Goal: Information Seeking & Learning: Check status

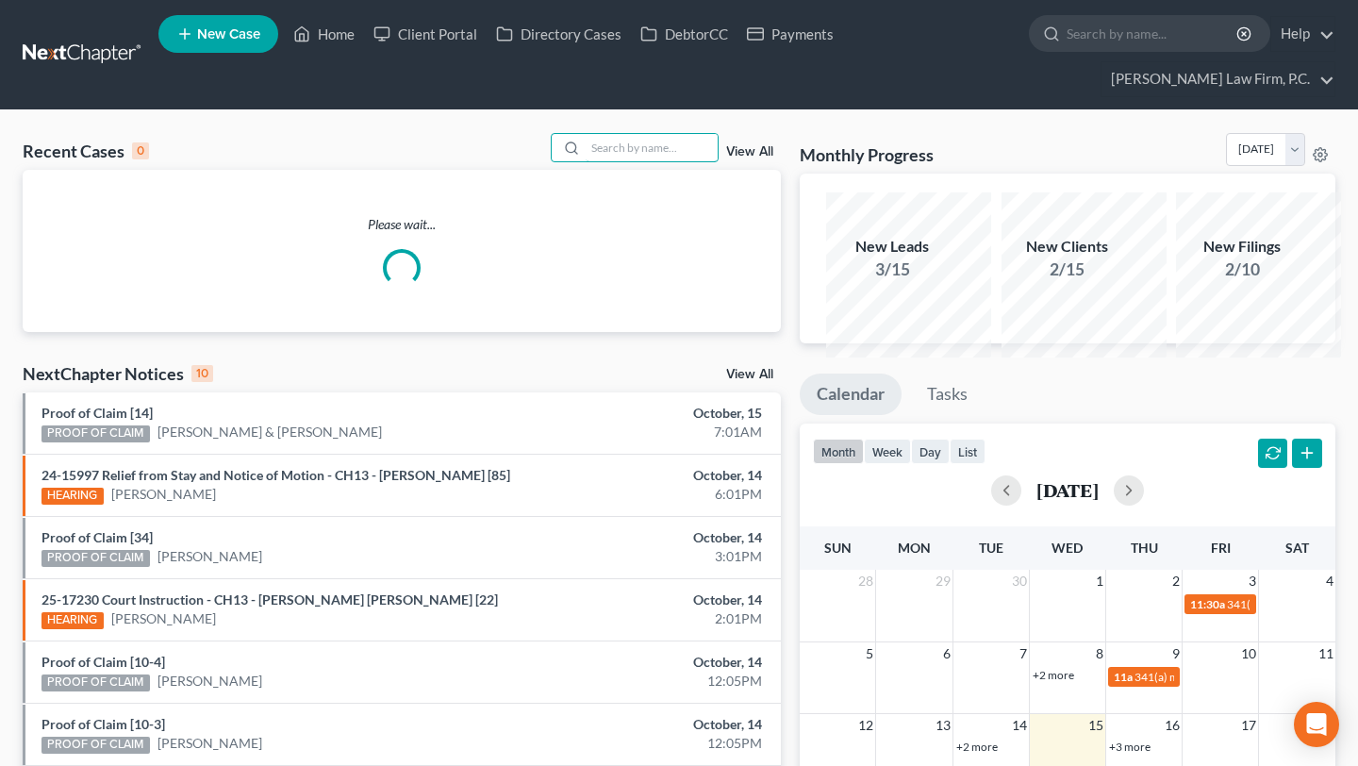
click at [611, 161] on input "search" at bounding box center [652, 147] width 132 height 27
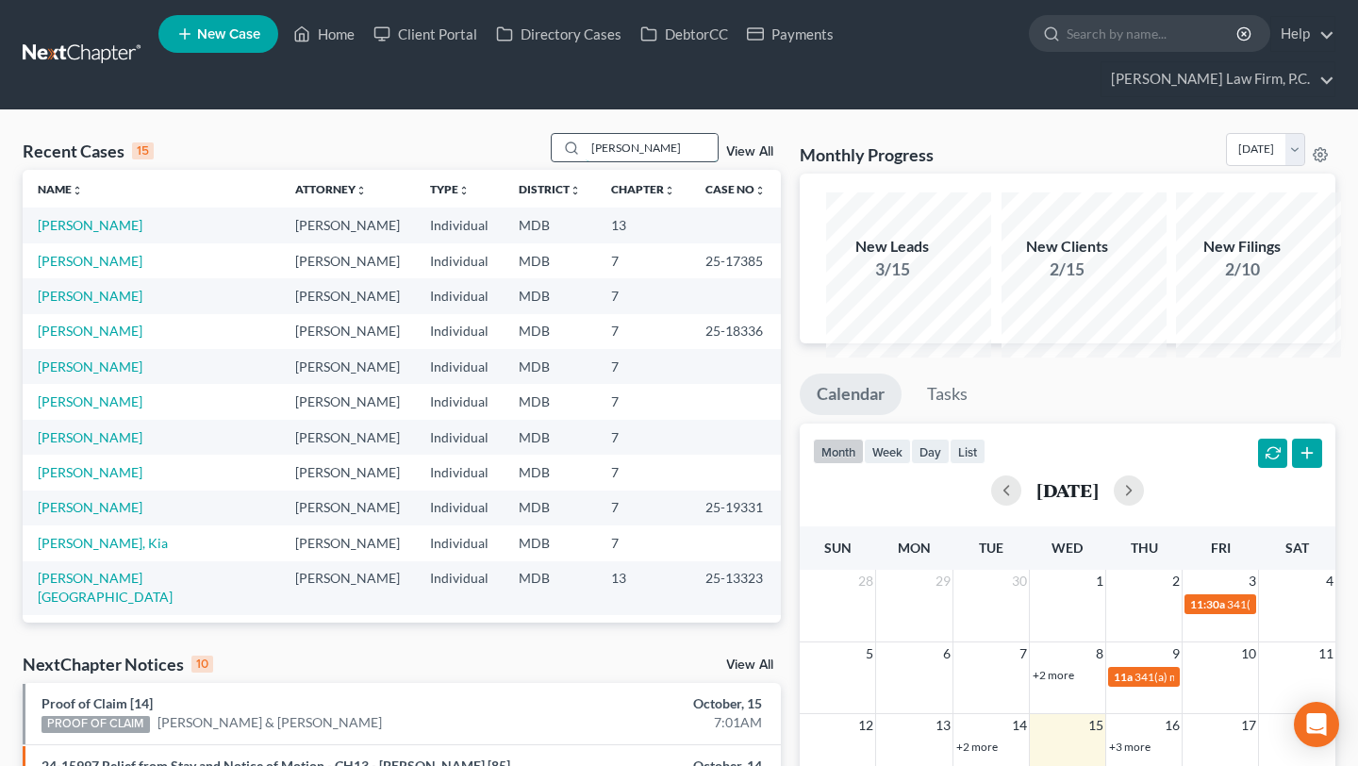
type input "[PERSON_NAME]"
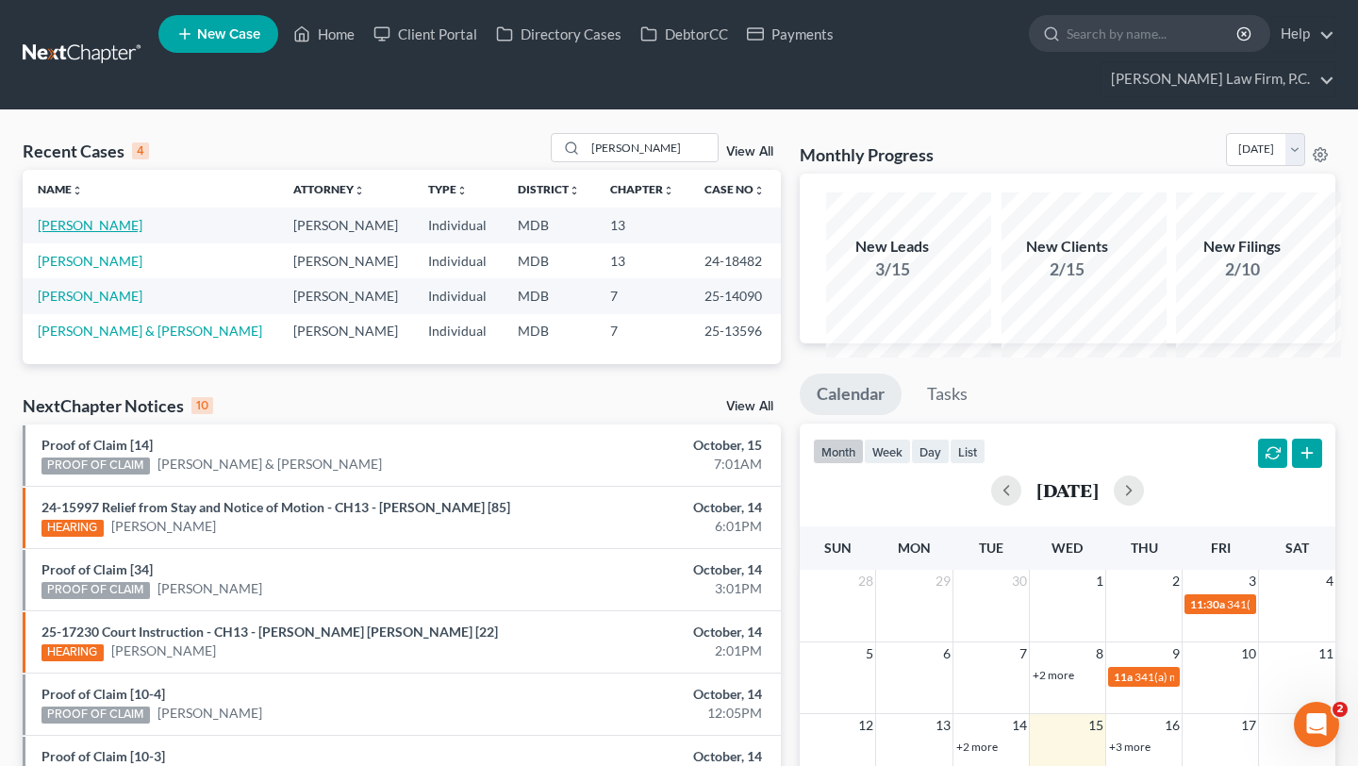
click at [82, 233] on link "[PERSON_NAME]" at bounding box center [90, 225] width 105 height 16
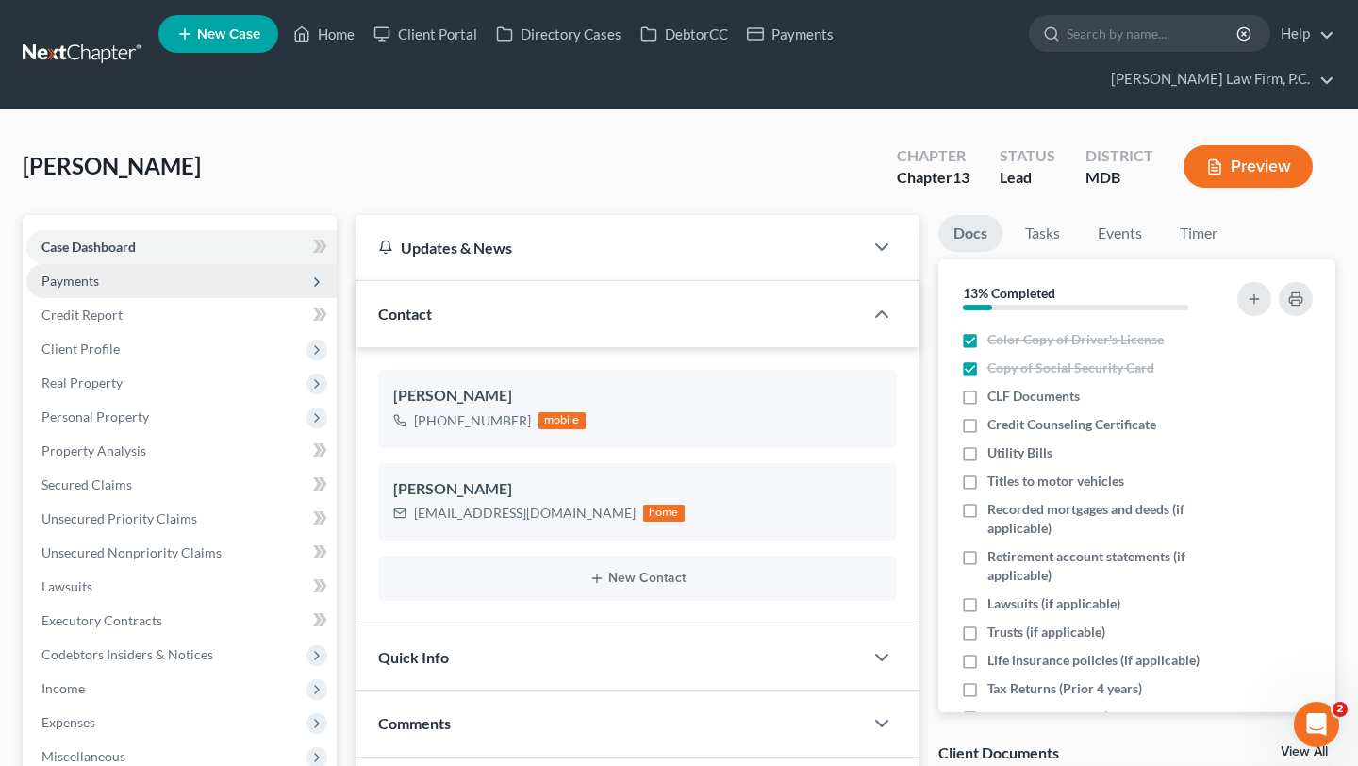
click at [95, 289] on span "Payments" at bounding box center [70, 281] width 58 height 16
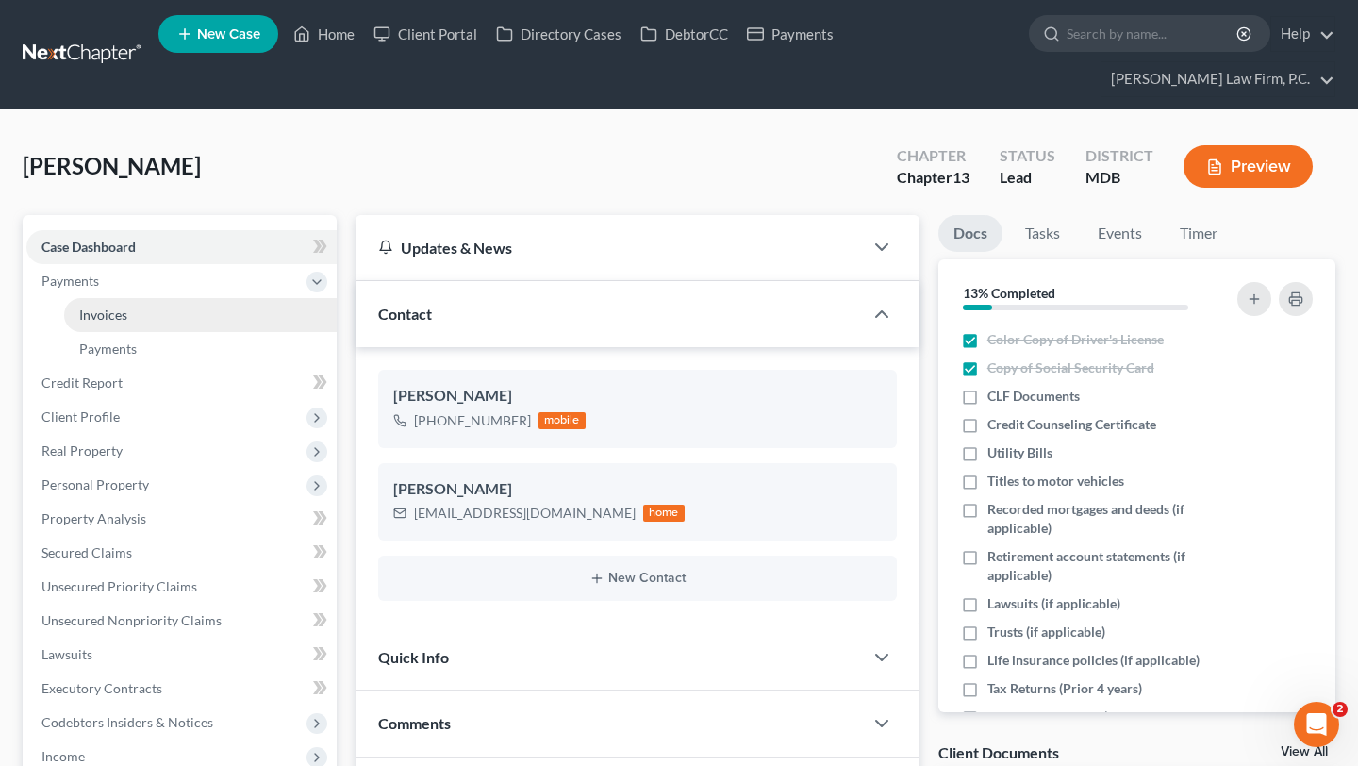
click at [114, 322] on span "Invoices" at bounding box center [103, 314] width 48 height 16
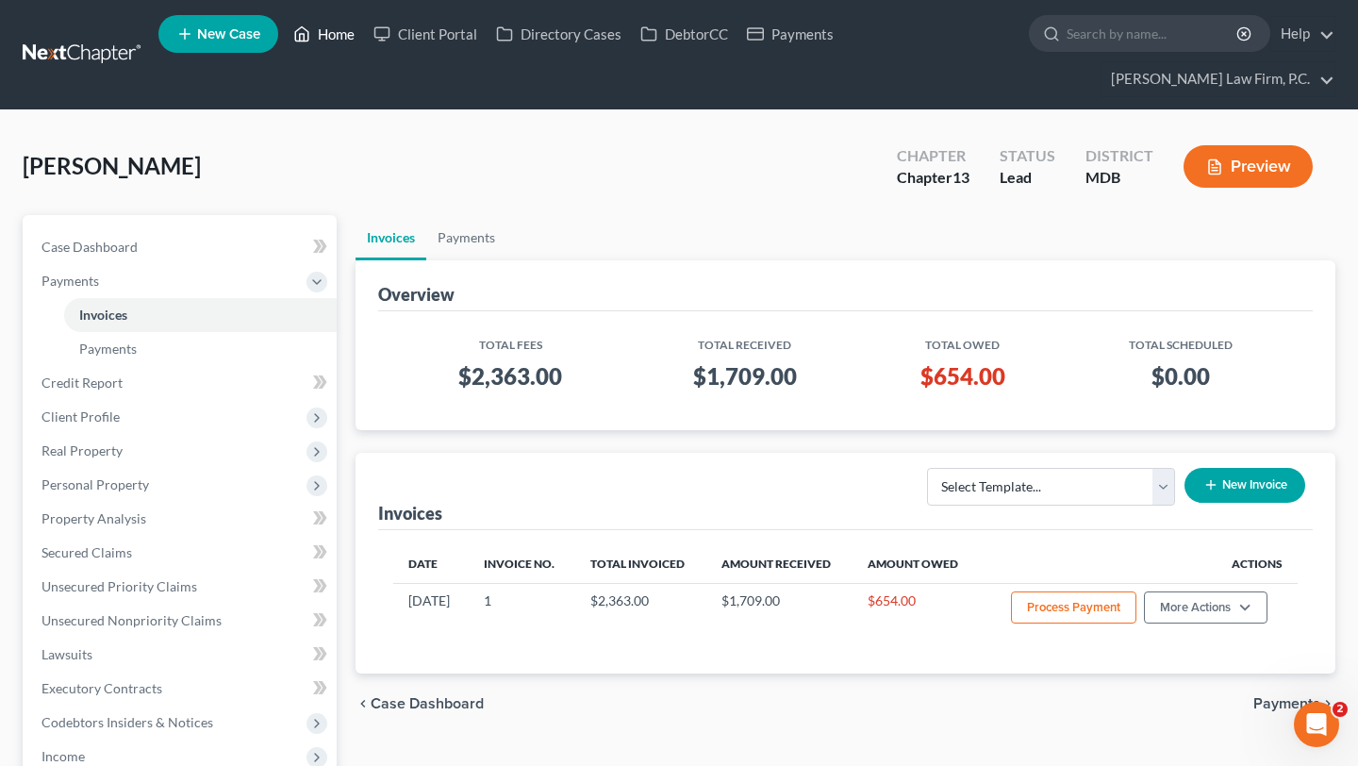
click at [364, 47] on link "Home" at bounding box center [324, 34] width 80 height 34
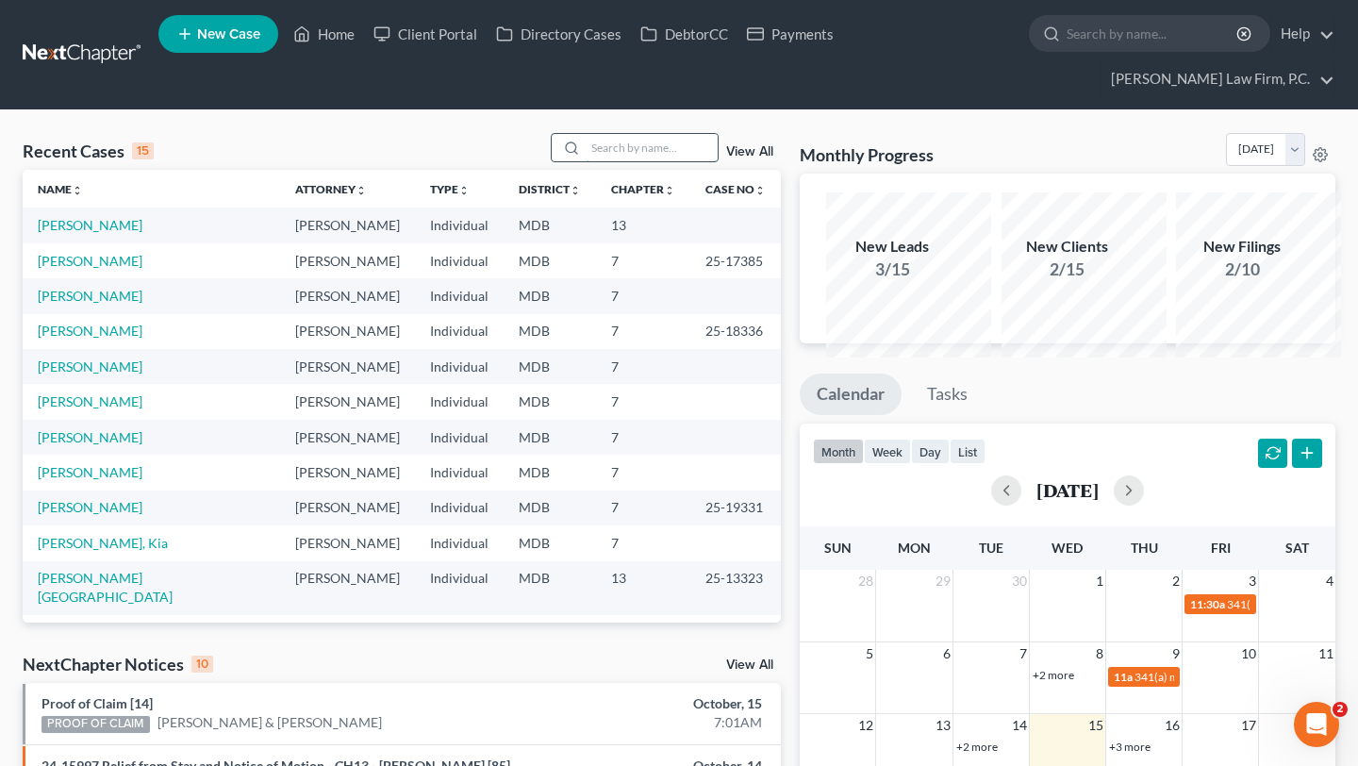
click at [643, 161] on input "search" at bounding box center [652, 147] width 132 height 27
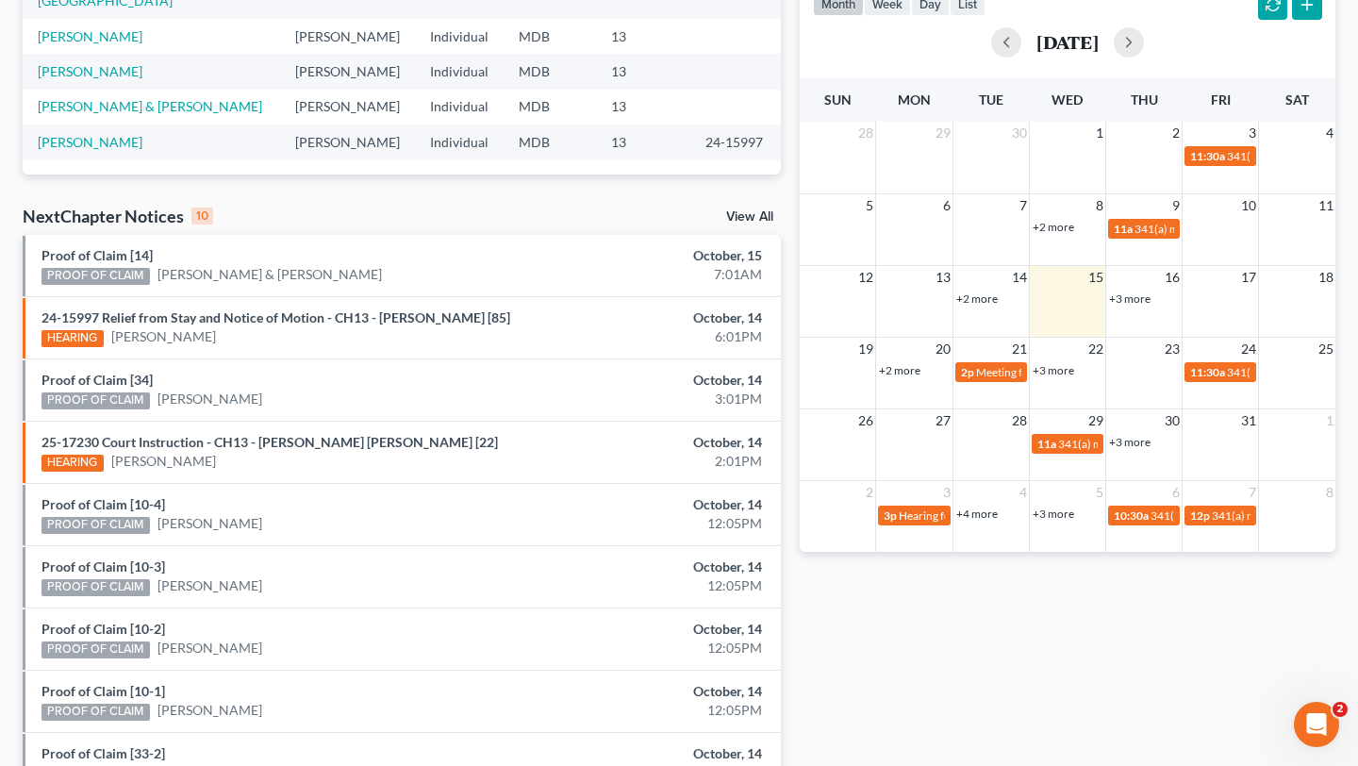
scroll to position [465, 0]
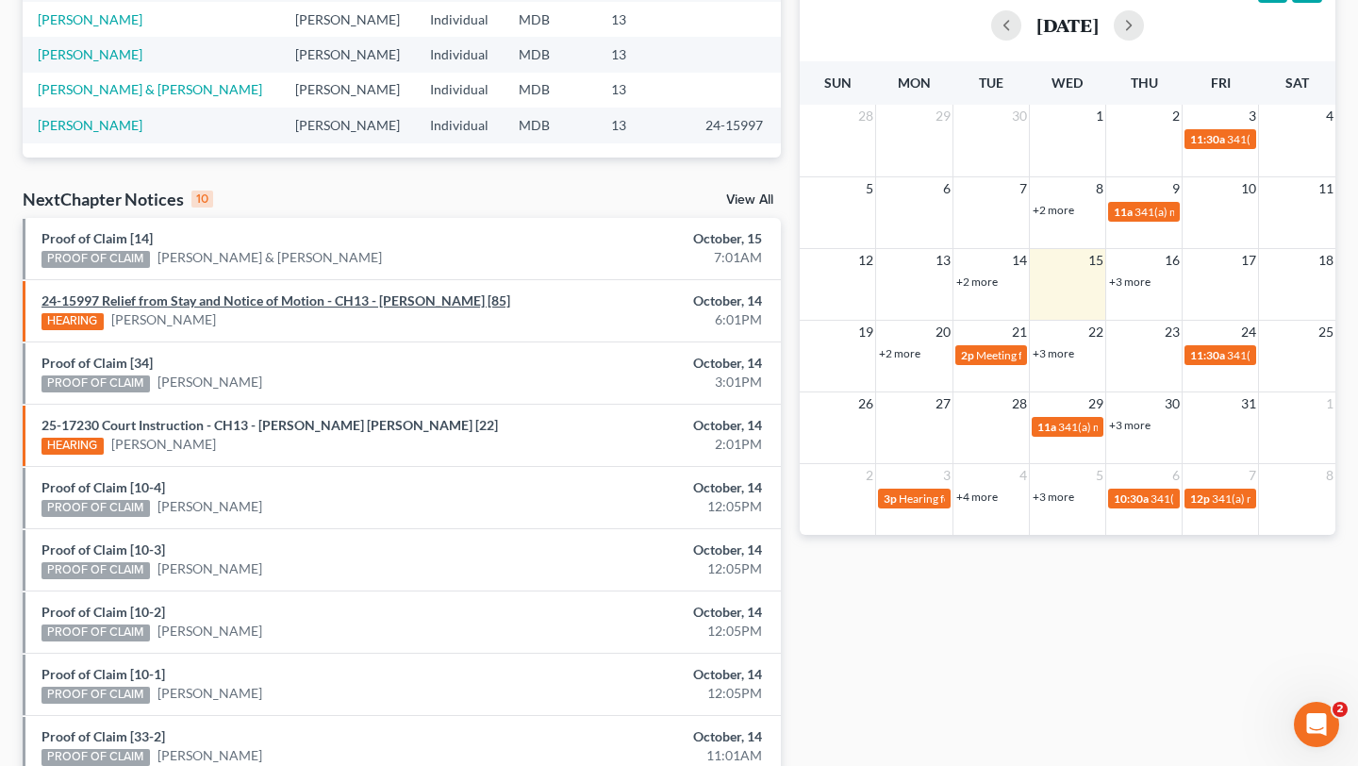
click at [186, 308] on link "24-15997 Relief from Stay and Notice of Motion - CH13 - [PERSON_NAME] [85]" at bounding box center [275, 300] width 469 height 16
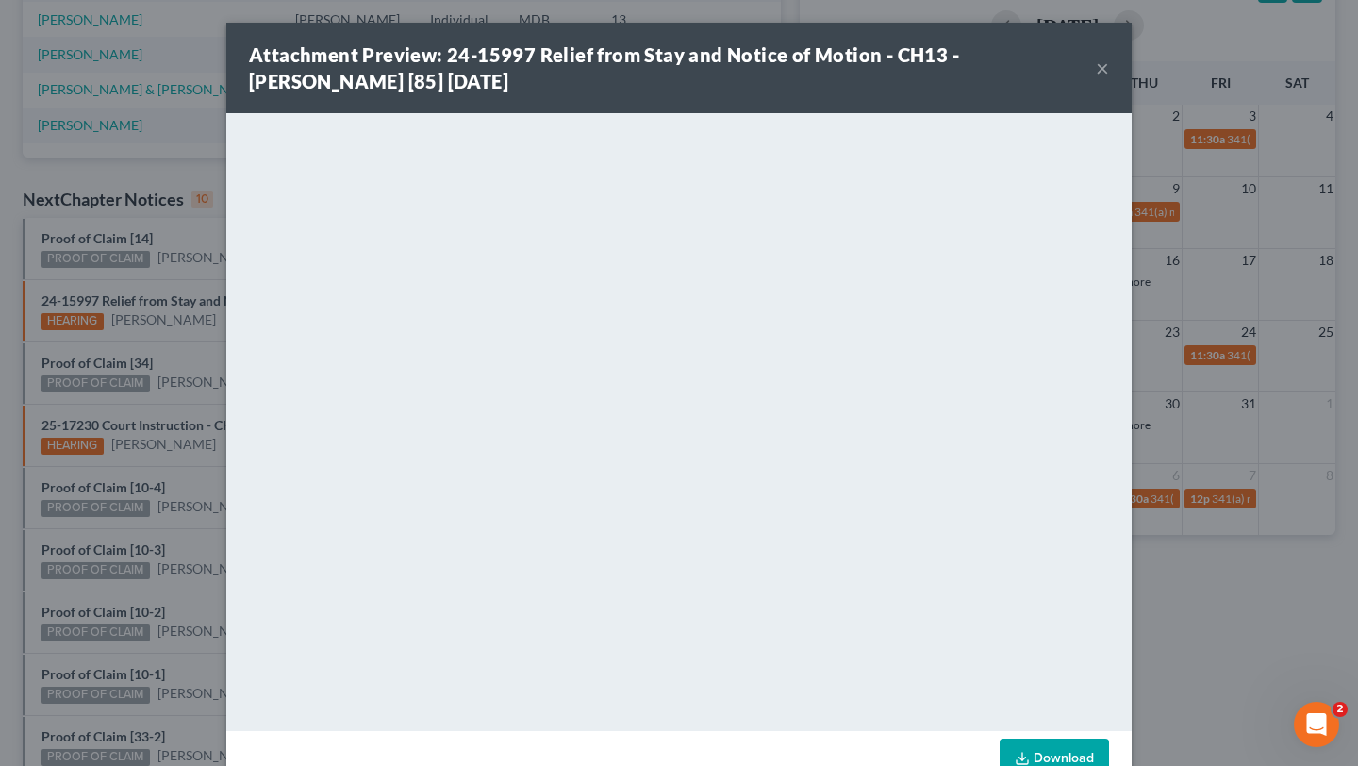
click at [1109, 79] on button "×" at bounding box center [1102, 68] width 13 height 23
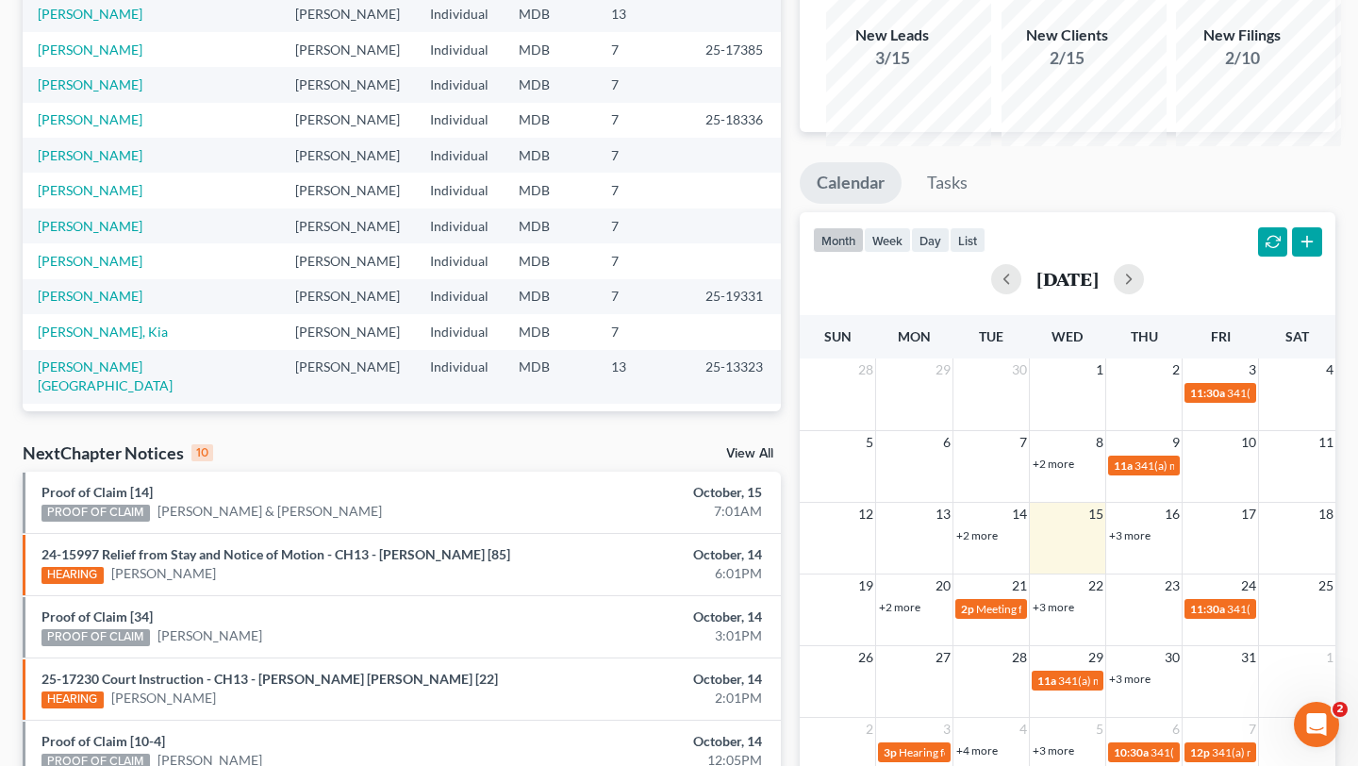
scroll to position [0, 0]
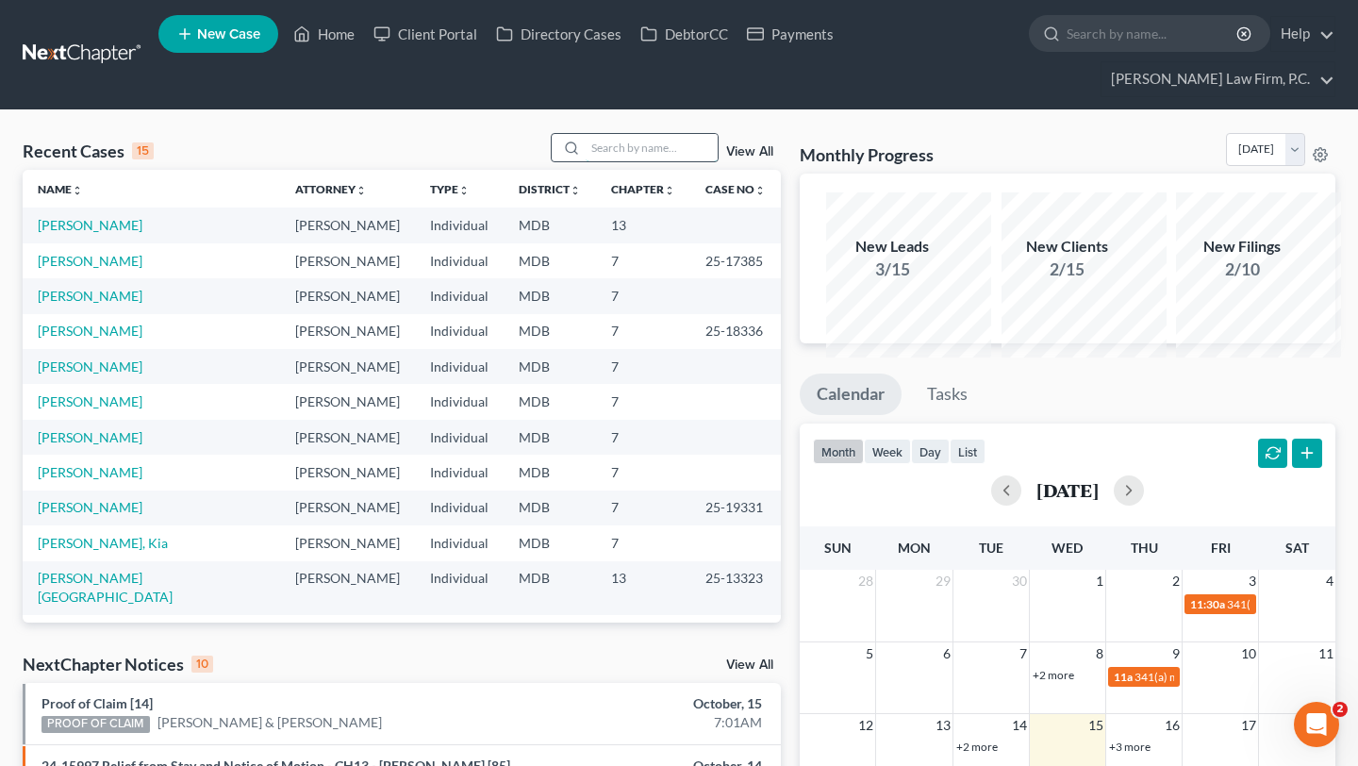
click at [593, 161] on input "search" at bounding box center [652, 147] width 132 height 27
type input "[PERSON_NAME]"
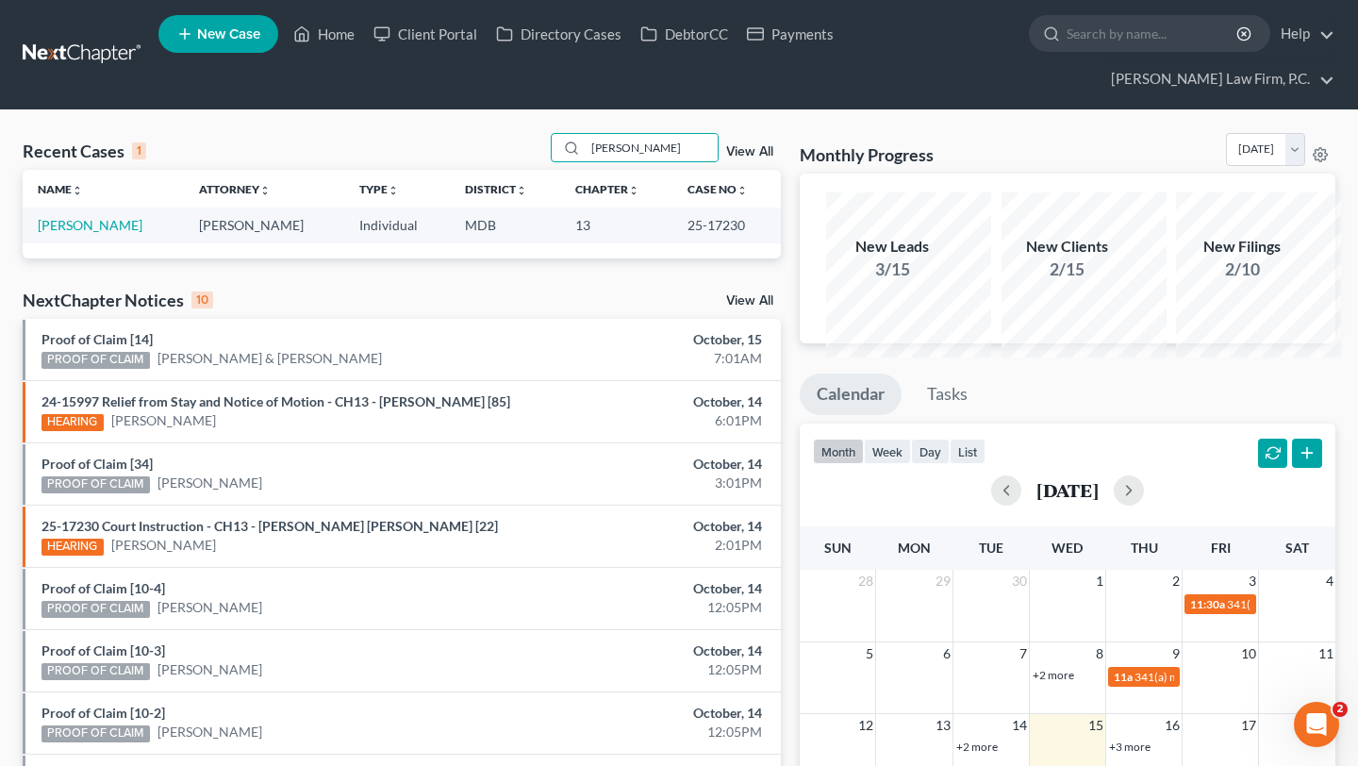
click at [72, 242] on td "[PERSON_NAME]" at bounding box center [103, 224] width 161 height 35
click at [72, 233] on link "[PERSON_NAME]" at bounding box center [90, 225] width 105 height 16
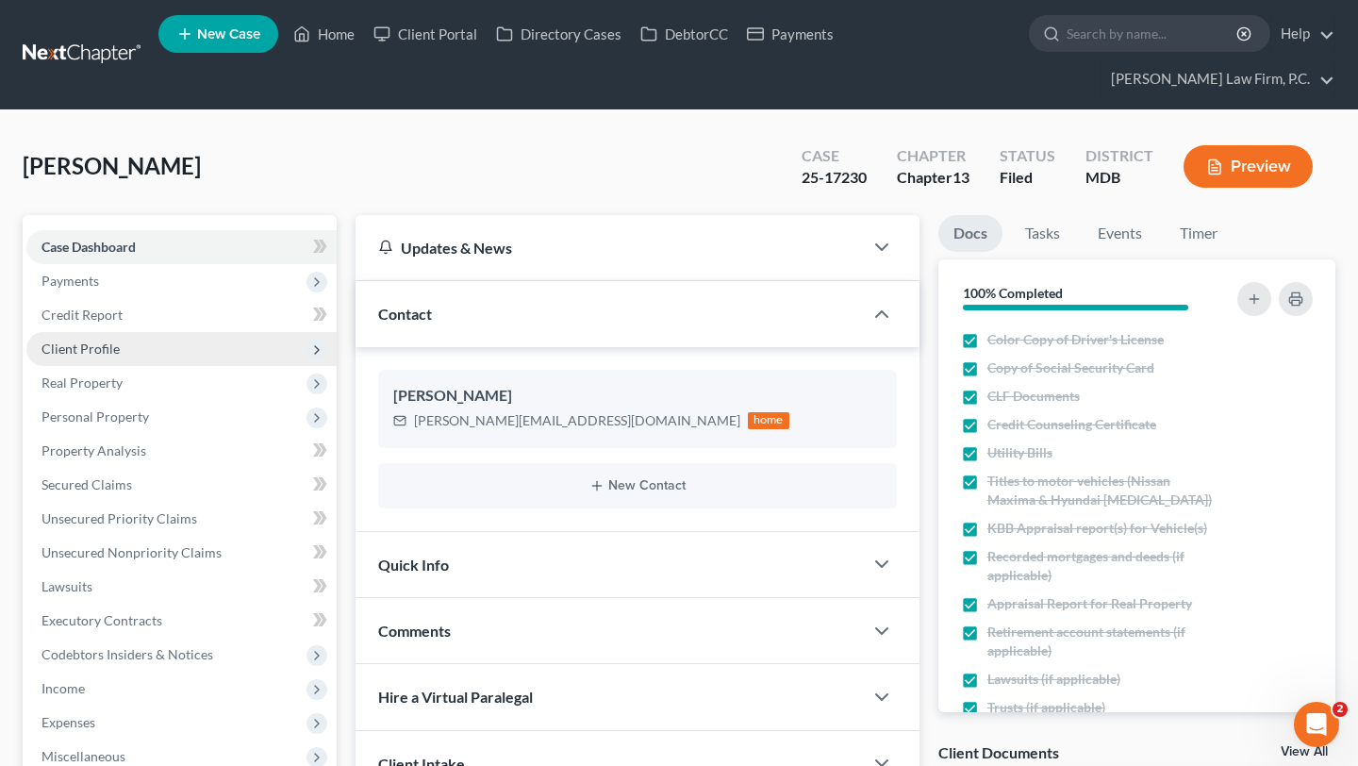
click at [118, 356] on span "Client Profile" at bounding box center [80, 348] width 78 height 16
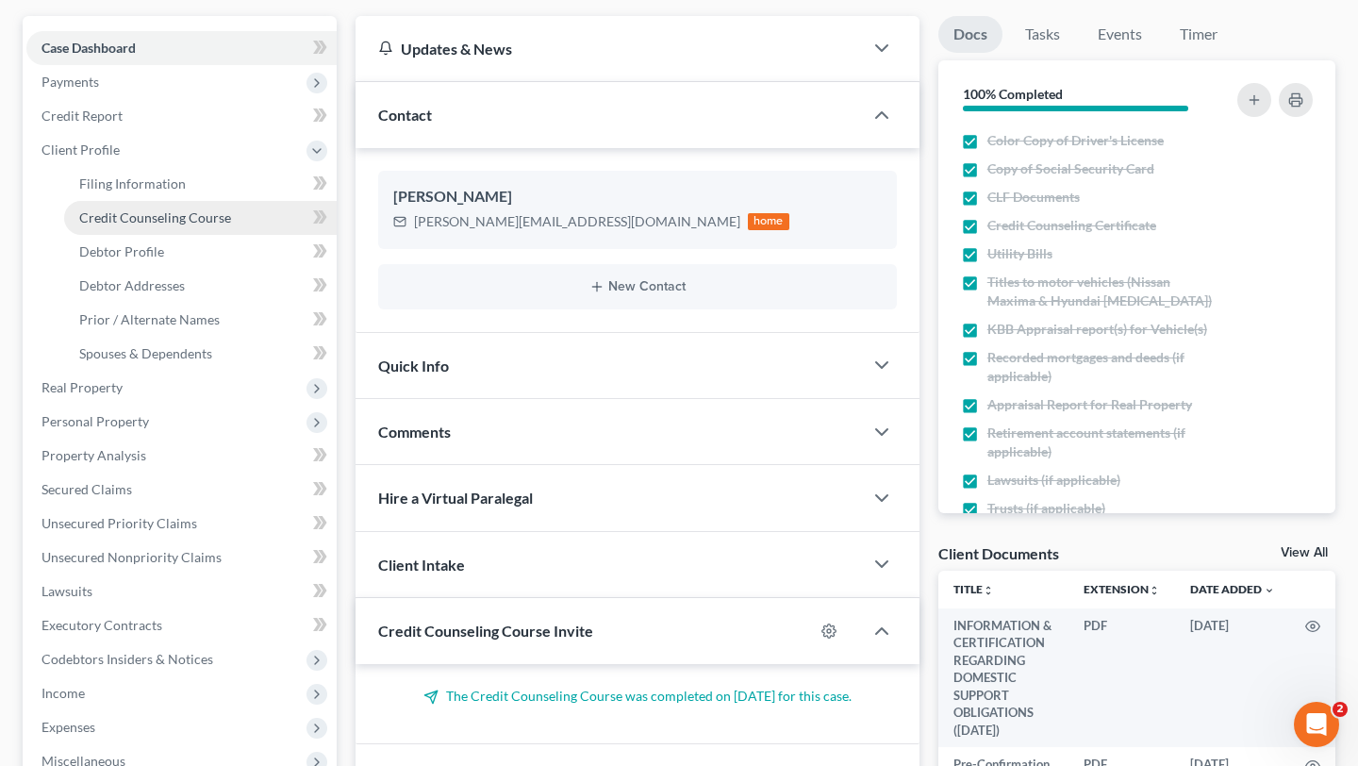
scroll to position [273, 0]
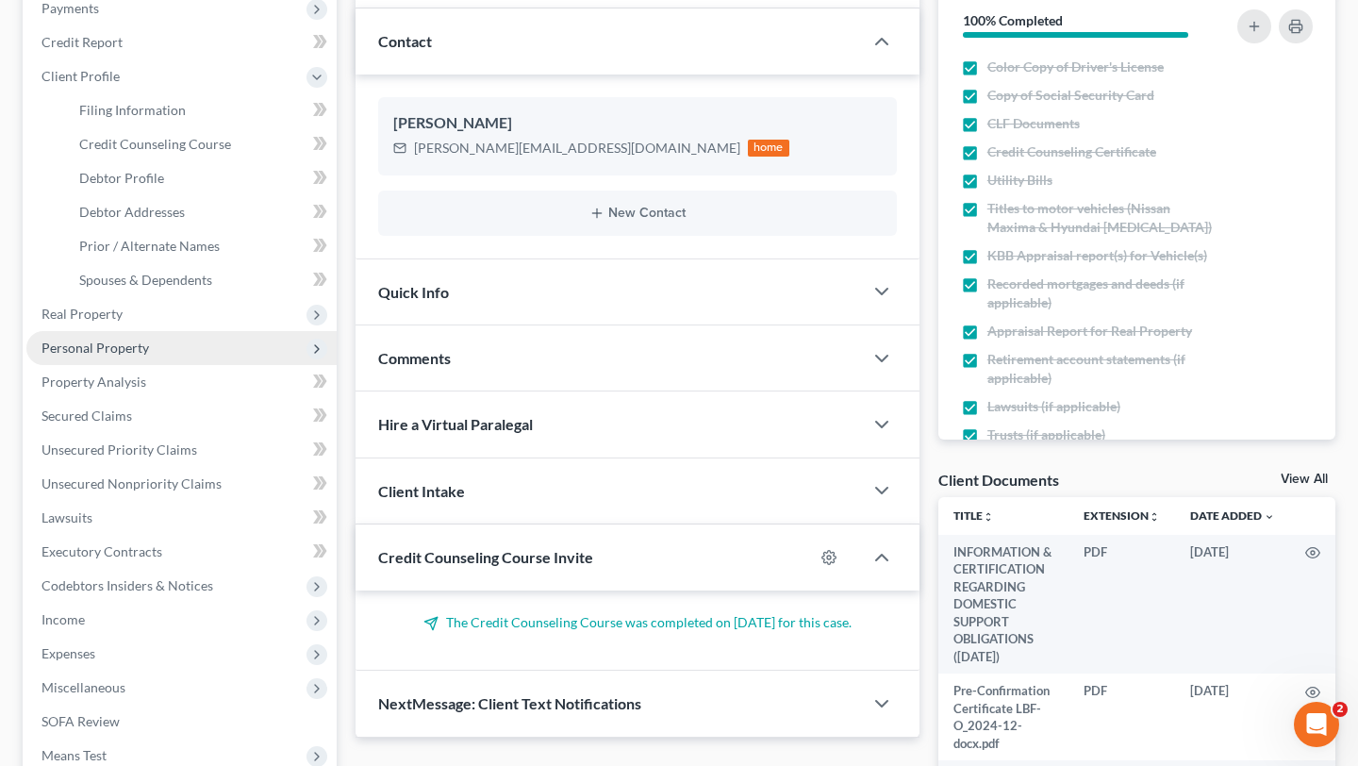
click at [114, 365] on span "Personal Property" at bounding box center [181, 348] width 310 height 34
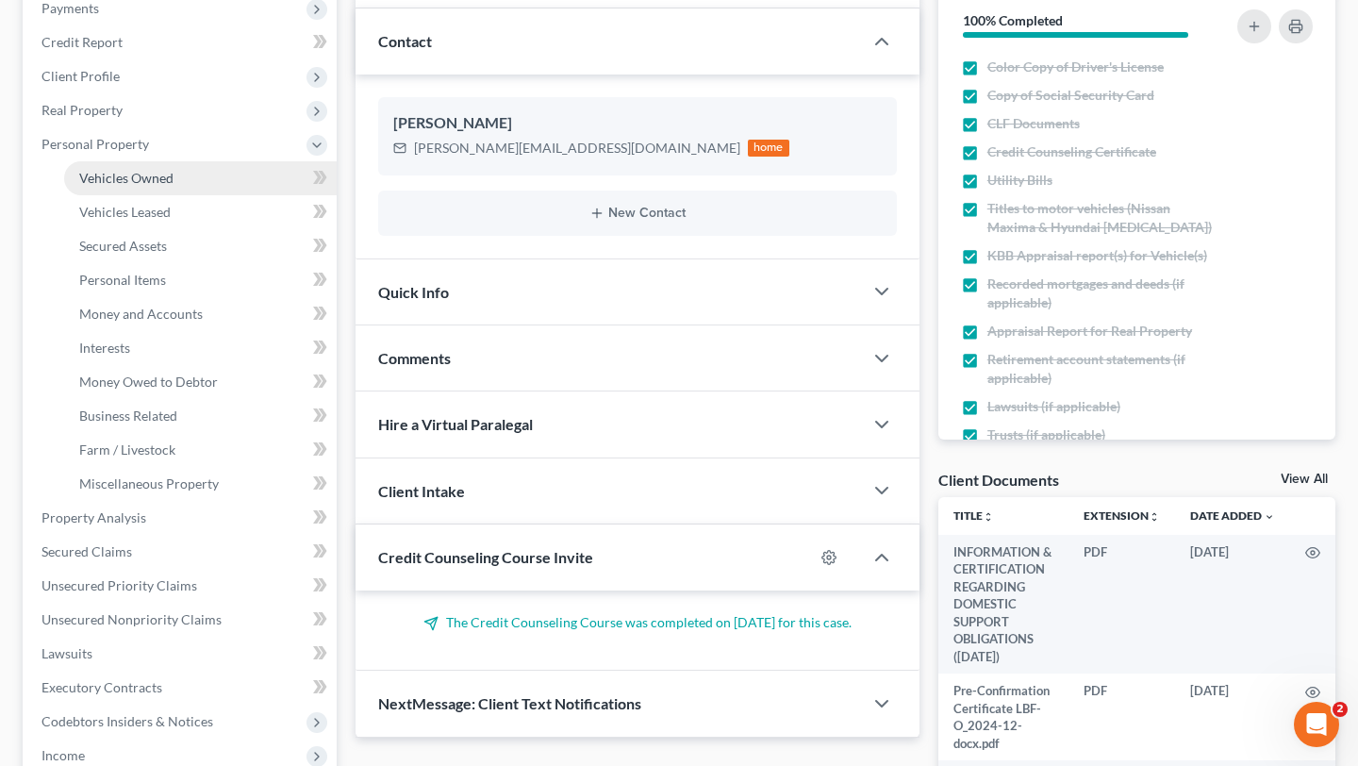
click at [164, 186] on span "Vehicles Owned" at bounding box center [126, 178] width 94 height 16
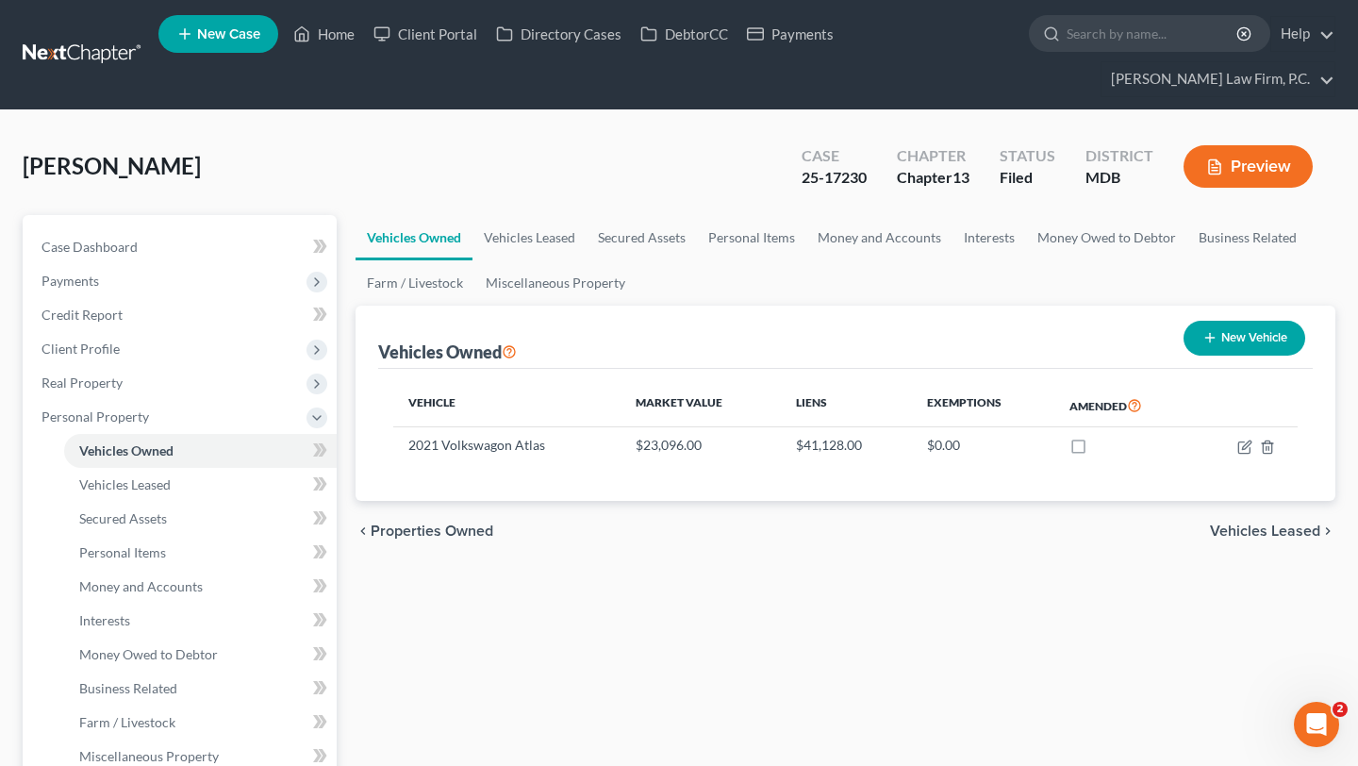
scroll to position [99, 0]
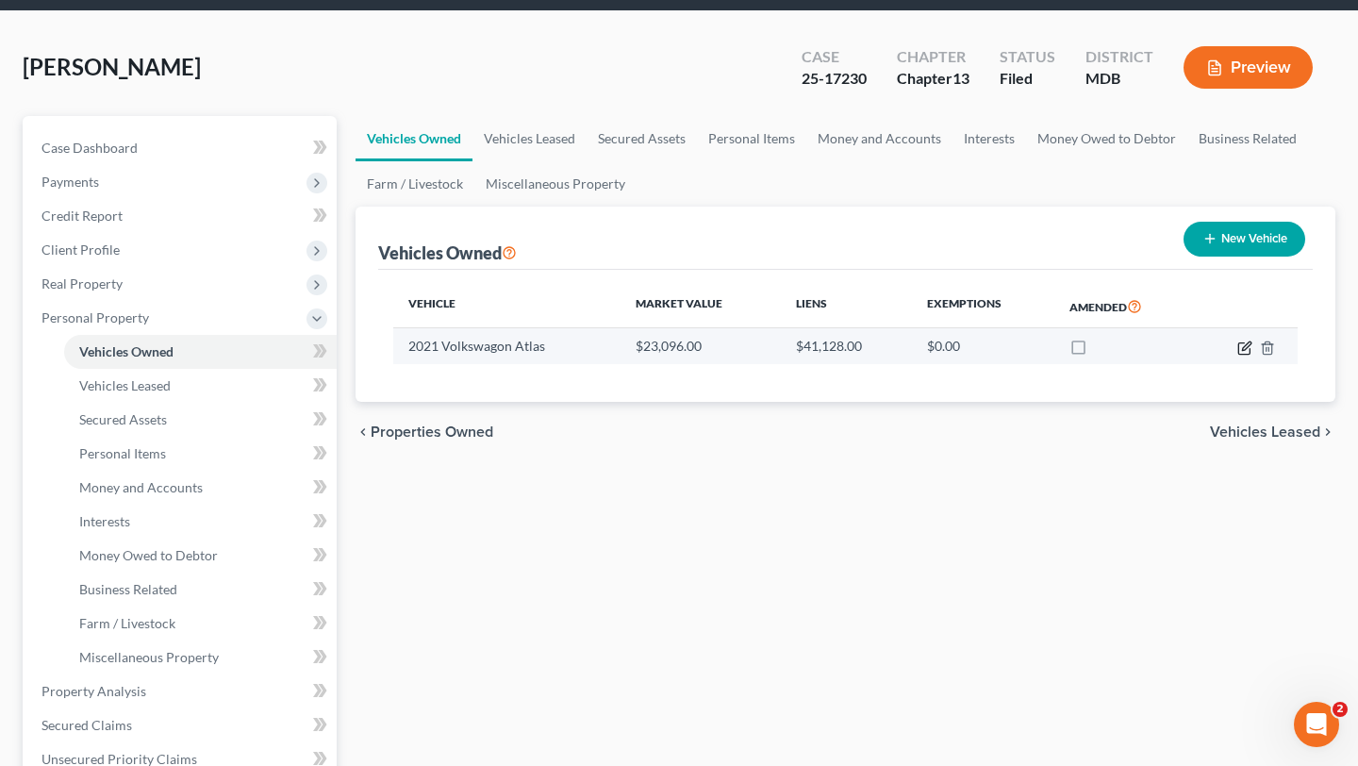
click at [1237, 355] on icon "button" at bounding box center [1244, 347] width 15 height 15
select select "0"
select select "5"
select select "2"
select select "0"
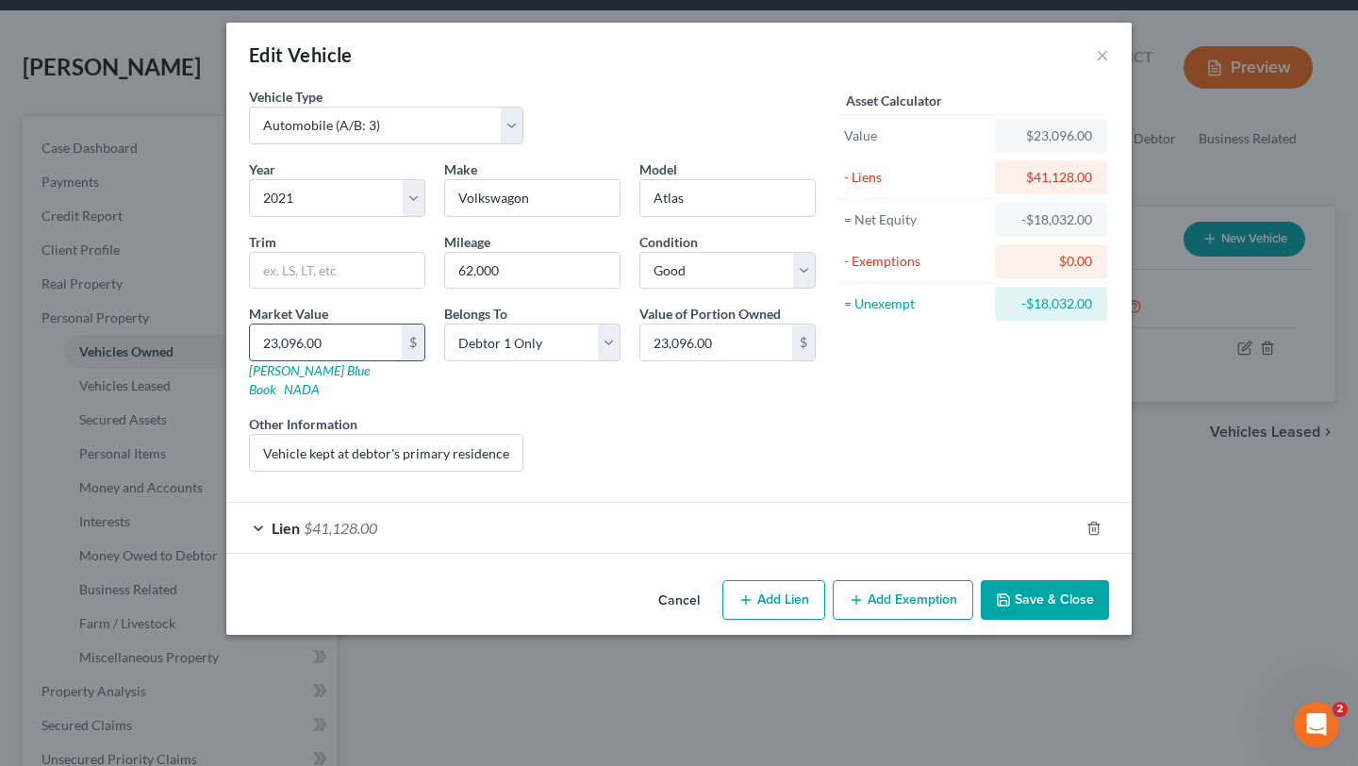
click at [275, 360] on input "23,096.00" at bounding box center [326, 342] width 152 height 36
click at [1132, 62] on div "Edit Vehicle ×" at bounding box center [678, 55] width 905 height 64
click at [1109, 66] on button "×" at bounding box center [1102, 54] width 13 height 23
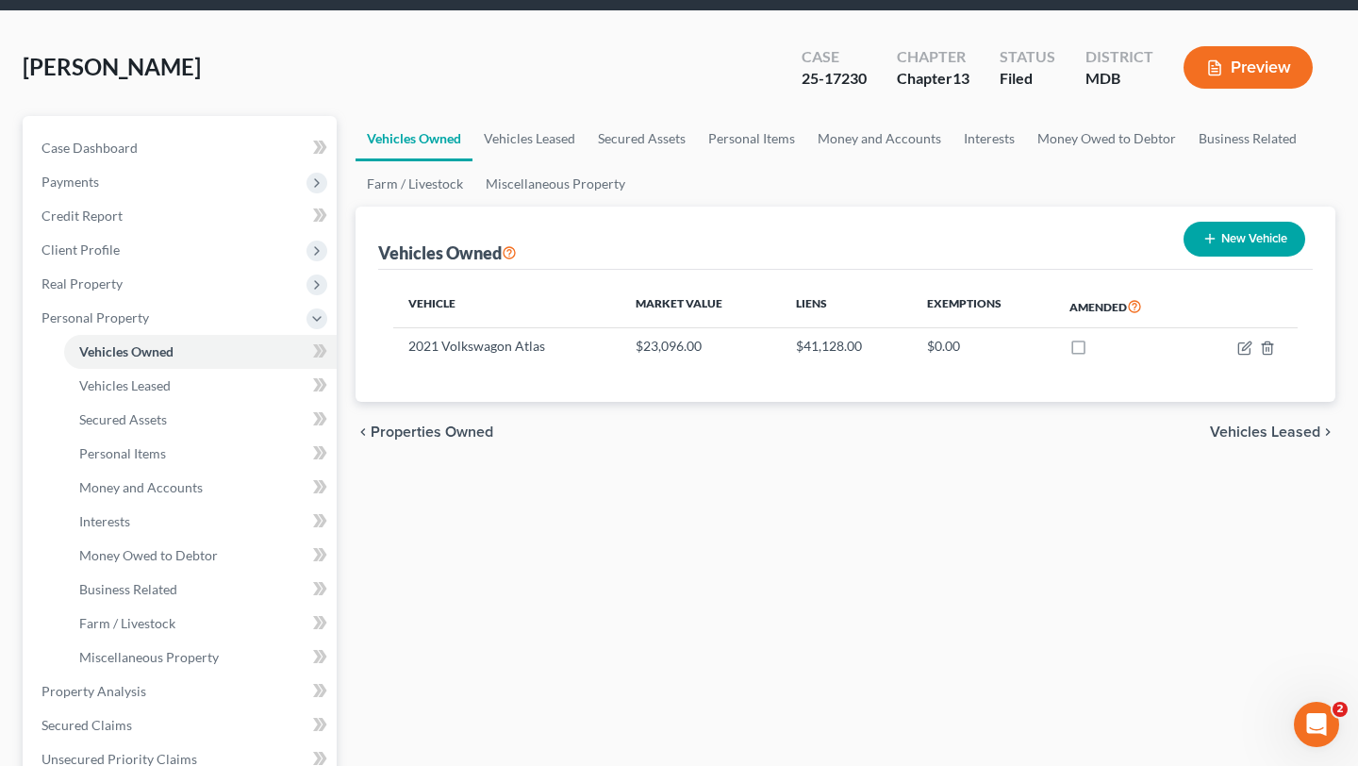
scroll to position [0, 0]
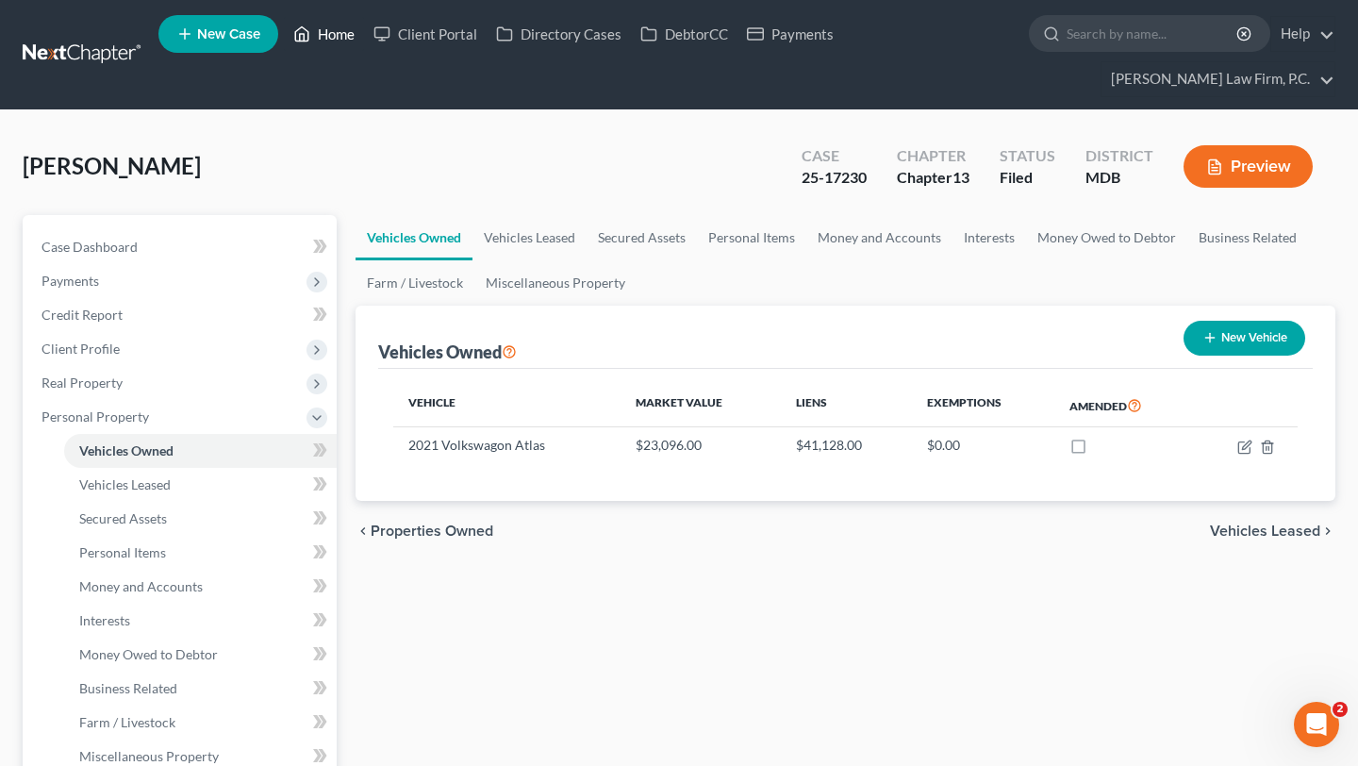
click at [364, 18] on link "Home" at bounding box center [324, 34] width 80 height 34
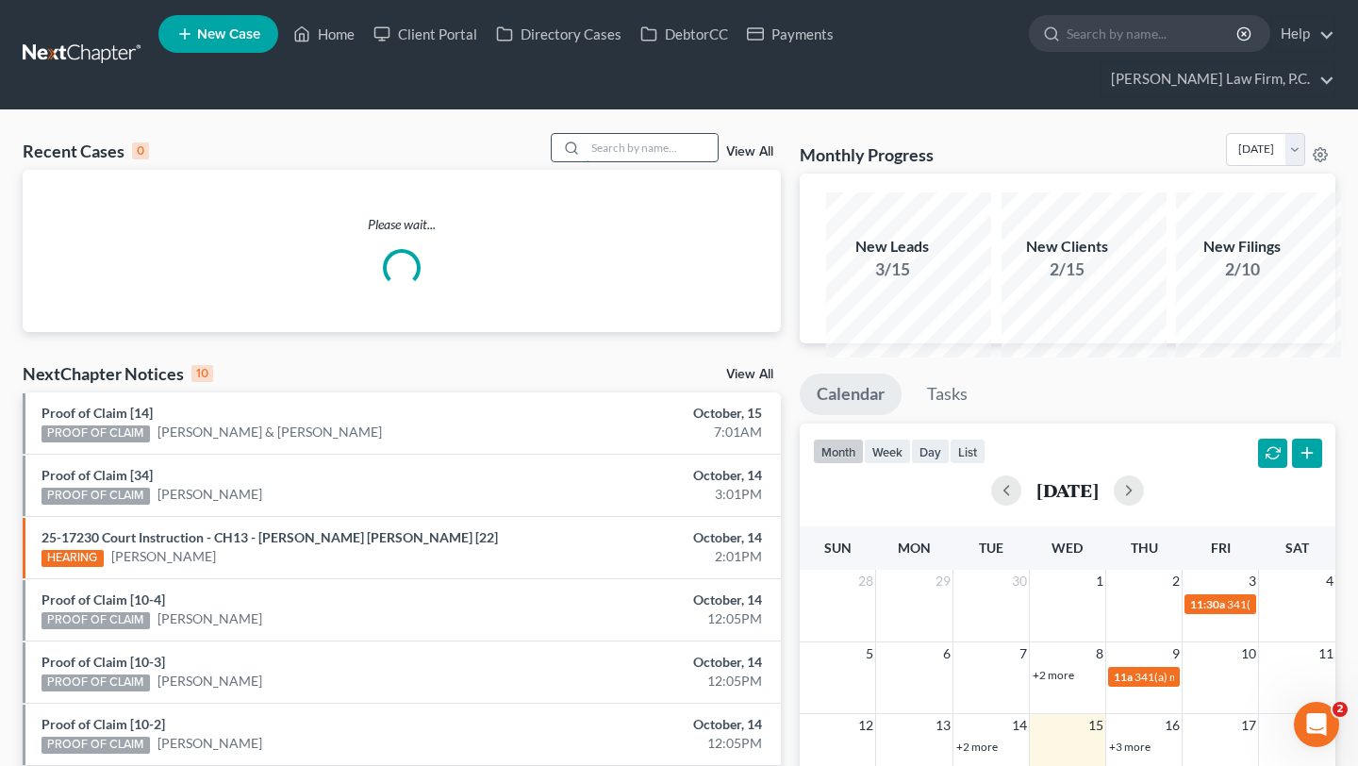
click at [643, 161] on input "search" at bounding box center [652, 147] width 132 height 27
type input "[PERSON_NAME]"
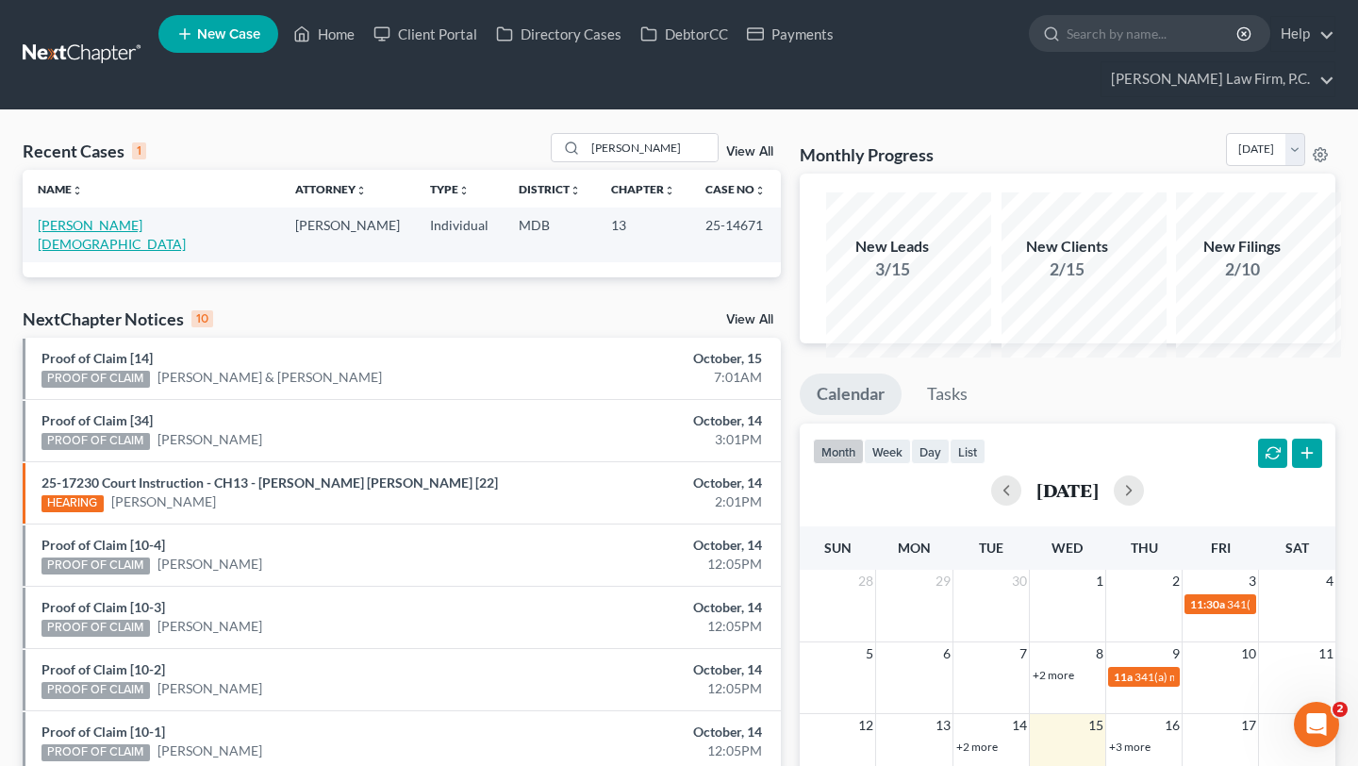
click at [91, 252] on link "[PERSON_NAME][DEMOGRAPHIC_DATA]" at bounding box center [112, 234] width 148 height 35
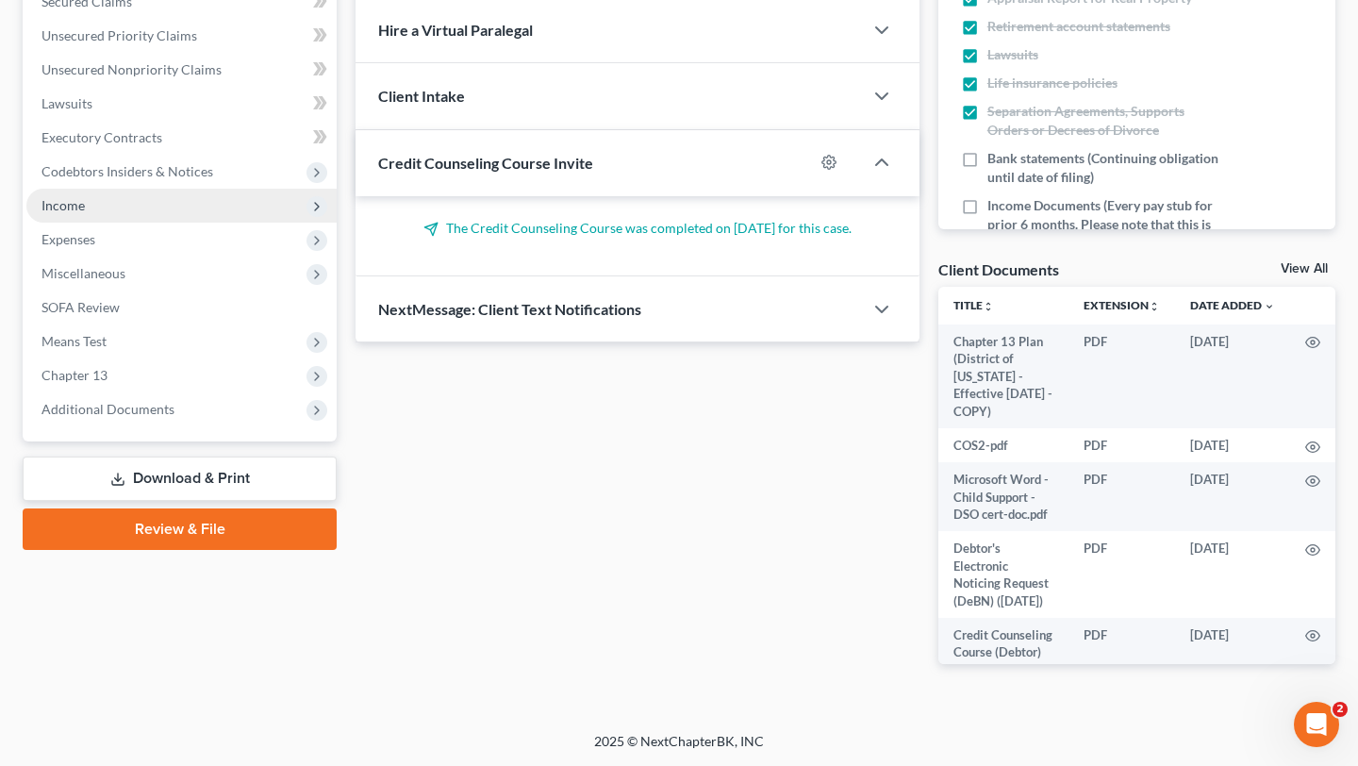
scroll to position [548, 0]
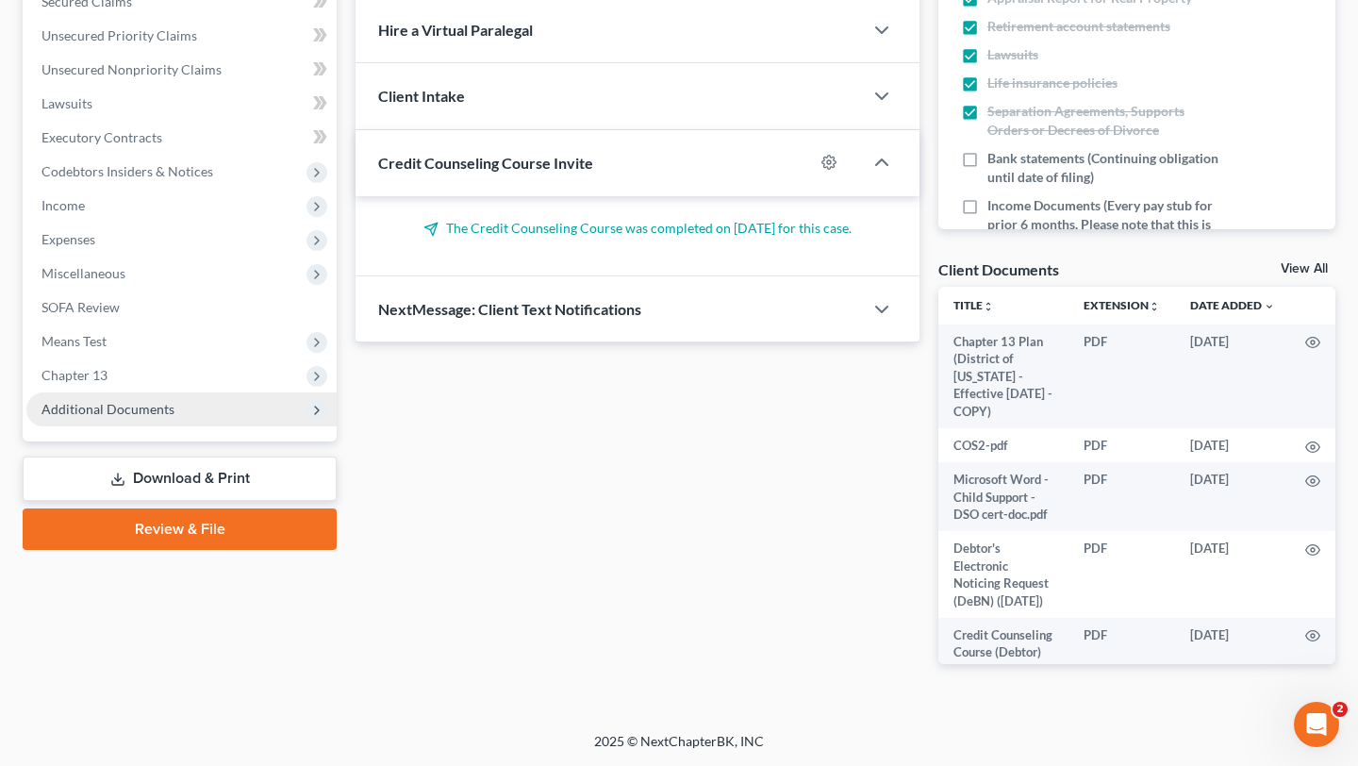
click at [167, 417] on span "Additional Documents" at bounding box center [107, 409] width 133 height 16
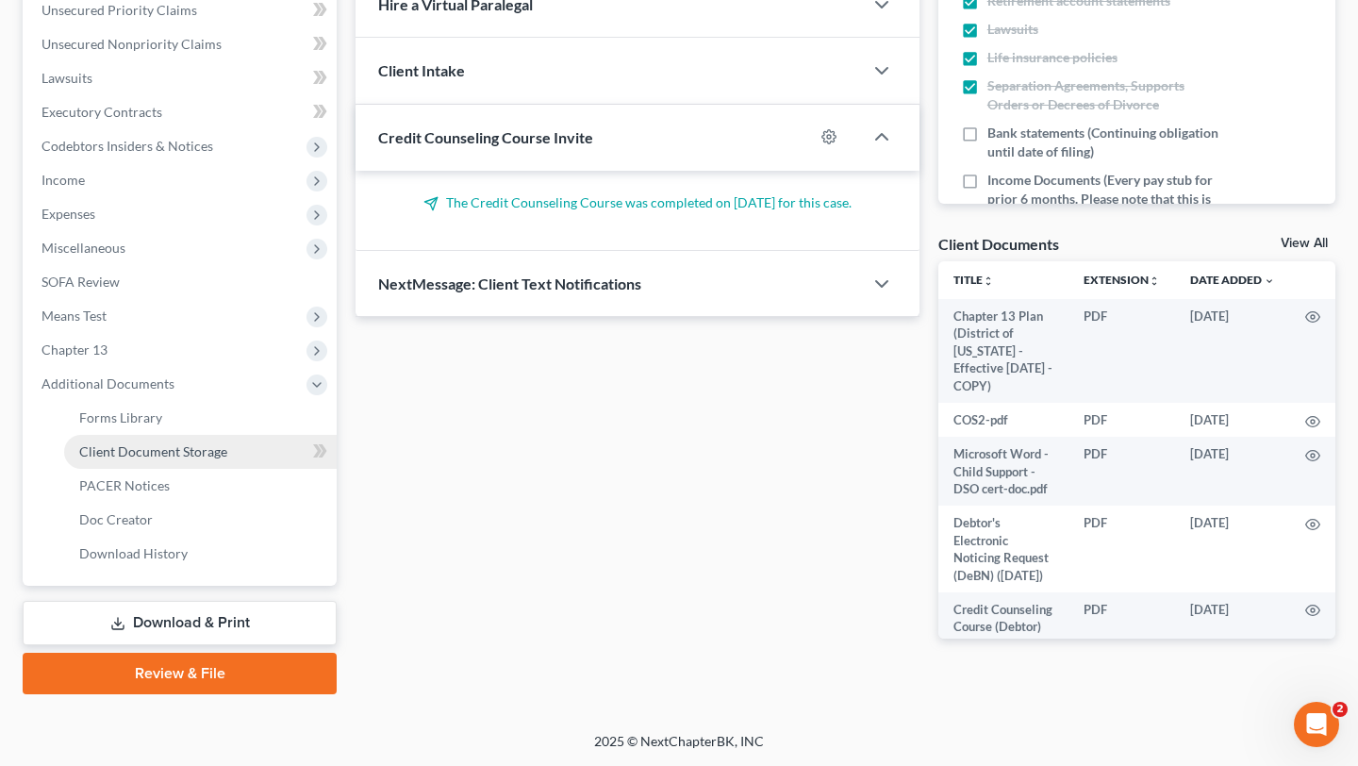
click at [171, 459] on span "Client Document Storage" at bounding box center [153, 451] width 148 height 16
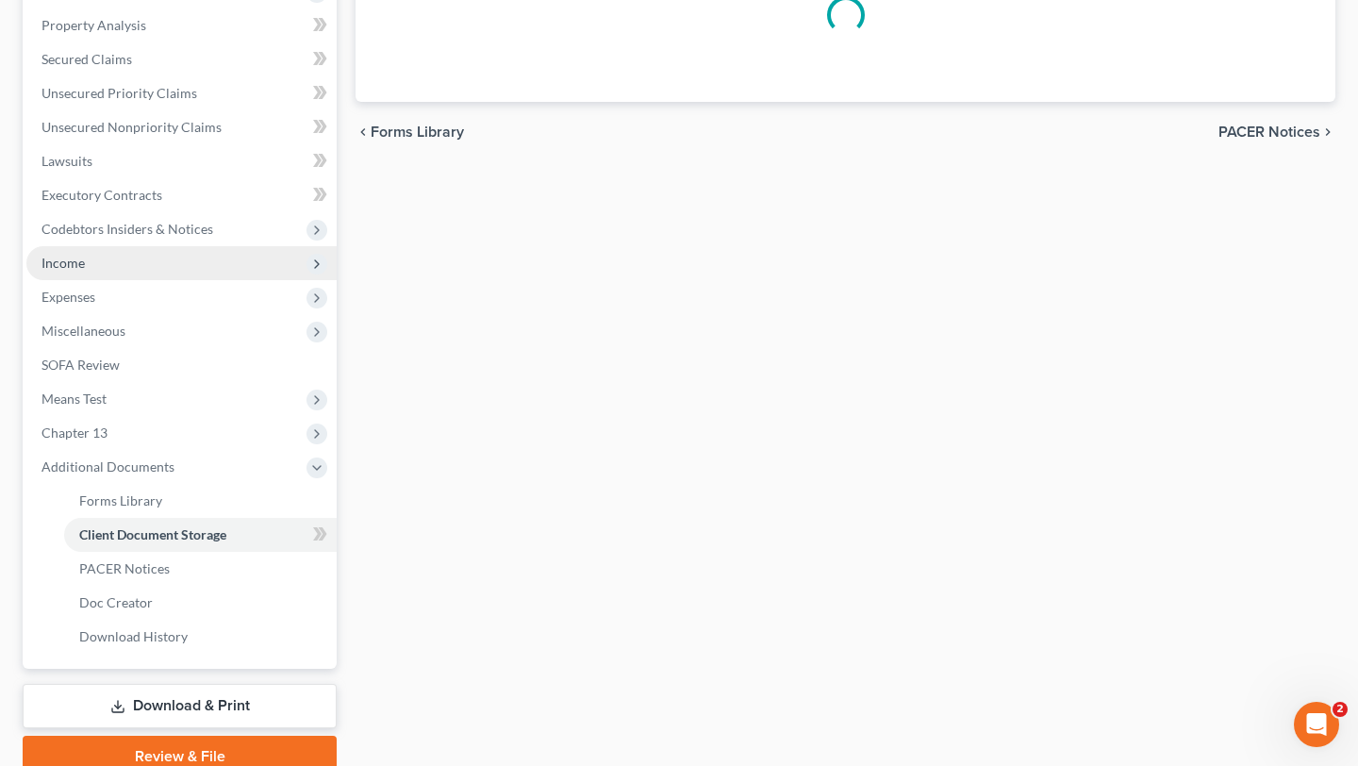
select select "14"
select select "32"
select select "37"
select select "15"
select select "25"
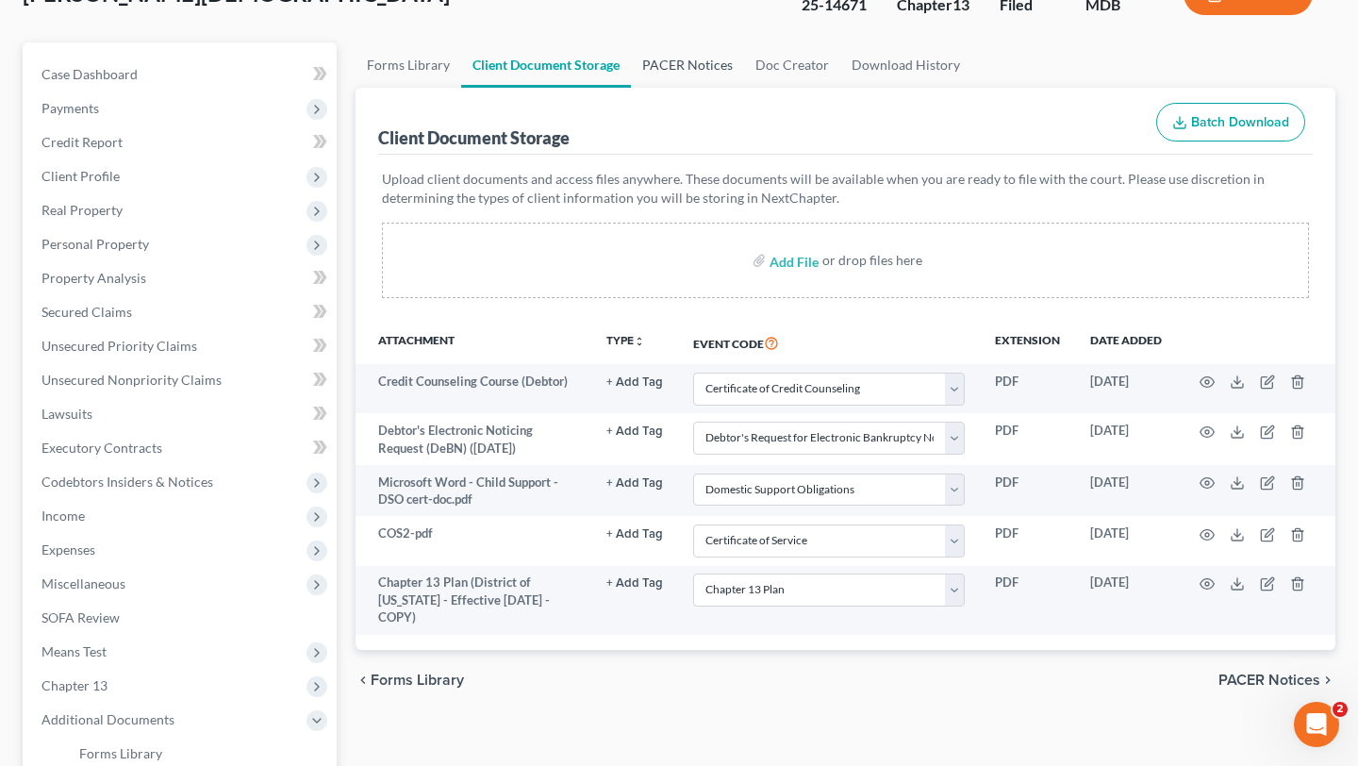
click at [744, 88] on link "PACER Notices" at bounding box center [687, 64] width 113 height 45
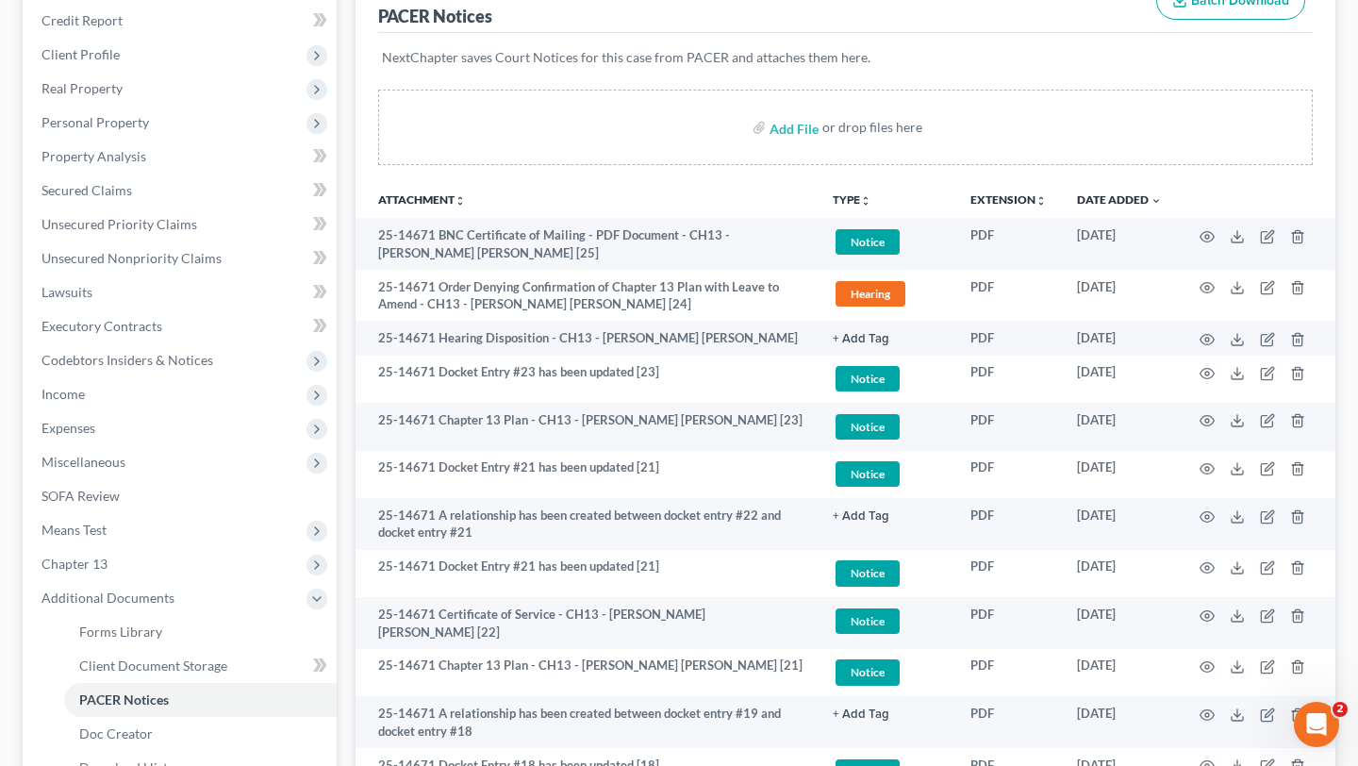
scroll to position [306, 0]
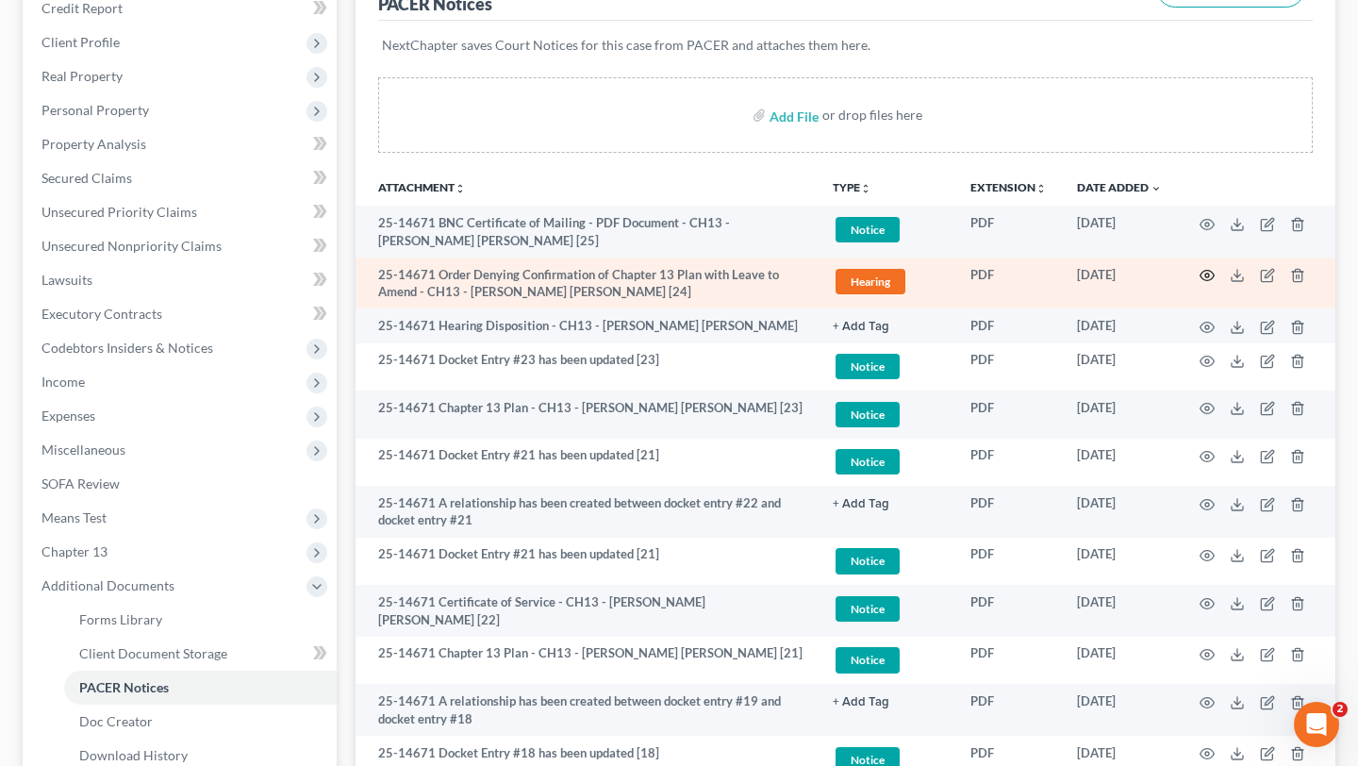
click at [1199, 283] on icon "button" at bounding box center [1206, 275] width 15 height 15
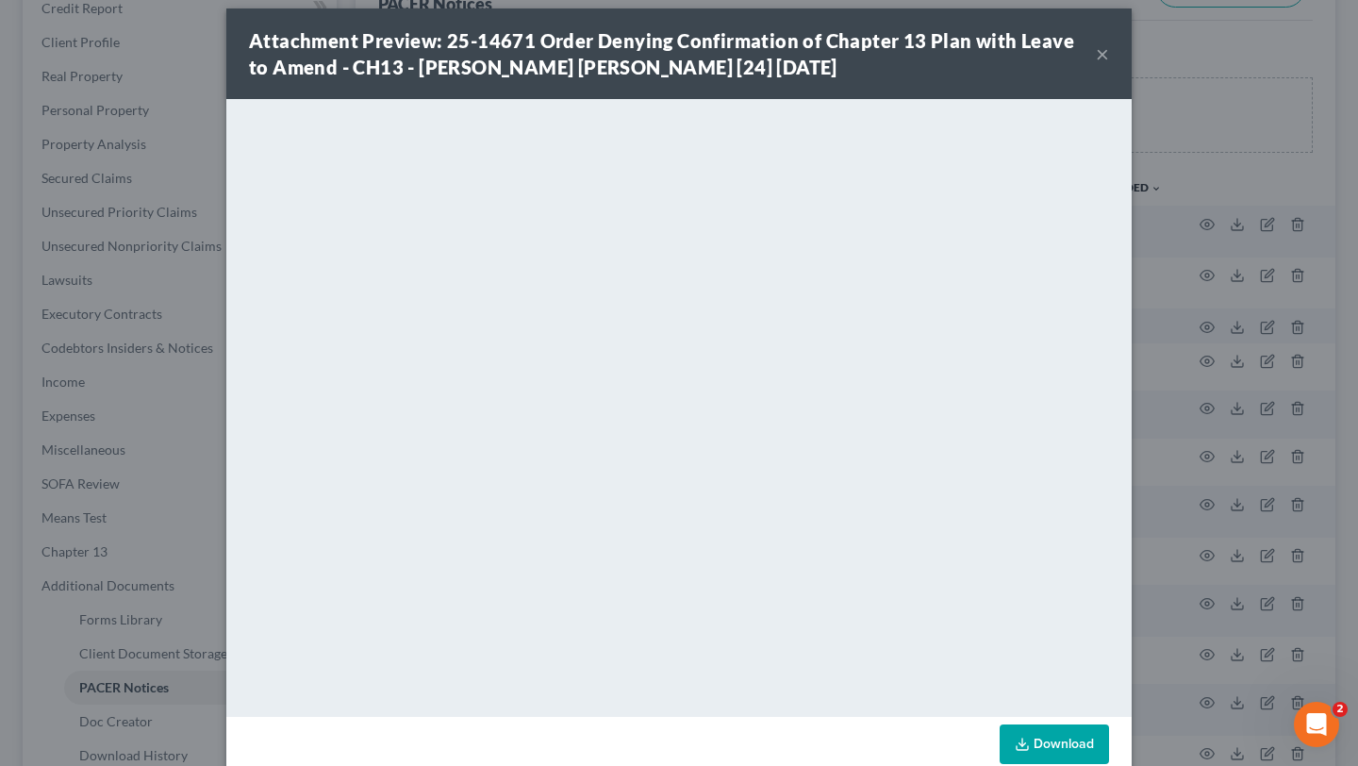
scroll to position [0, 0]
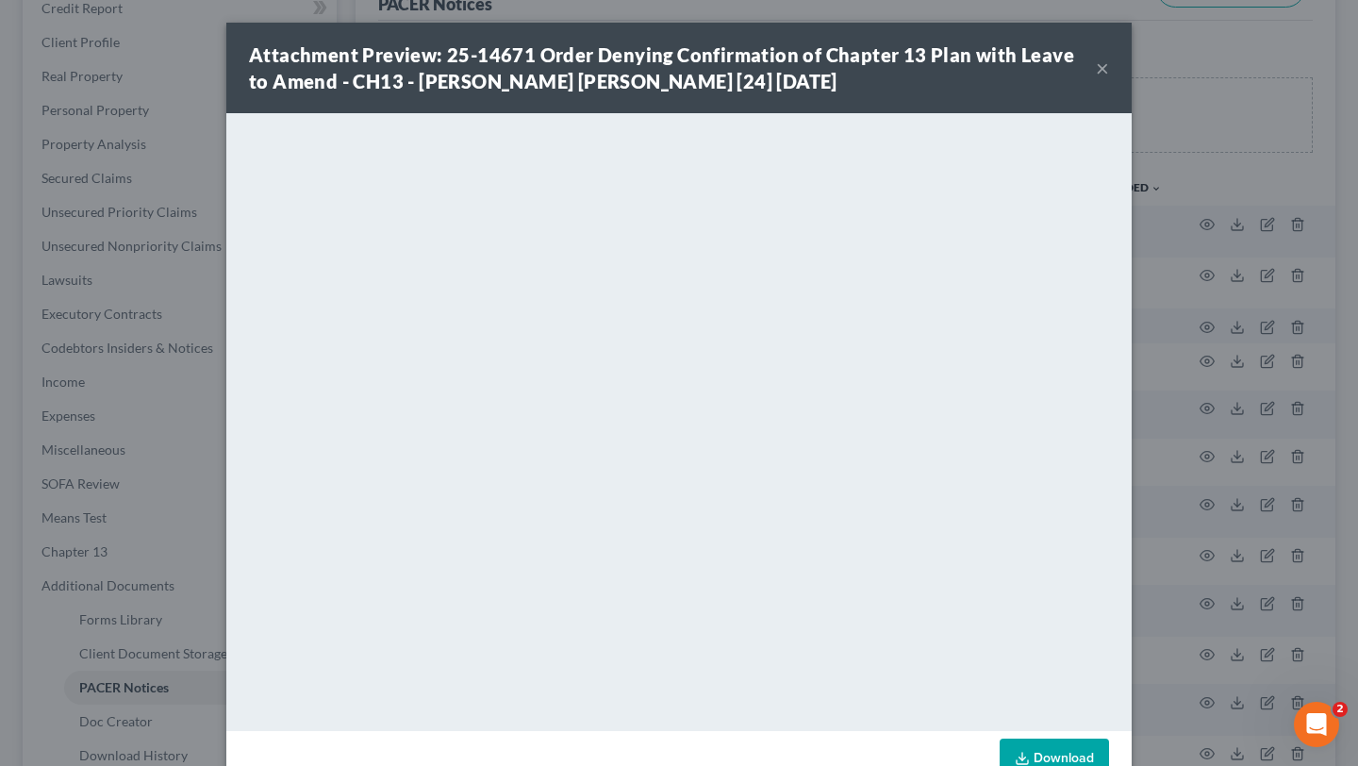
click at [1109, 76] on button "×" at bounding box center [1102, 68] width 13 height 23
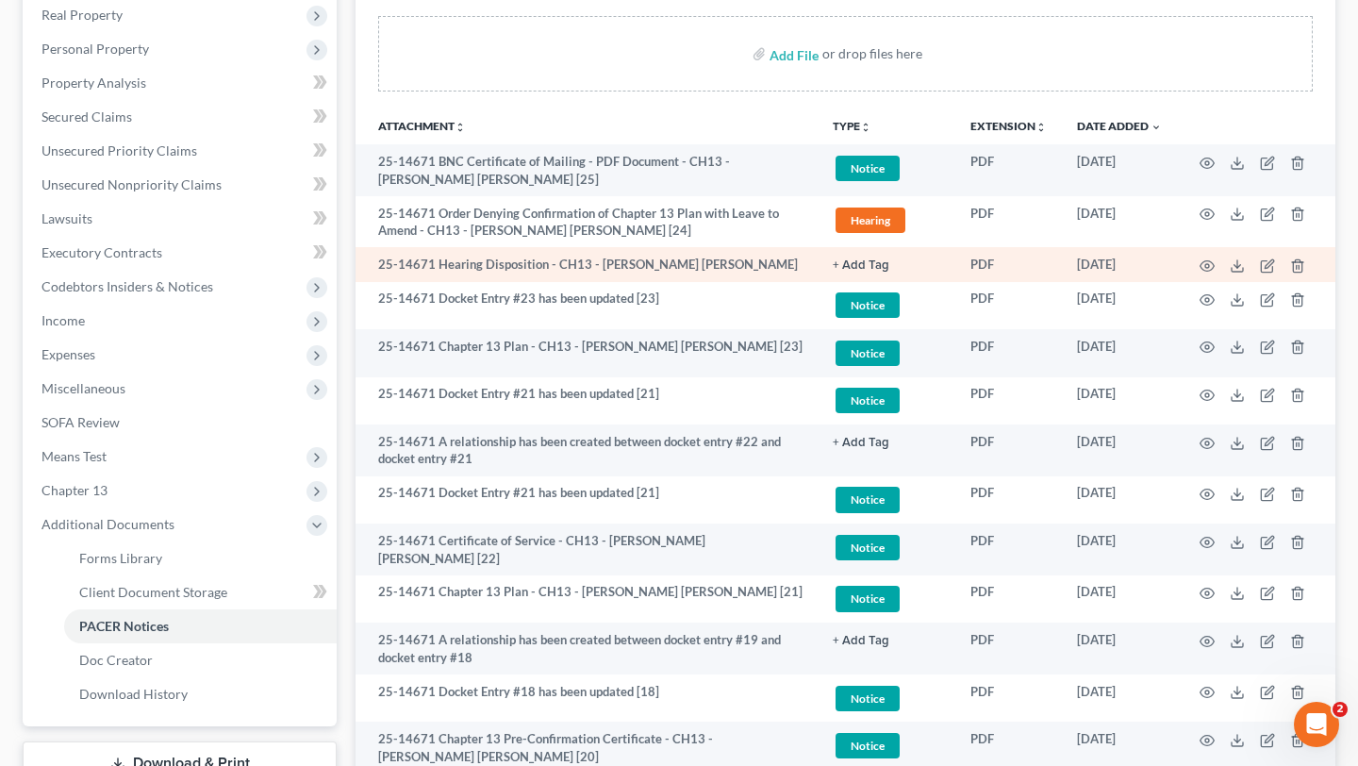
scroll to position [371, 0]
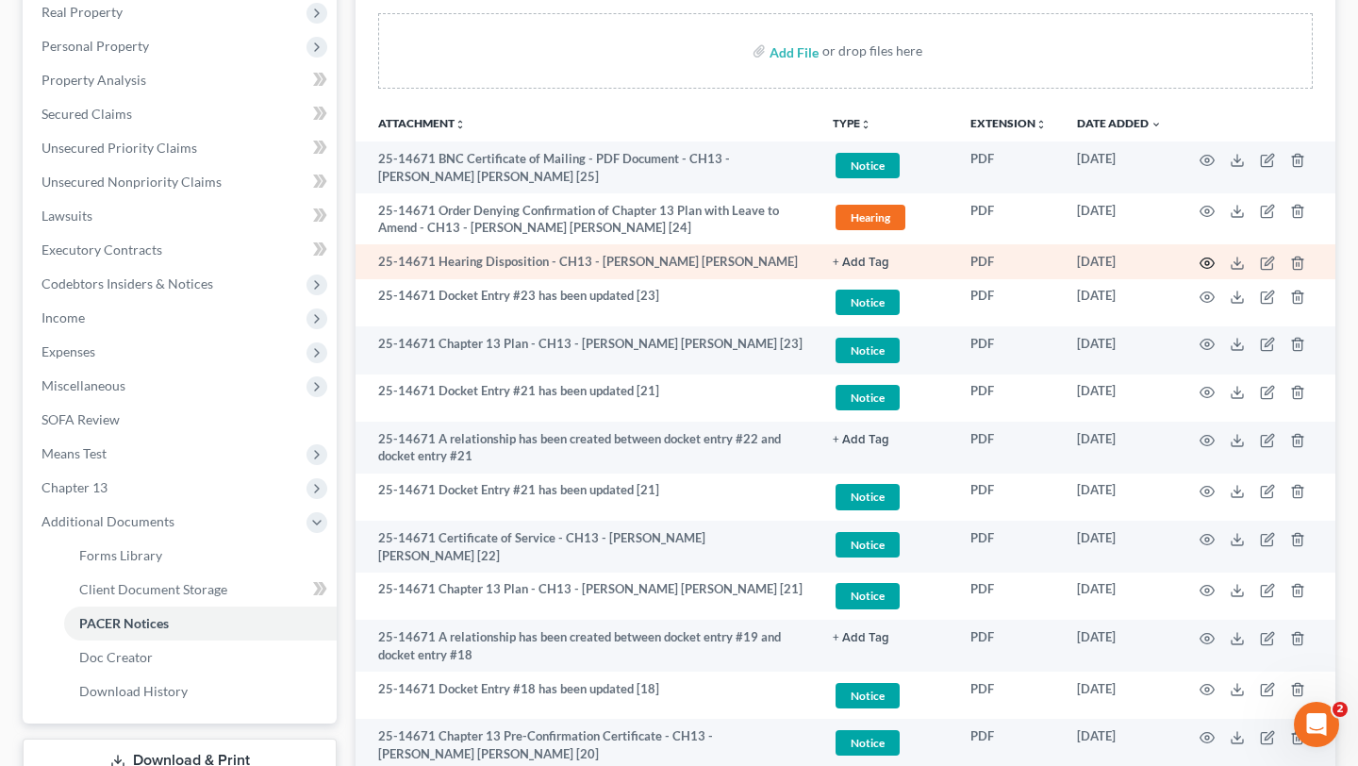
click at [1205, 265] on circle "button" at bounding box center [1207, 263] width 4 height 4
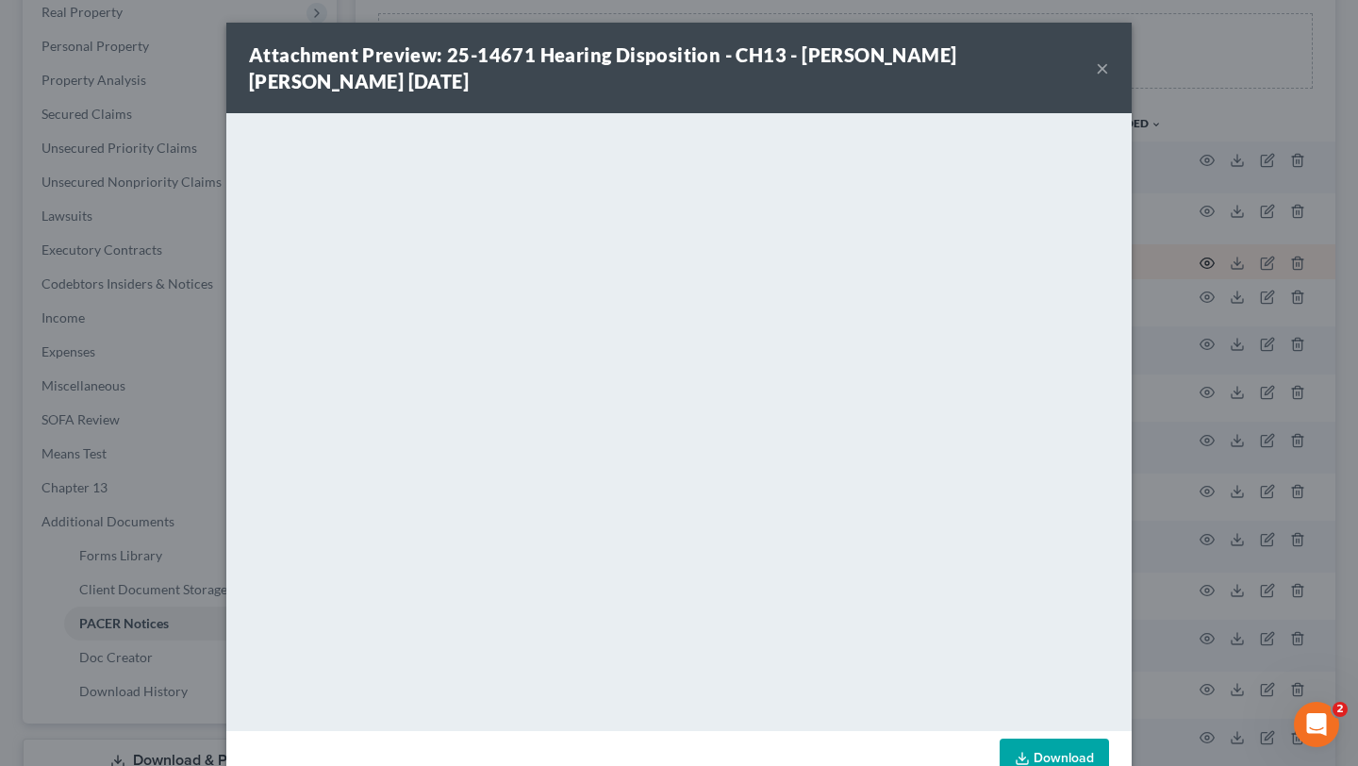
scroll to position [81, 0]
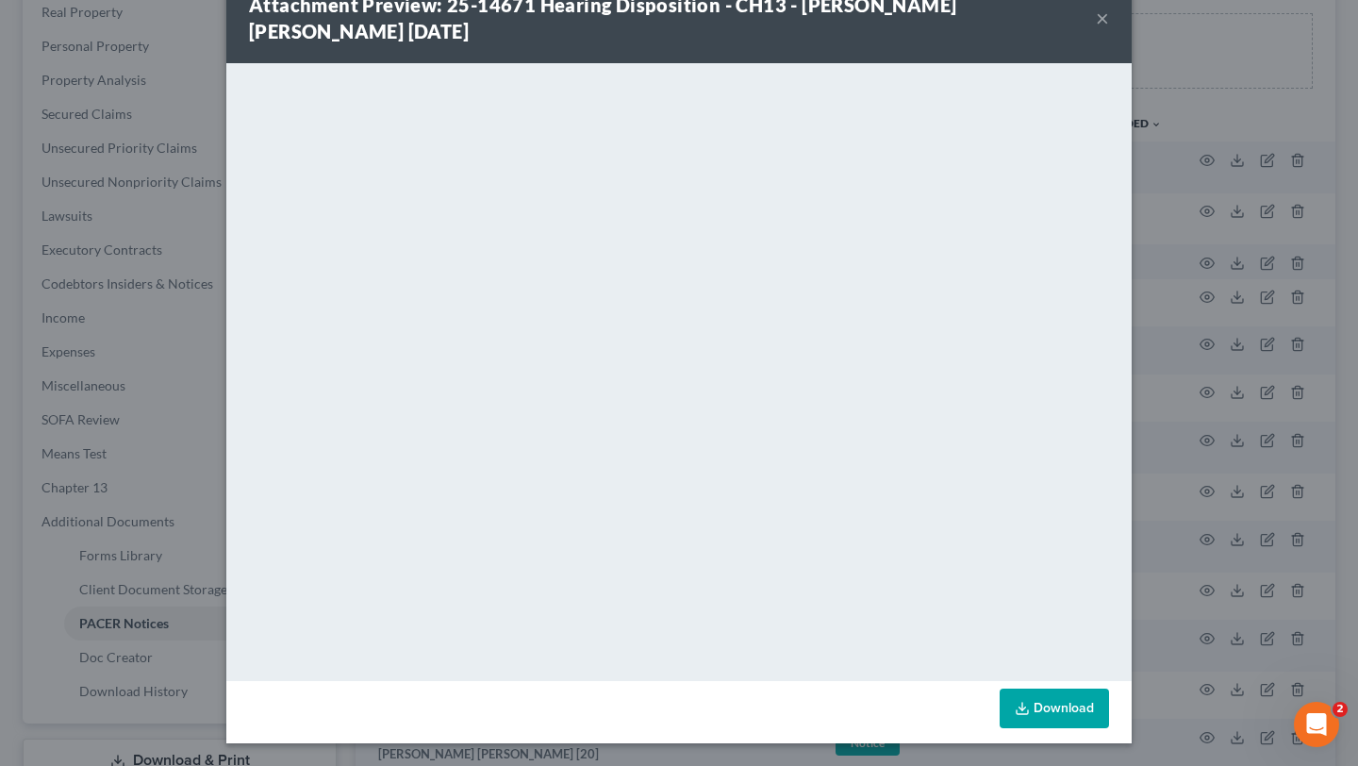
click at [1109, 11] on button "×" at bounding box center [1102, 18] width 13 height 23
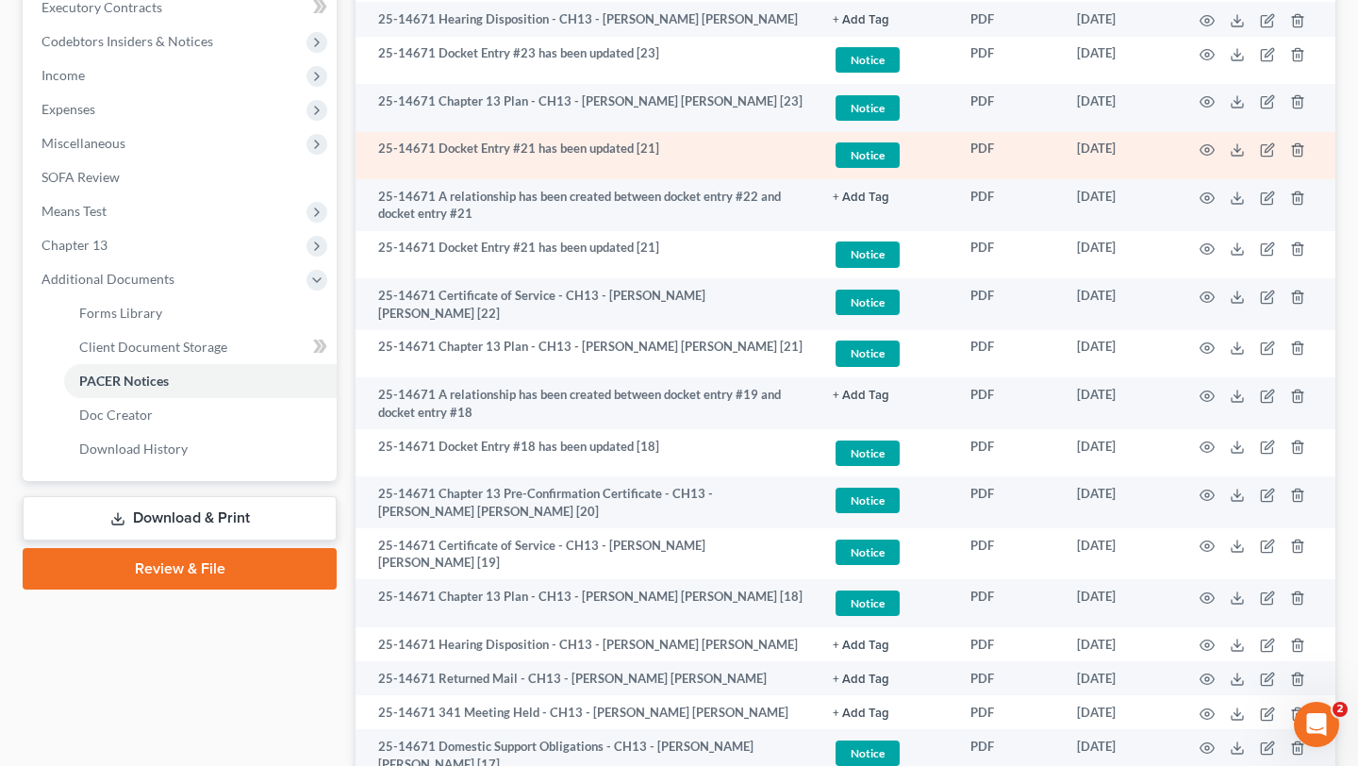
scroll to position [616, 0]
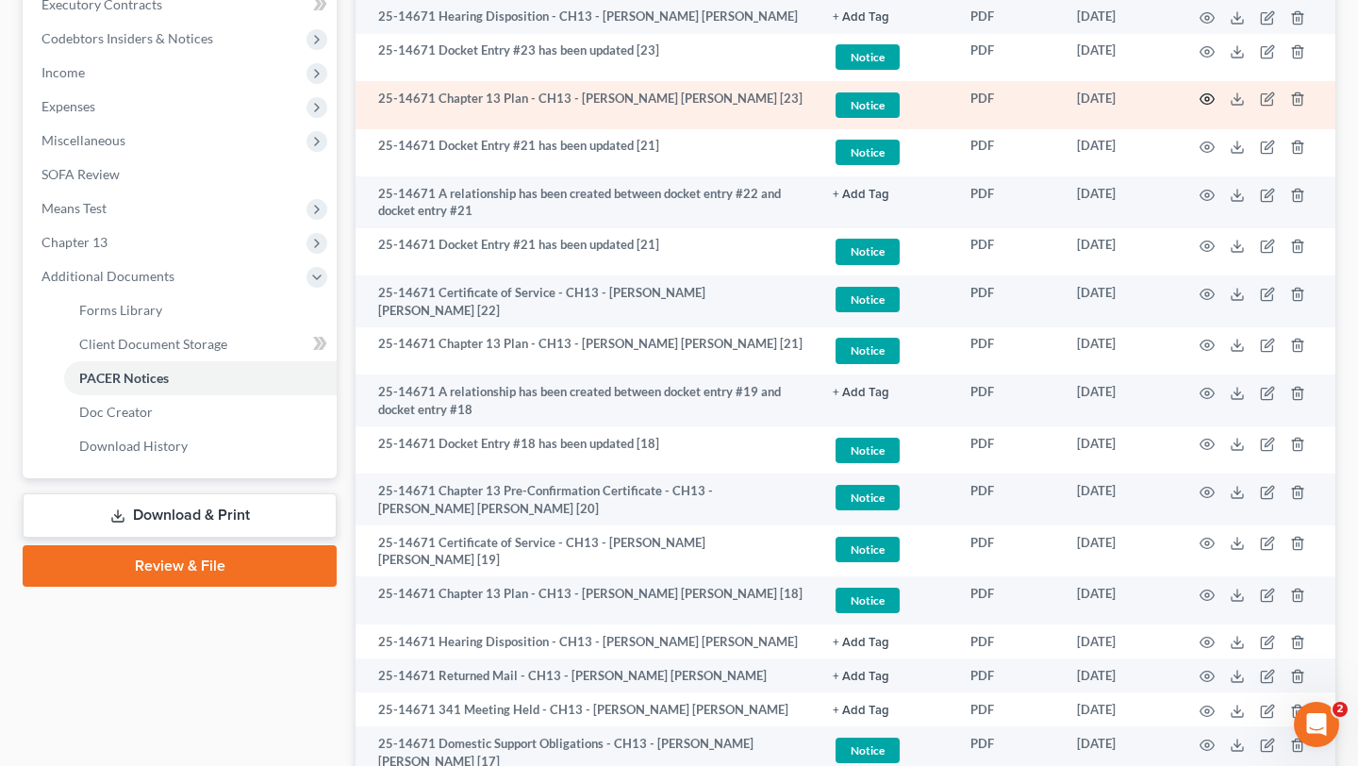
click at [1200, 105] on icon "button" at bounding box center [1207, 99] width 14 height 10
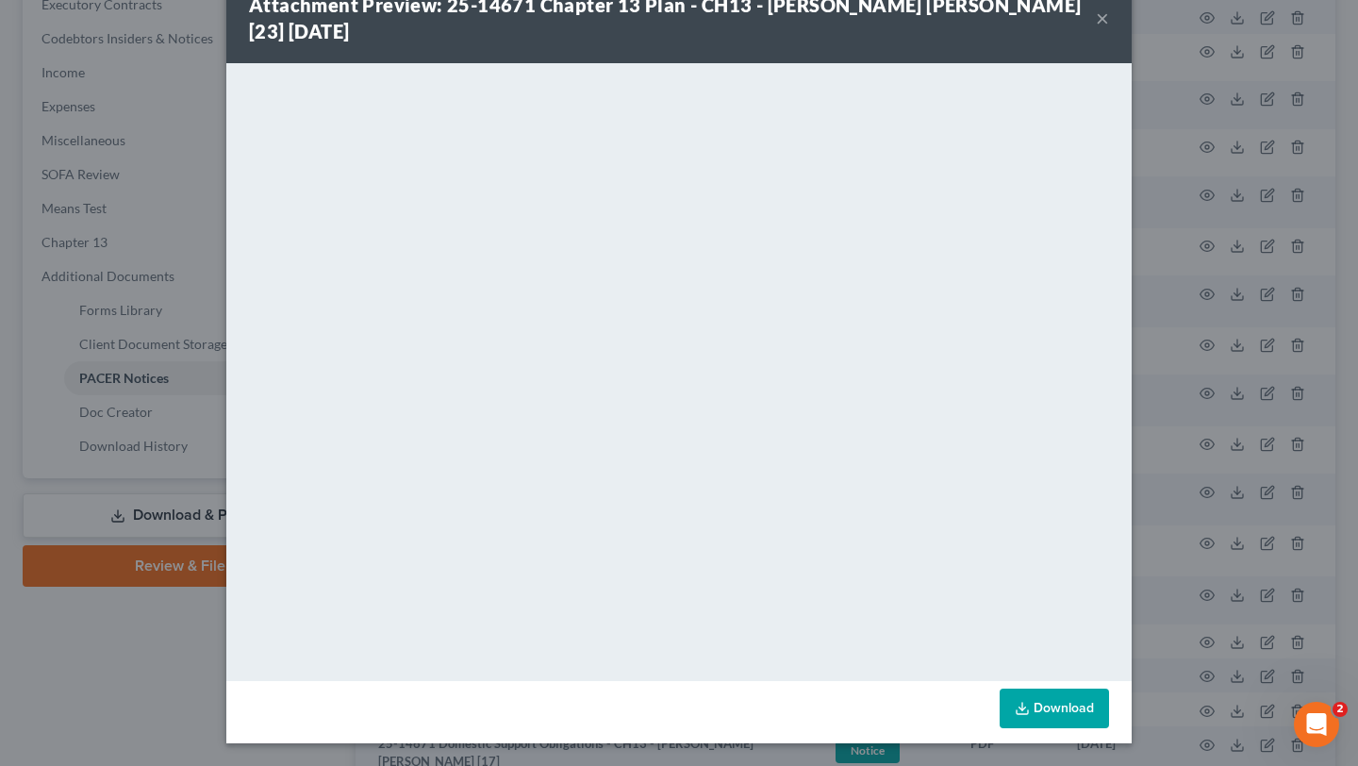
scroll to position [0, 0]
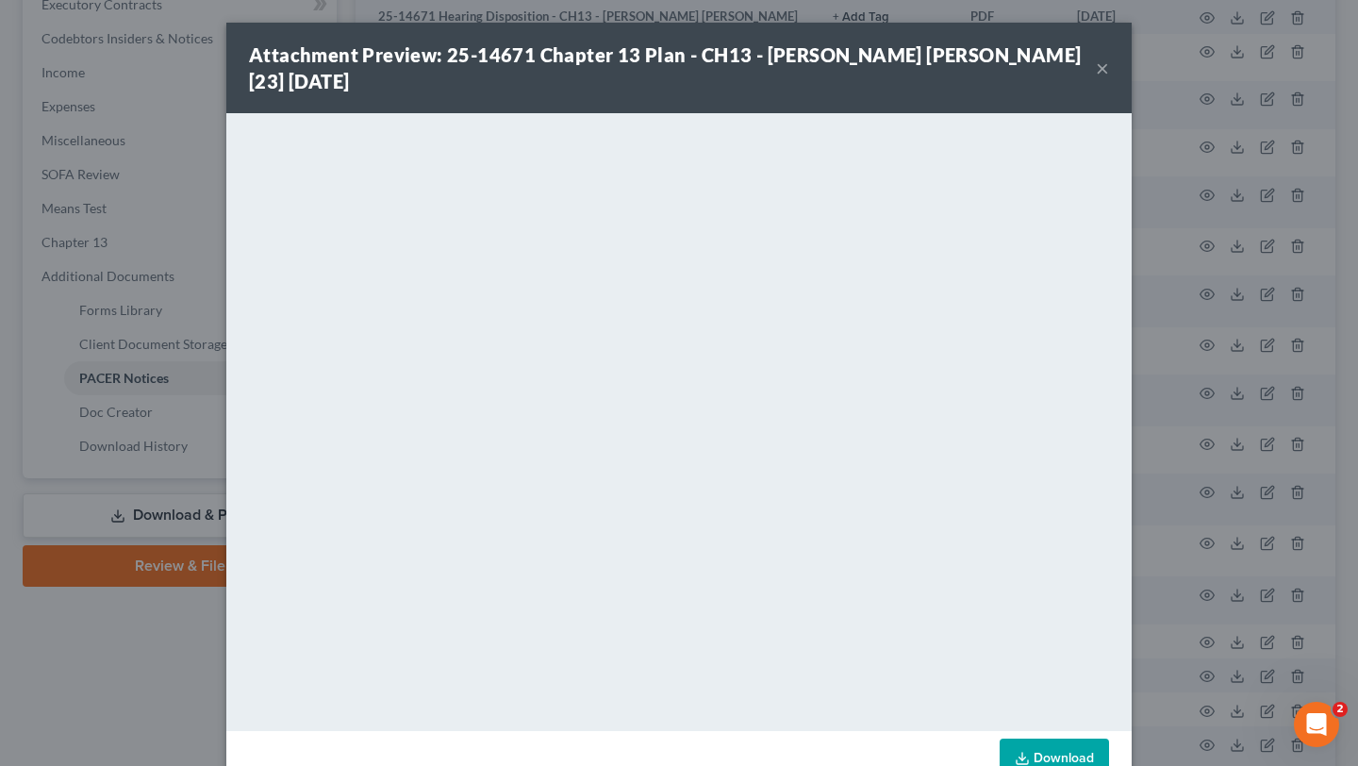
click at [1109, 79] on button "×" at bounding box center [1102, 68] width 13 height 23
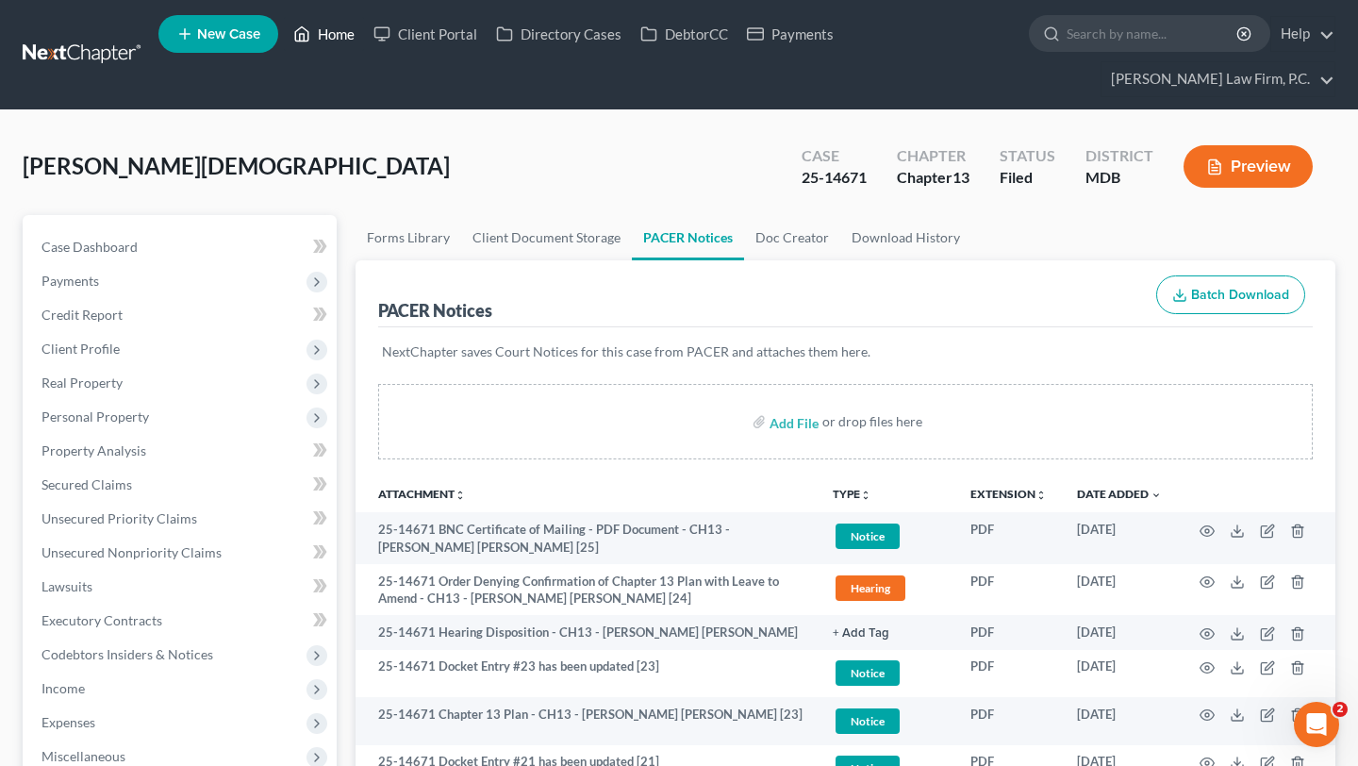
click at [364, 32] on link "Home" at bounding box center [324, 34] width 80 height 34
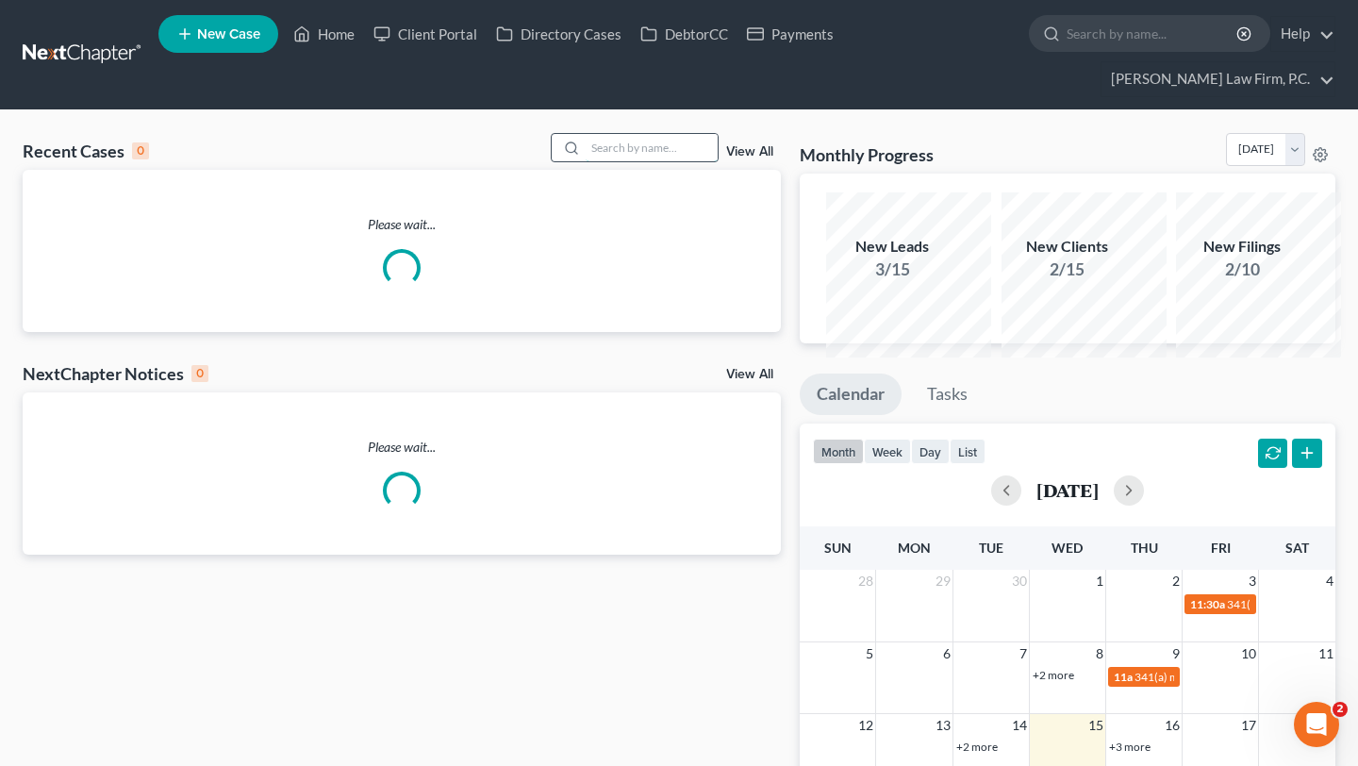
click at [603, 161] on input "search" at bounding box center [652, 147] width 132 height 27
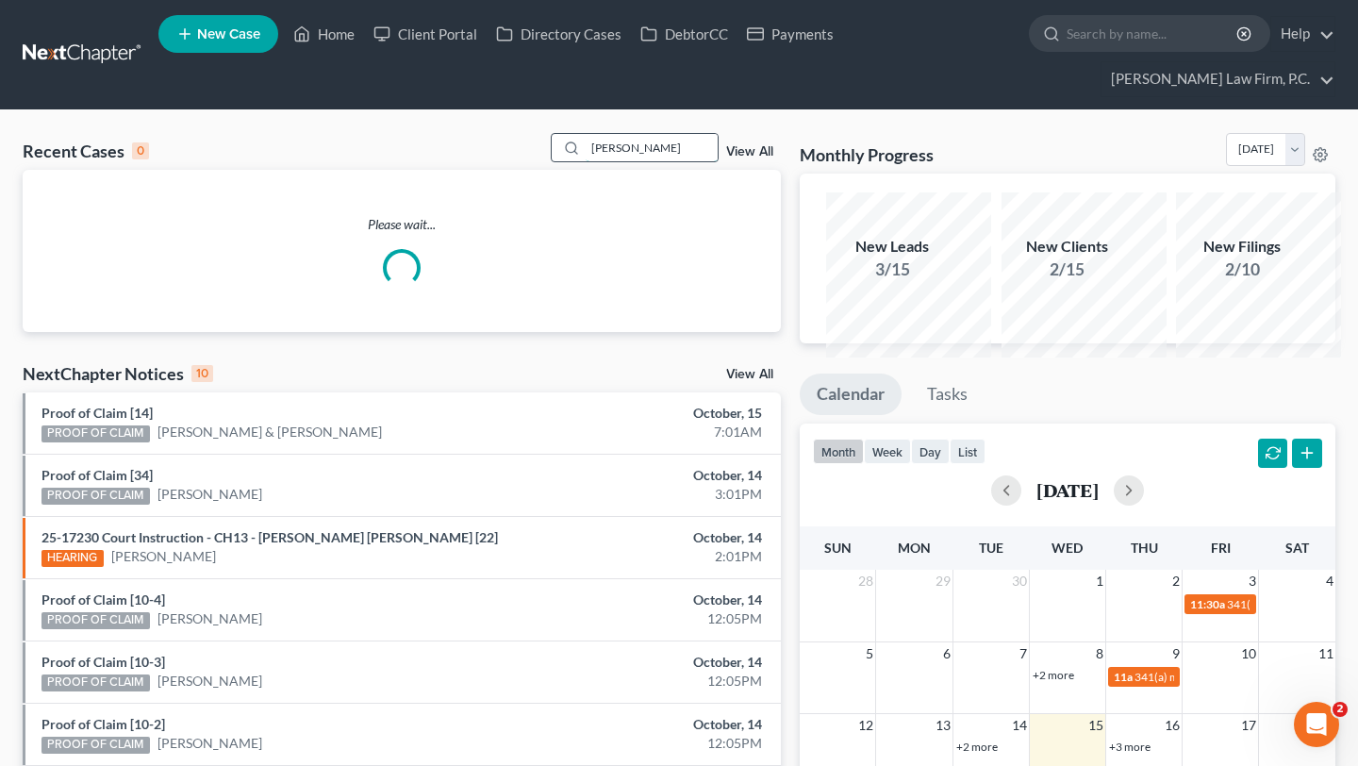
type input "[PERSON_NAME]"
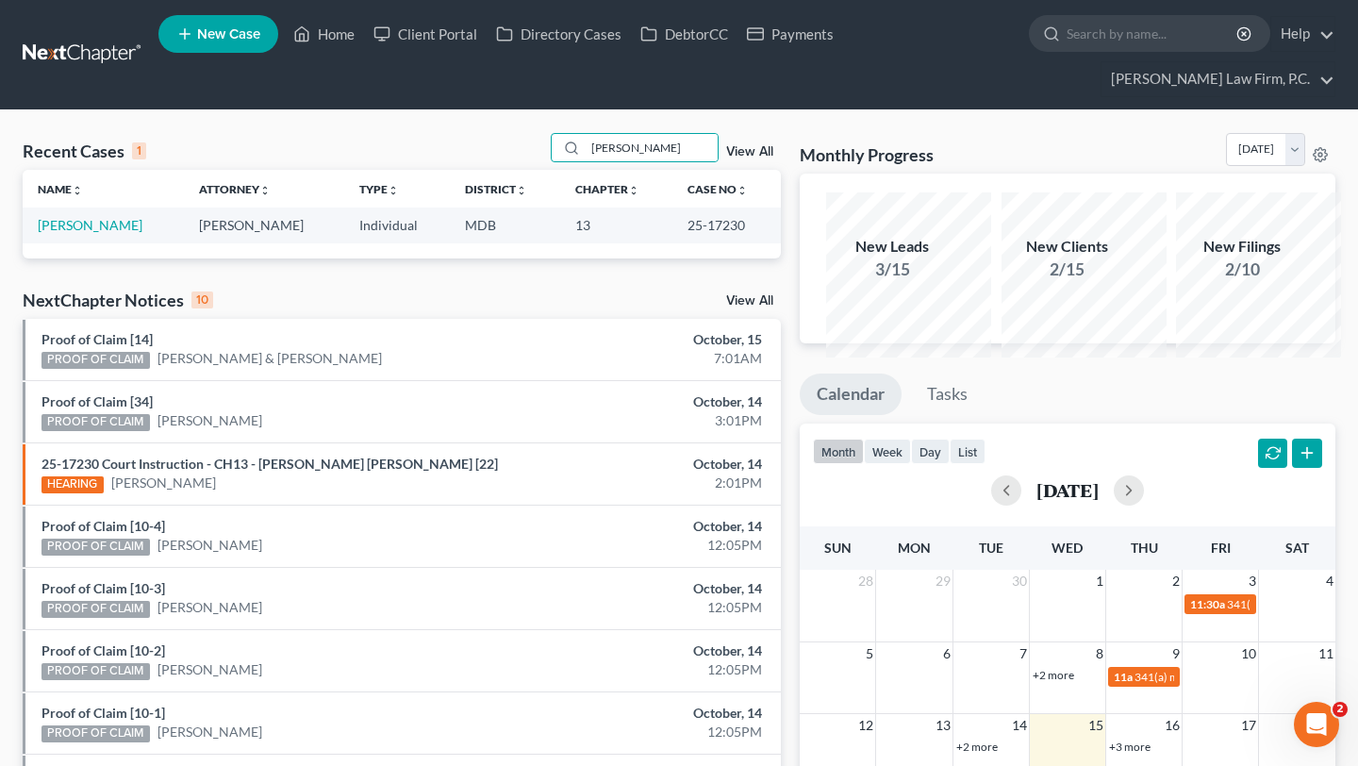
click at [78, 242] on td "[PERSON_NAME]" at bounding box center [103, 224] width 161 height 35
click at [76, 233] on link "[PERSON_NAME]" at bounding box center [90, 225] width 105 height 16
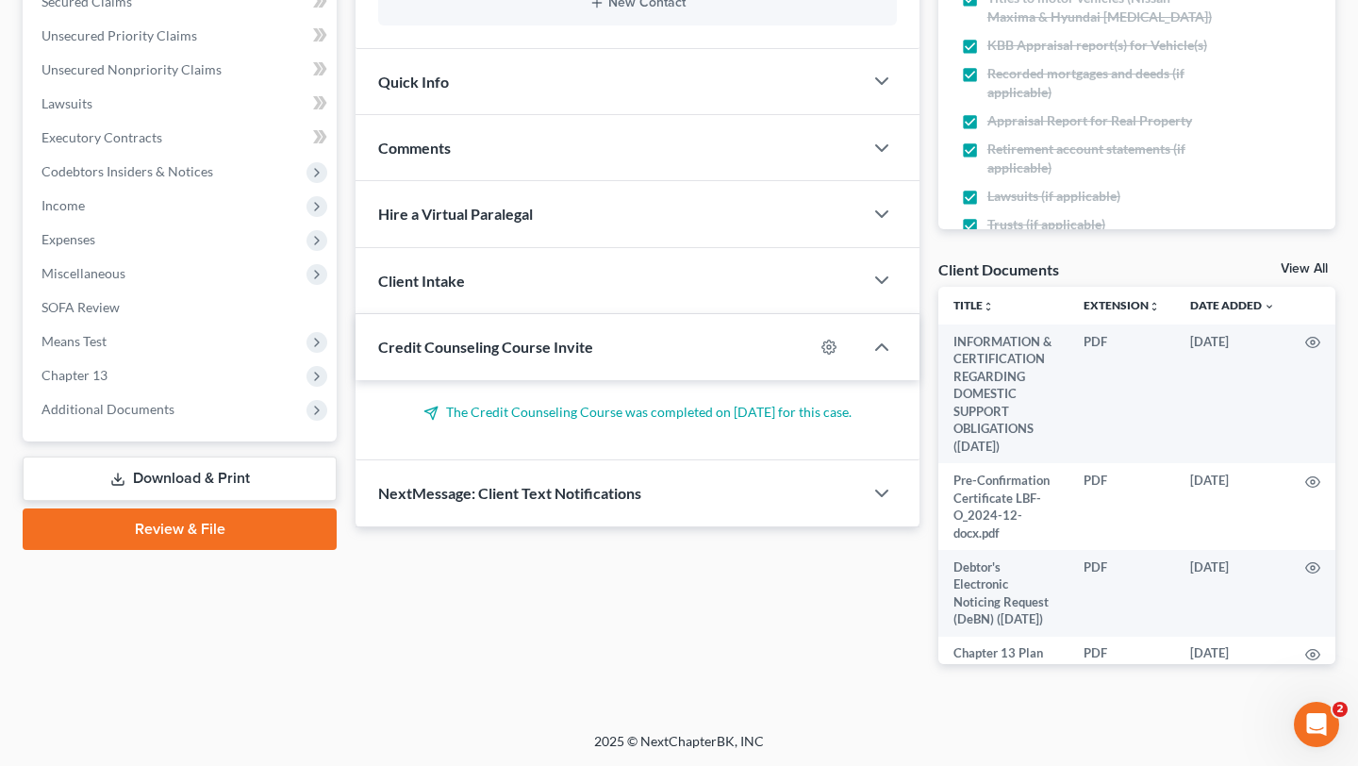
scroll to position [735, 0]
click at [138, 401] on span "Additional Documents" at bounding box center [107, 409] width 133 height 16
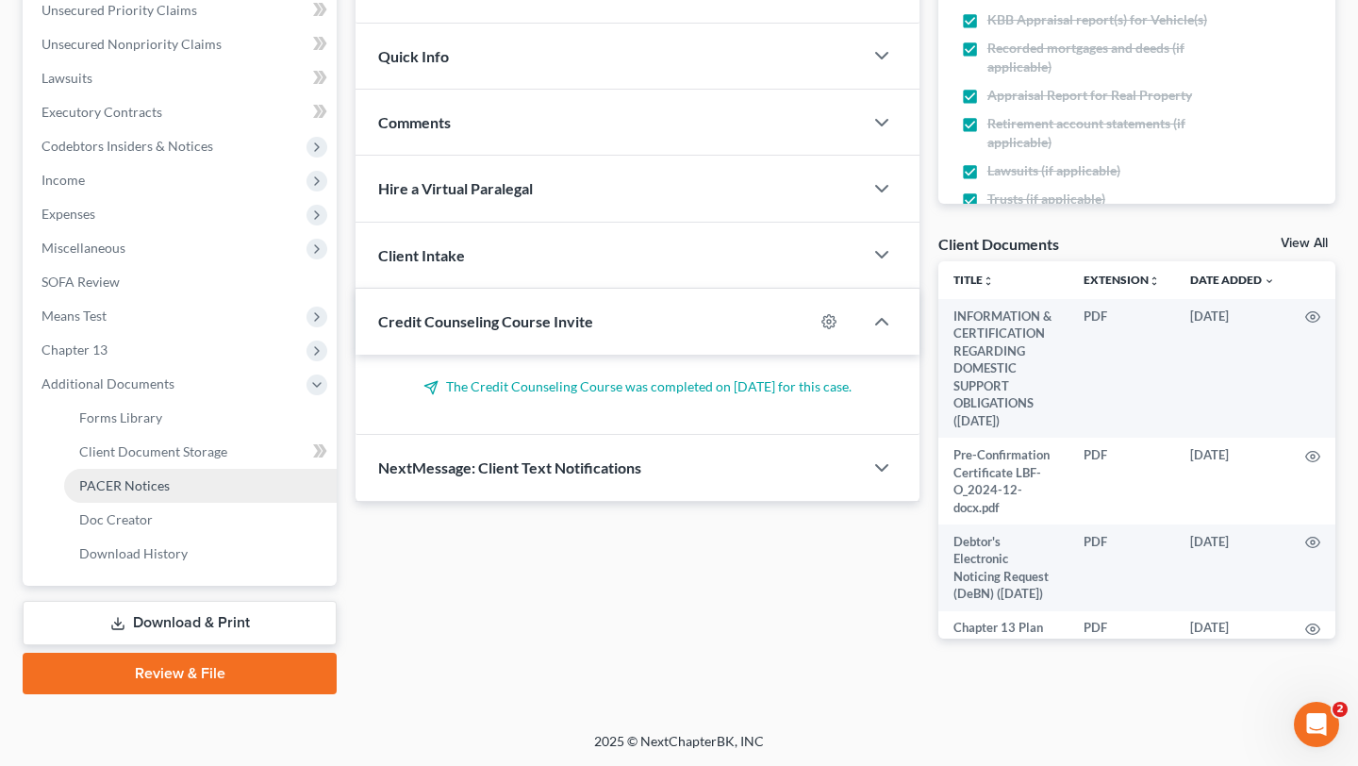
click at [150, 487] on span "PACER Notices" at bounding box center [124, 485] width 91 height 16
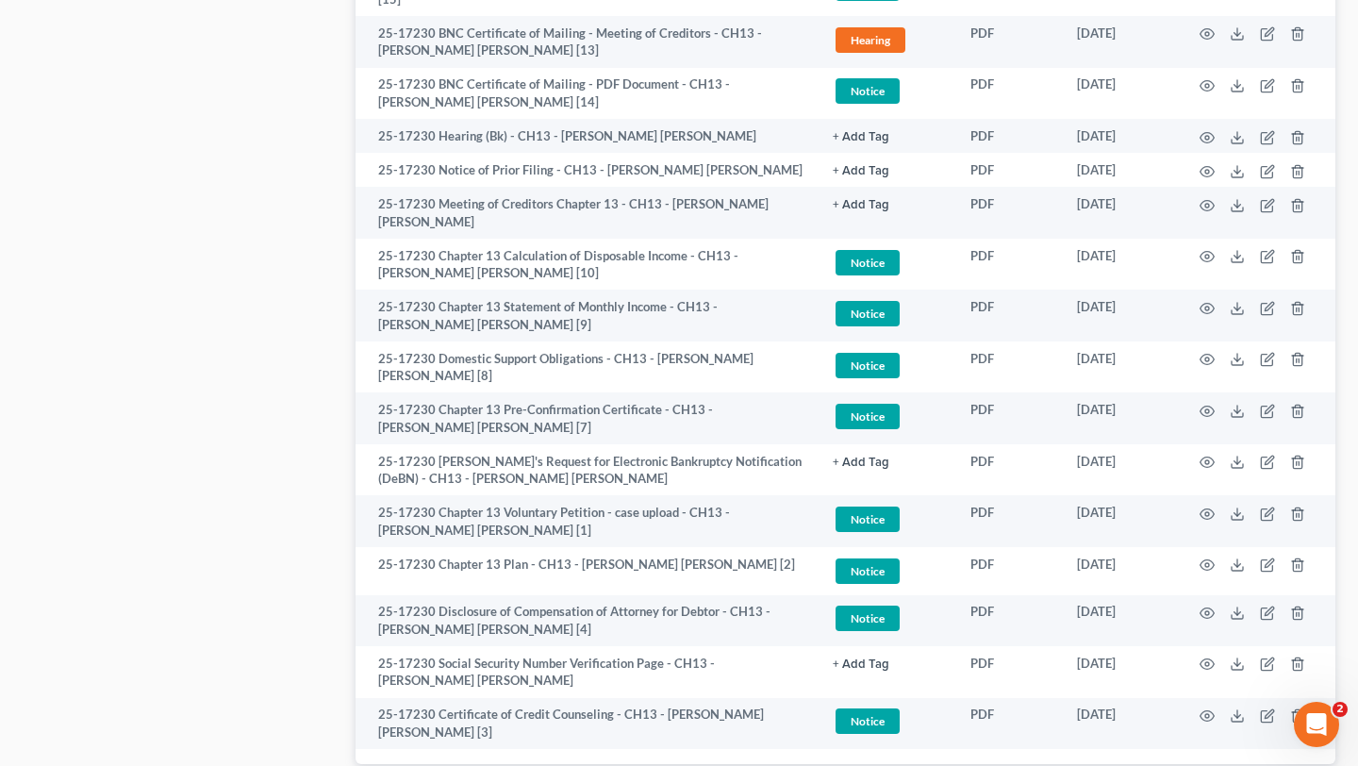
scroll to position [2303, 0]
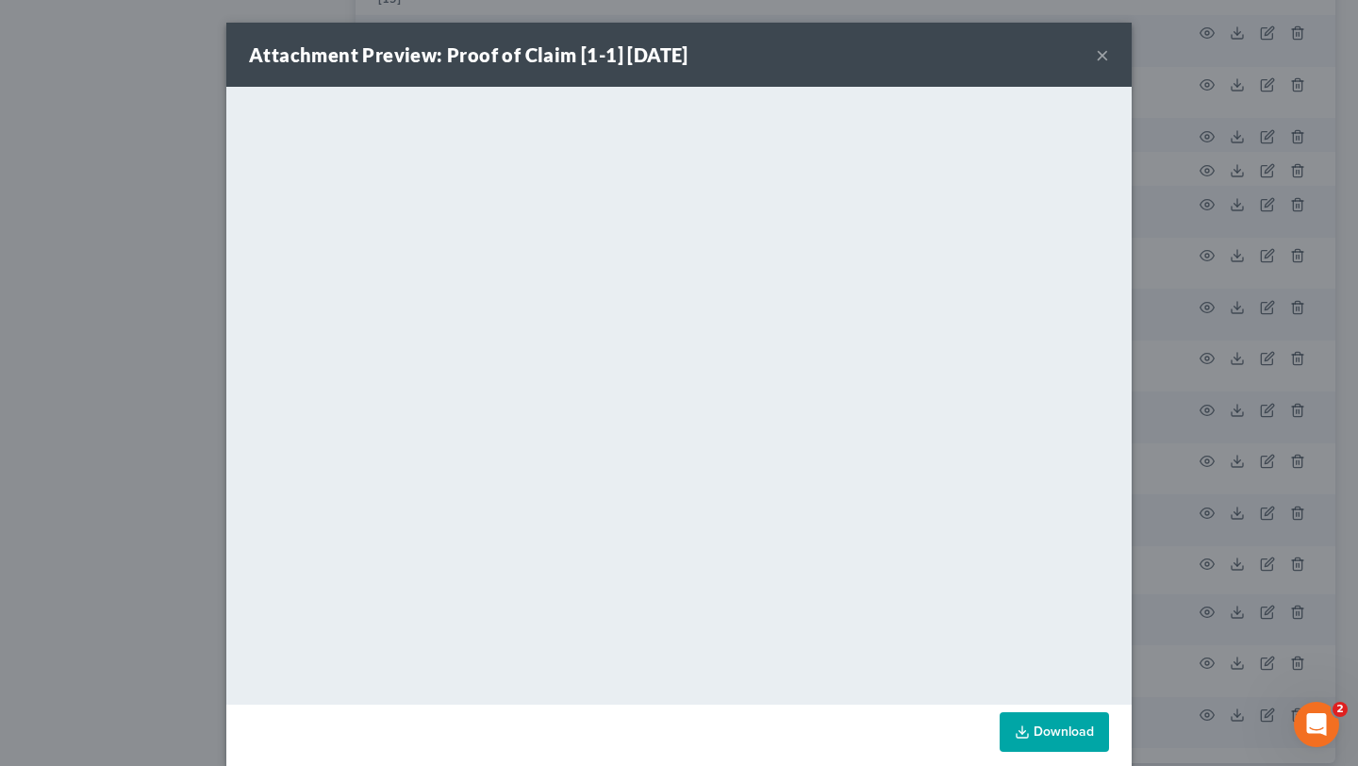
click at [1109, 66] on button "×" at bounding box center [1102, 54] width 13 height 23
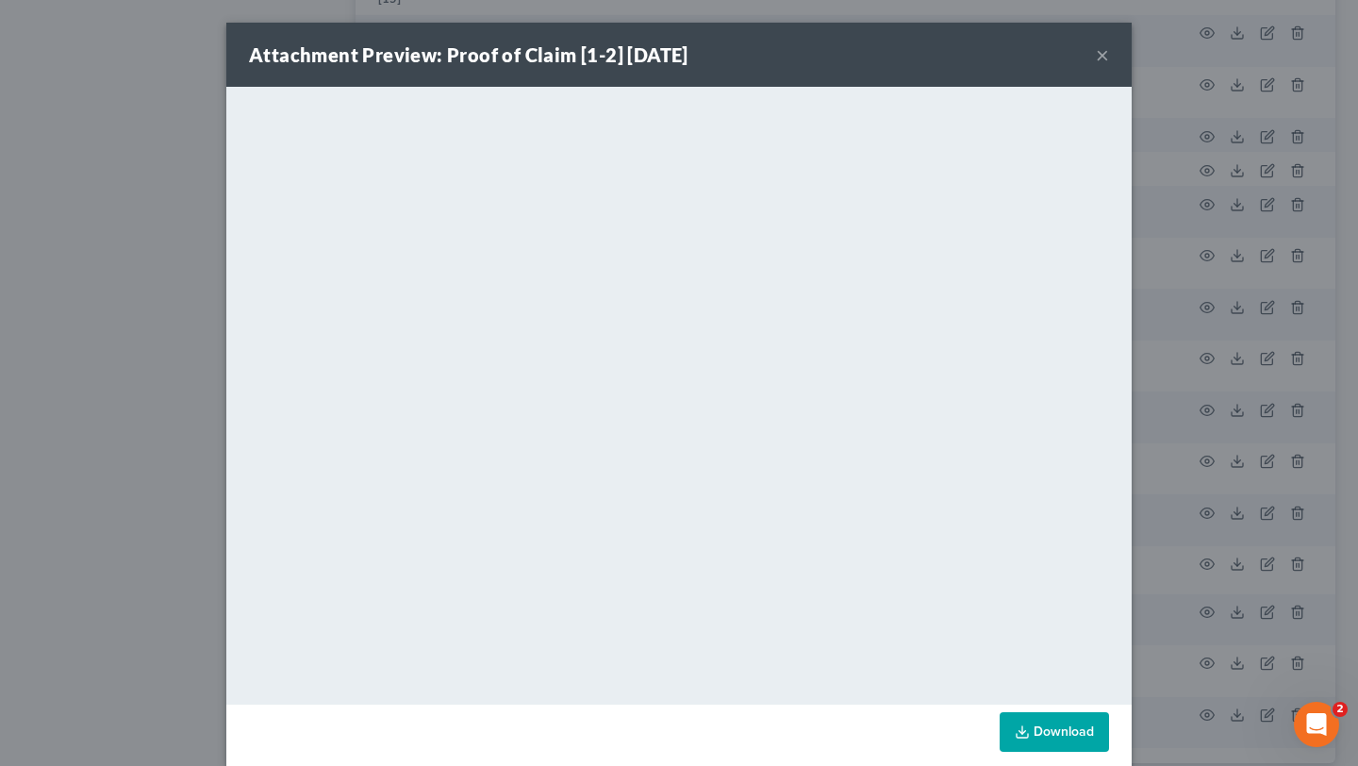
click at [1109, 66] on button "×" at bounding box center [1102, 54] width 13 height 23
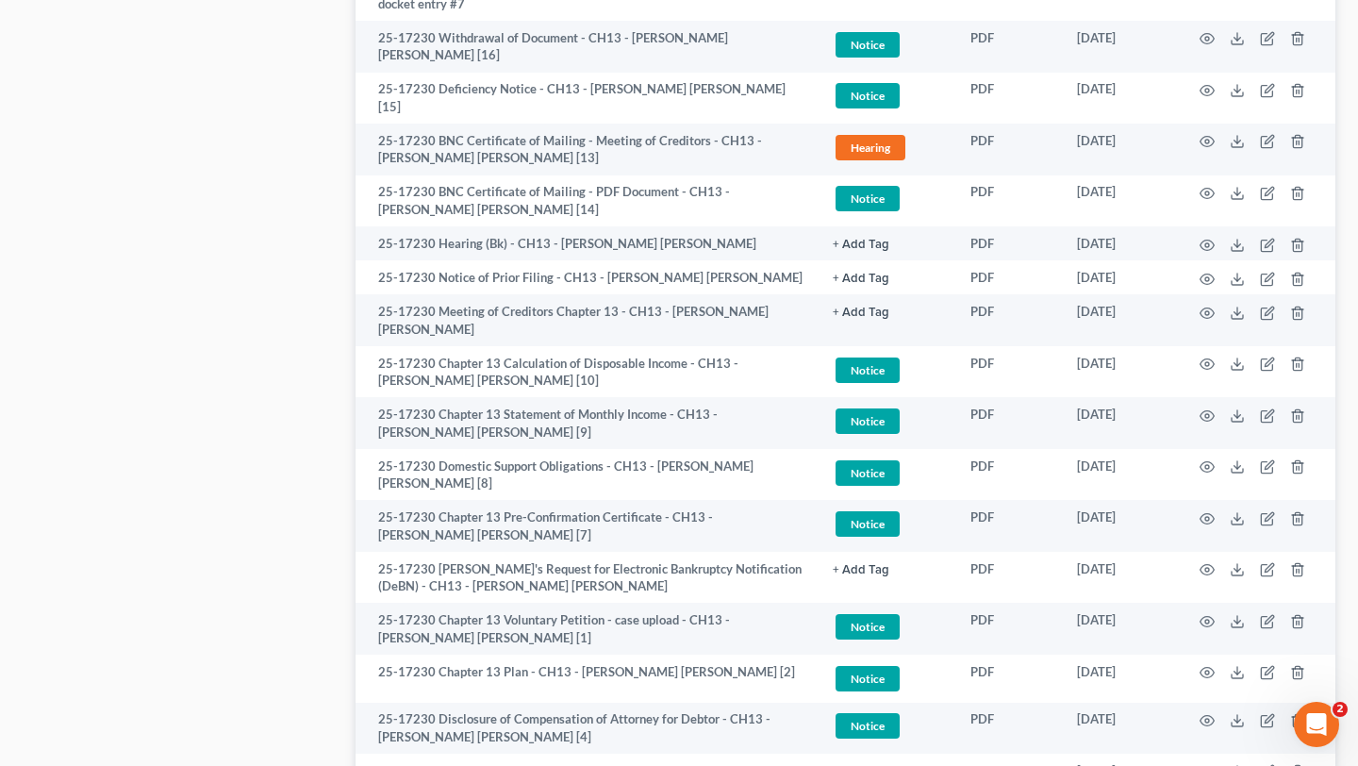
scroll to position [2181, 0]
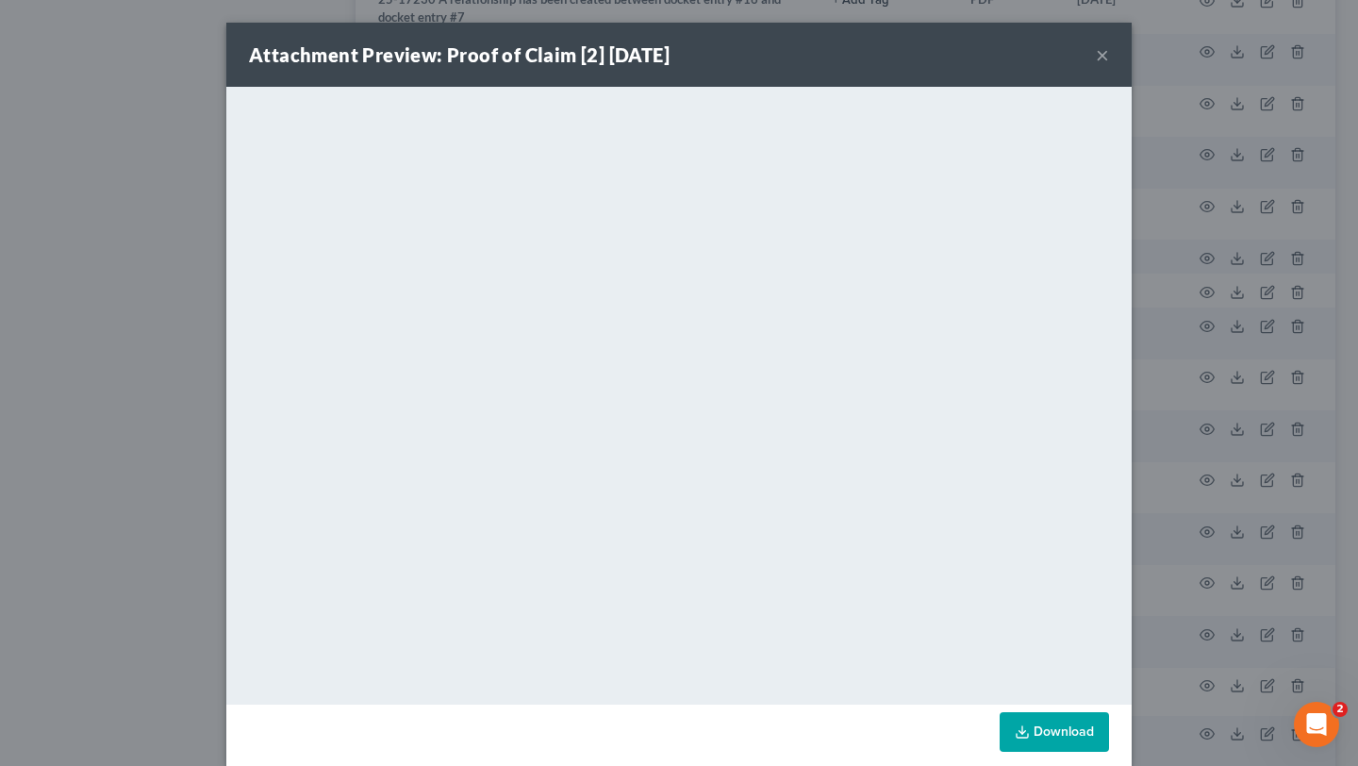
click at [1109, 66] on button "×" at bounding box center [1102, 54] width 13 height 23
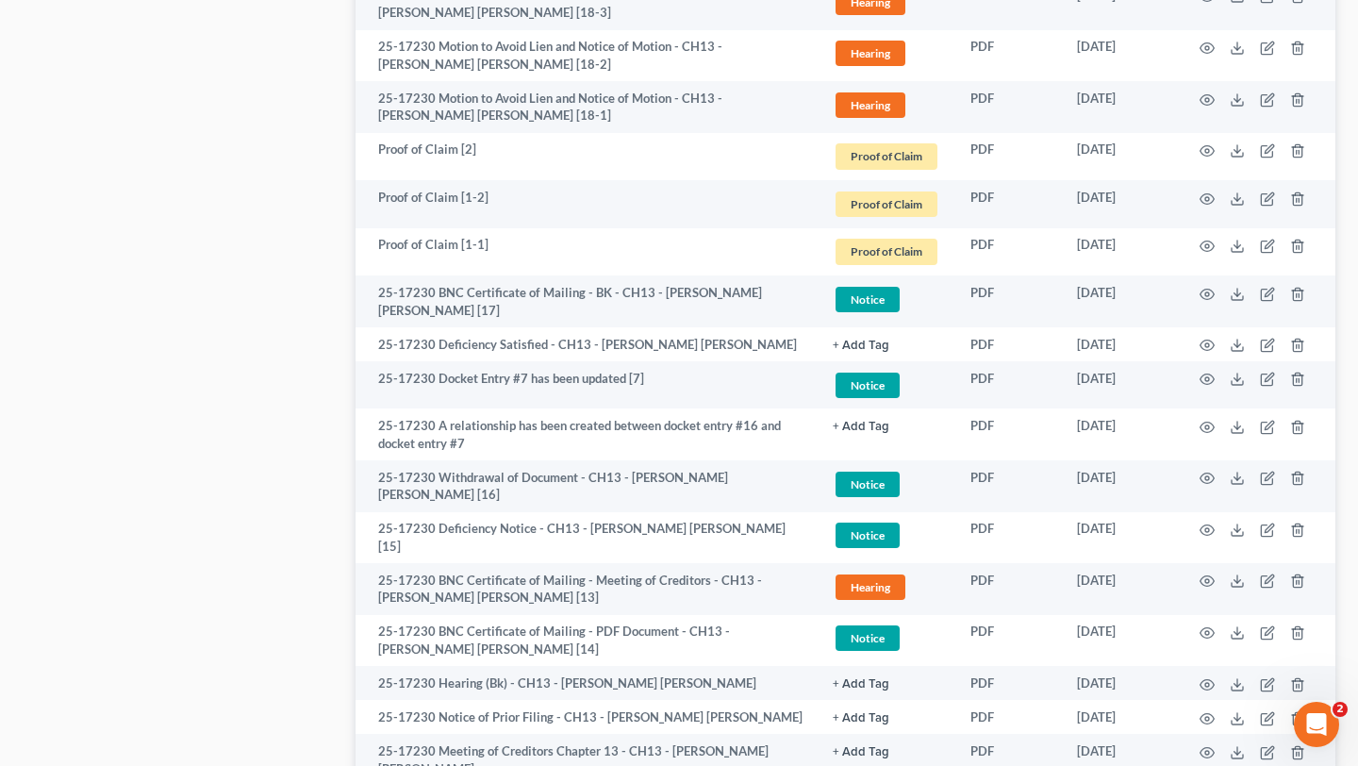
scroll to position [1744, 0]
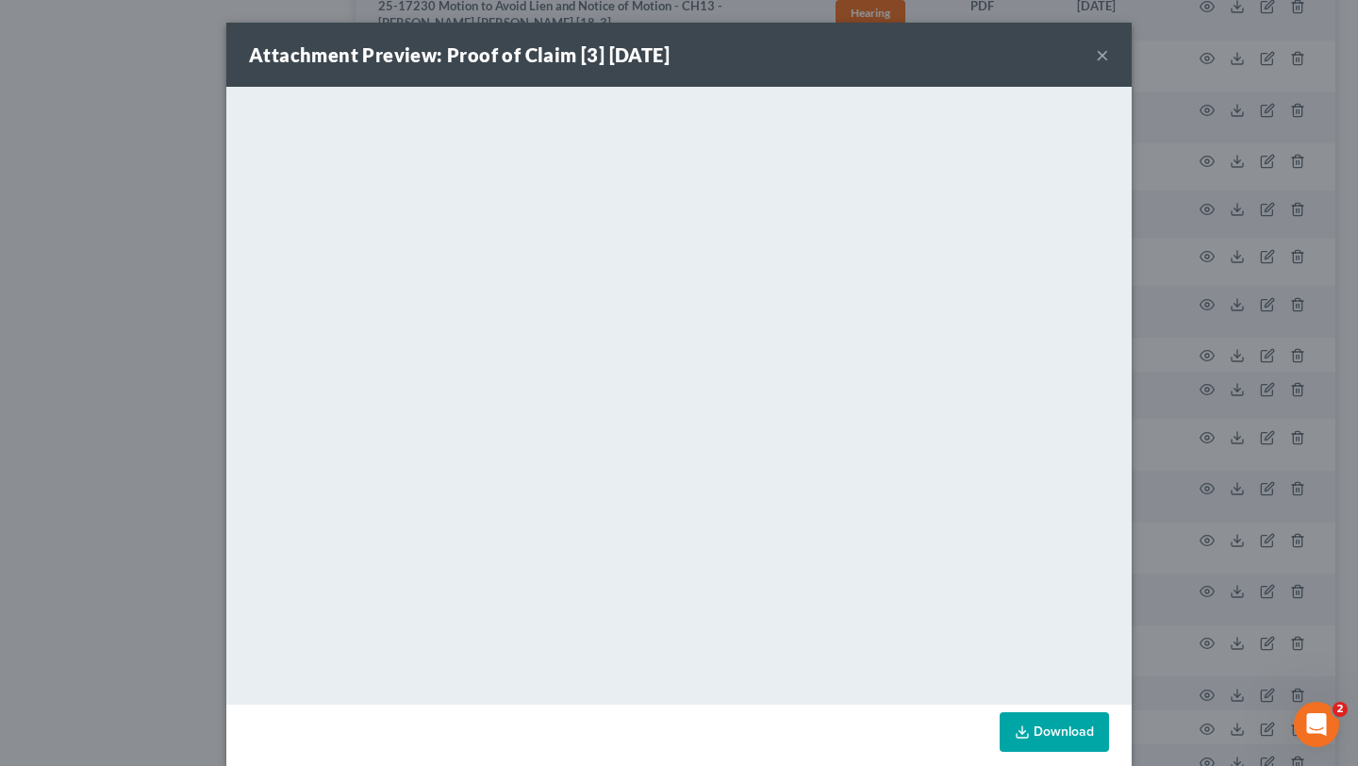
click at [1109, 66] on button "×" at bounding box center [1102, 54] width 13 height 23
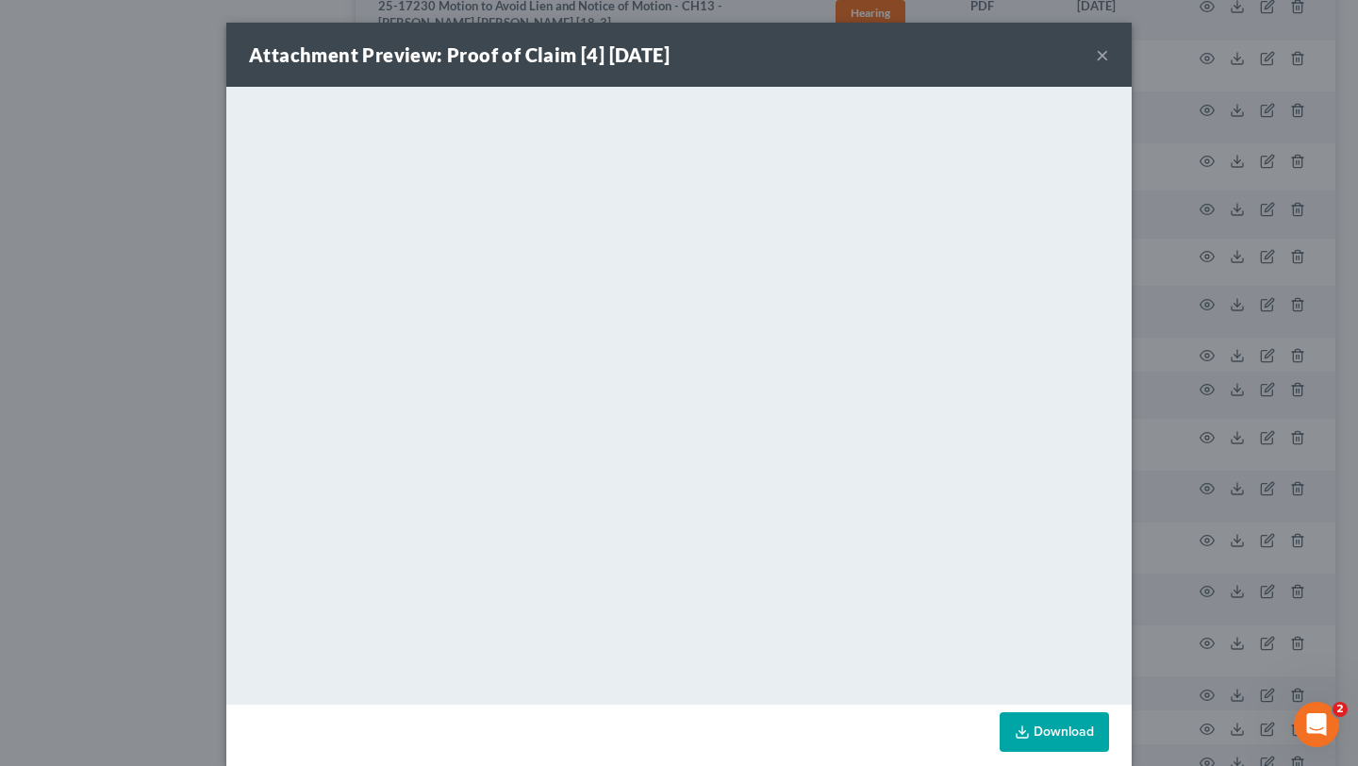
click at [1109, 64] on button "×" at bounding box center [1102, 54] width 13 height 23
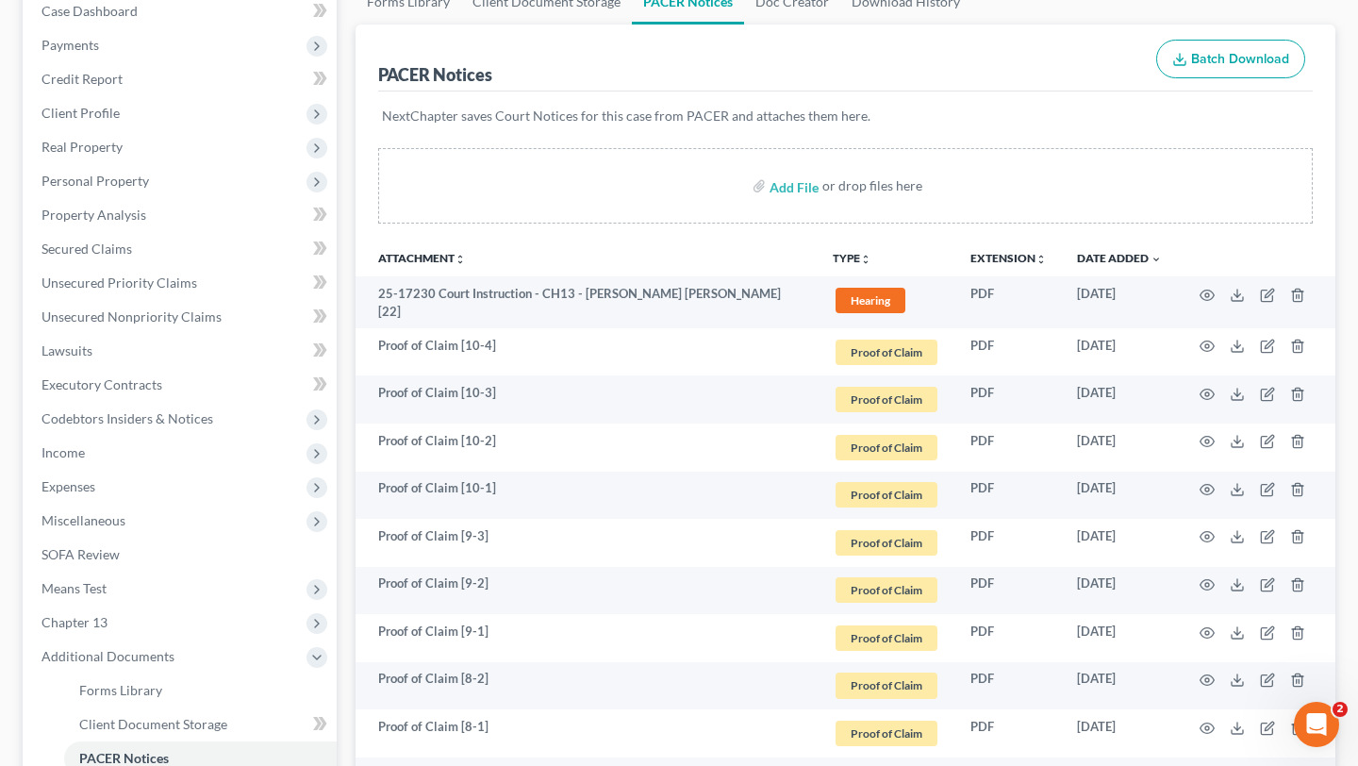
scroll to position [0, 0]
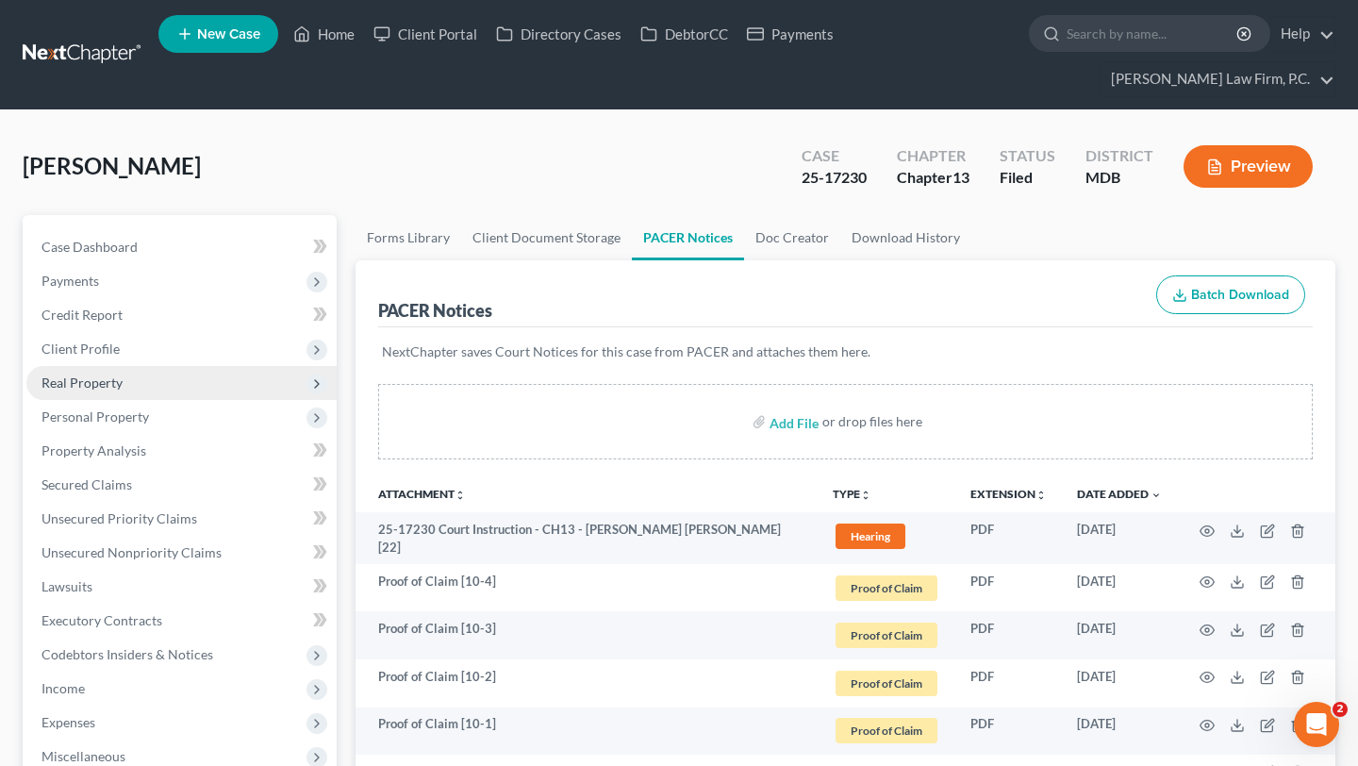
click at [123, 390] on span "Real Property" at bounding box center [81, 382] width 81 height 16
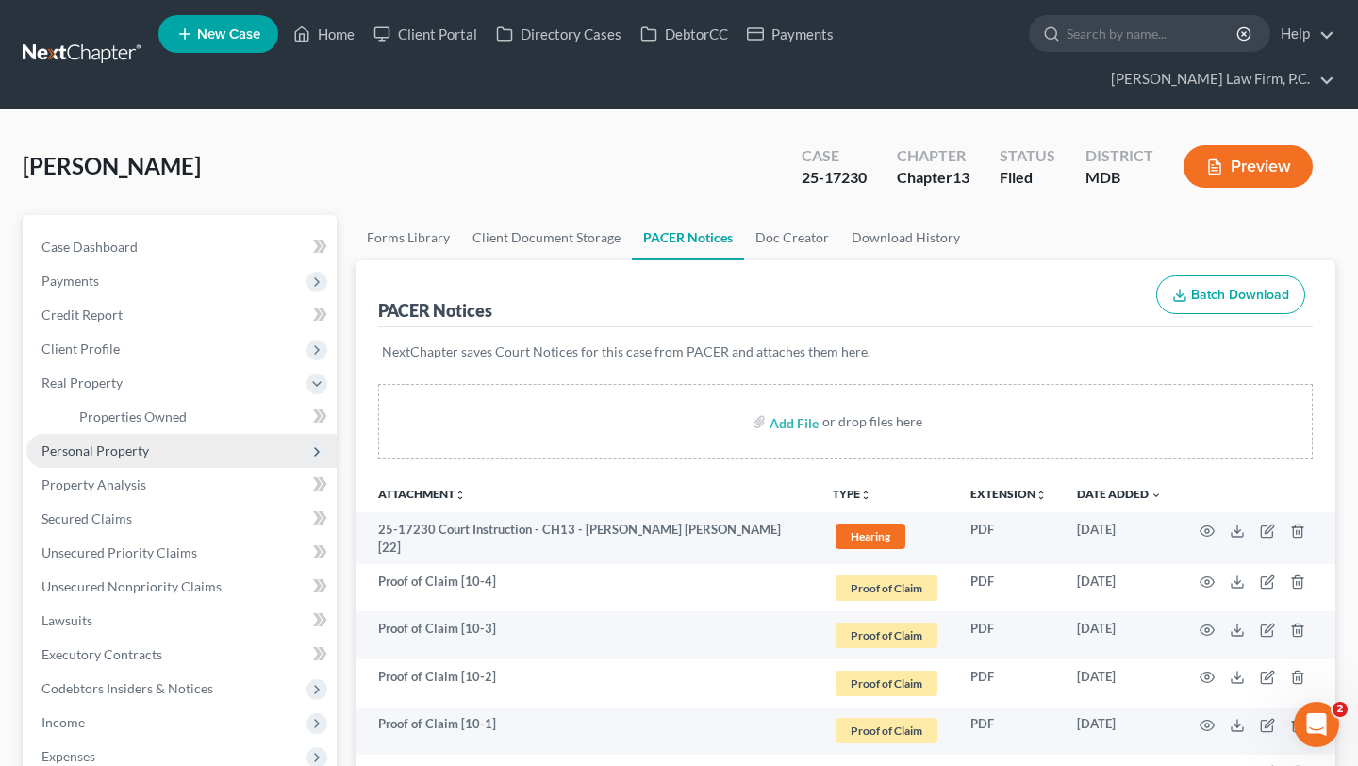
click at [139, 468] on span "Personal Property" at bounding box center [181, 451] width 310 height 34
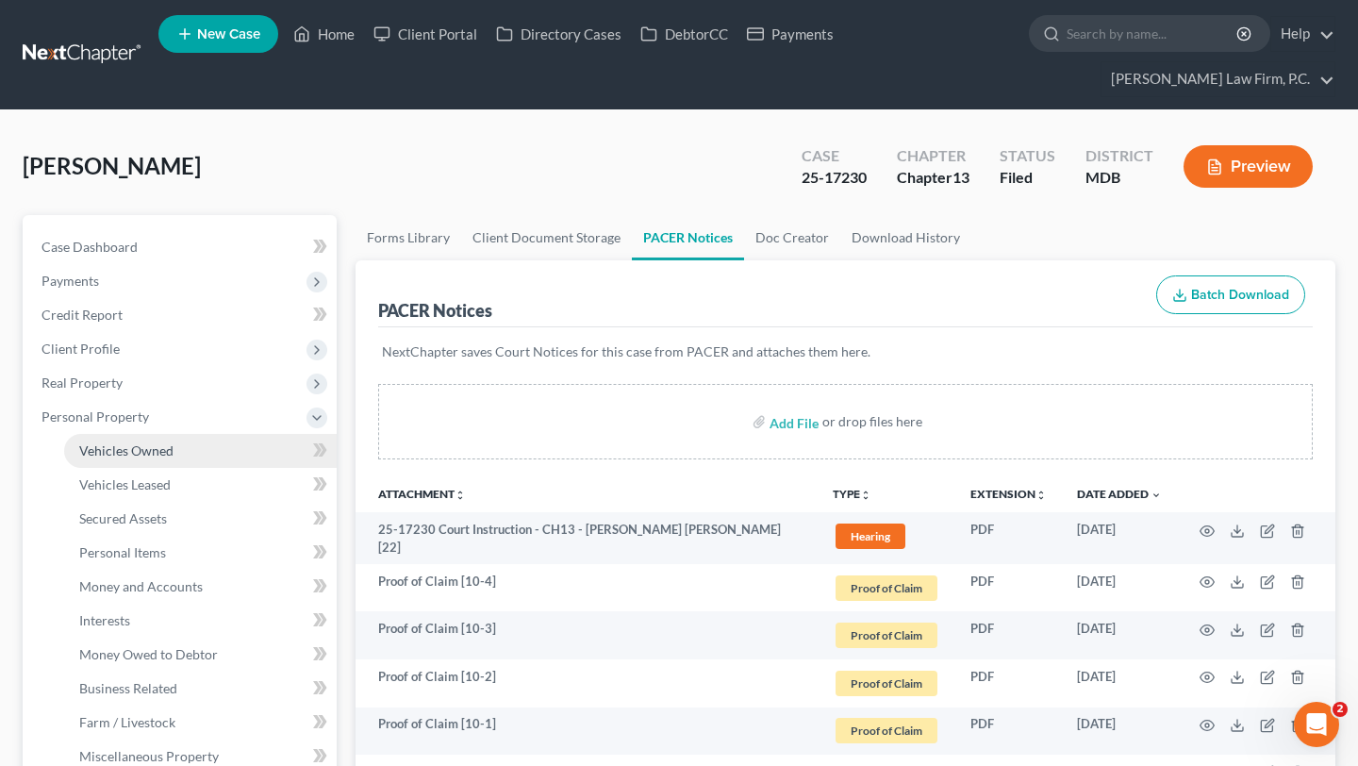
click at [163, 458] on span "Vehicles Owned" at bounding box center [126, 450] width 94 height 16
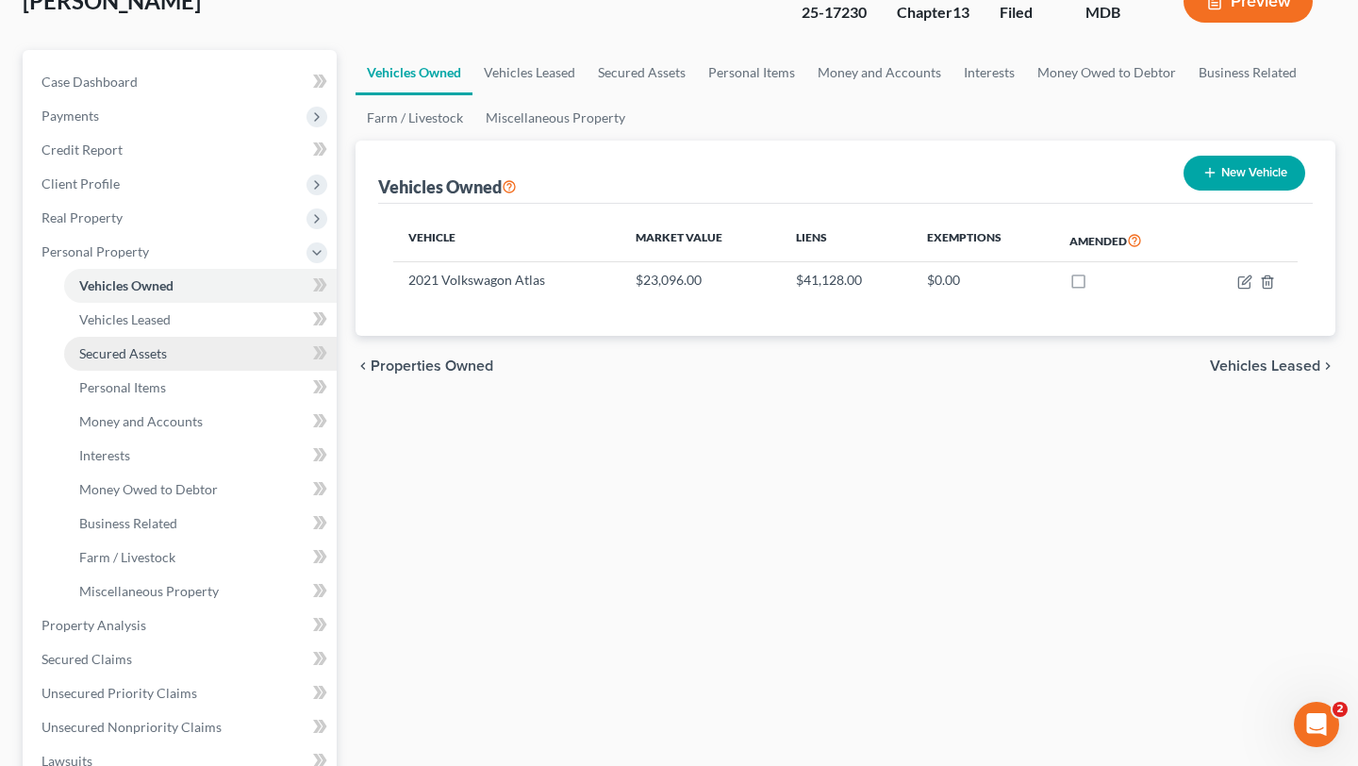
scroll to position [220, 0]
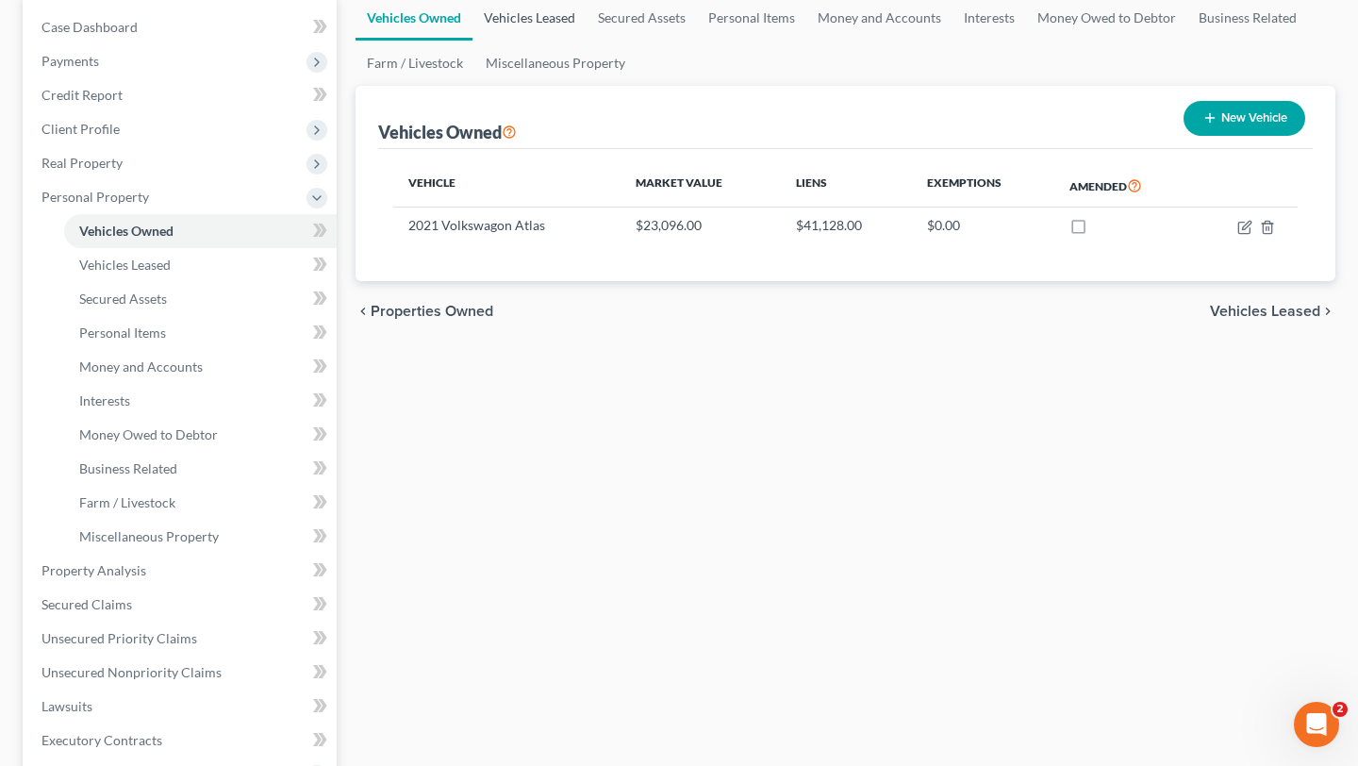
click at [559, 41] on link "Vehicles Leased" at bounding box center [529, 17] width 114 height 45
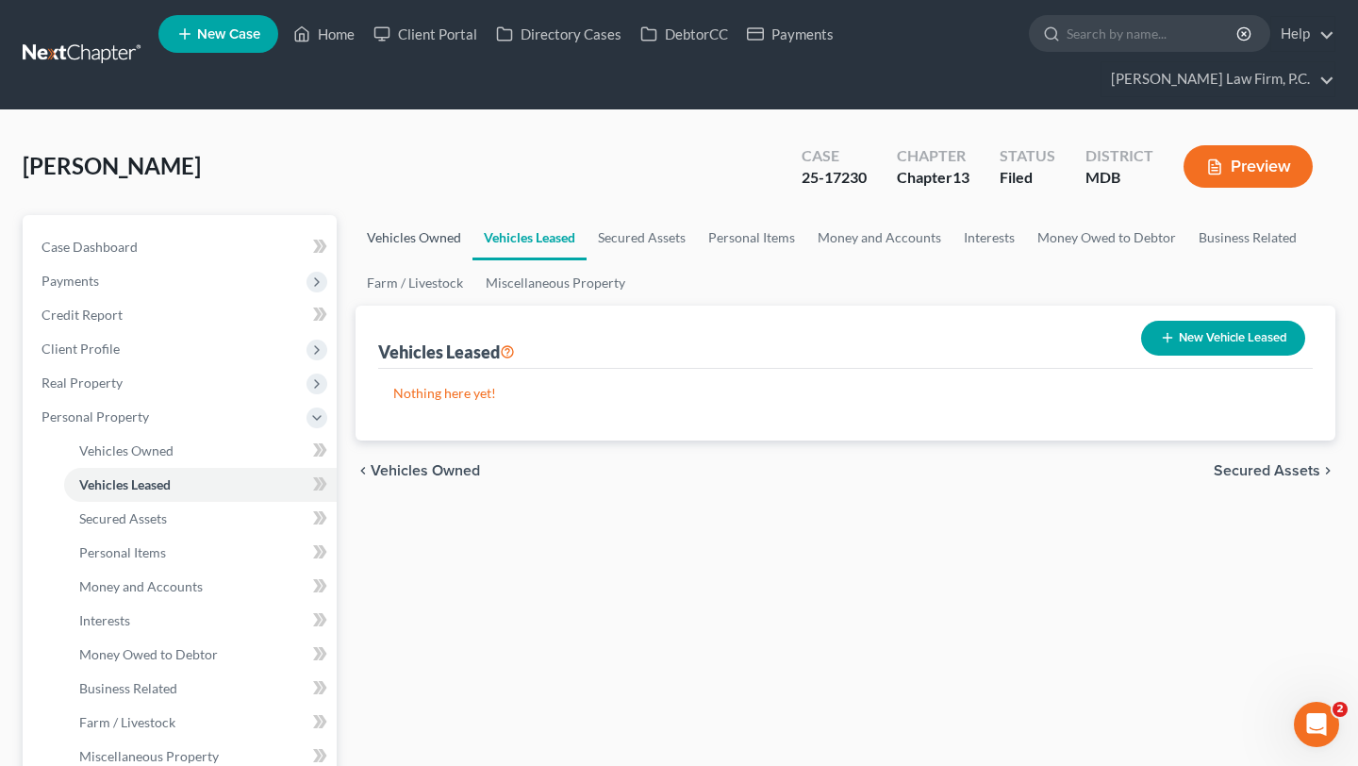
click at [441, 260] on link "Vehicles Owned" at bounding box center [413, 237] width 117 height 45
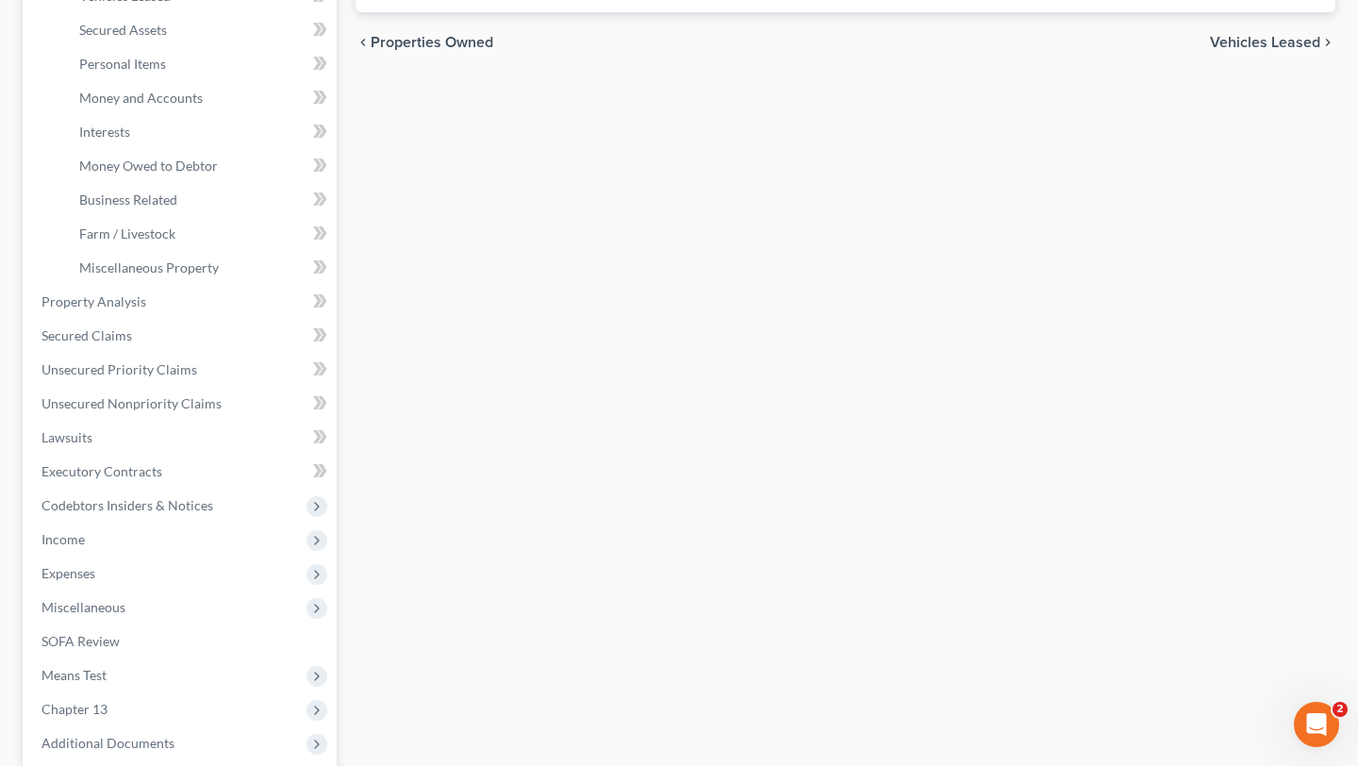
scroll to position [495, 0]
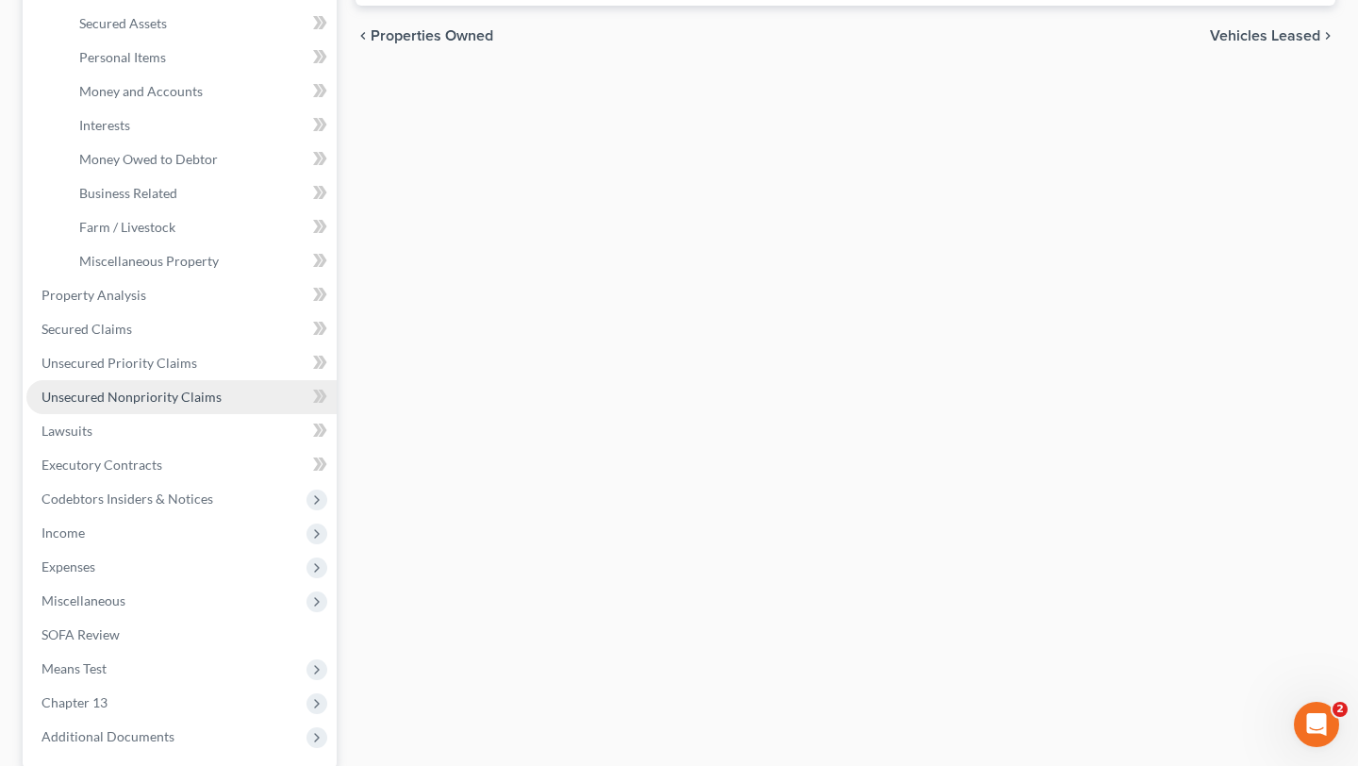
click at [207, 405] on span "Unsecured Nonpriority Claims" at bounding box center [131, 396] width 180 height 16
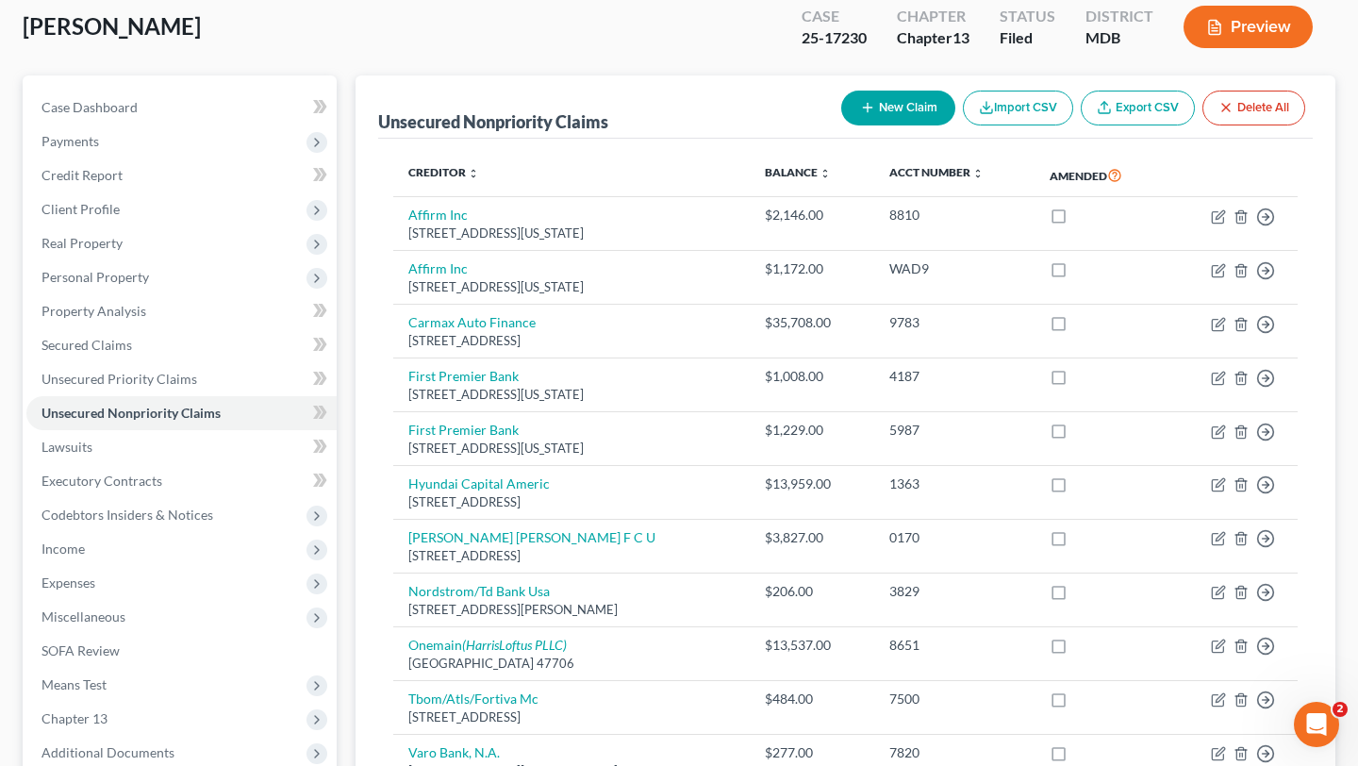
scroll to position [235, 0]
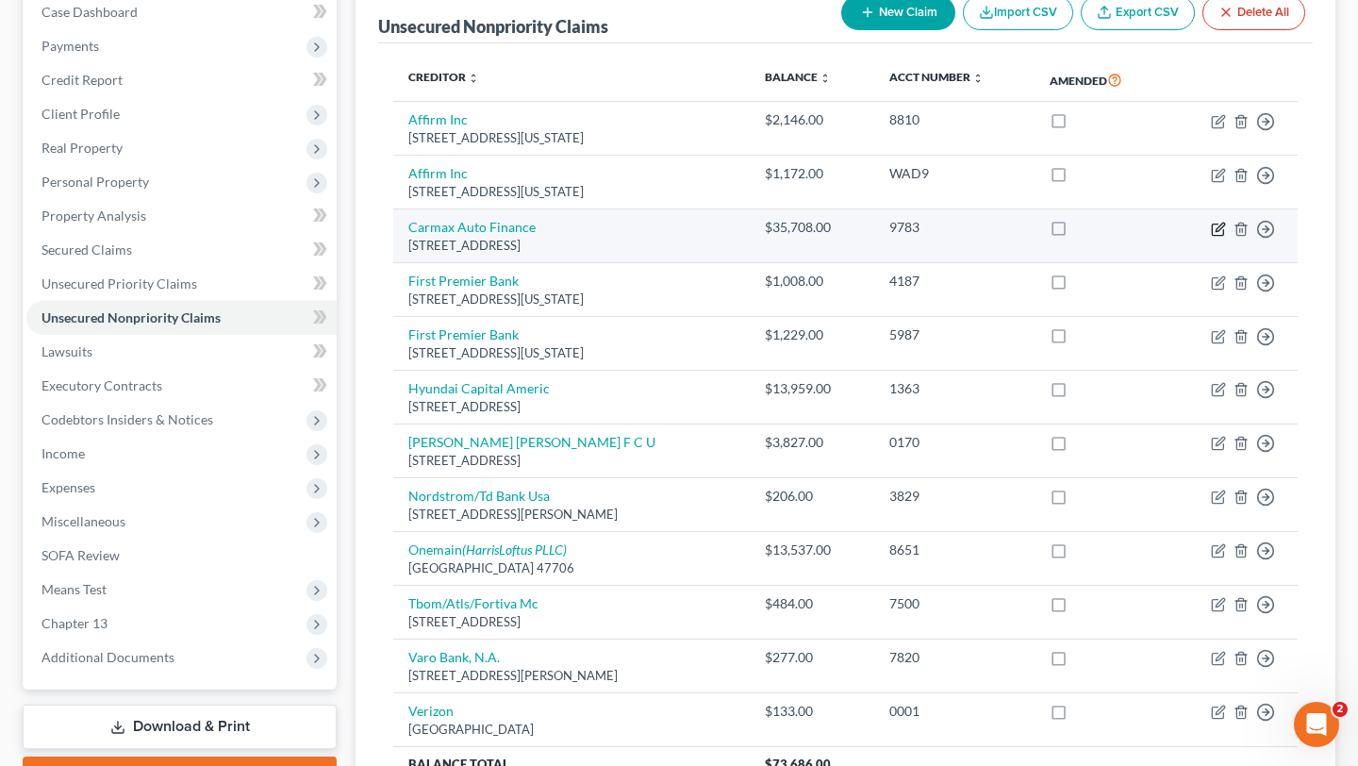
click at [1211, 237] on icon "button" at bounding box center [1218, 229] width 15 height 15
select select "48"
select select "0"
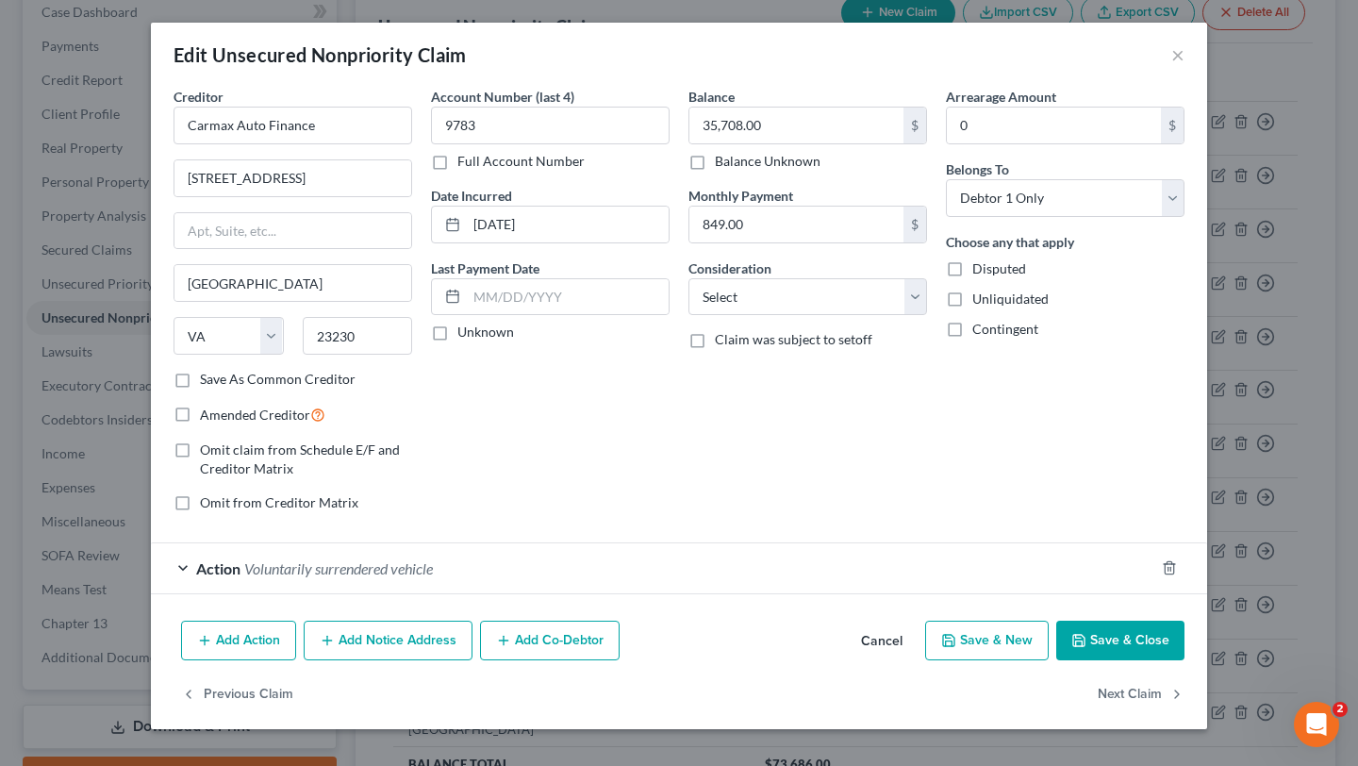
scroll to position [167, 0]
click at [375, 559] on span "Voluntarily surrendered vehicle" at bounding box center [338, 568] width 189 height 18
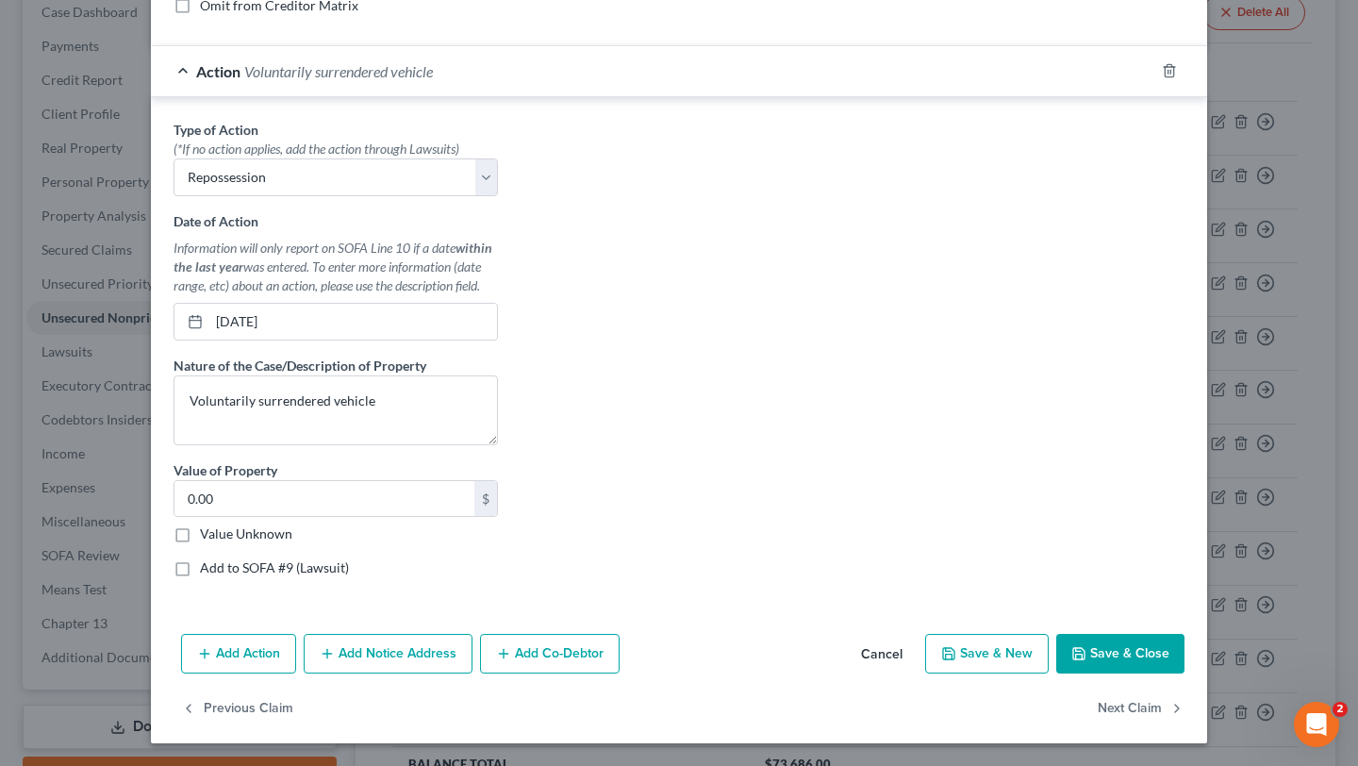
scroll to position [828, 0]
click at [917, 636] on button "Cancel" at bounding box center [882, 655] width 72 height 38
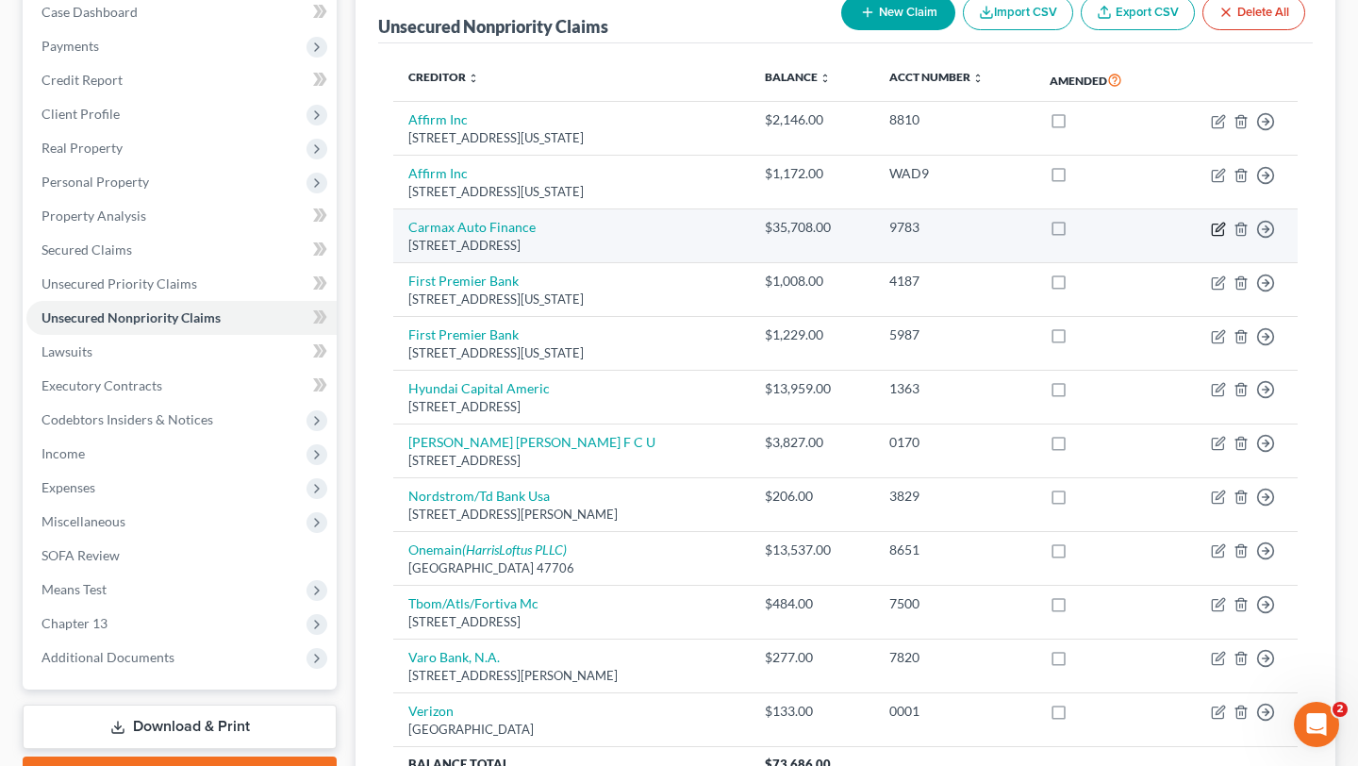
click at [1211, 237] on icon "button" at bounding box center [1218, 229] width 15 height 15
select select "48"
select select "0"
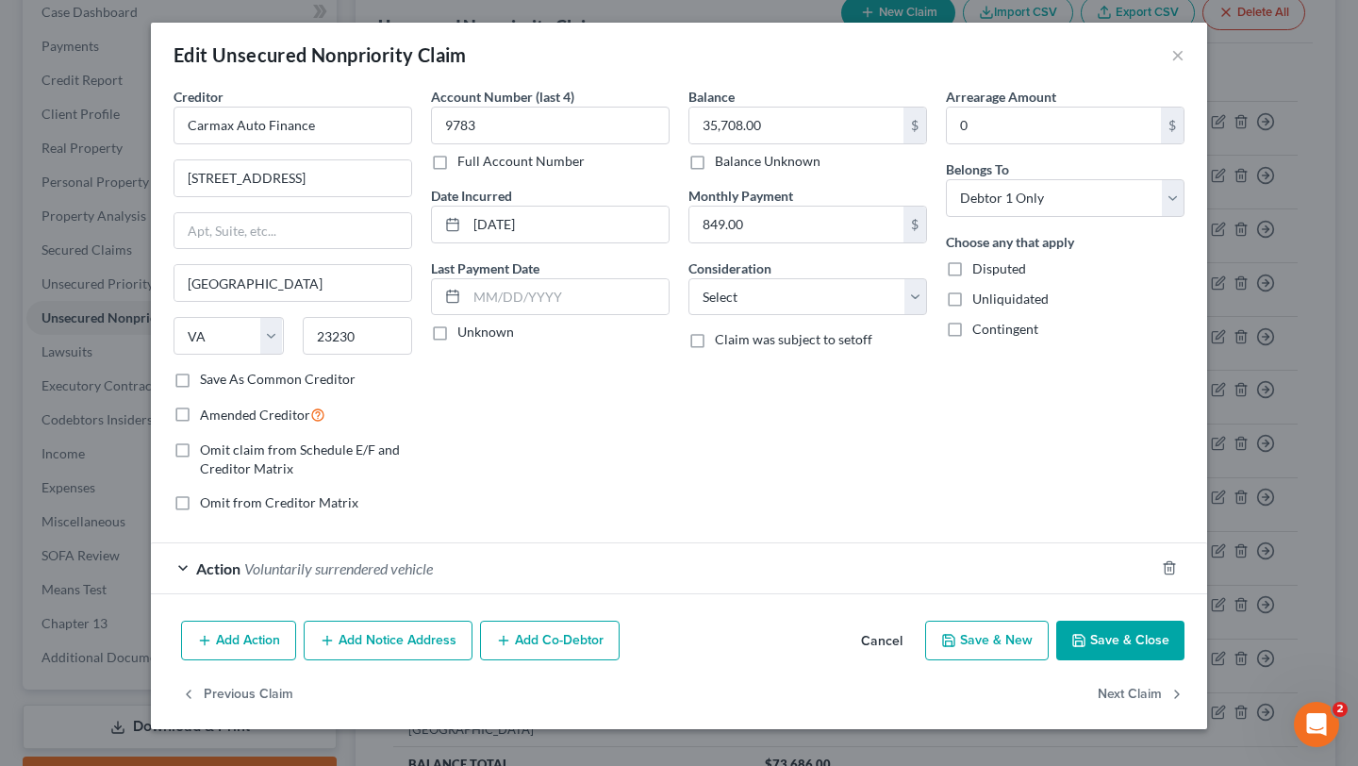
click at [369, 577] on span "Voluntarily surrendered vehicle" at bounding box center [338, 568] width 189 height 18
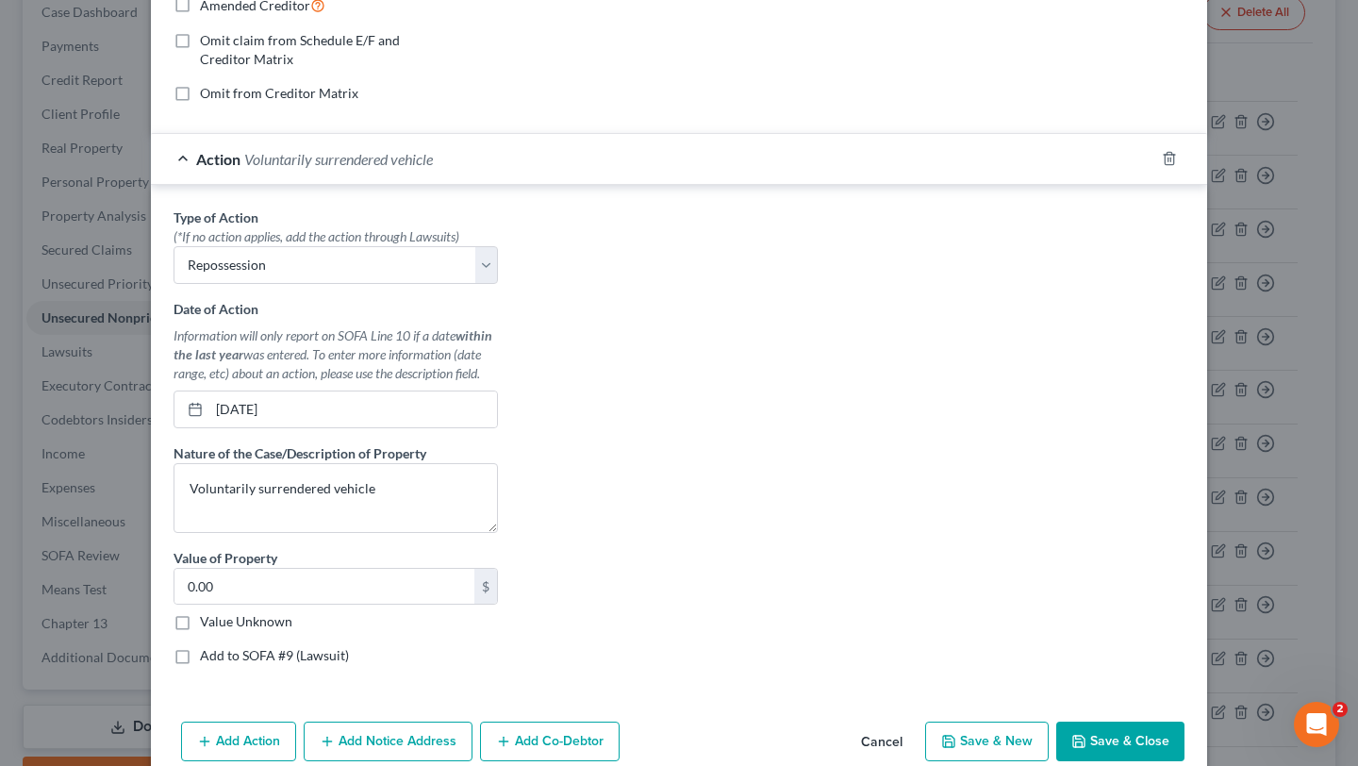
scroll to position [0, 0]
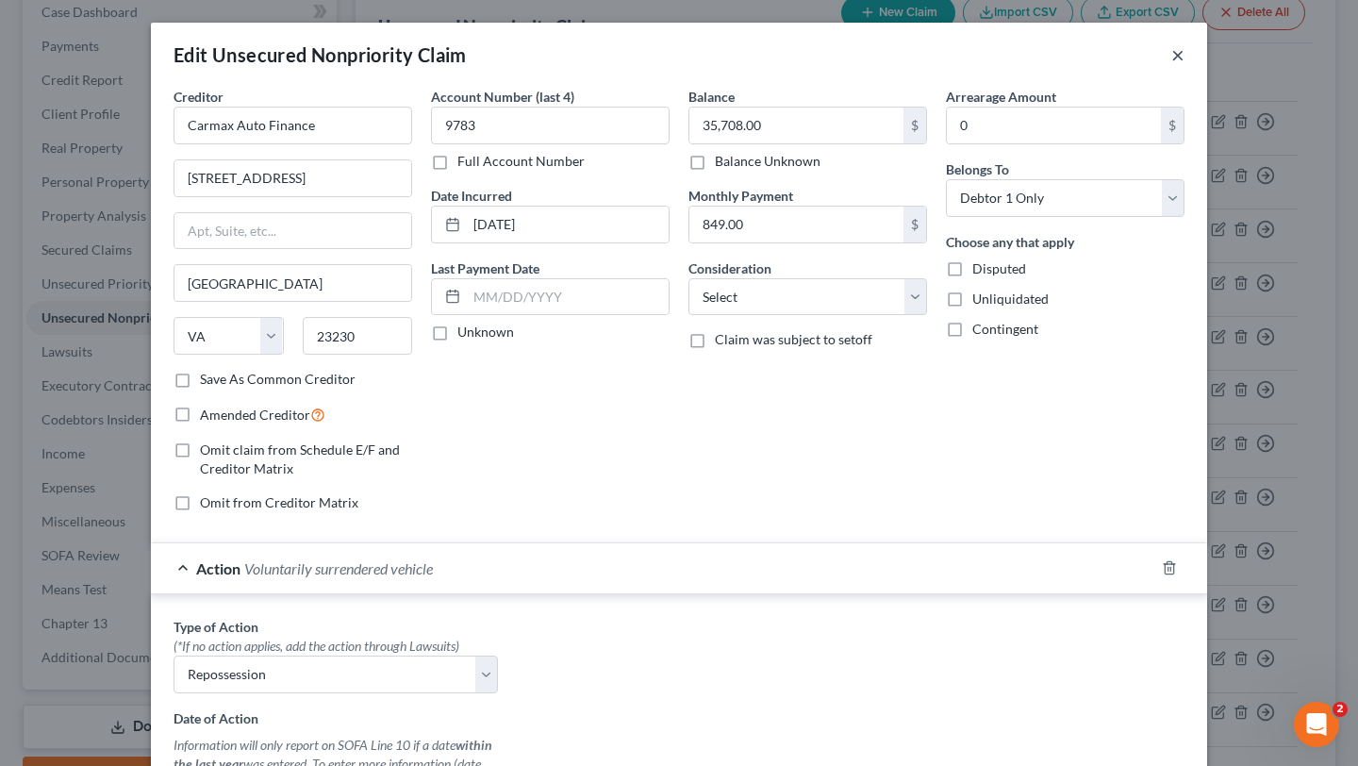
click at [1184, 55] on button "×" at bounding box center [1177, 54] width 13 height 23
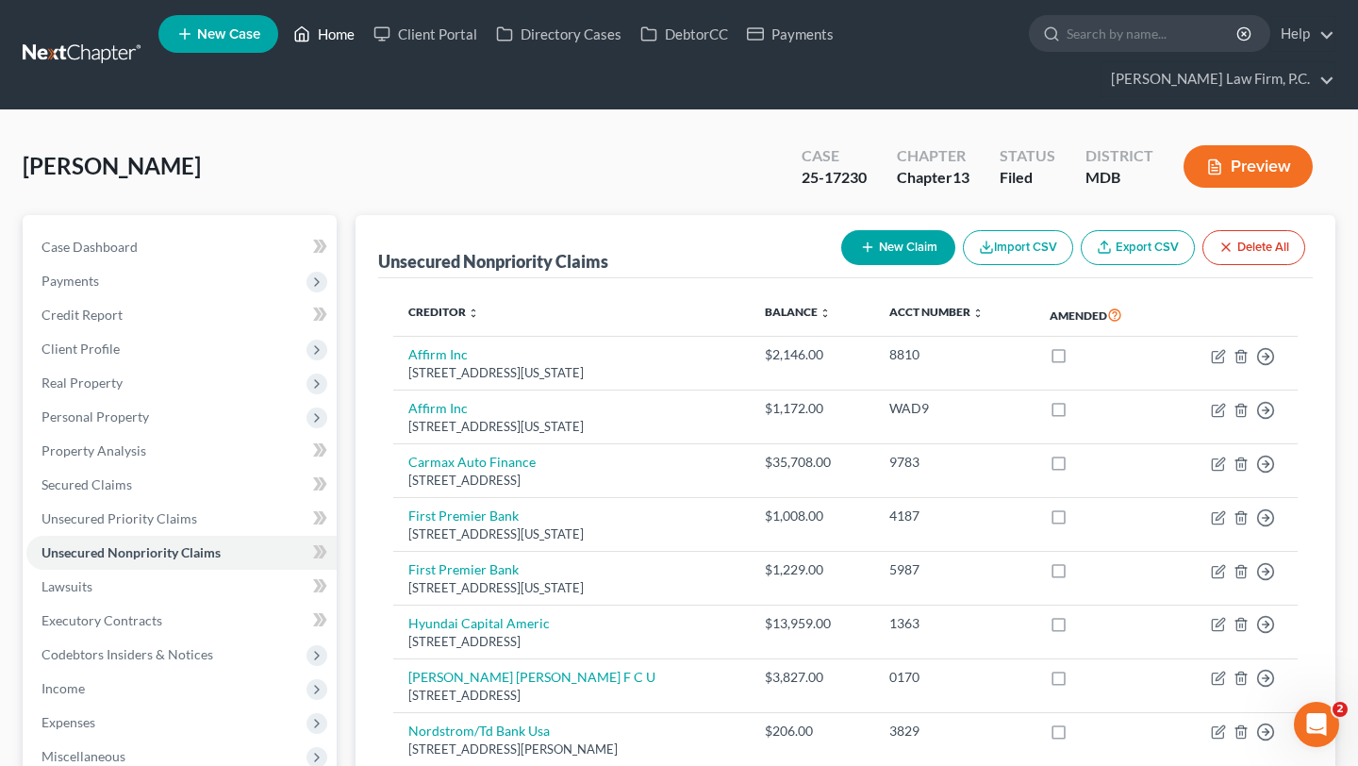
click at [364, 32] on link "Home" at bounding box center [324, 34] width 80 height 34
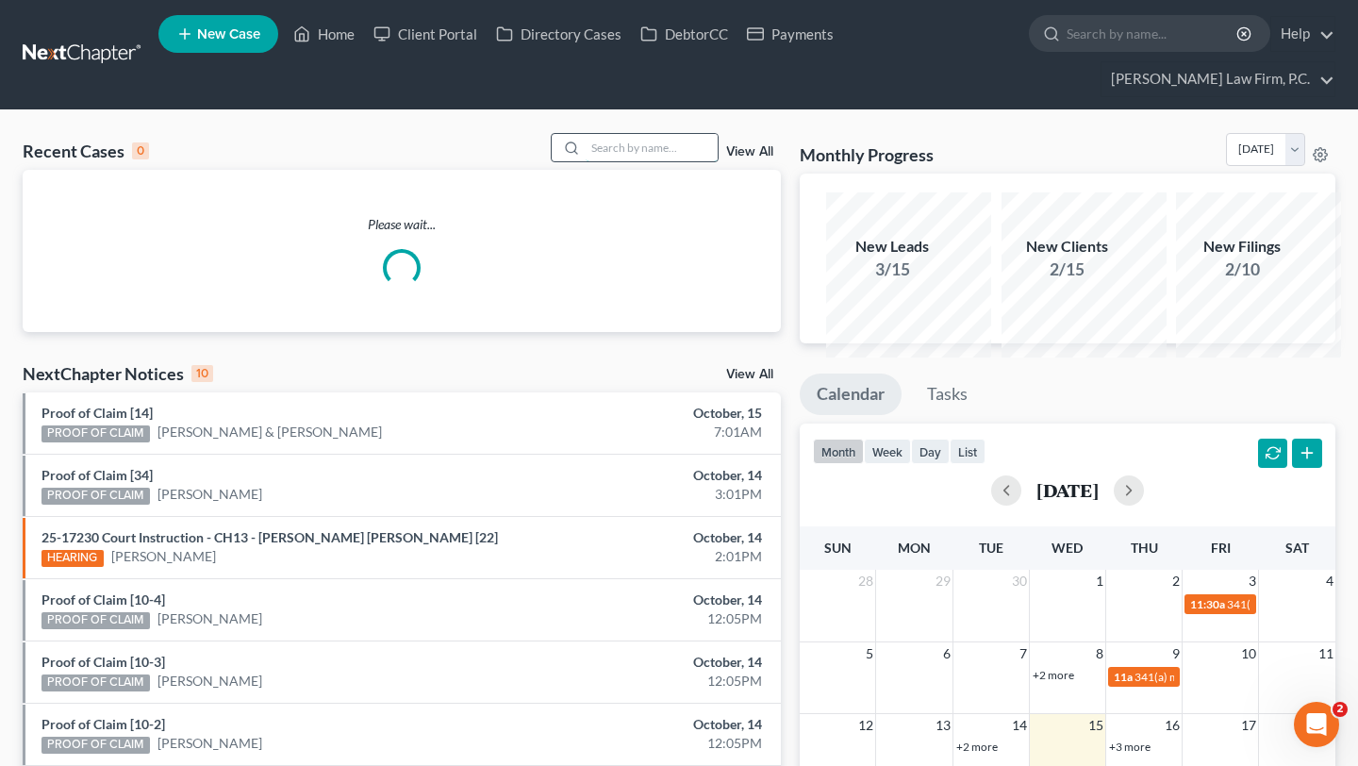
click at [636, 161] on input "search" at bounding box center [652, 147] width 132 height 27
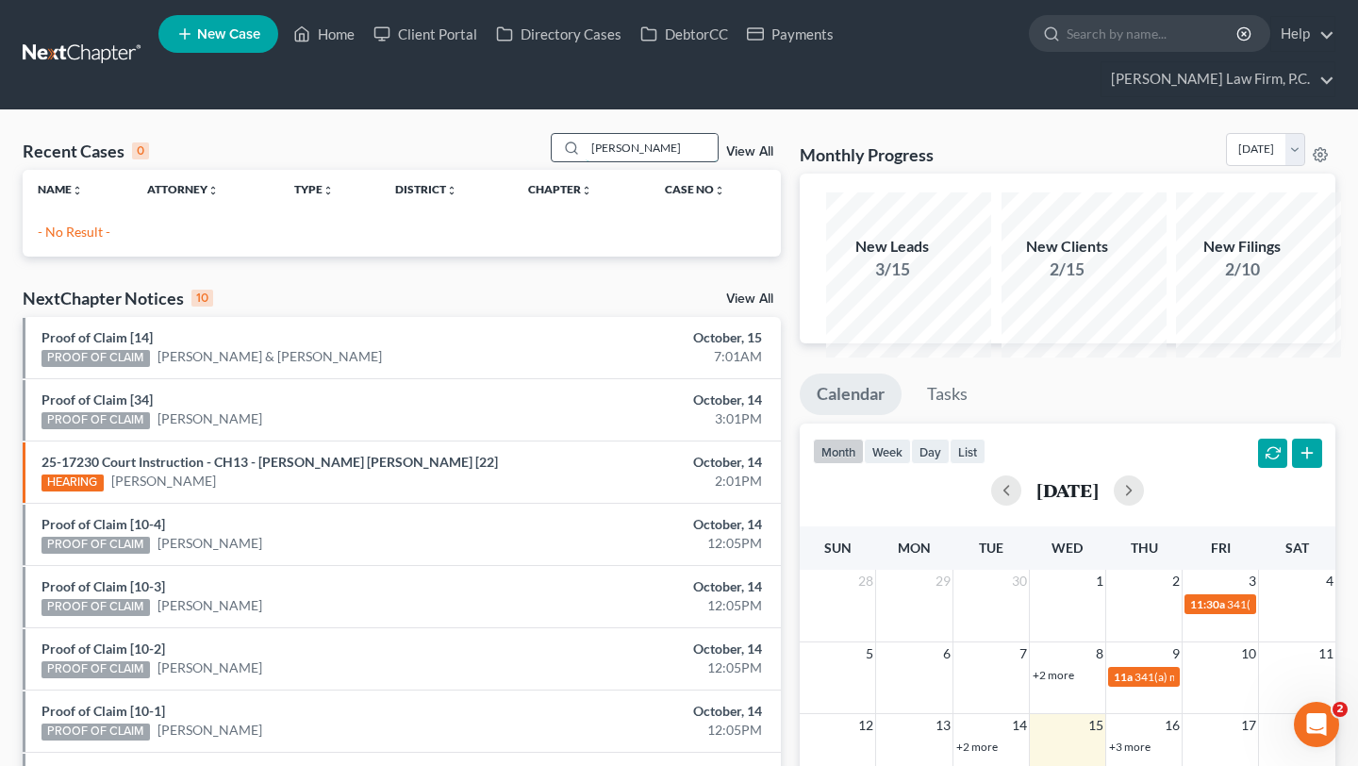
click at [589, 161] on input "[PERSON_NAME]" at bounding box center [652, 147] width 132 height 27
click at [586, 161] on input "[PERSON_NAME]" at bounding box center [652, 147] width 132 height 27
type input "r"
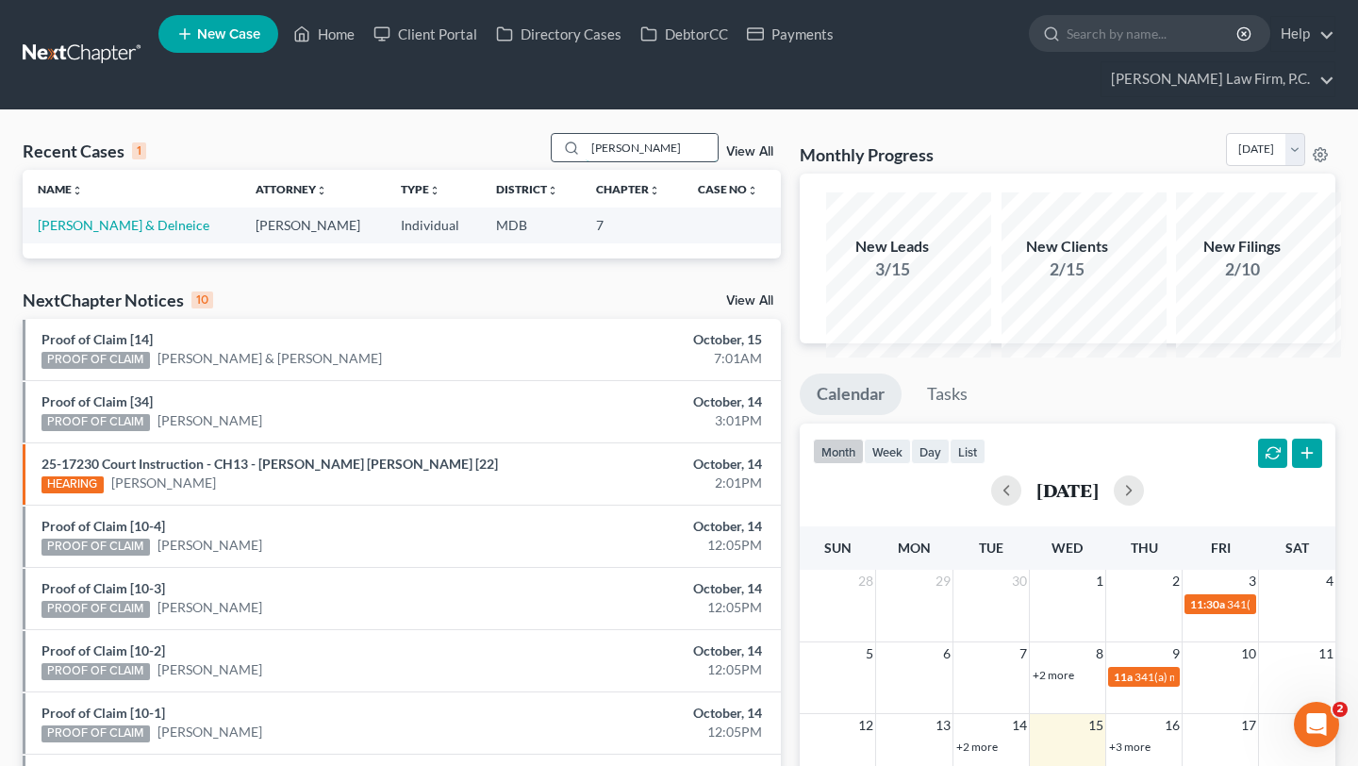
click at [586, 161] on input "[PERSON_NAME]" at bounding box center [652, 147] width 132 height 27
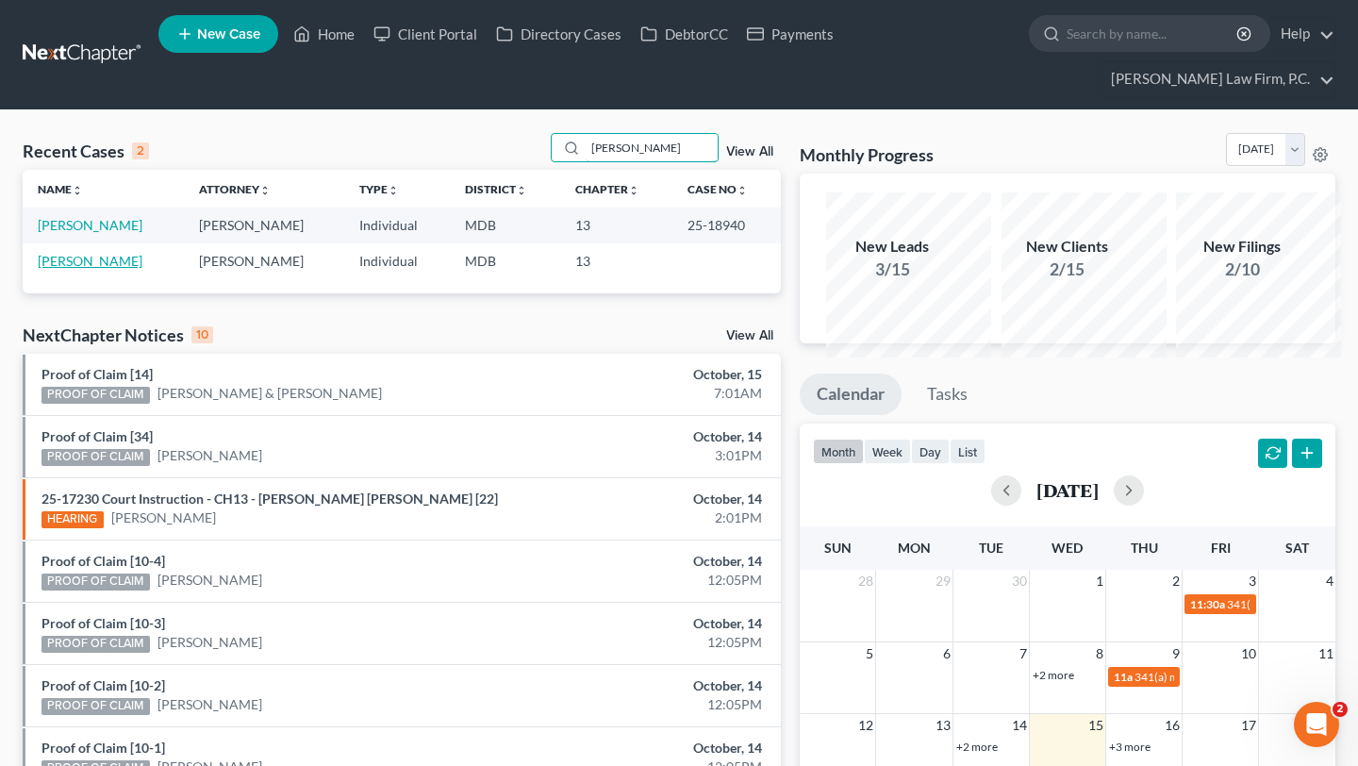
type input "[PERSON_NAME]"
click at [69, 269] on link "[PERSON_NAME]" at bounding box center [90, 261] width 105 height 16
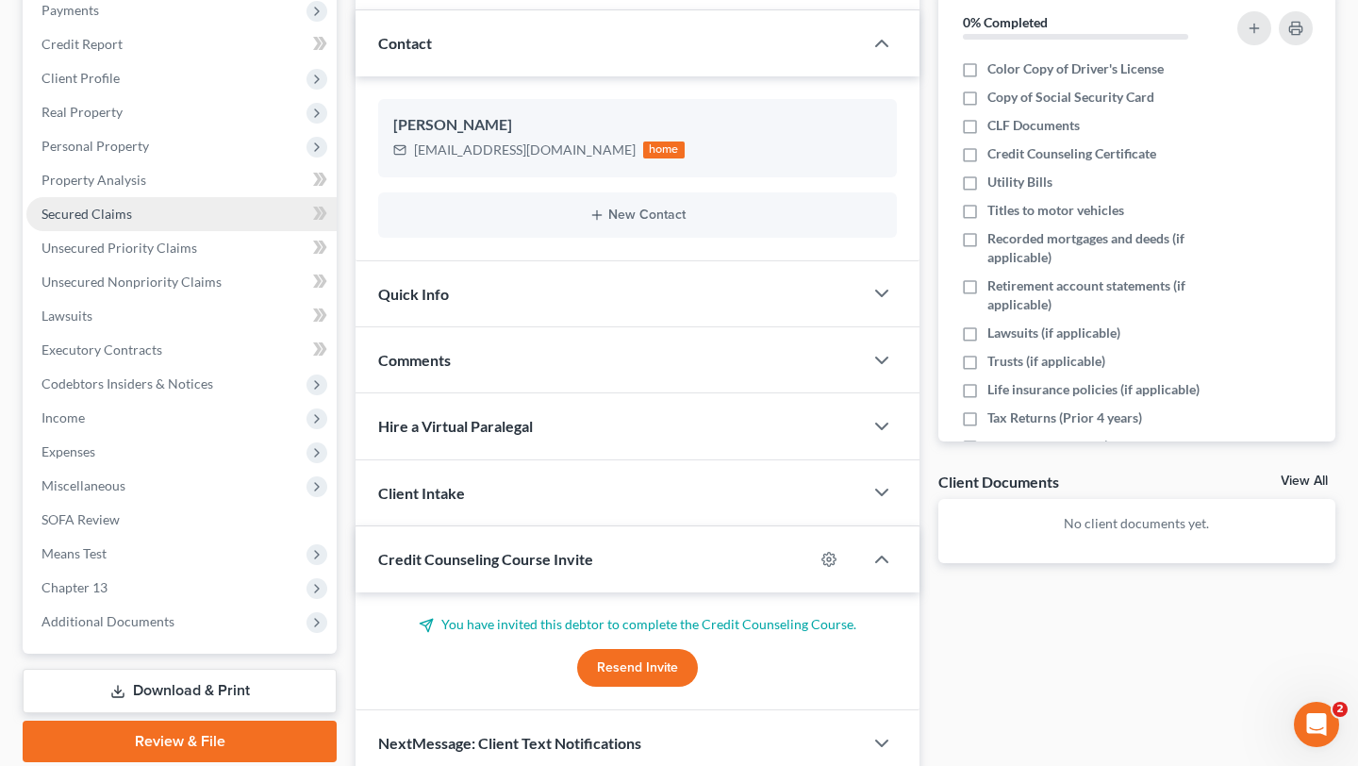
scroll to position [273, 0]
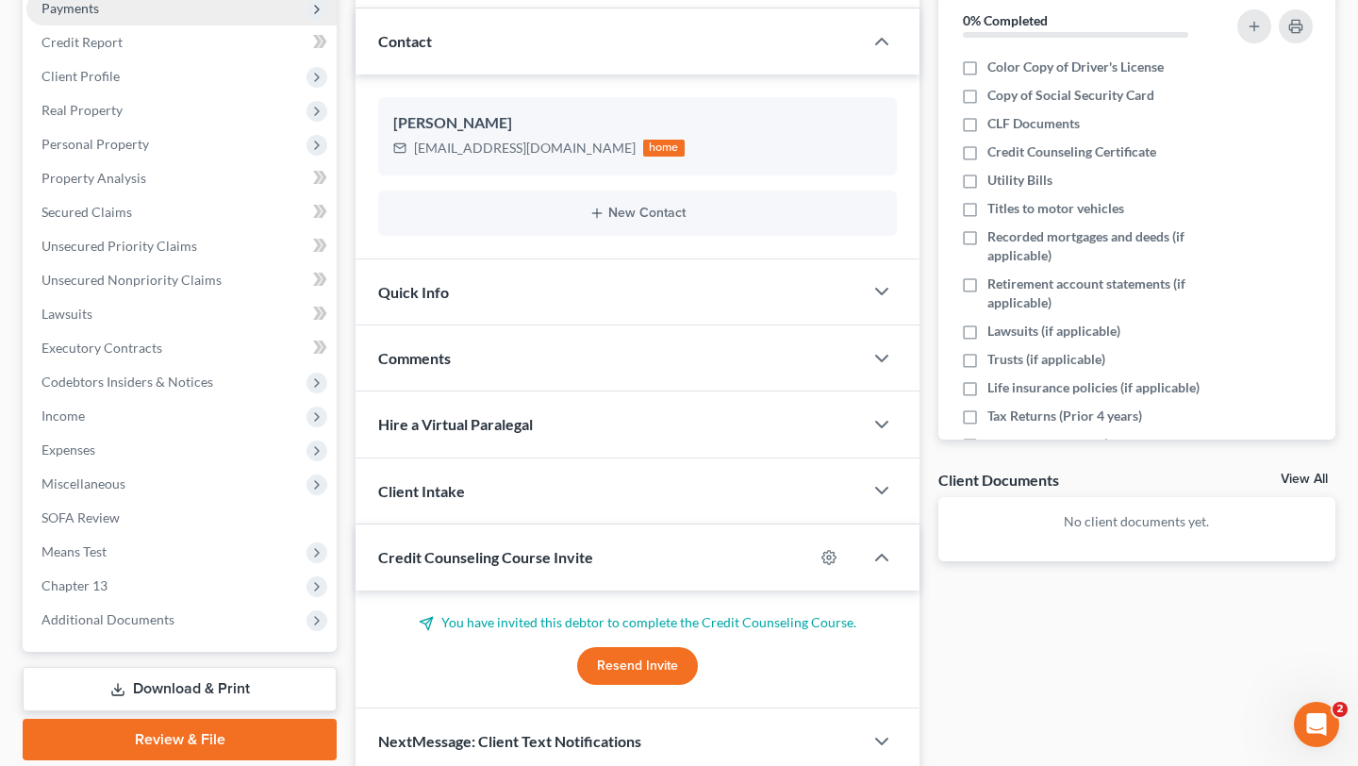
click at [159, 25] on span "Payments" at bounding box center [181, 9] width 310 height 34
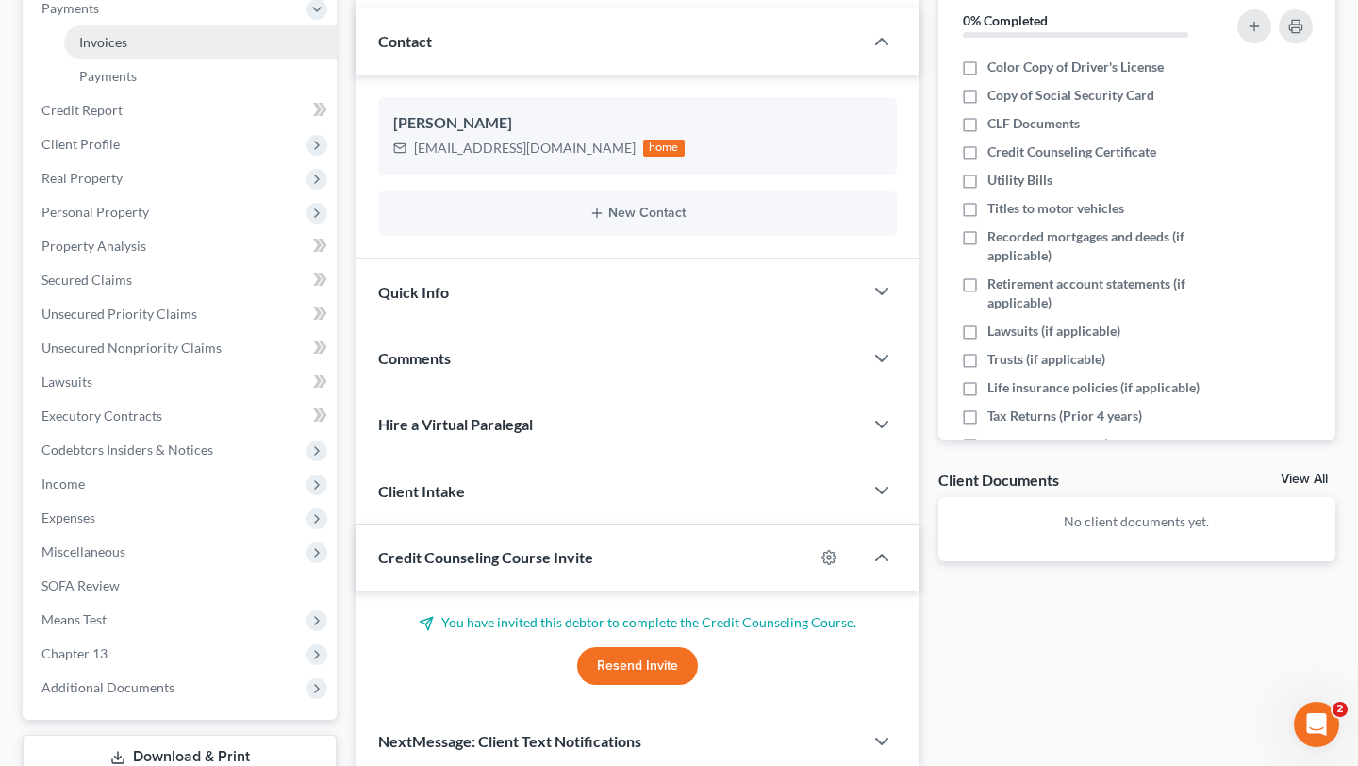
click at [157, 59] on link "Invoices" at bounding box center [200, 42] width 273 height 34
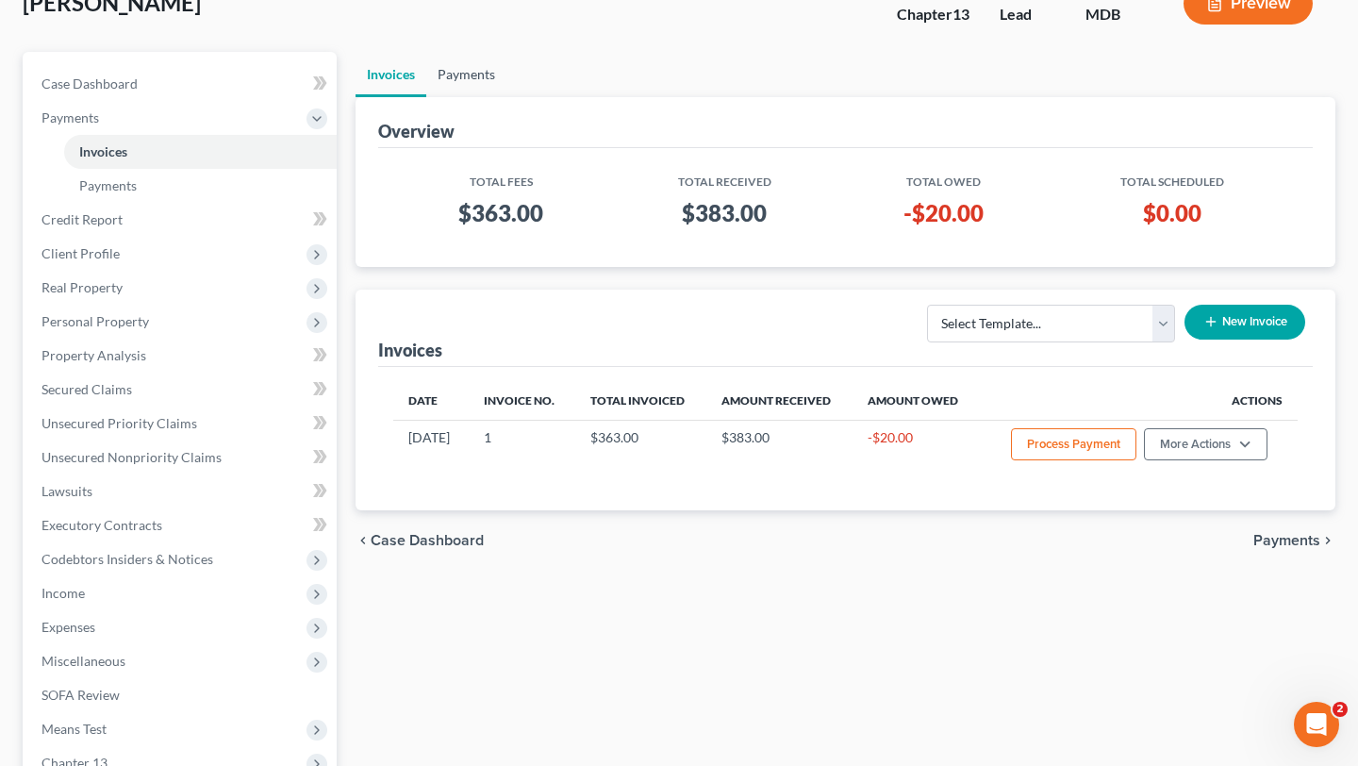
click at [502, 97] on link "Payments" at bounding box center [466, 74] width 80 height 45
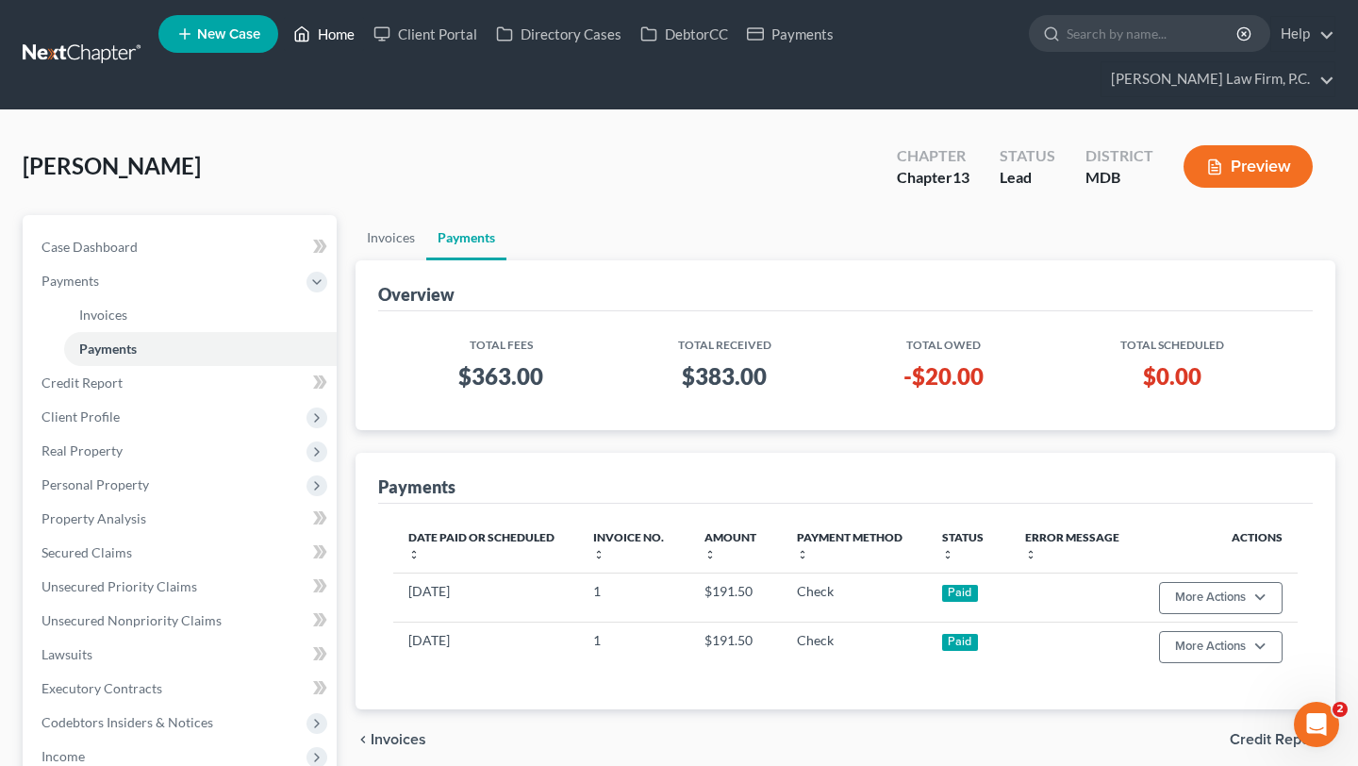
click at [364, 35] on link "Home" at bounding box center [324, 34] width 80 height 34
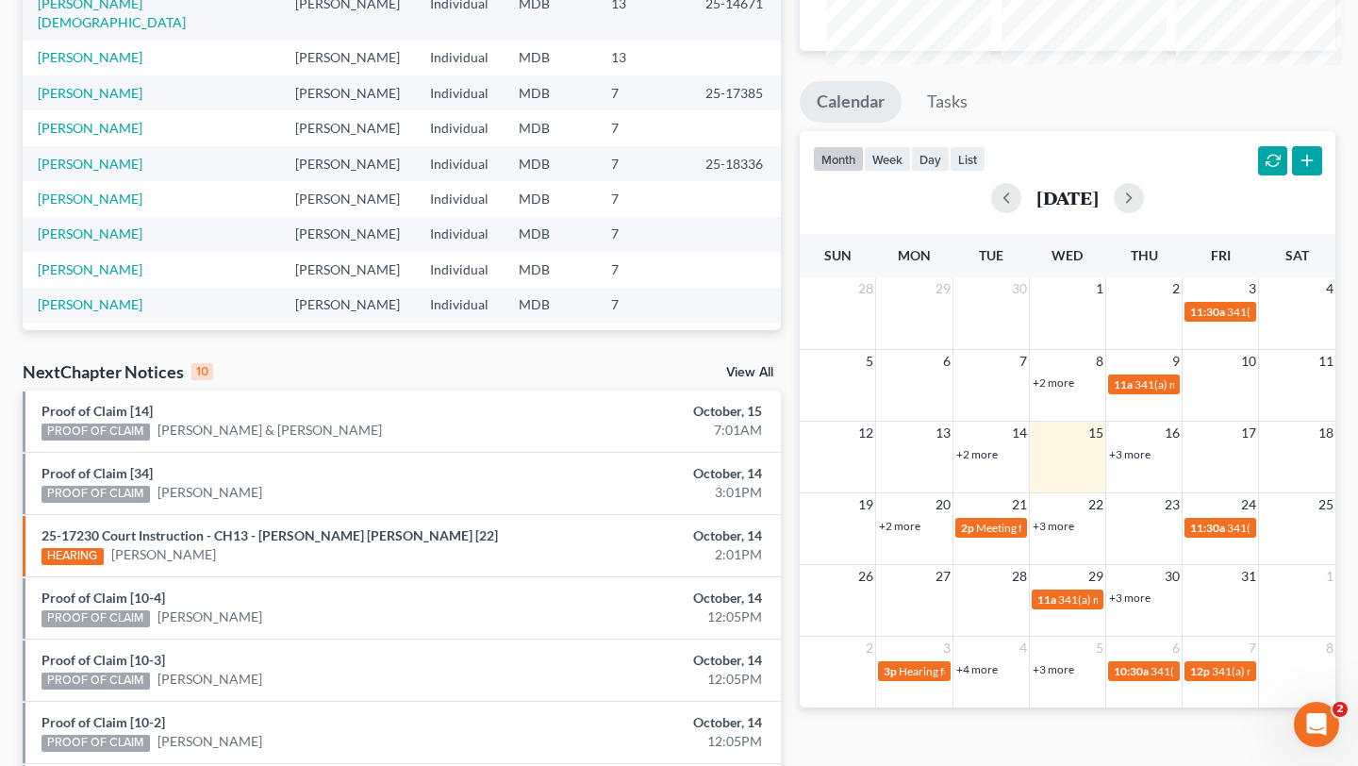
scroll to position [414, 0]
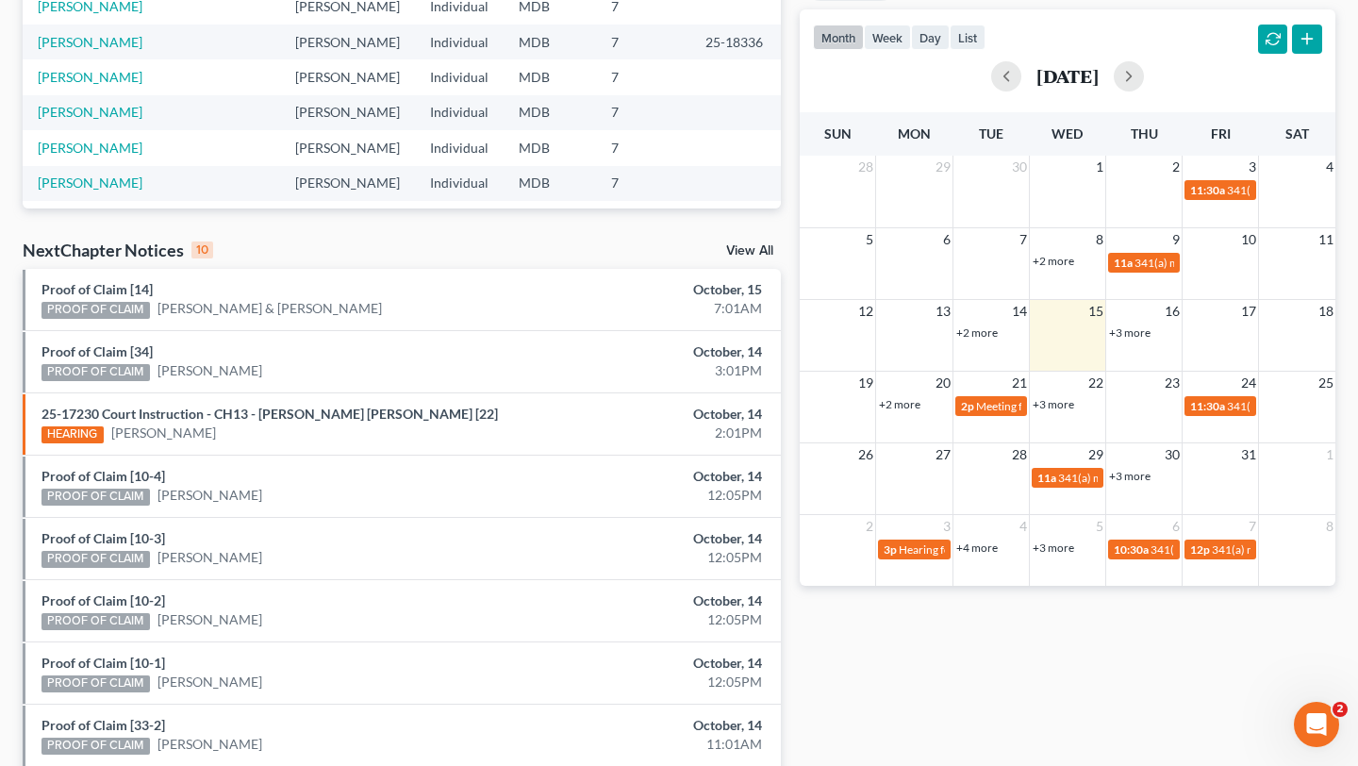
click at [1132, 339] on link "+3 more" at bounding box center [1129, 332] width 41 height 14
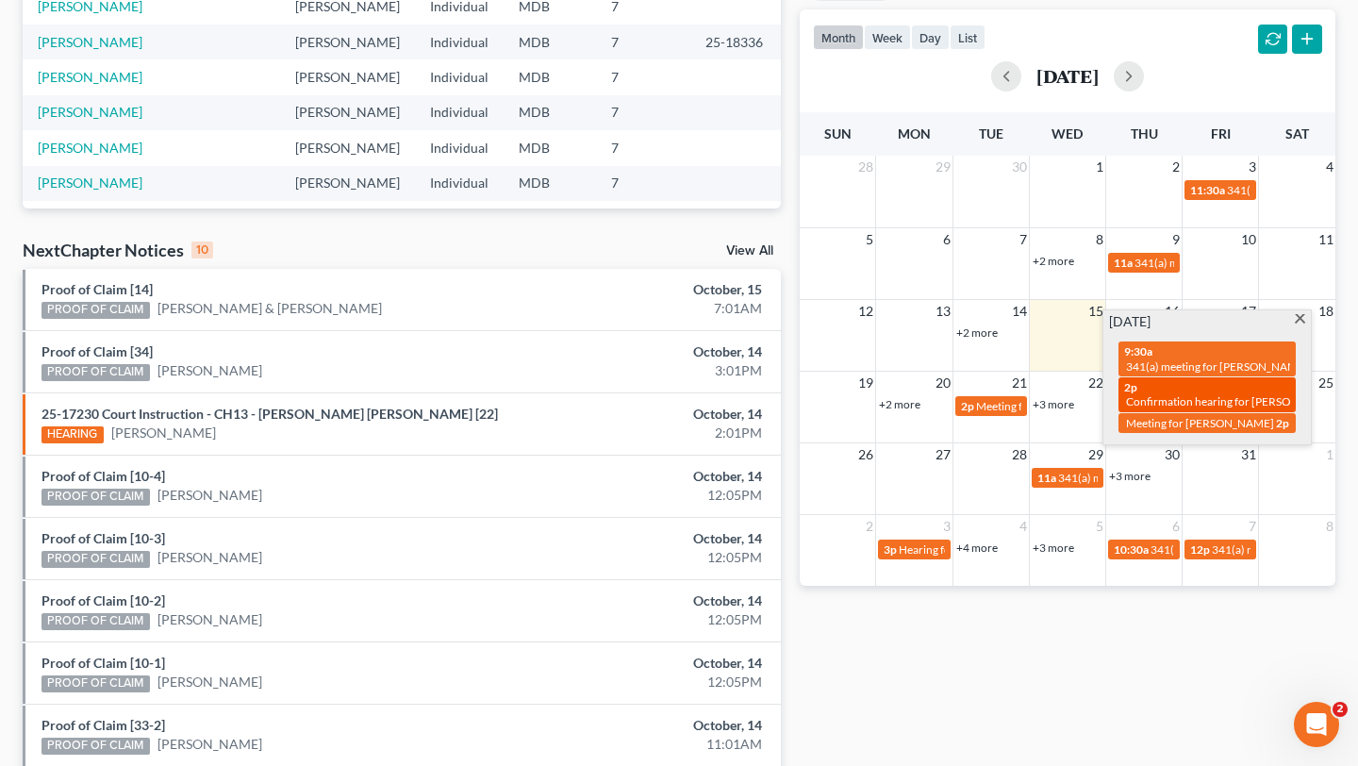
click at [1182, 408] on span "Confirmation hearing for [PERSON_NAME]" at bounding box center [1233, 401] width 214 height 14
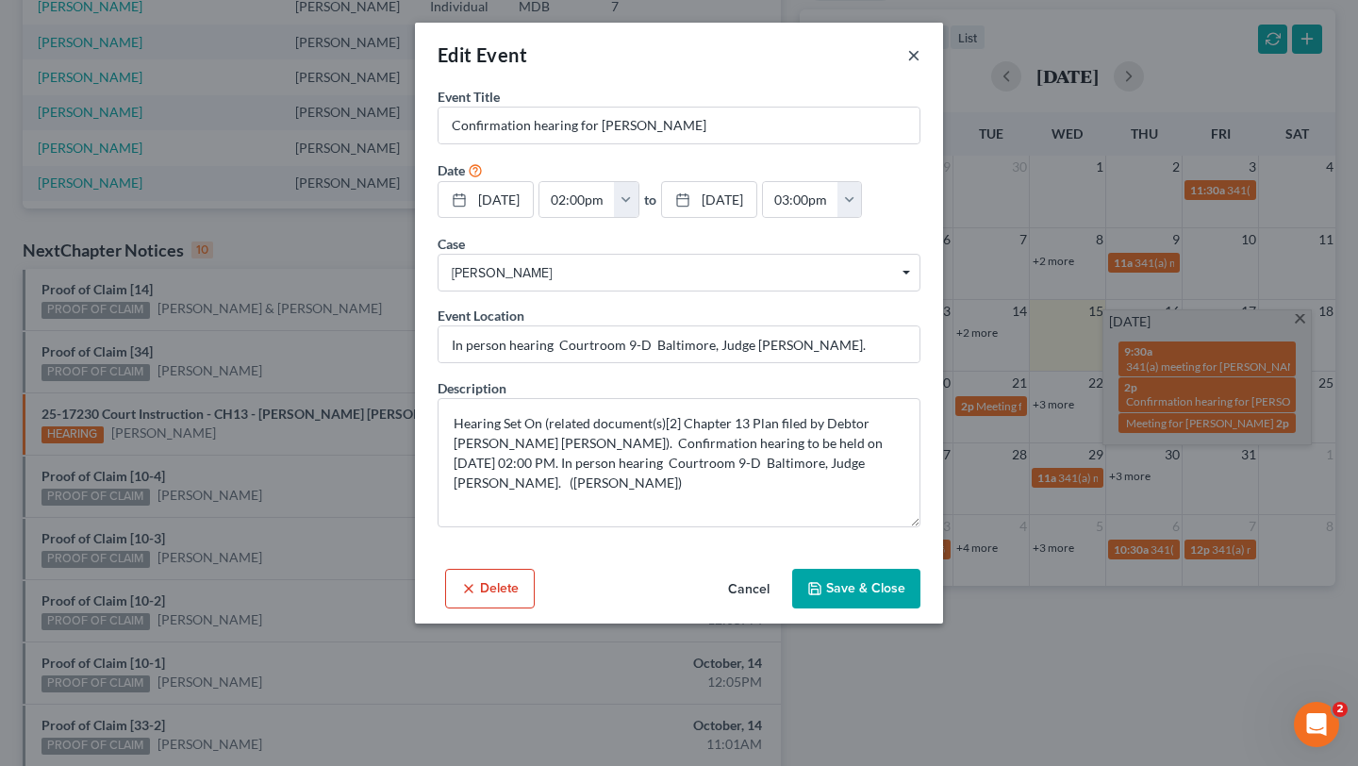
click at [920, 66] on button "×" at bounding box center [913, 54] width 13 height 23
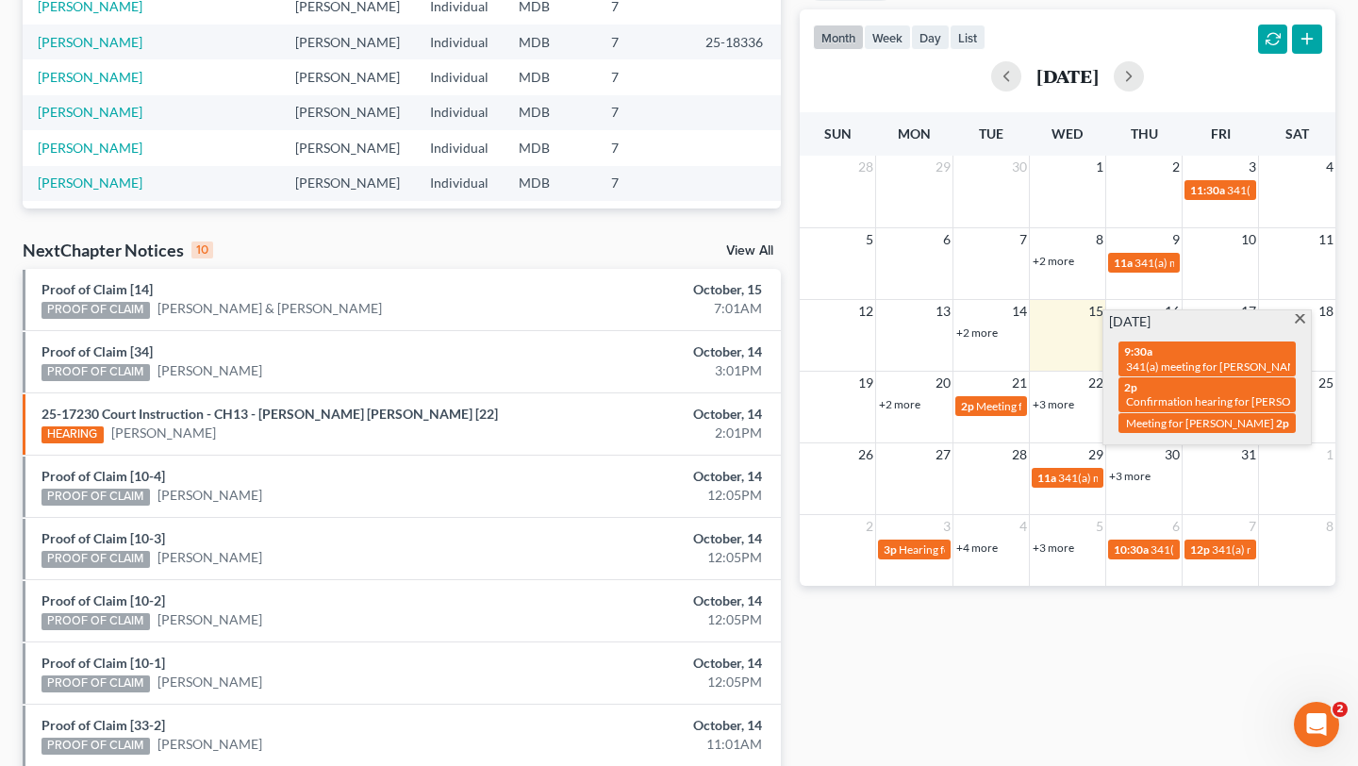
scroll to position [0, 0]
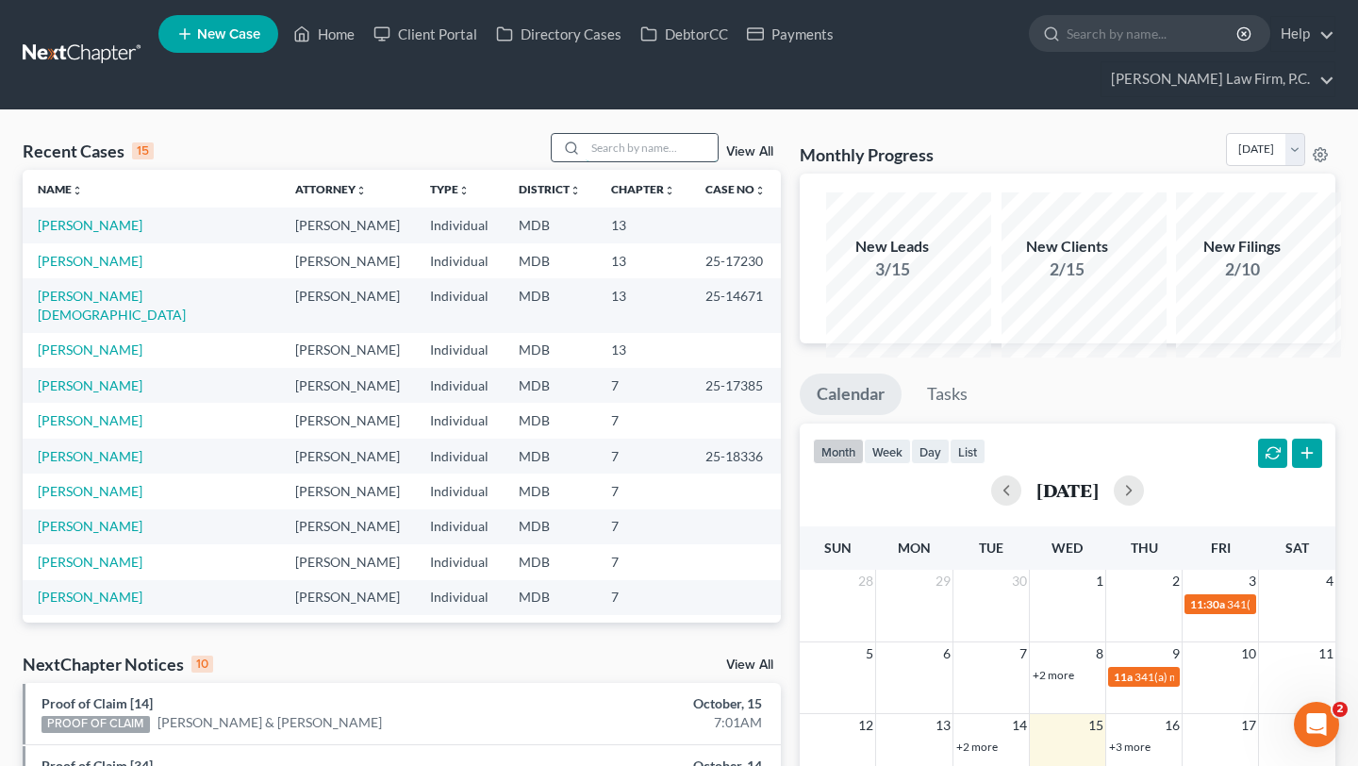
click at [614, 161] on input "search" at bounding box center [652, 147] width 132 height 27
type input "[PERSON_NAME]"
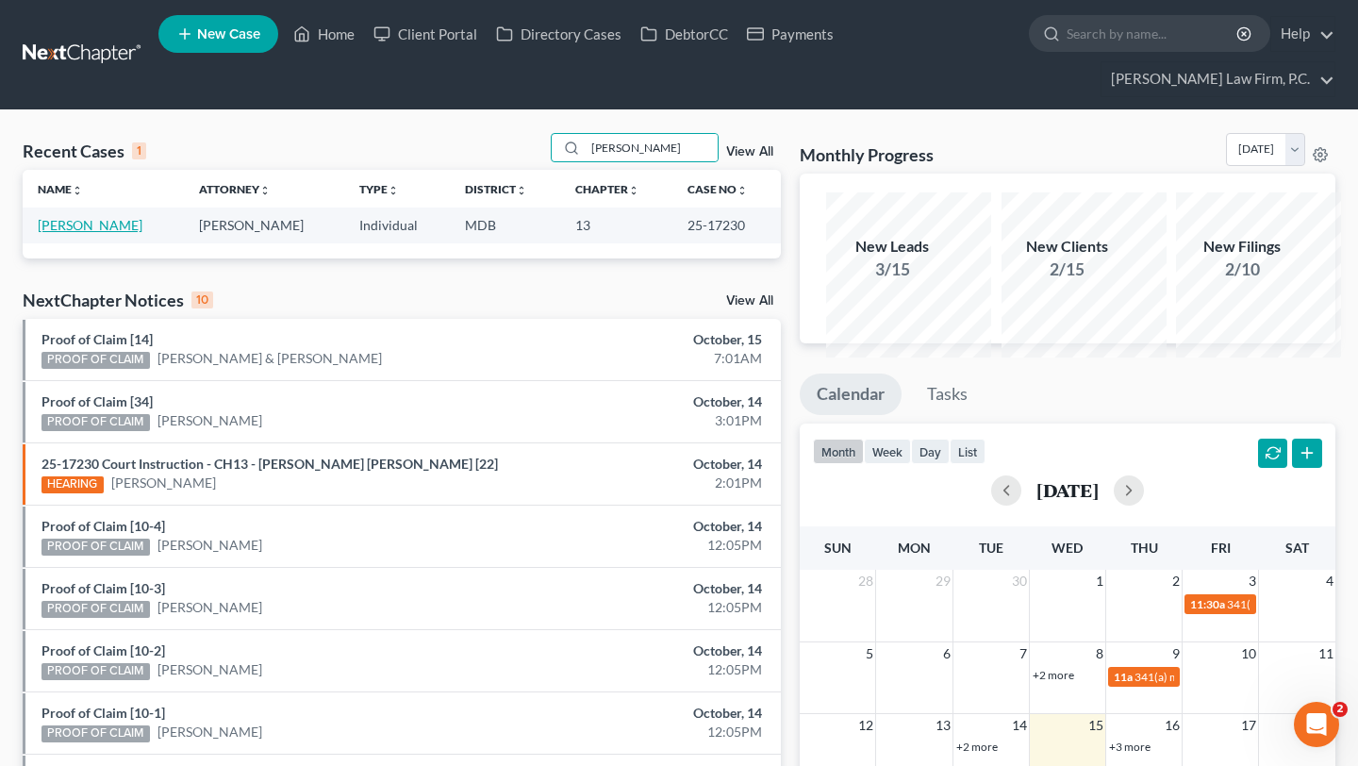
click at [80, 233] on link "[PERSON_NAME]" at bounding box center [90, 225] width 105 height 16
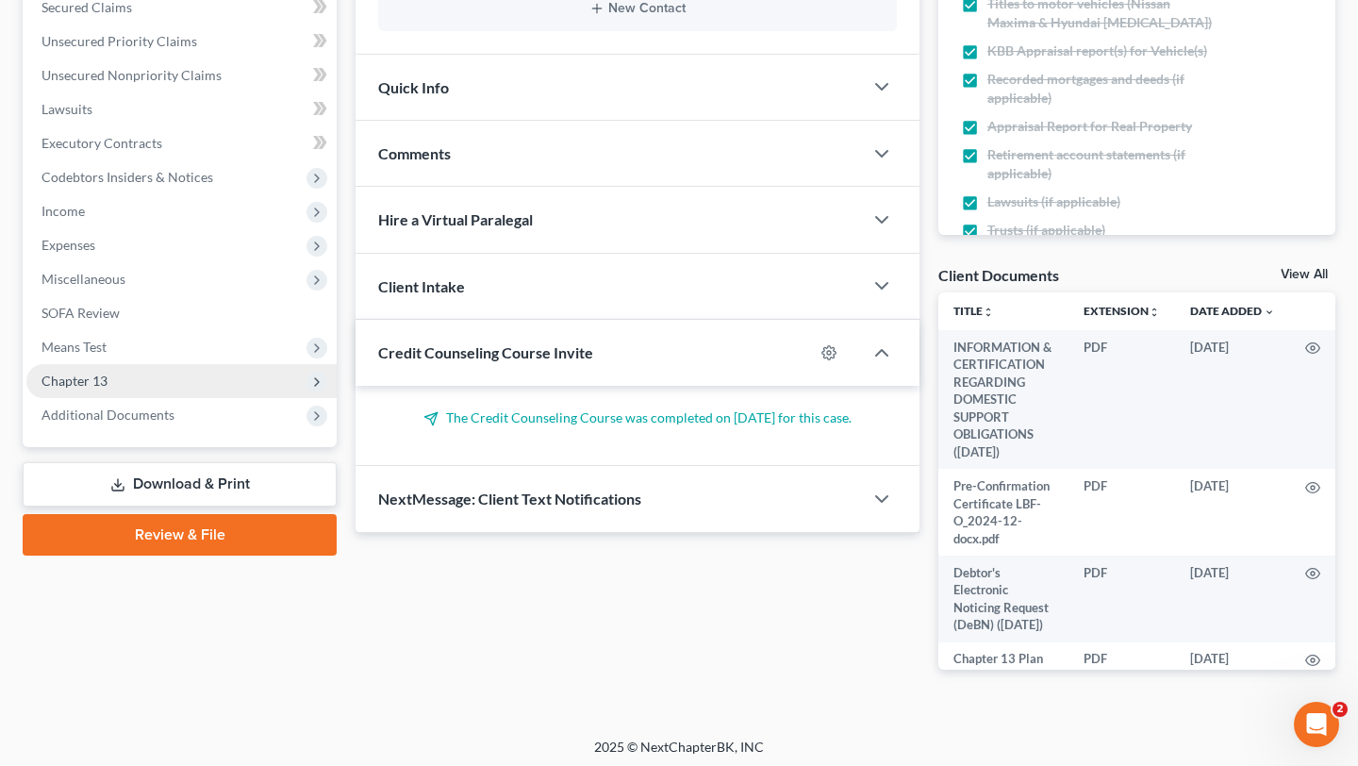
scroll to position [480, 0]
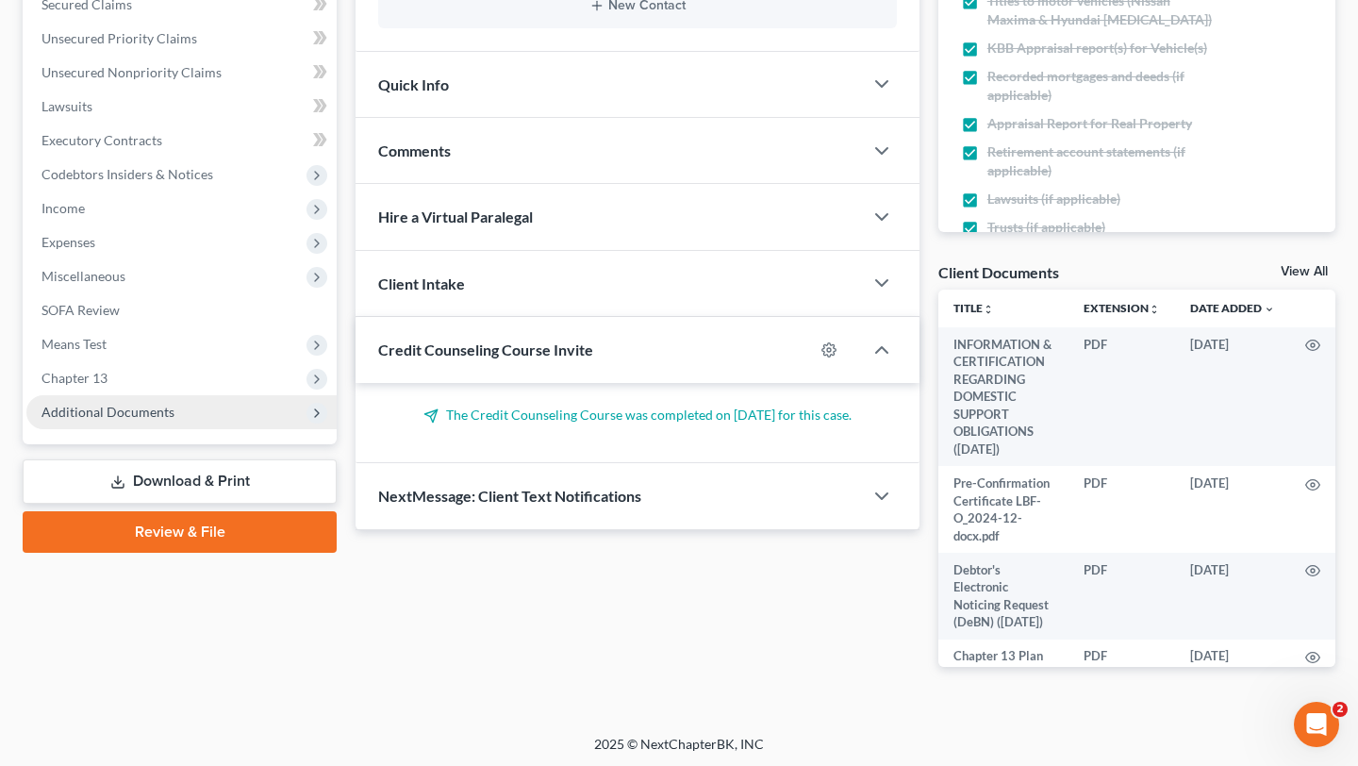
click at [151, 420] on span "Additional Documents" at bounding box center [107, 412] width 133 height 16
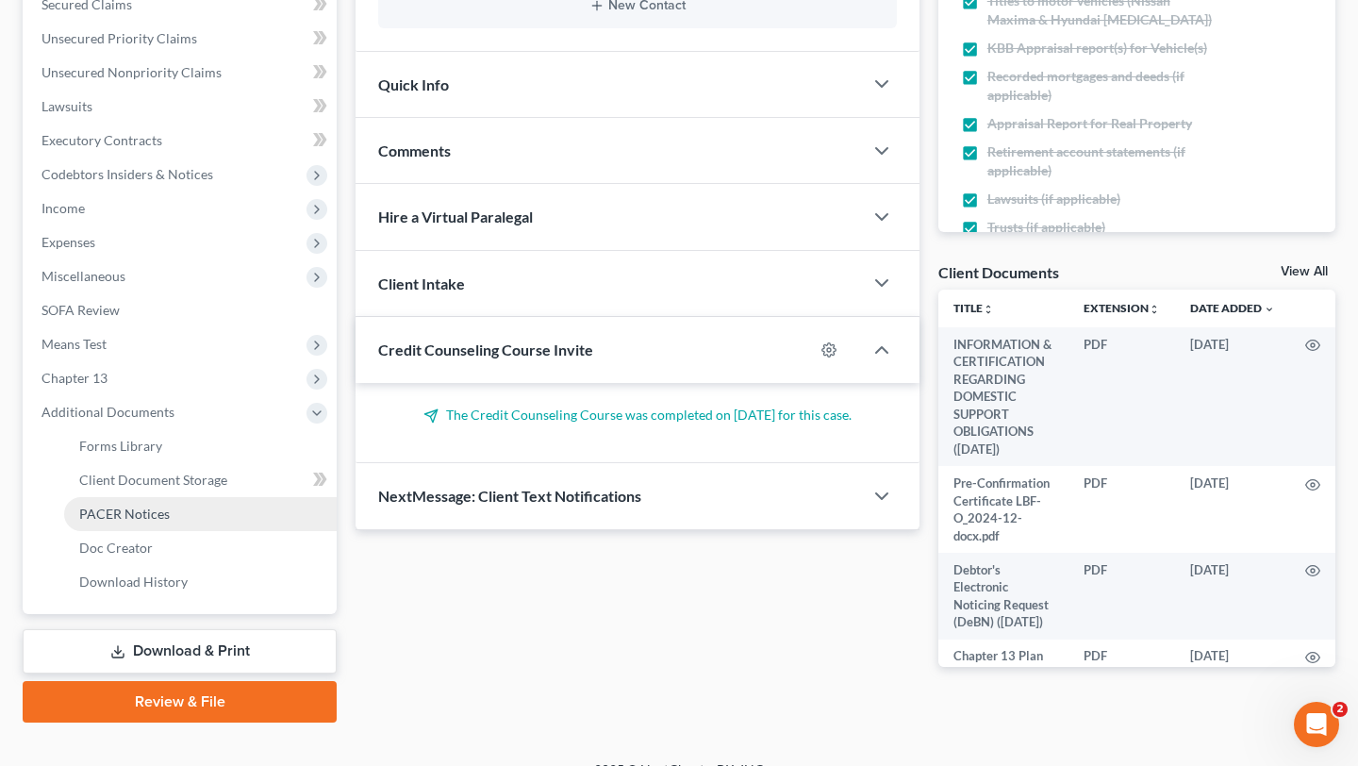
click at [170, 521] on span "PACER Notices" at bounding box center [124, 513] width 91 height 16
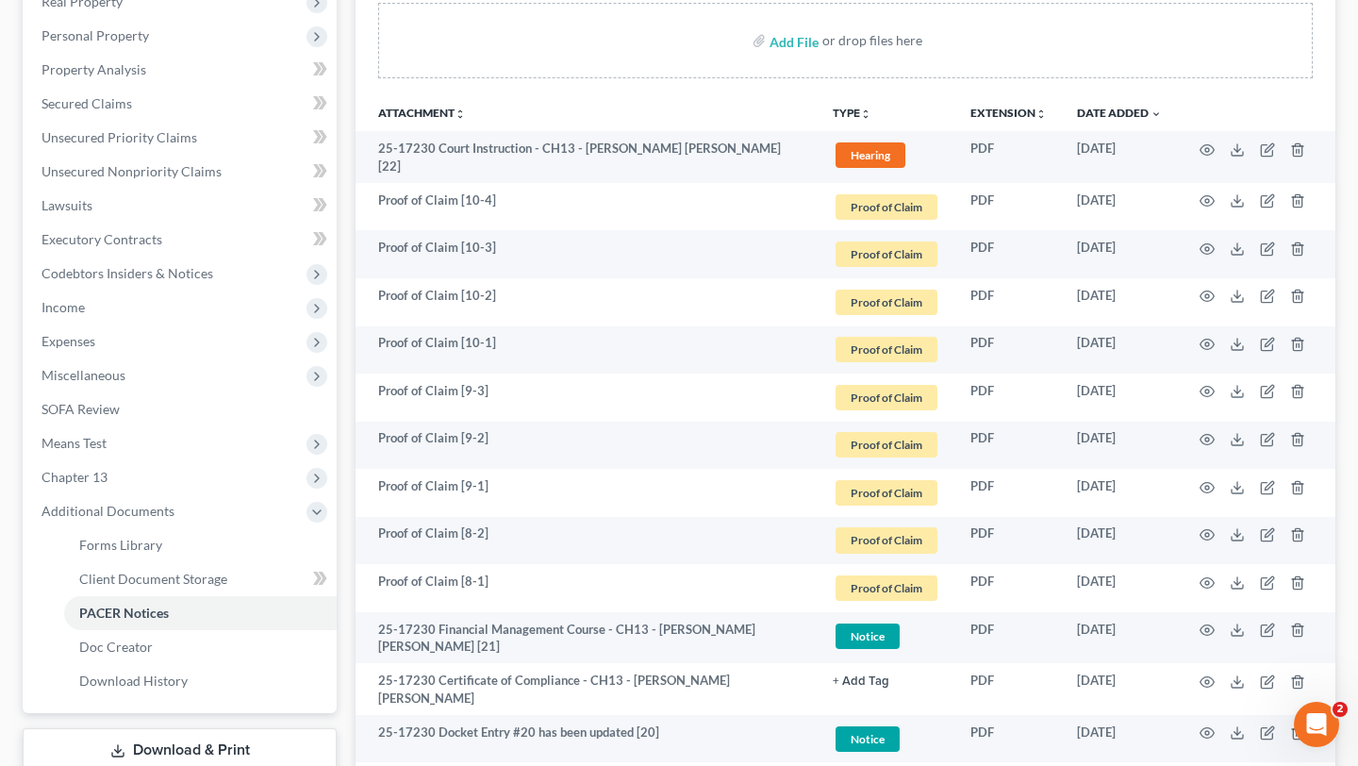
scroll to position [481, 0]
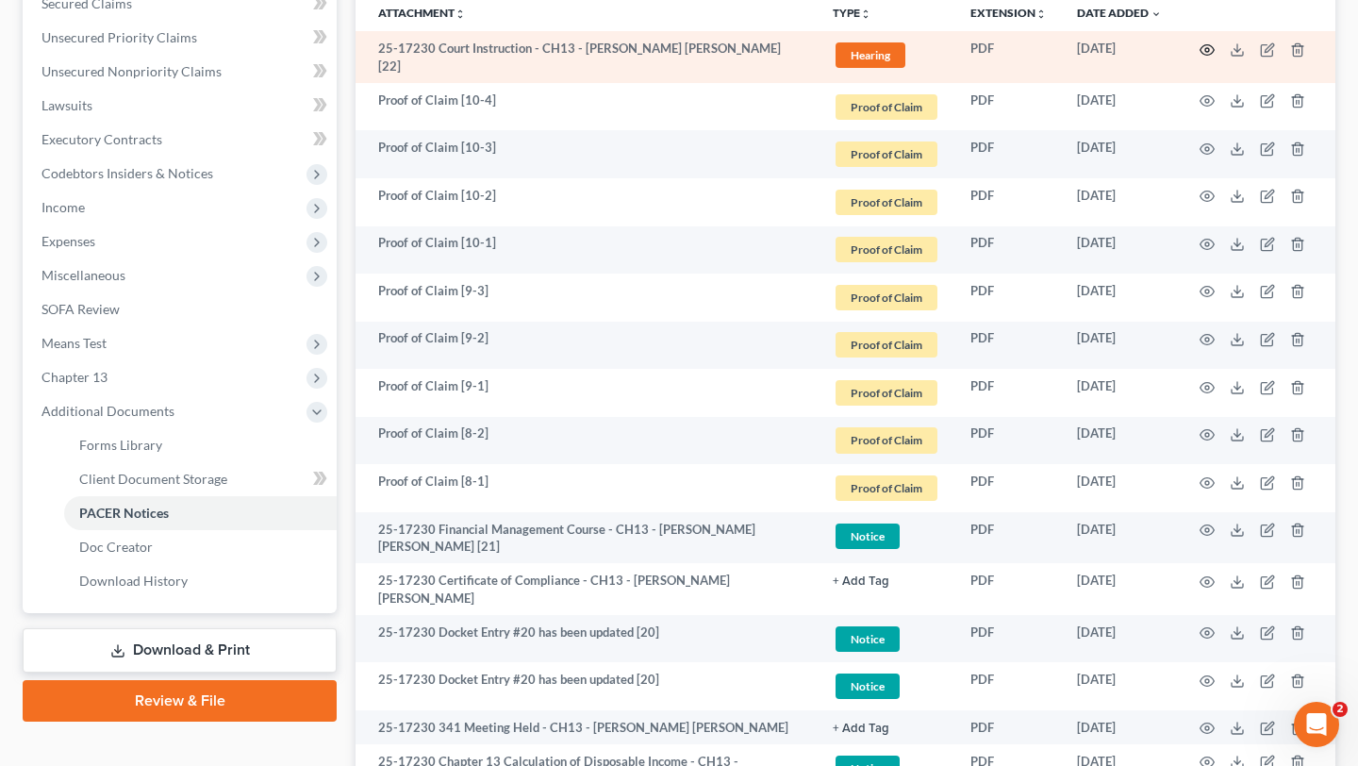
click at [1200, 55] on icon "button" at bounding box center [1207, 49] width 14 height 10
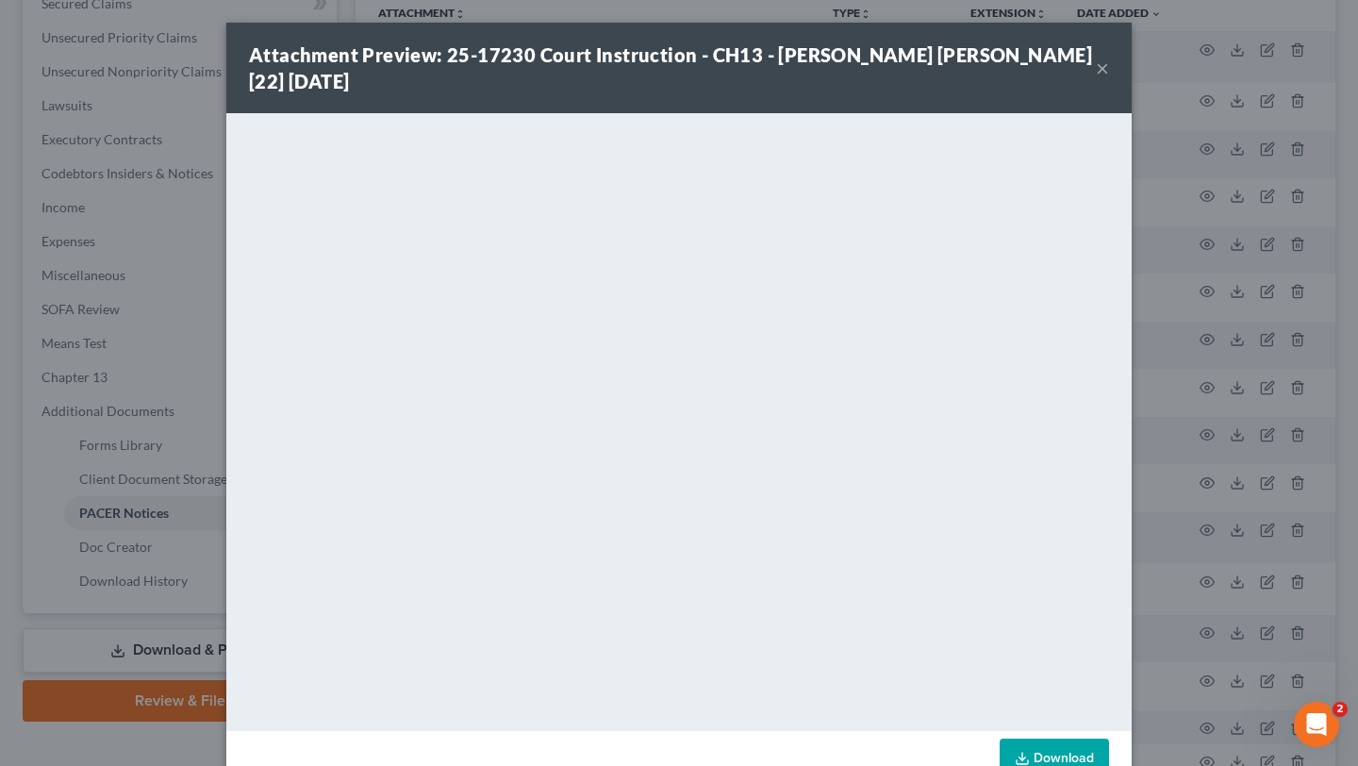
click at [1109, 79] on button "×" at bounding box center [1102, 68] width 13 height 23
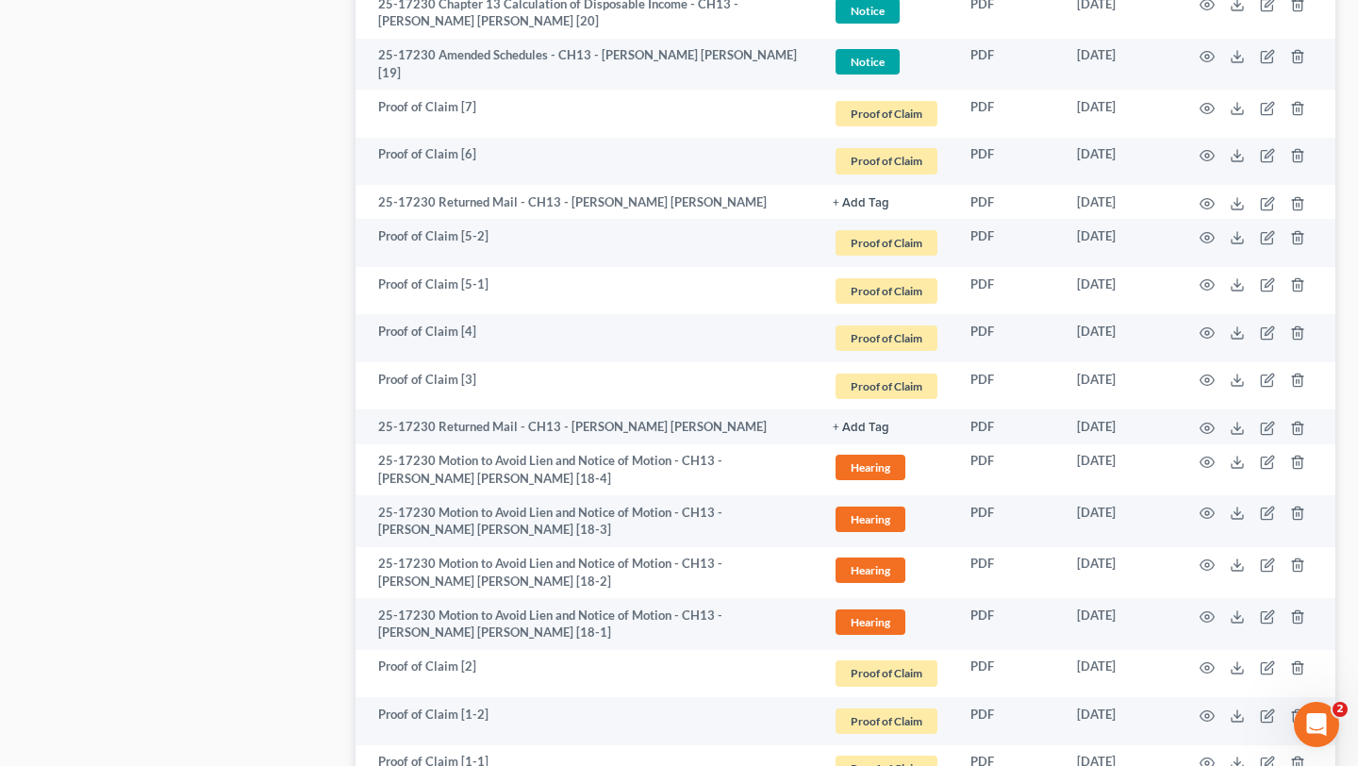
scroll to position [1207, 0]
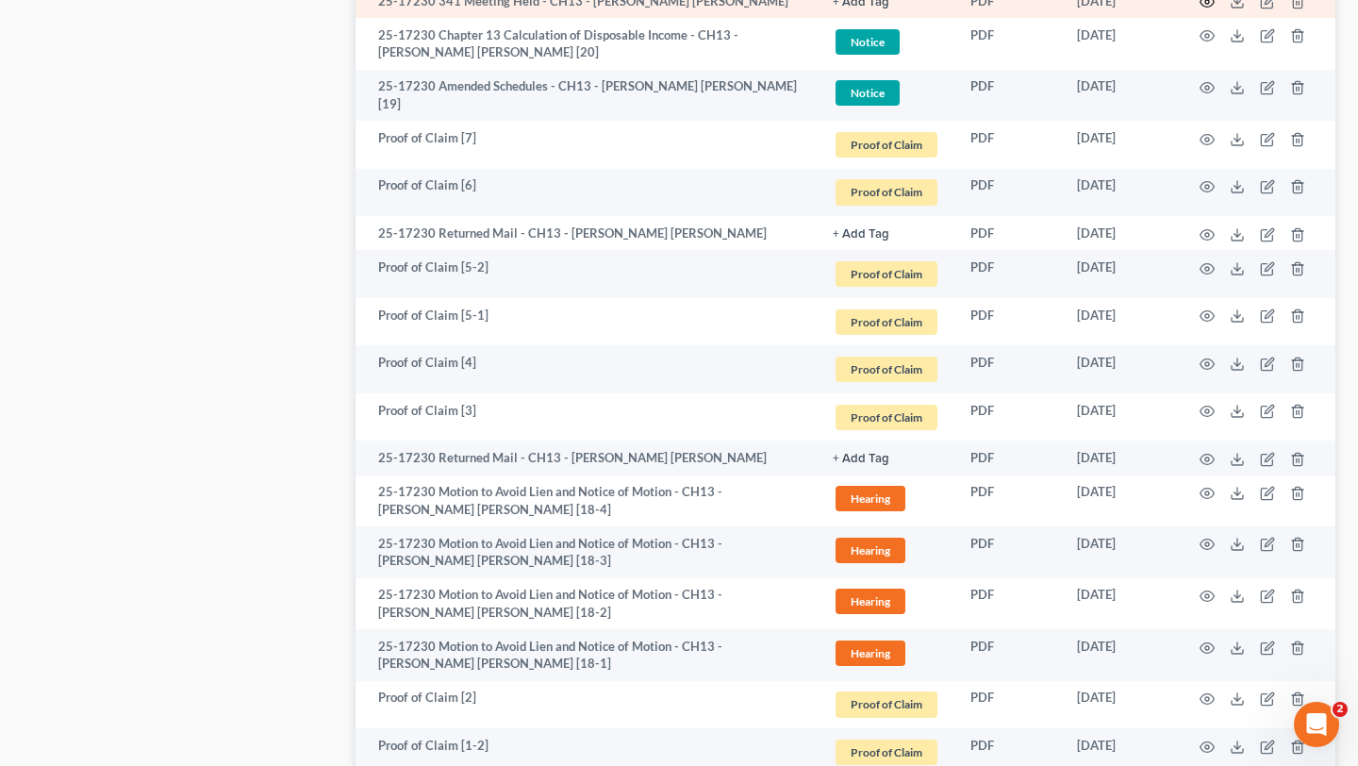
click at [1199, 9] on icon "button" at bounding box center [1206, 1] width 15 height 15
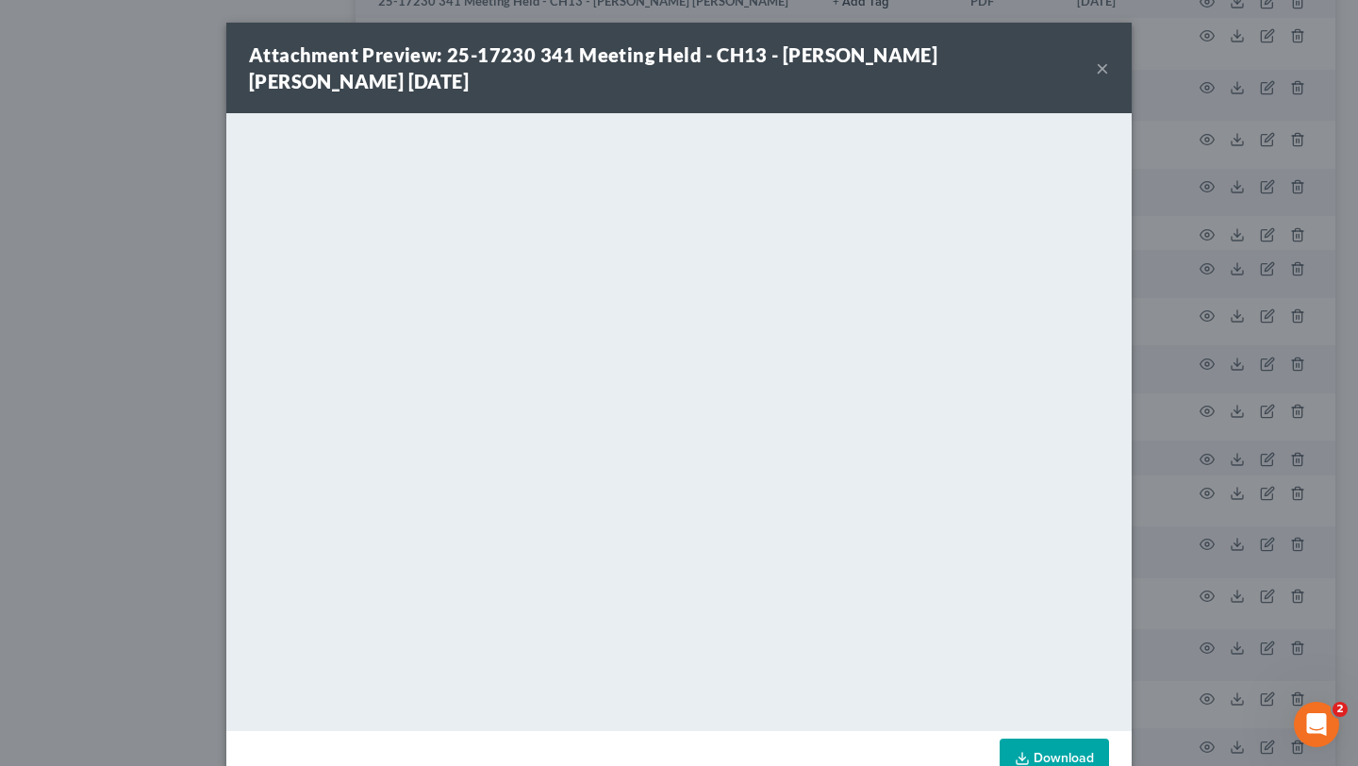
click at [1109, 62] on button "×" at bounding box center [1102, 68] width 13 height 23
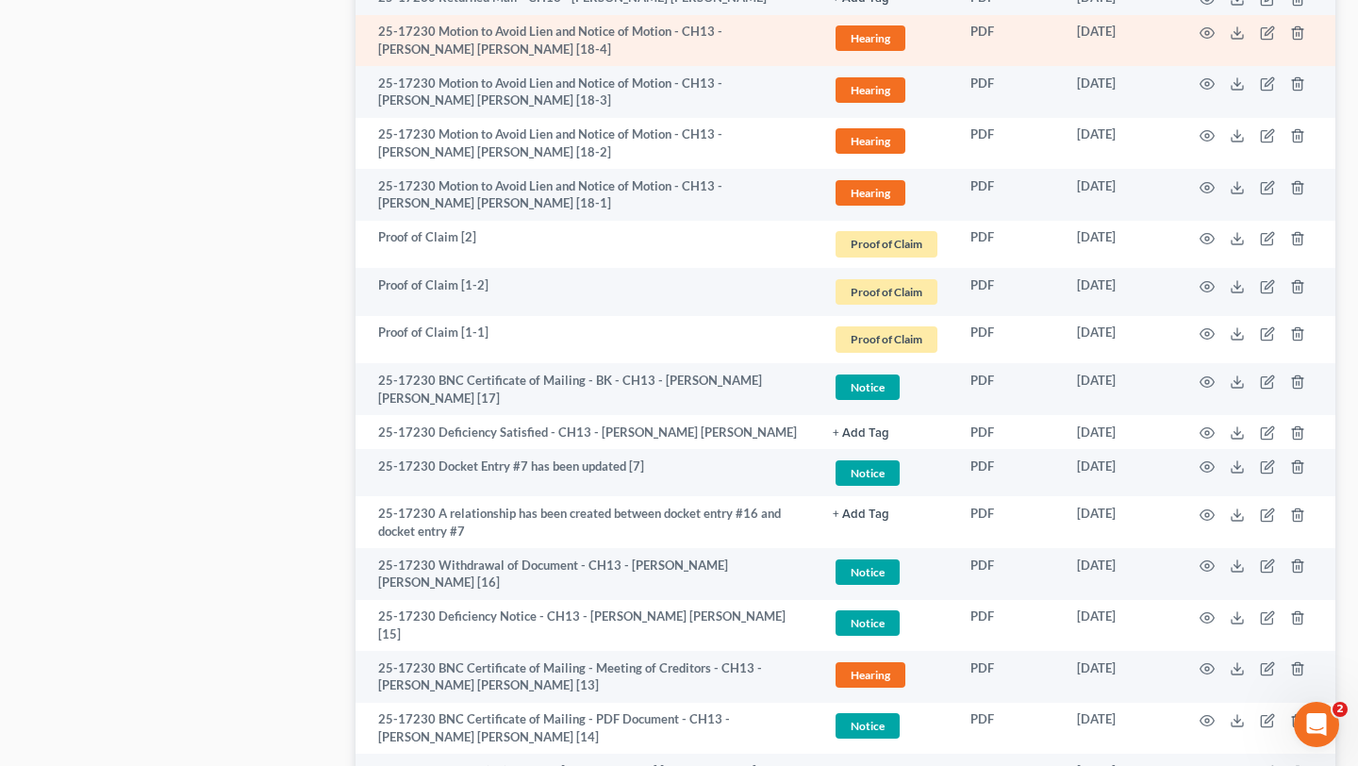
scroll to position [1789, 0]
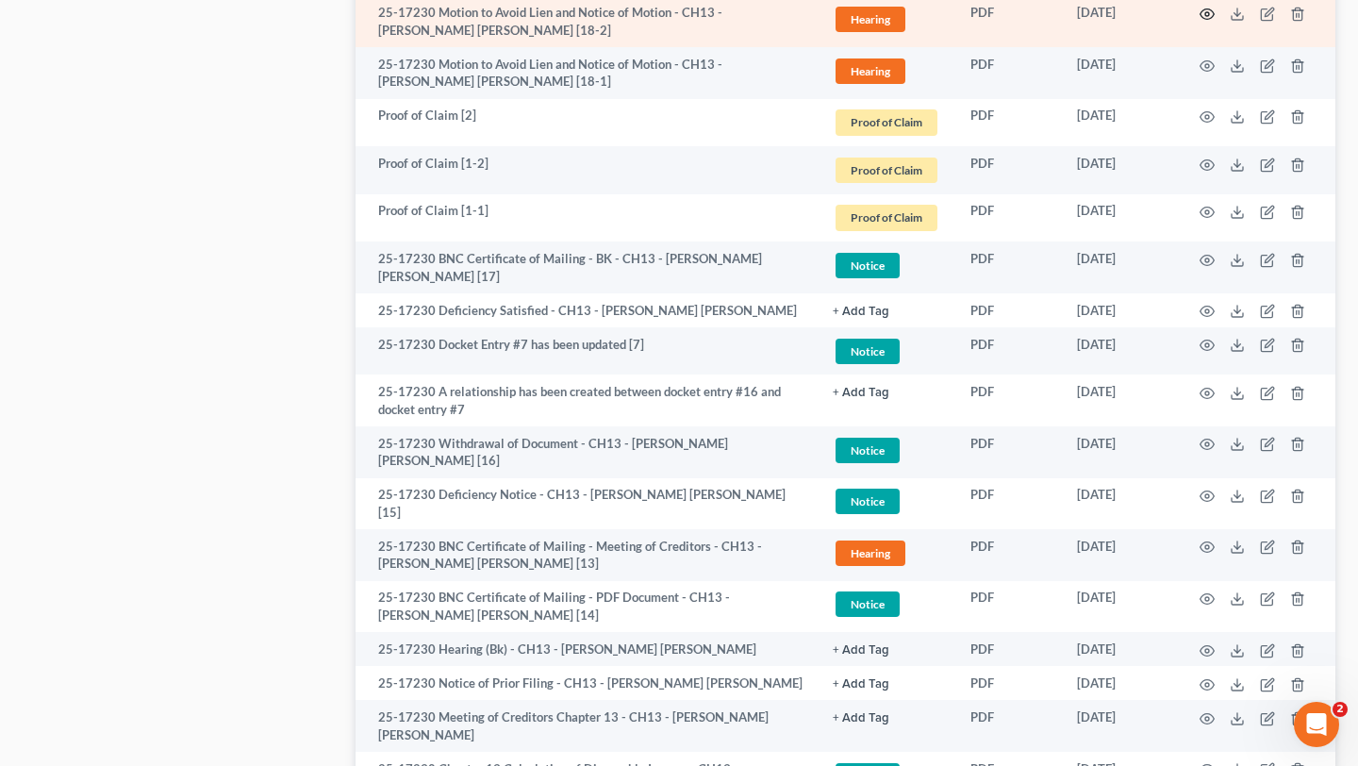
click at [1199, 22] on icon "button" at bounding box center [1206, 14] width 15 height 15
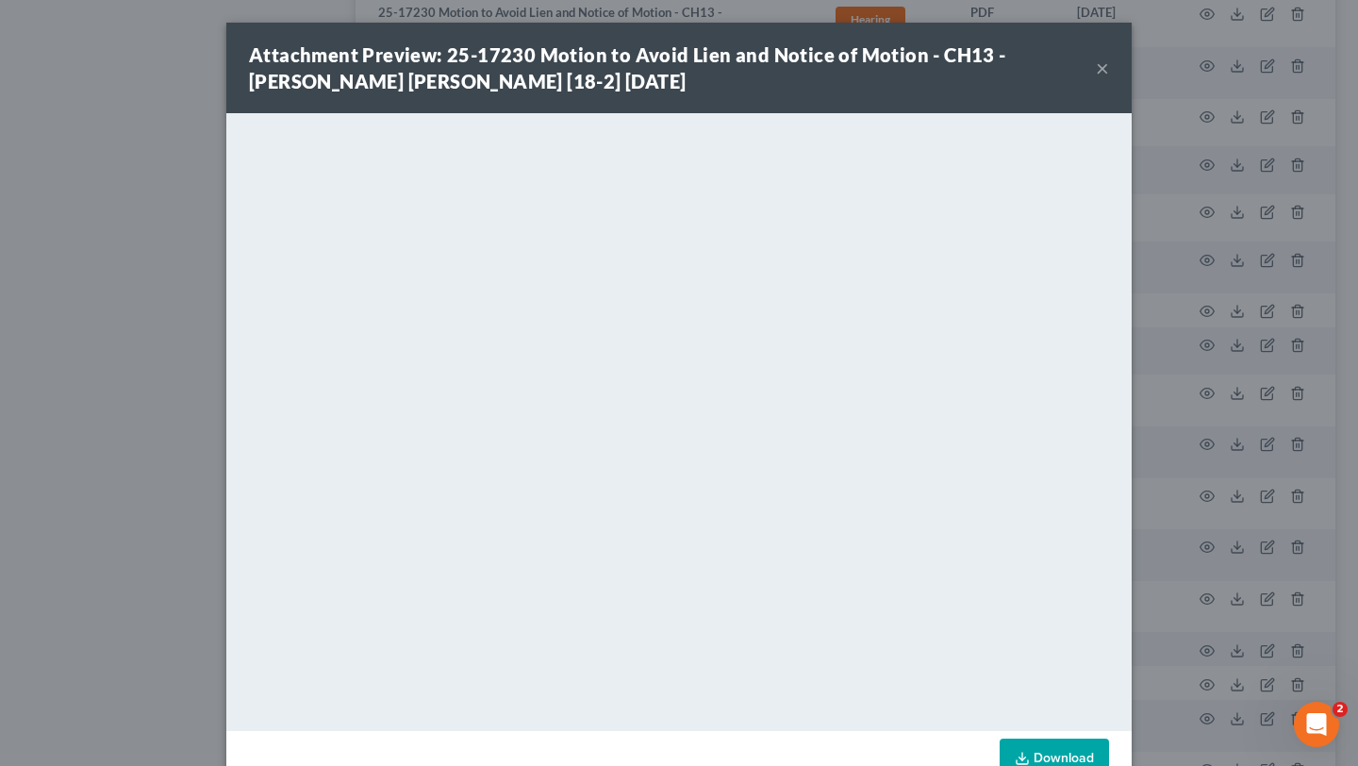
click at [1109, 79] on button "×" at bounding box center [1102, 68] width 13 height 23
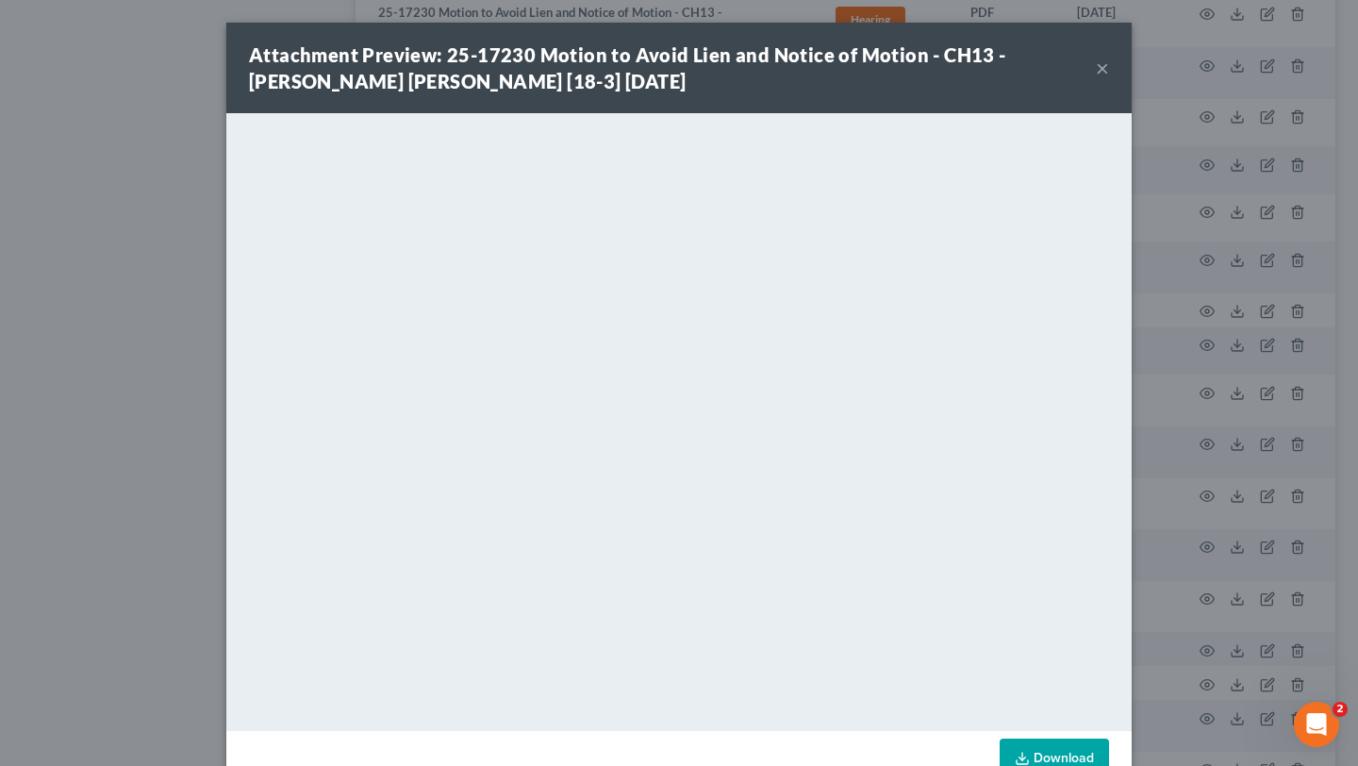
click at [1109, 79] on button "×" at bounding box center [1102, 68] width 13 height 23
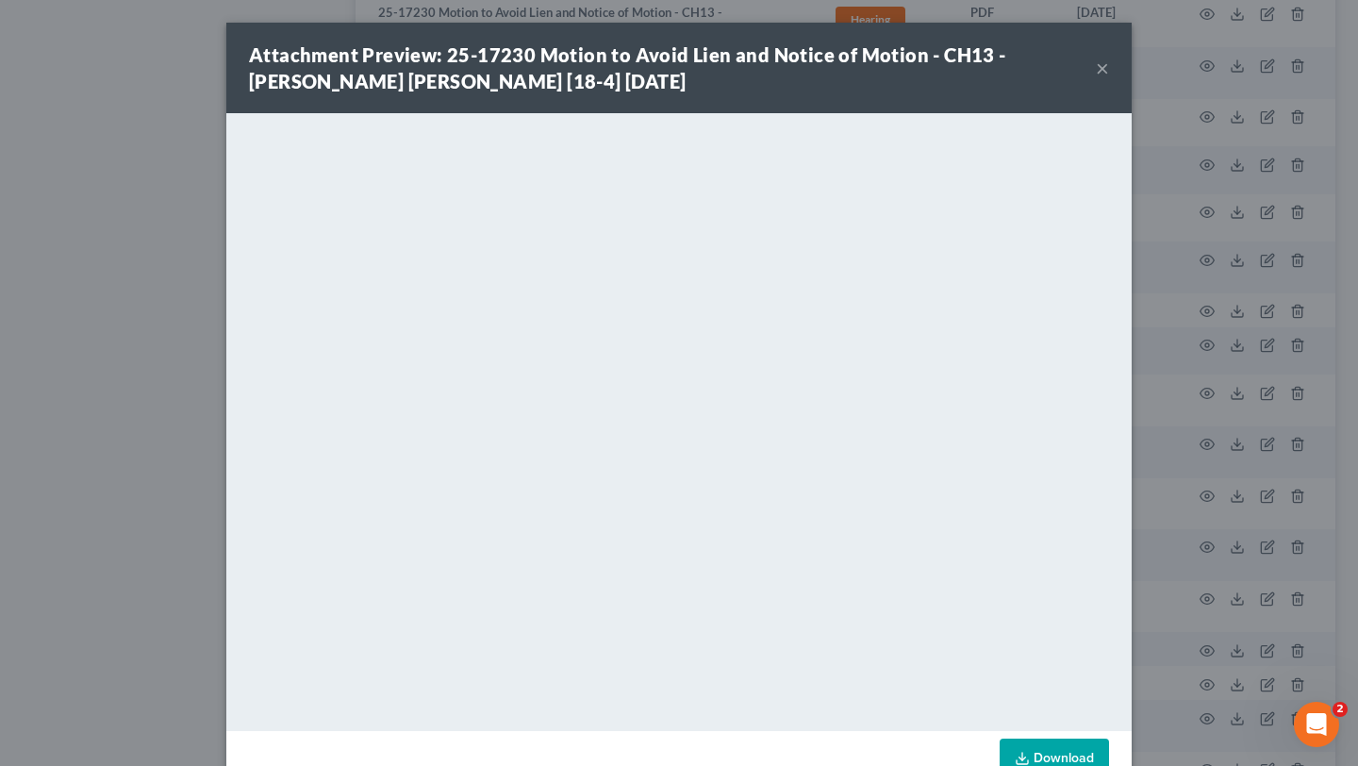
click at [1109, 79] on button "×" at bounding box center [1102, 68] width 13 height 23
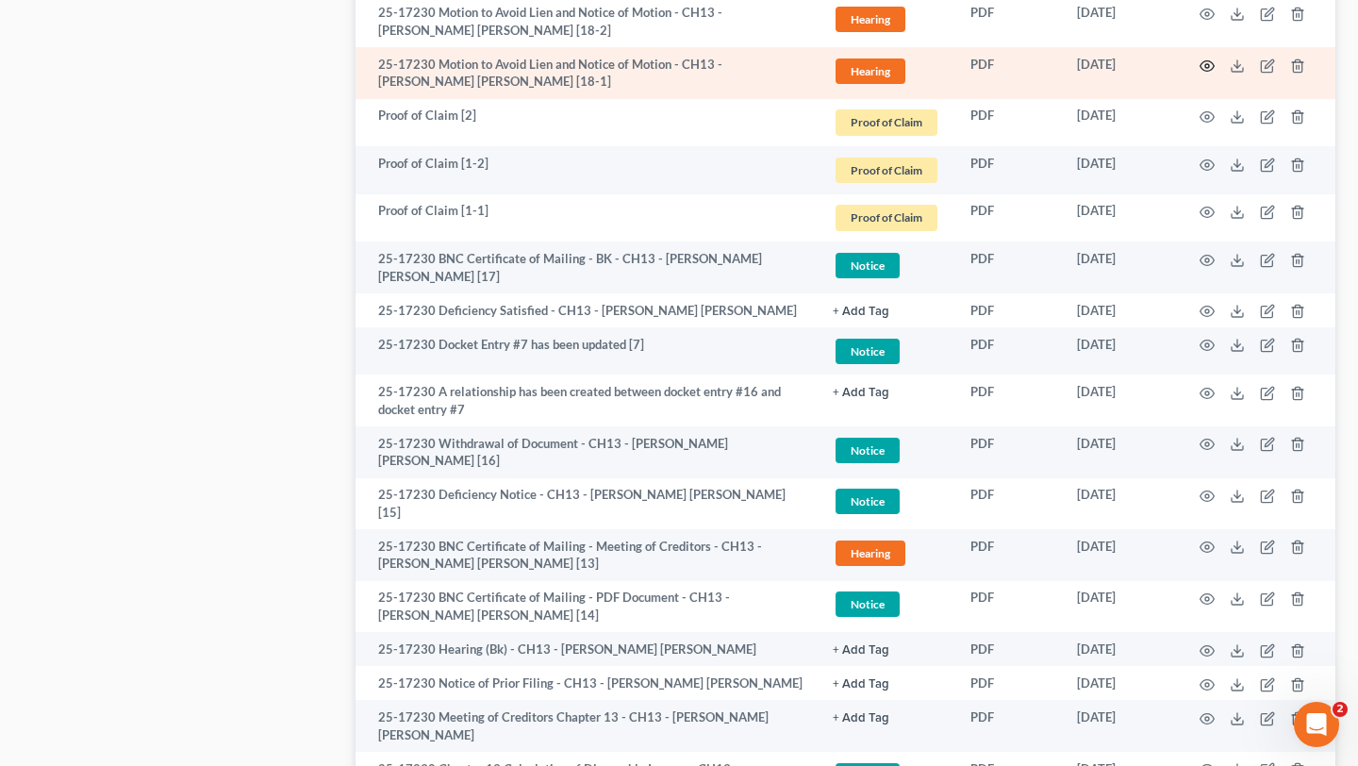
click at [1200, 71] on icon "button" at bounding box center [1207, 65] width 14 height 10
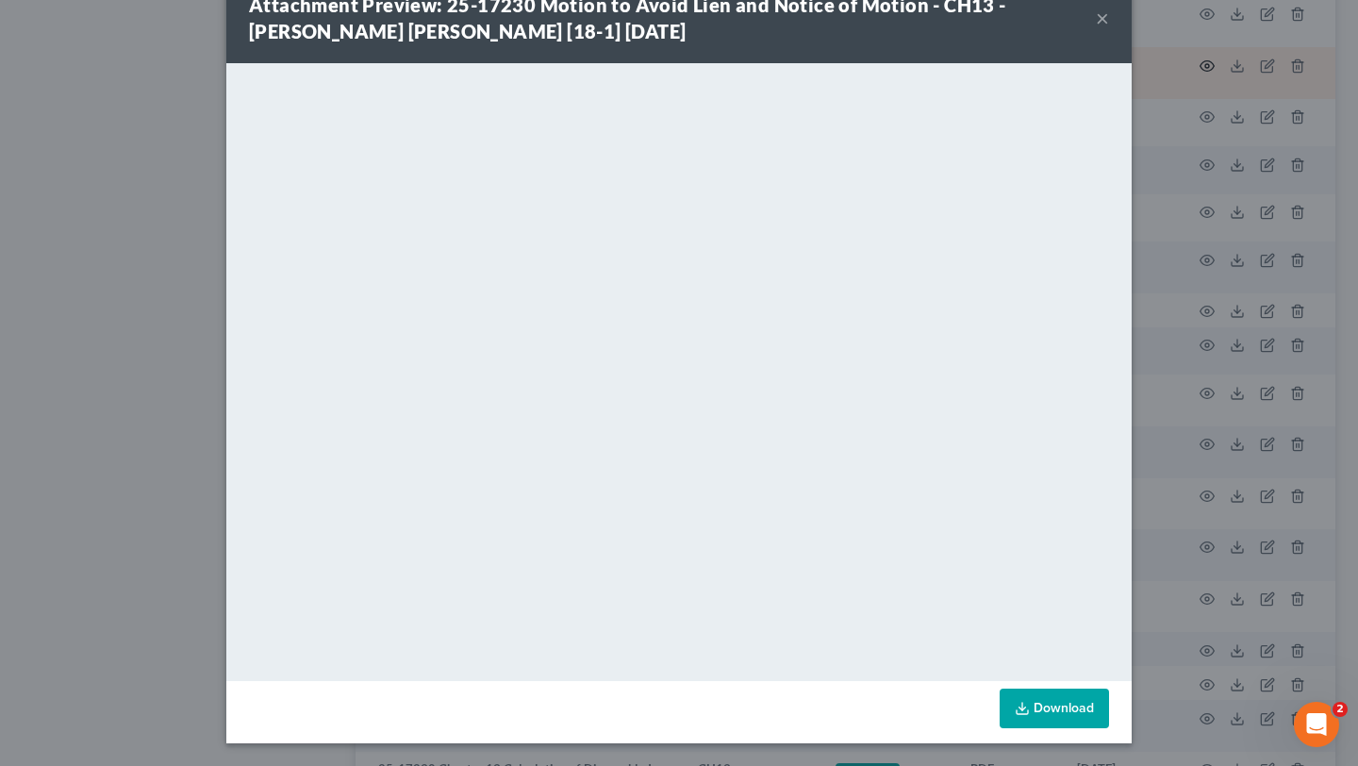
scroll to position [82, 0]
click at [1109, 7] on button "×" at bounding box center [1102, 18] width 13 height 23
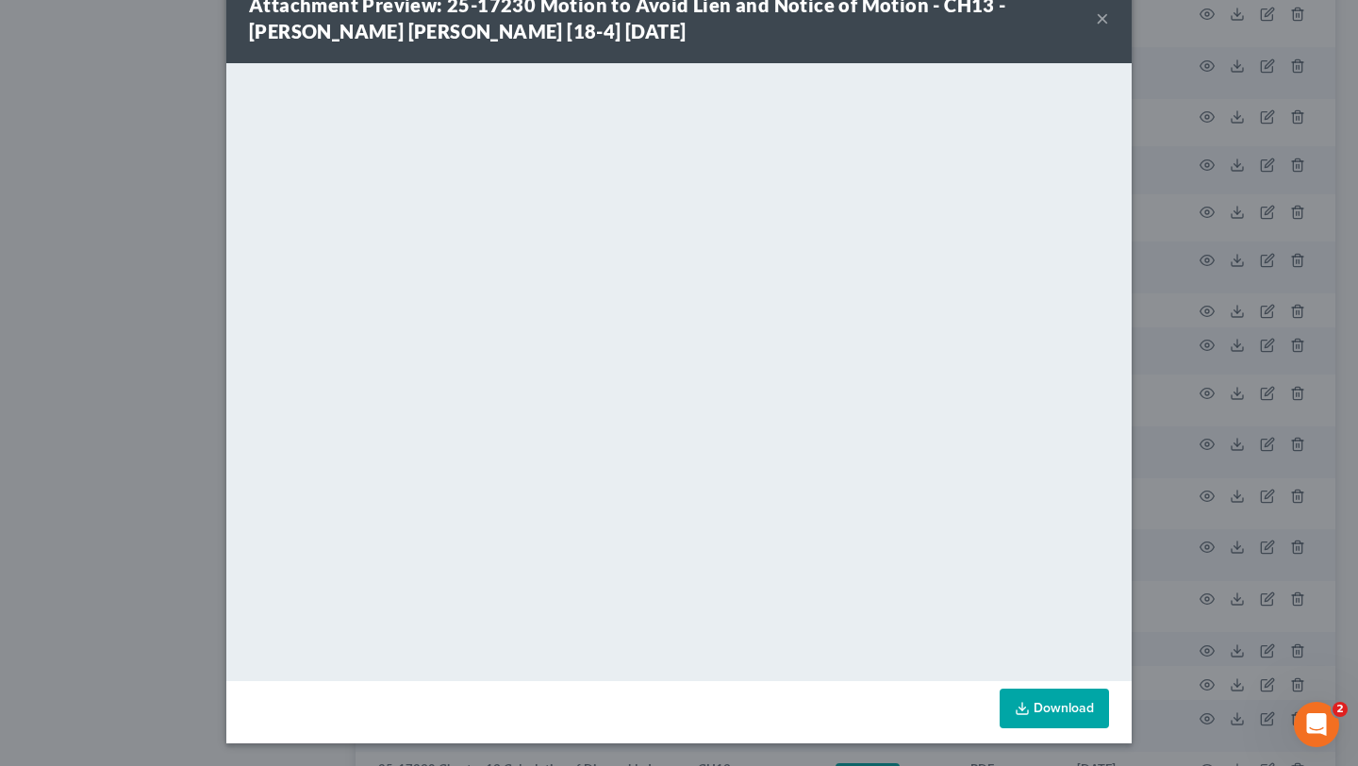
scroll to position [0, 0]
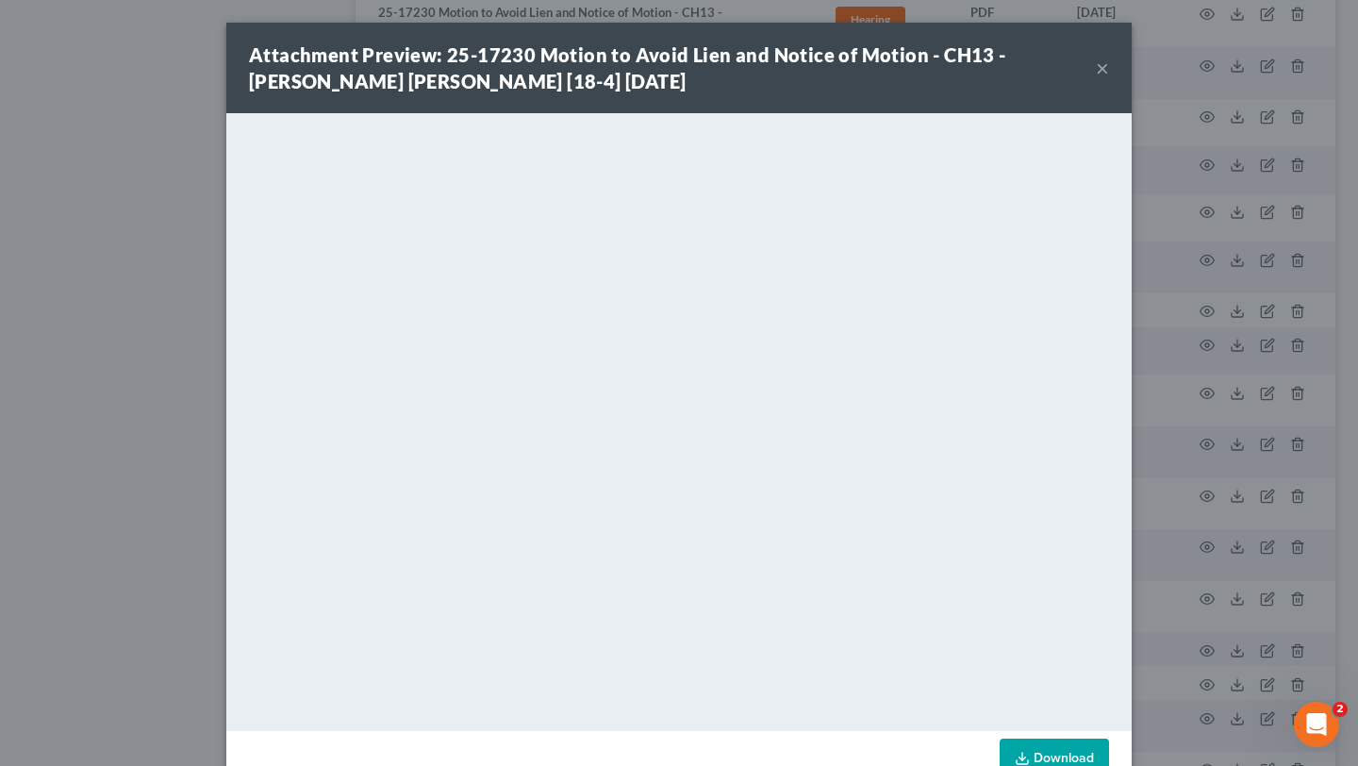
click at [1109, 79] on button "×" at bounding box center [1102, 68] width 13 height 23
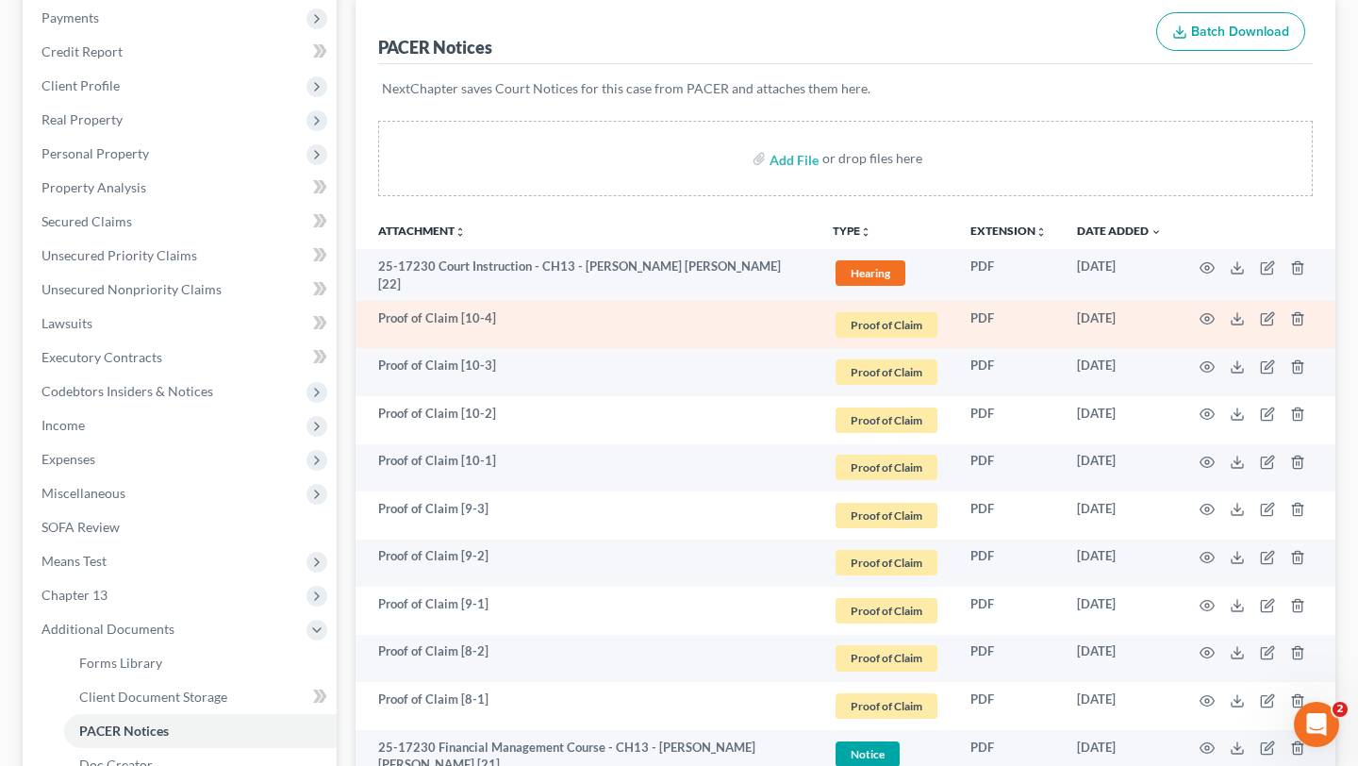
scroll to position [308, 0]
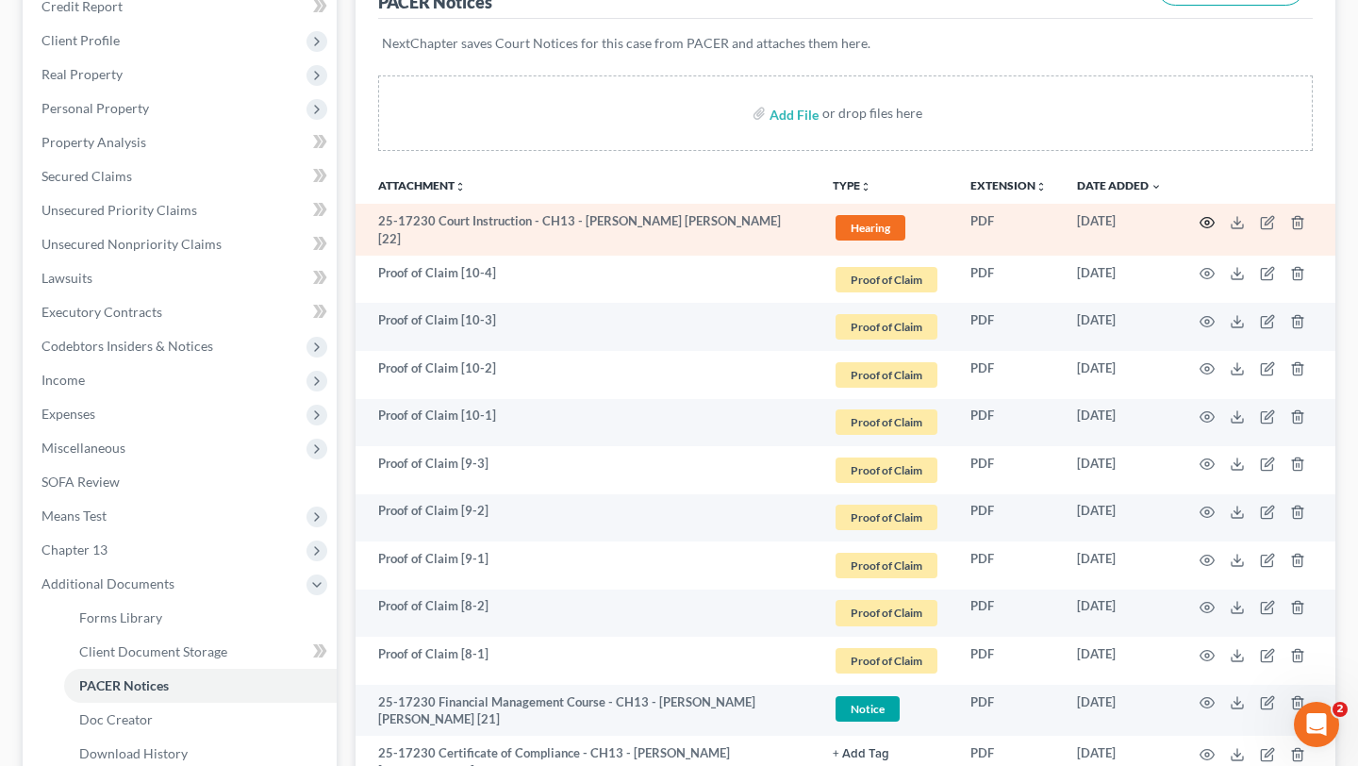
click at [1199, 230] on icon "button" at bounding box center [1206, 222] width 15 height 15
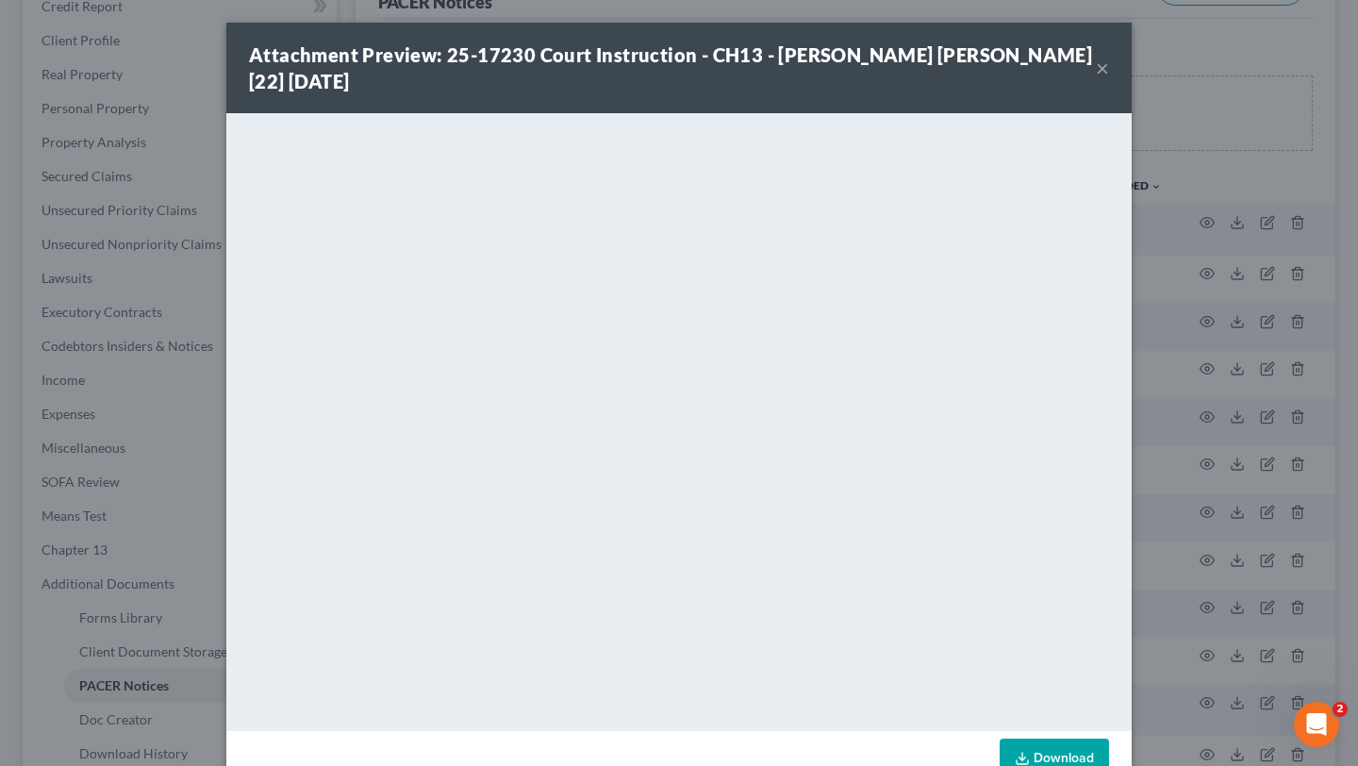
click at [1109, 79] on button "×" at bounding box center [1102, 68] width 13 height 23
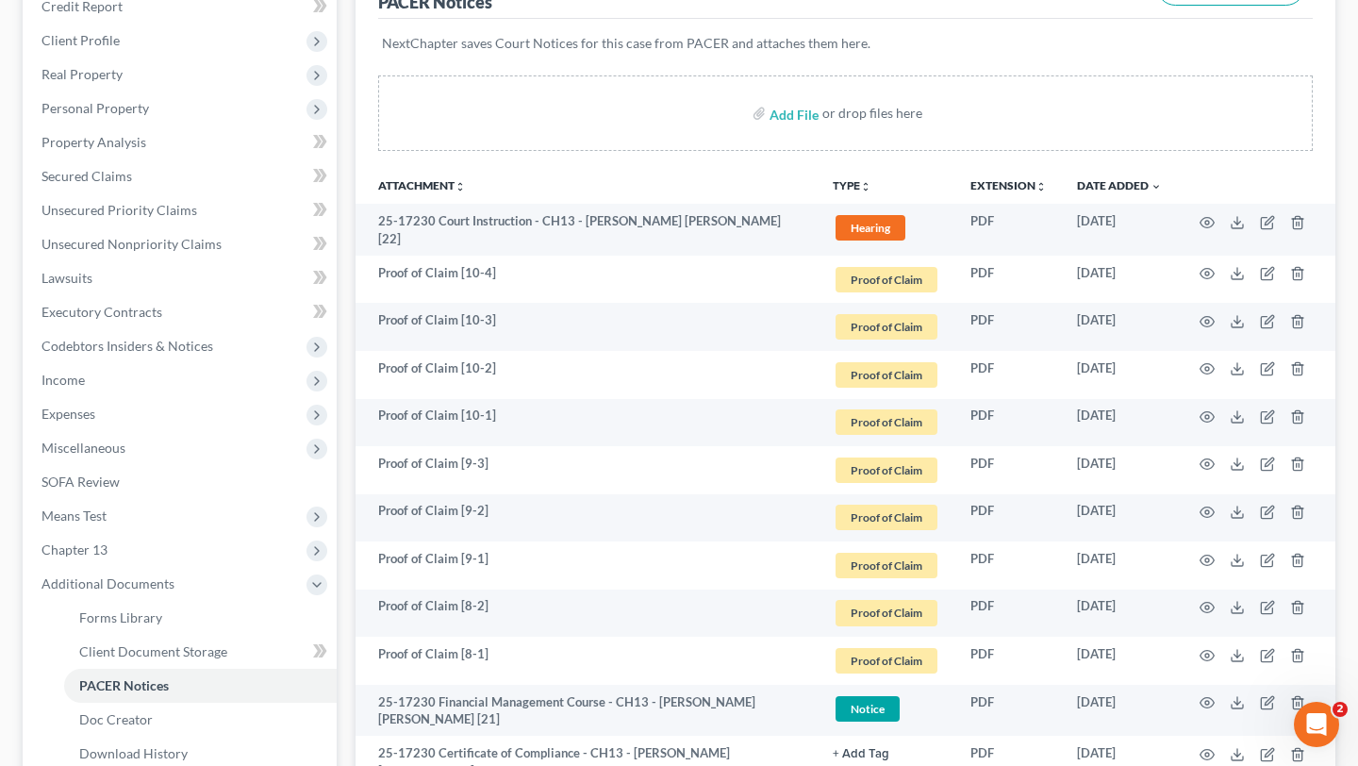
scroll to position [0, 0]
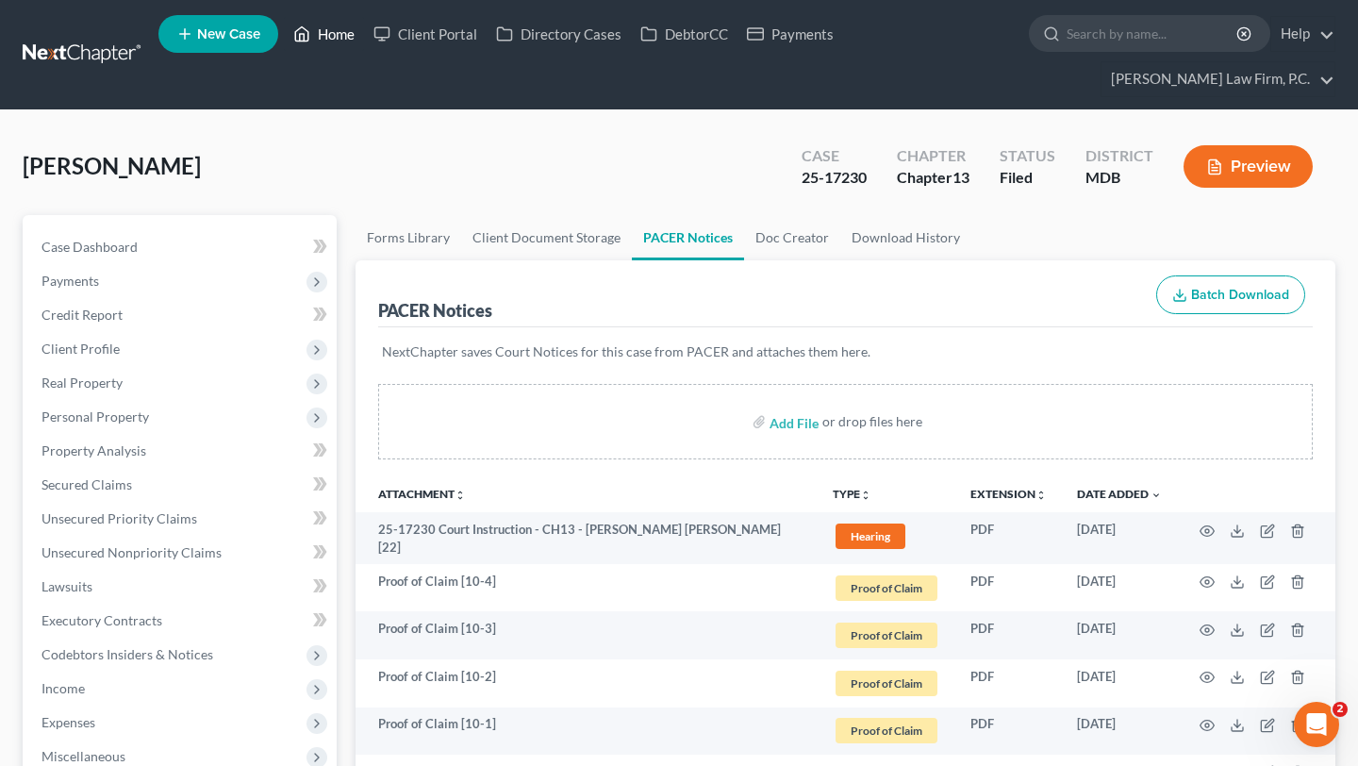
click at [364, 41] on link "Home" at bounding box center [324, 34] width 80 height 34
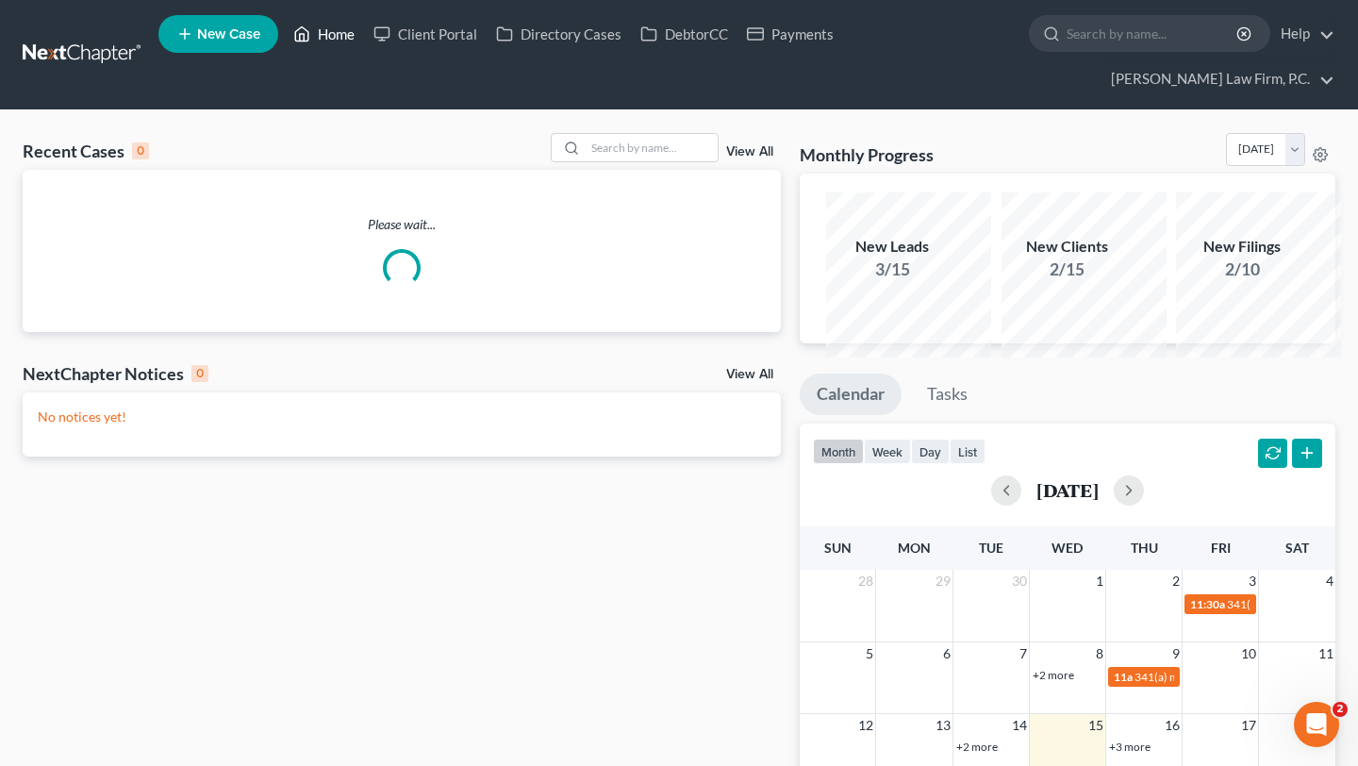
click at [364, 33] on link "Home" at bounding box center [324, 34] width 80 height 34
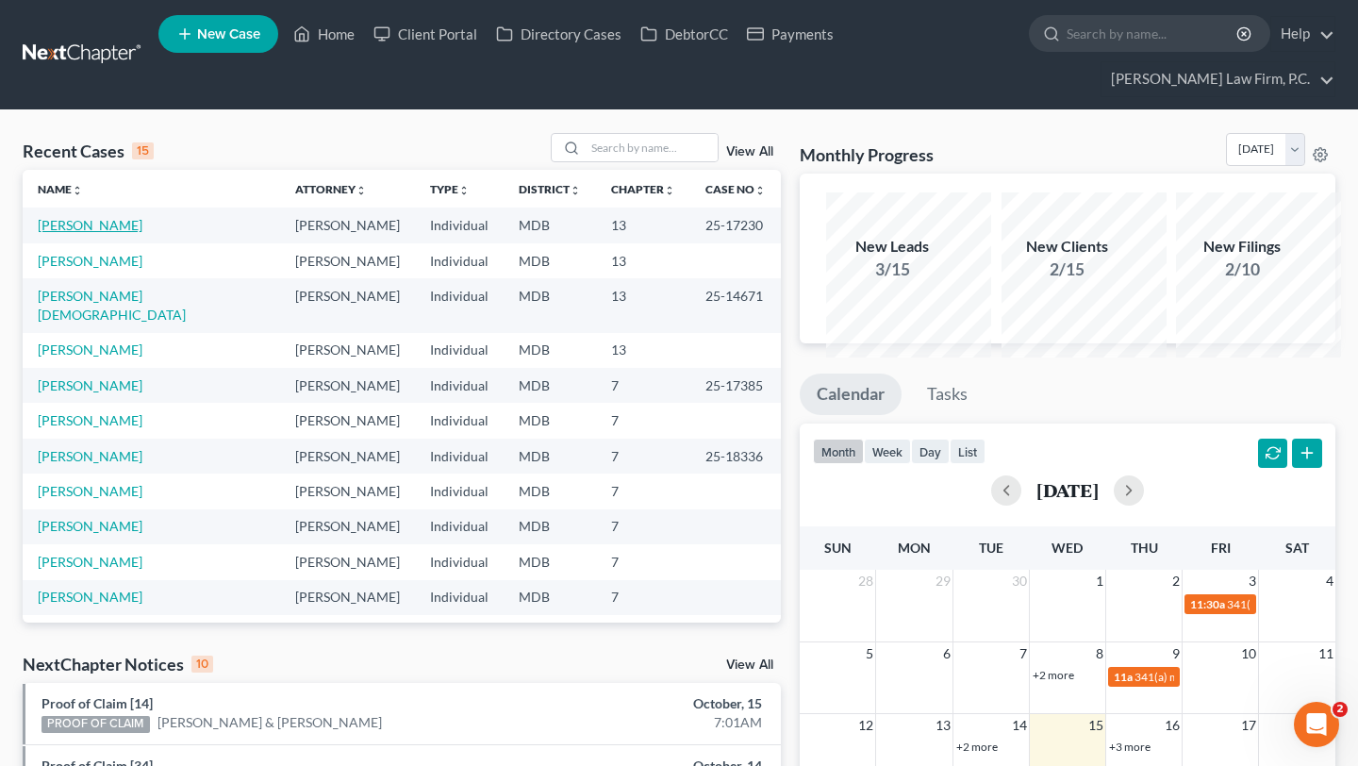
click at [73, 233] on link "[PERSON_NAME]" at bounding box center [90, 225] width 105 height 16
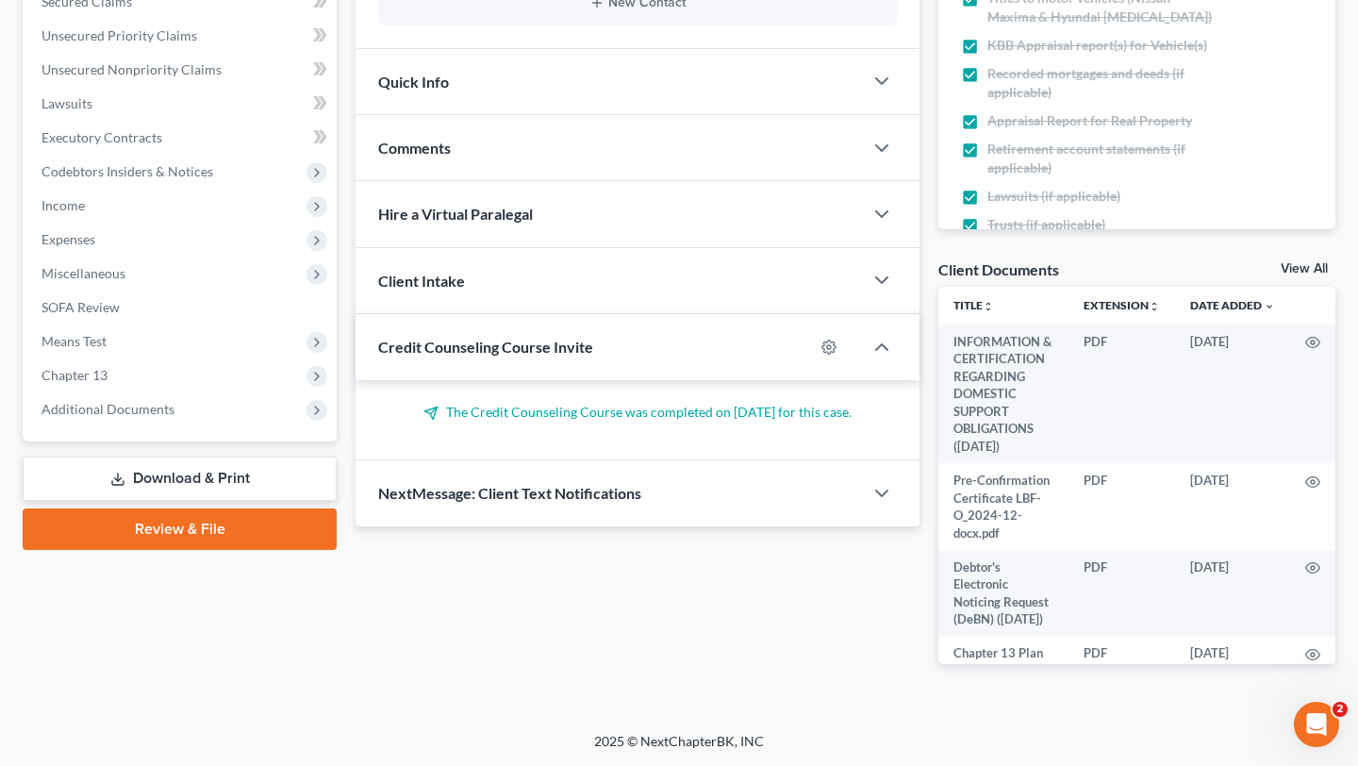
scroll to position [780, 0]
click at [174, 401] on span "Additional Documents" at bounding box center [107, 409] width 133 height 16
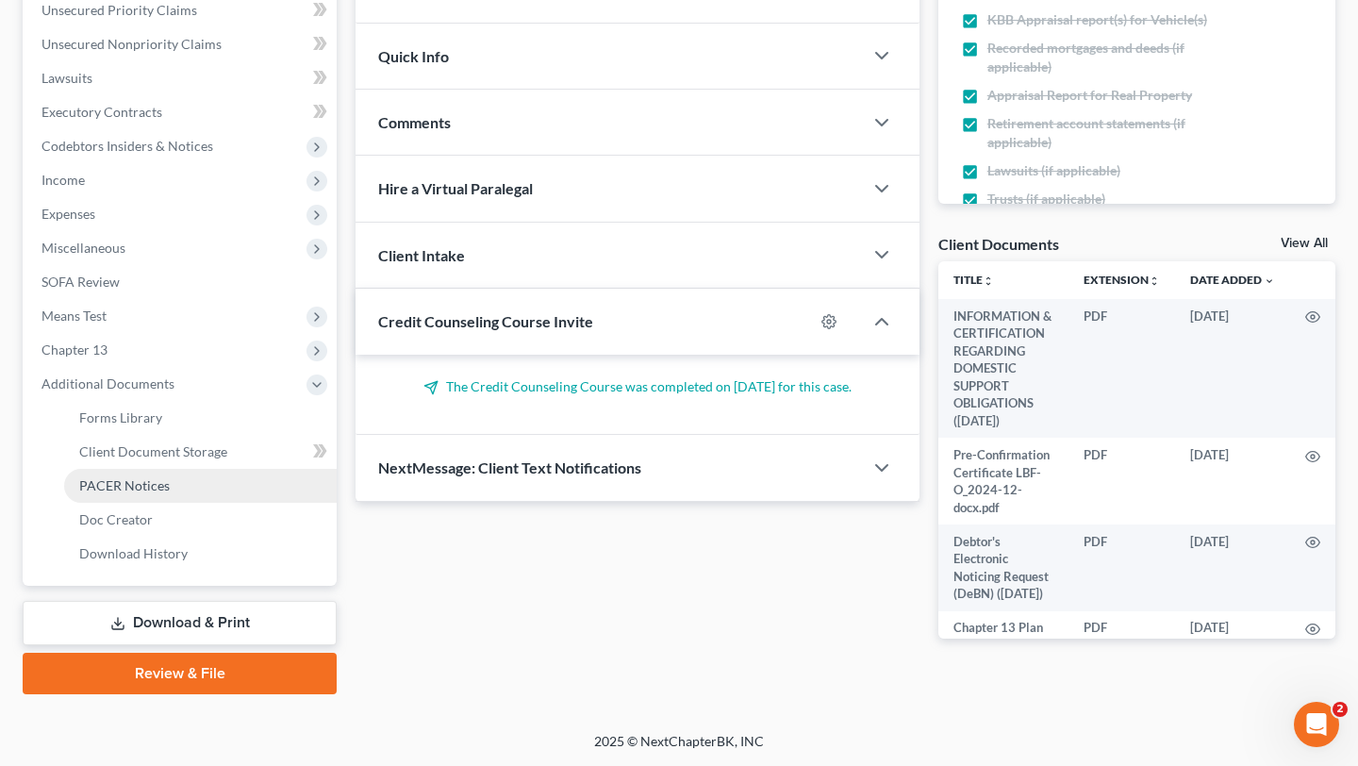
click at [170, 477] on span "PACER Notices" at bounding box center [124, 485] width 91 height 16
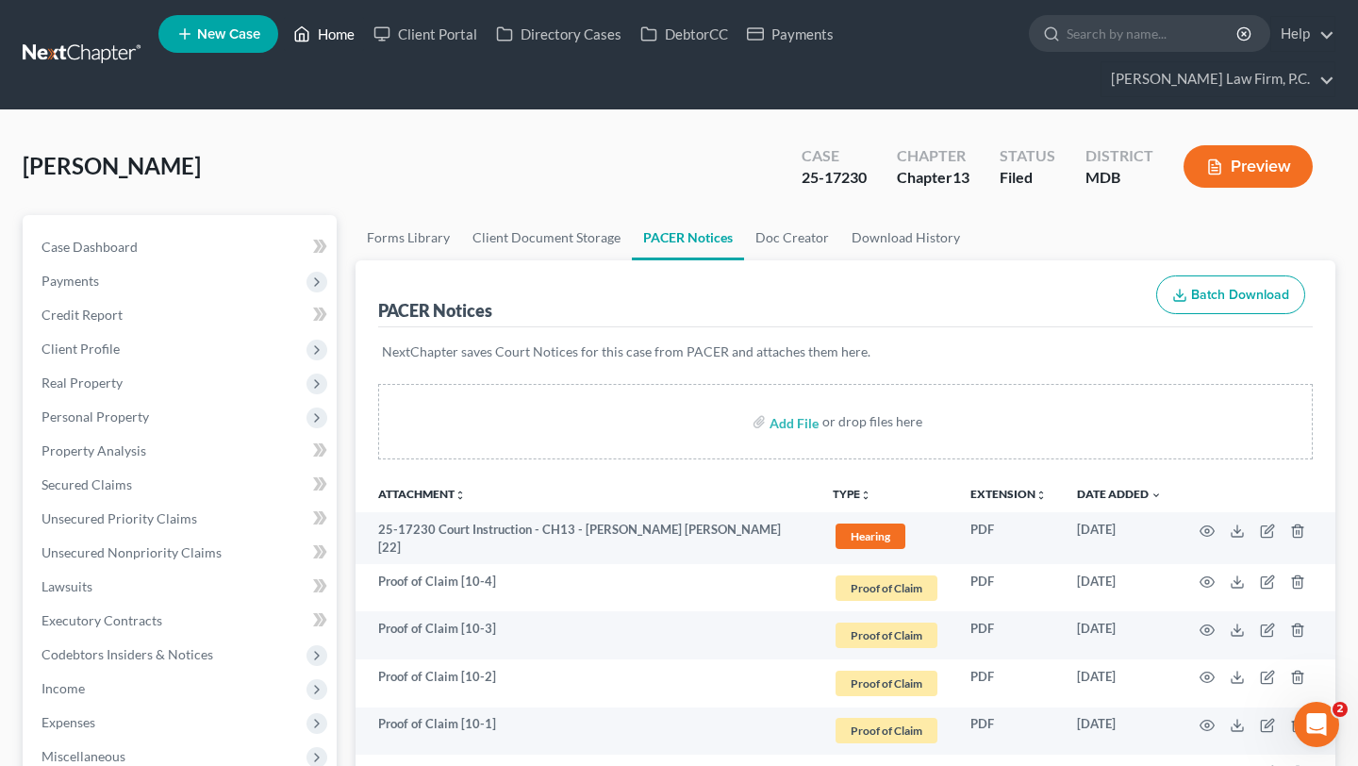
click at [364, 44] on link "Home" at bounding box center [324, 34] width 80 height 34
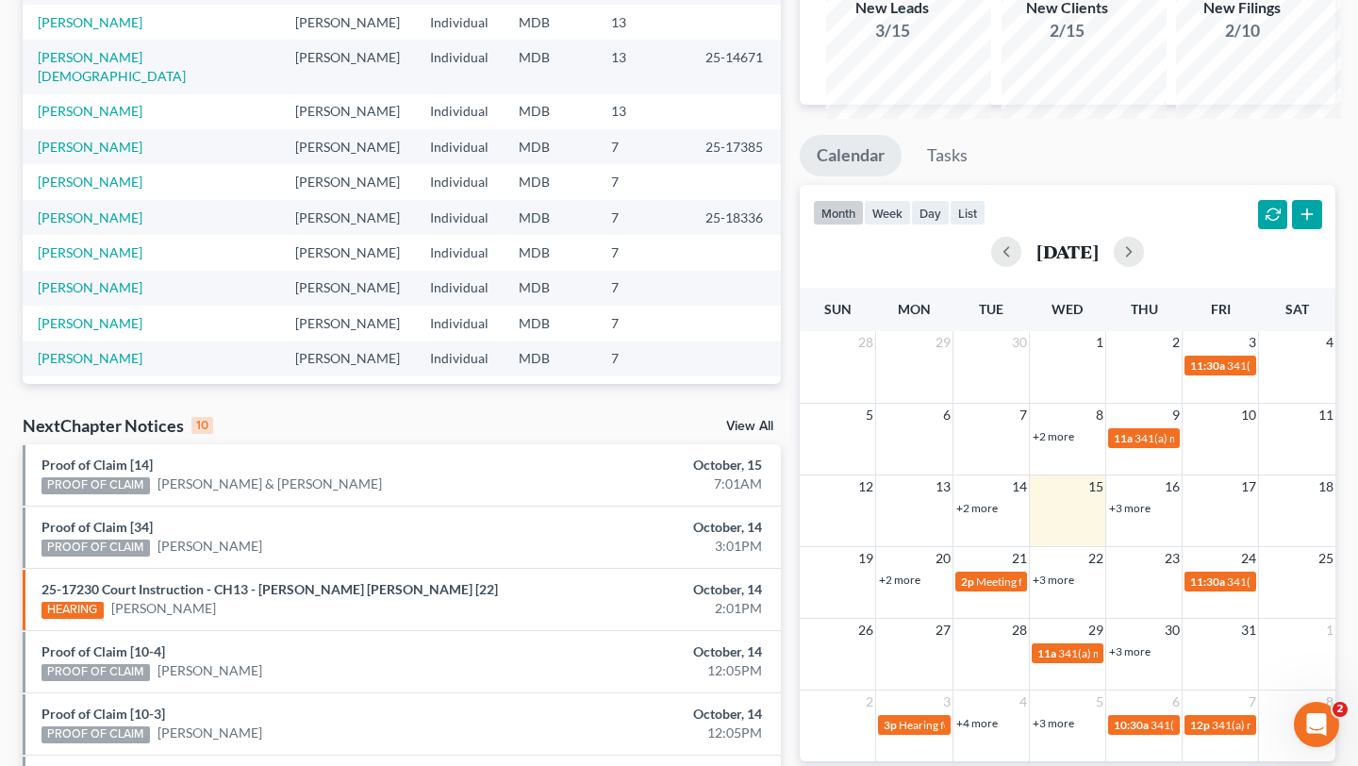
scroll to position [383, 0]
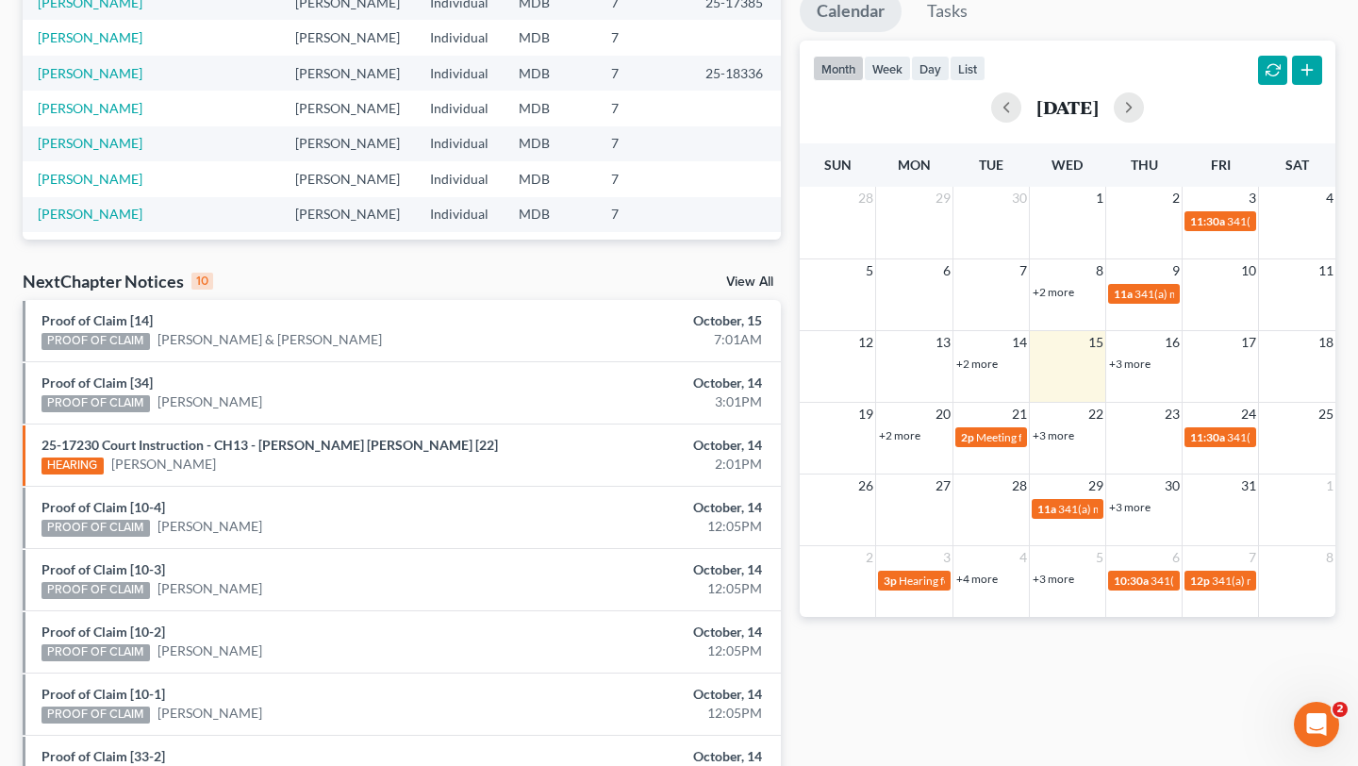
click at [1135, 371] on link "+3 more" at bounding box center [1129, 363] width 41 height 14
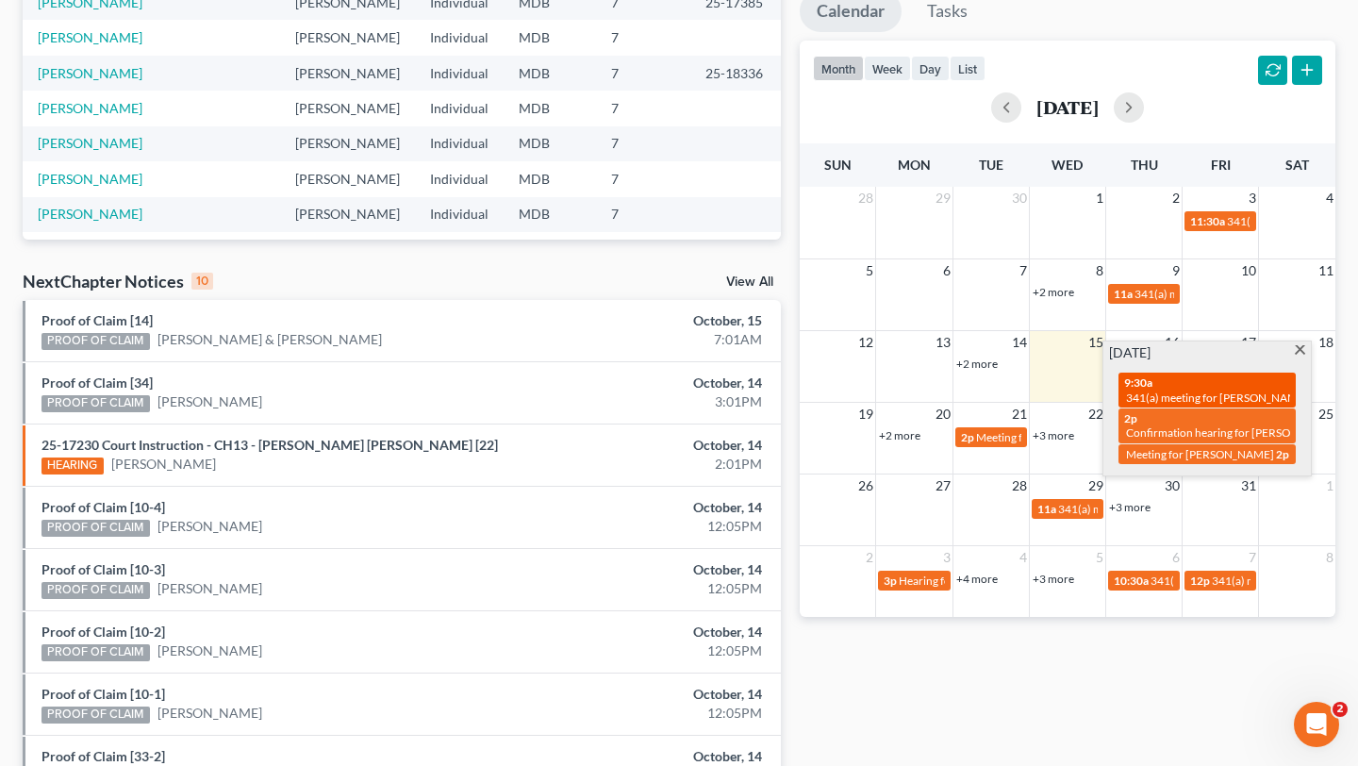
click at [1165, 405] on span "341(a) meeting for [PERSON_NAME] & [PERSON_NAME]" at bounding box center [1267, 397] width 282 height 14
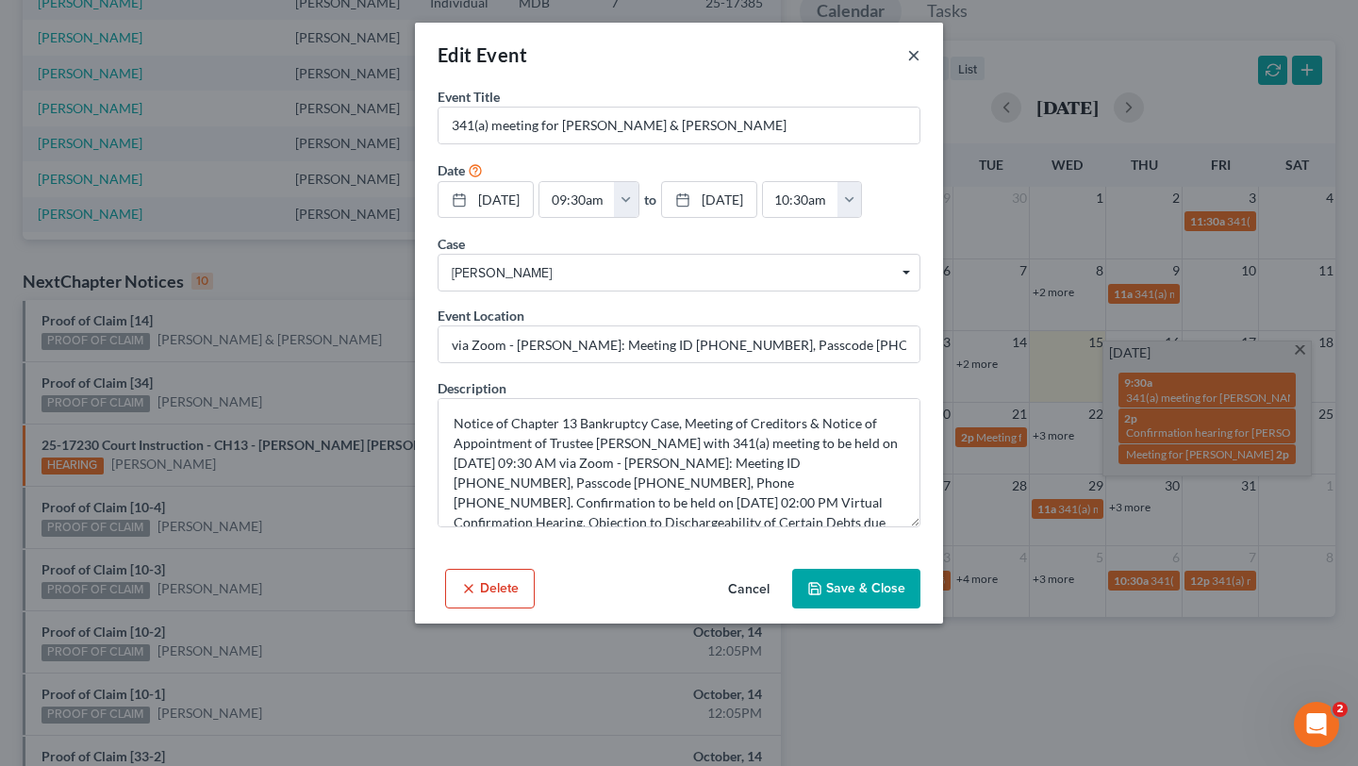
click at [920, 66] on button "×" at bounding box center [913, 54] width 13 height 23
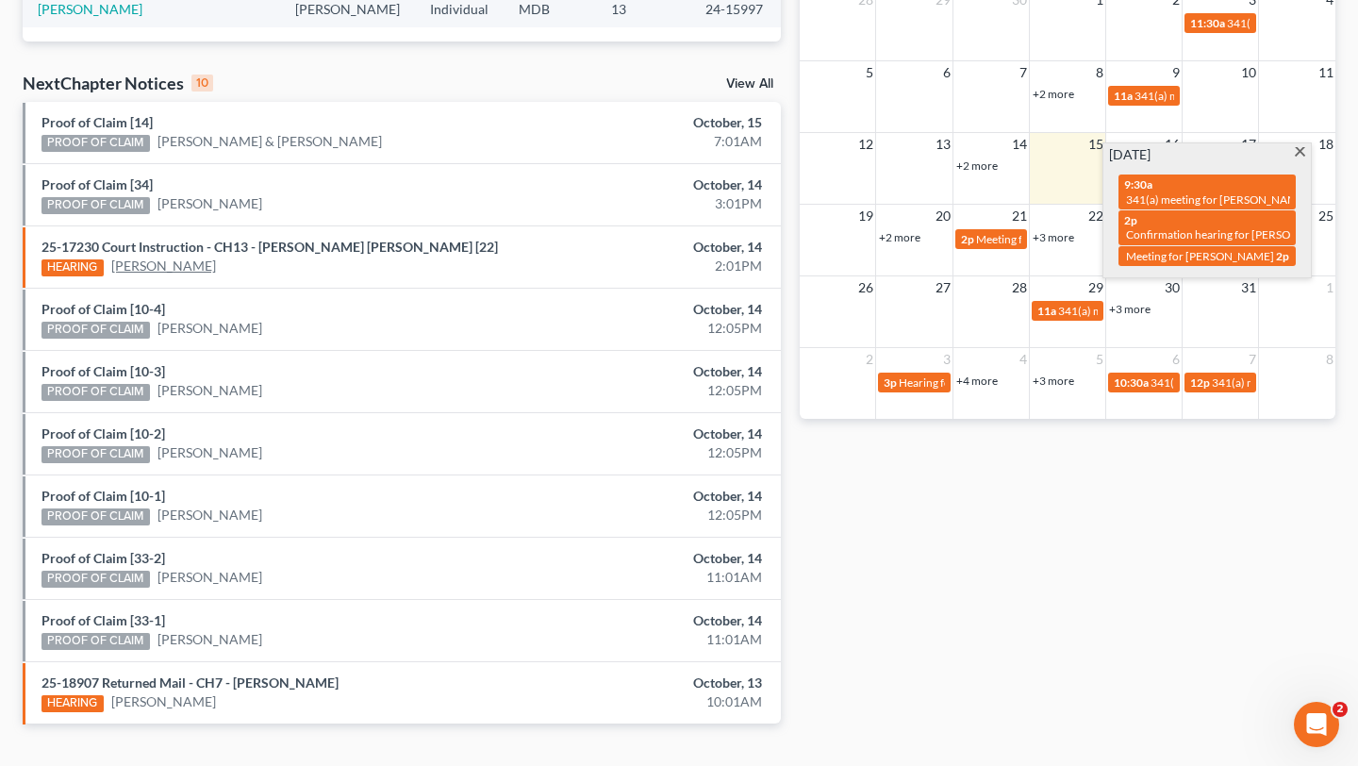
scroll to position [0, 0]
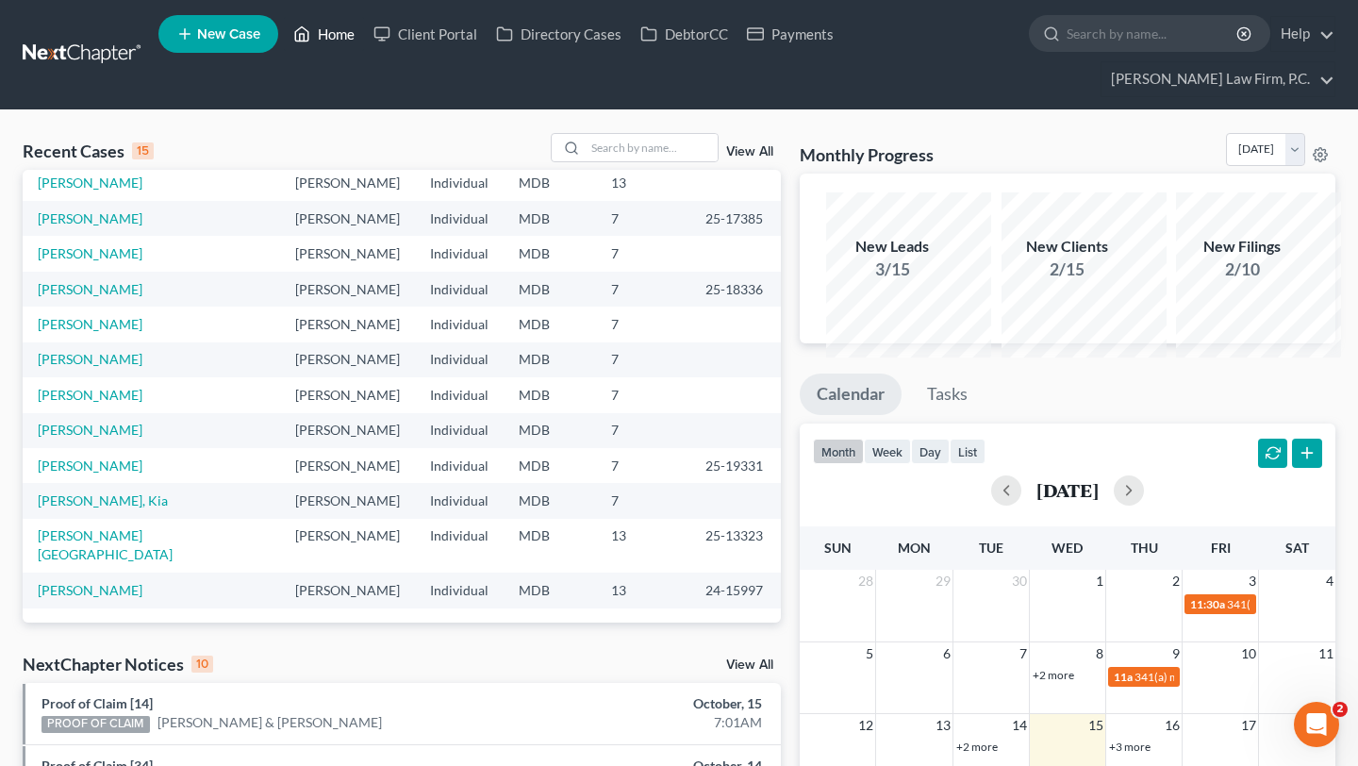
click at [364, 40] on link "Home" at bounding box center [324, 34] width 80 height 34
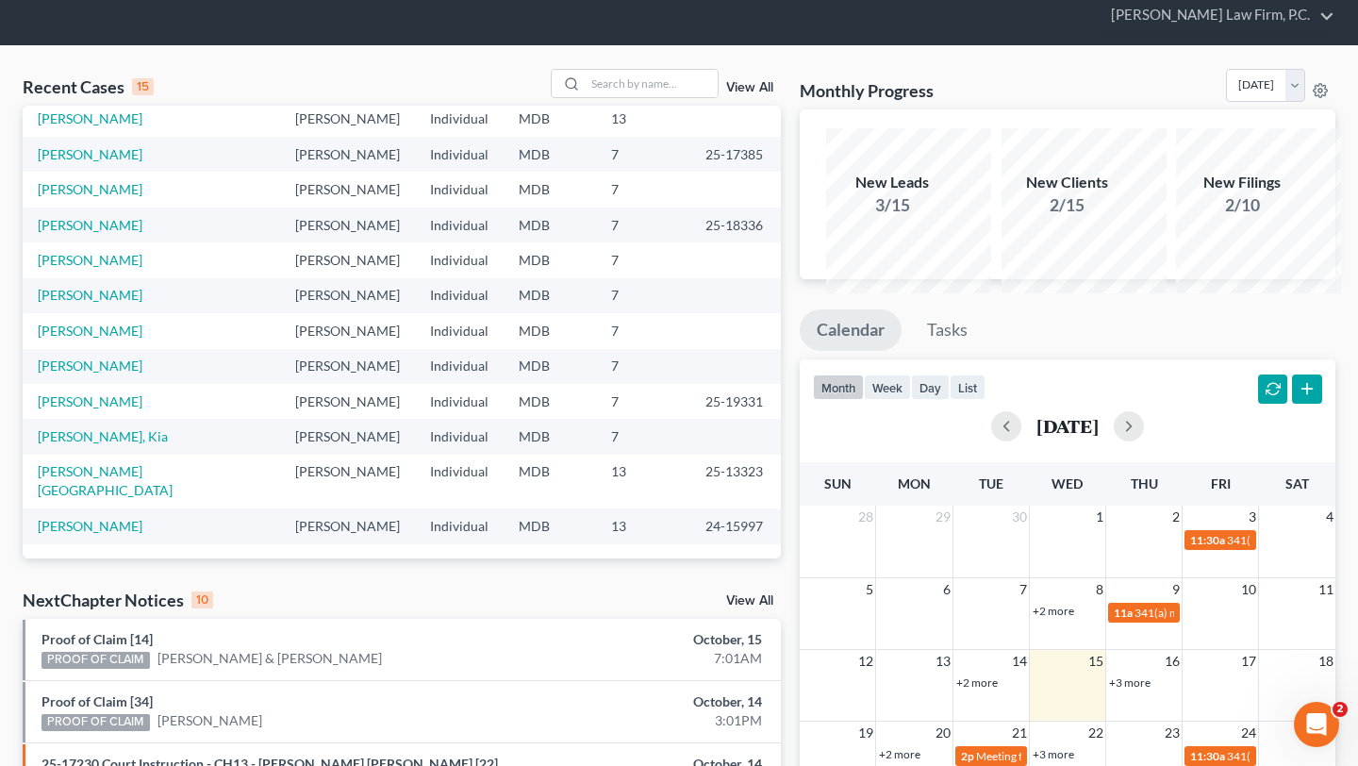
scroll to position [69, 0]
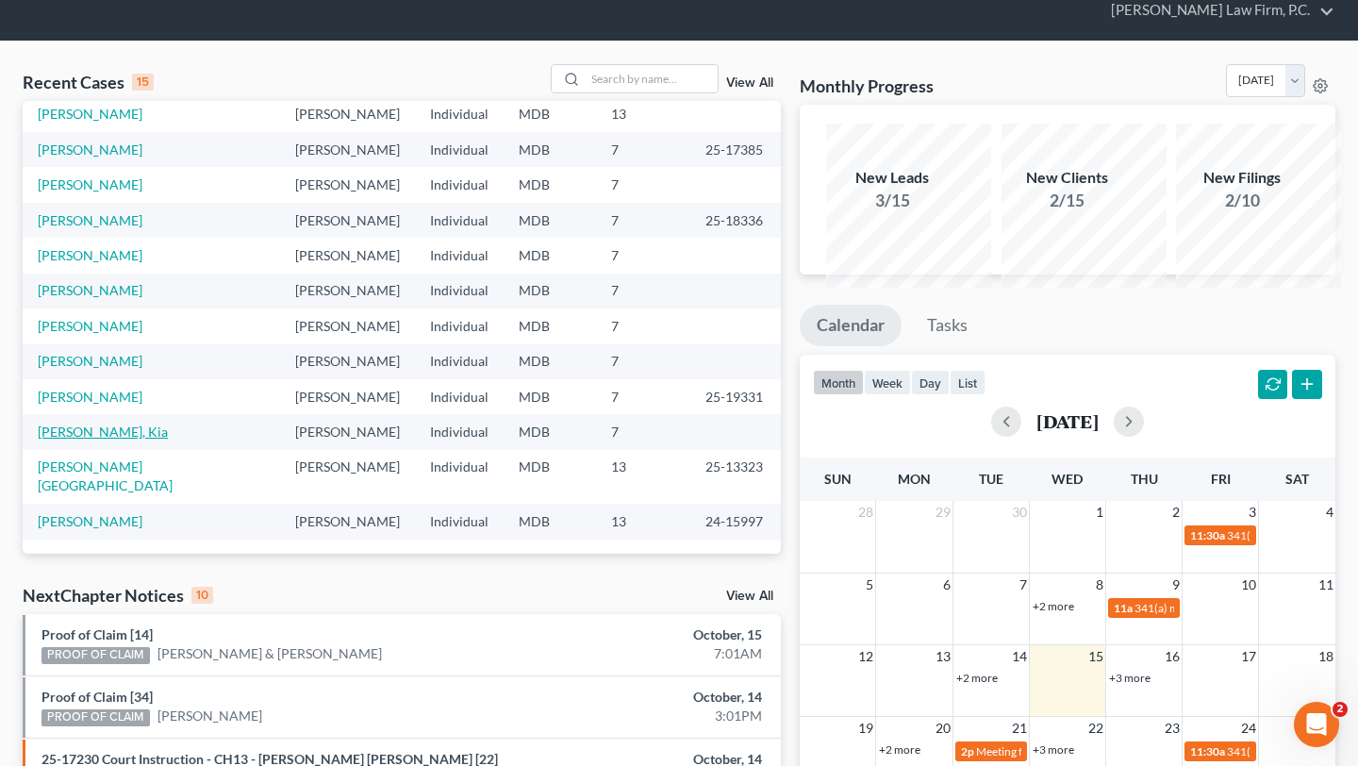
click at [102, 439] on link "[PERSON_NAME], Kia" at bounding box center [103, 431] width 130 height 16
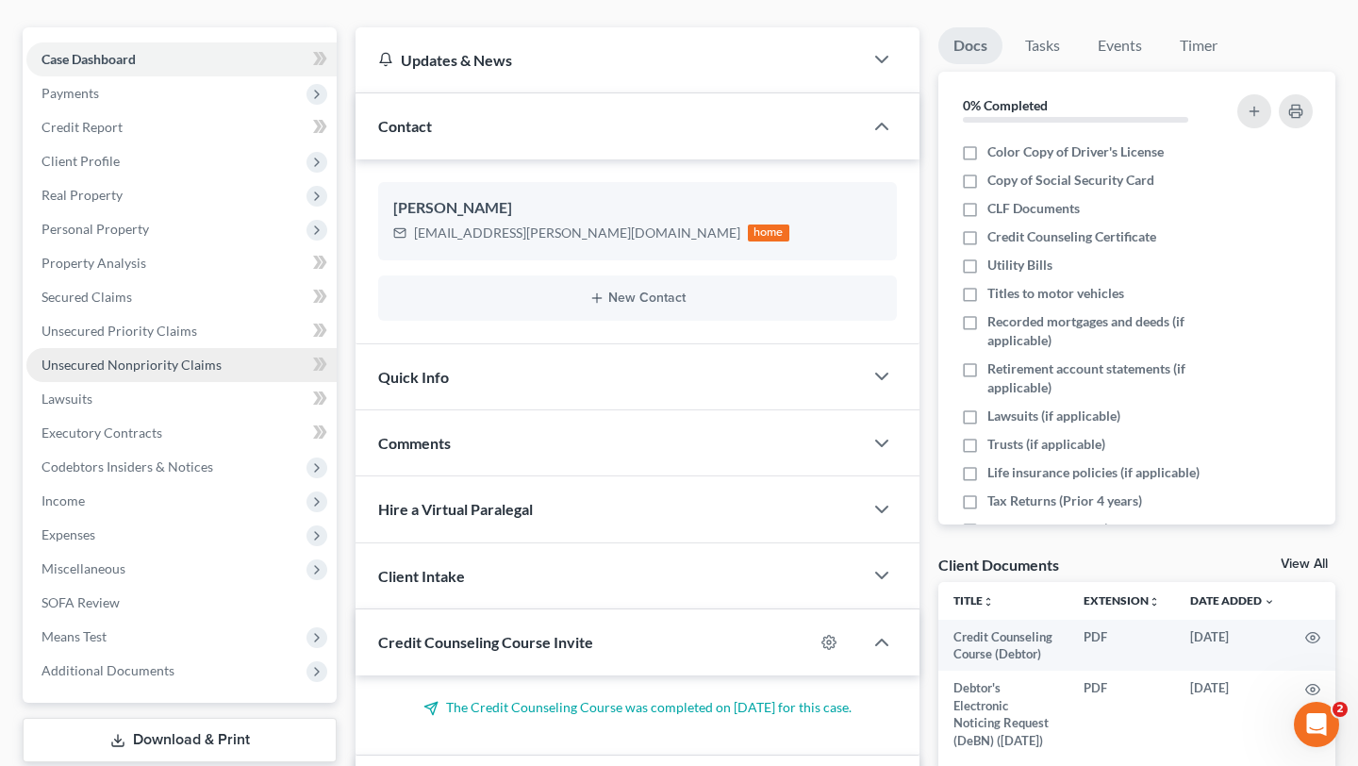
scroll to position [272, 0]
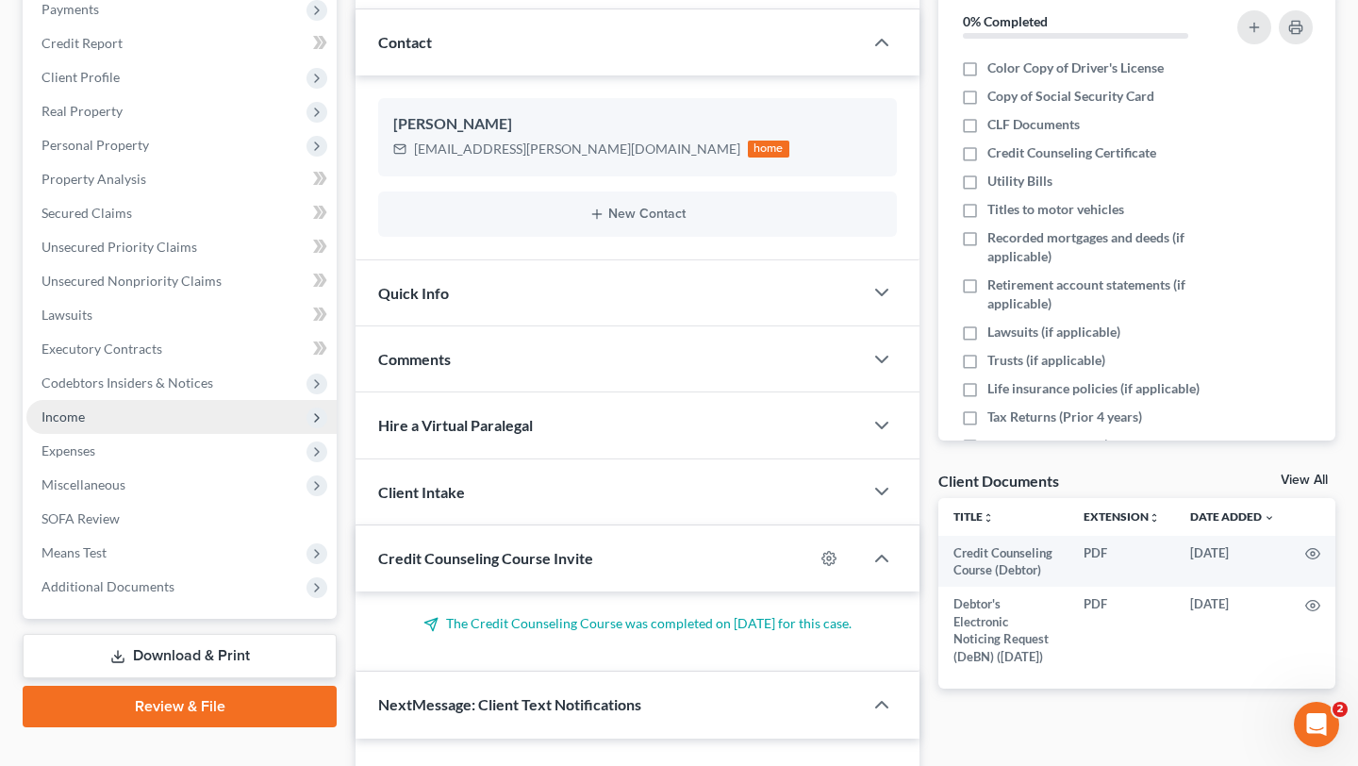
click at [129, 434] on span "Income" at bounding box center [181, 417] width 310 height 34
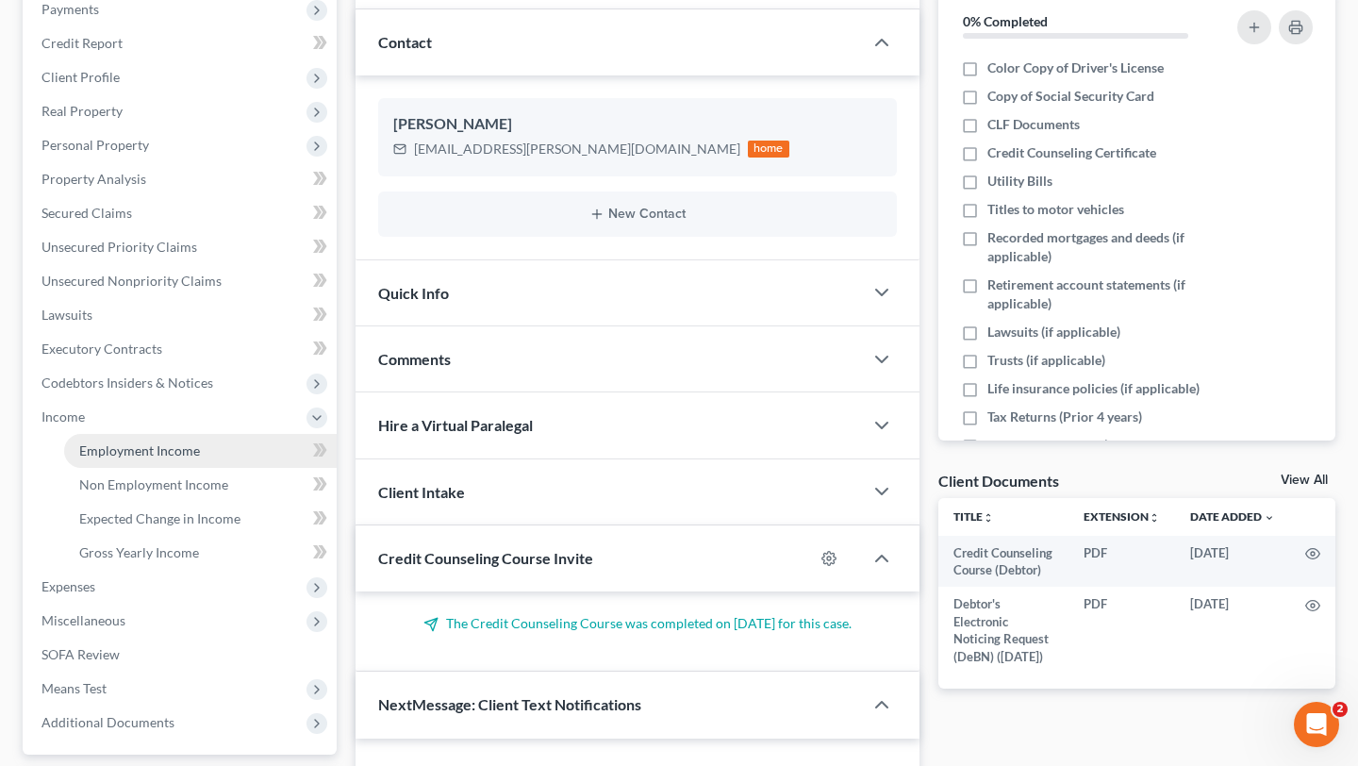
click at [139, 458] on span "Employment Income" at bounding box center [139, 450] width 121 height 16
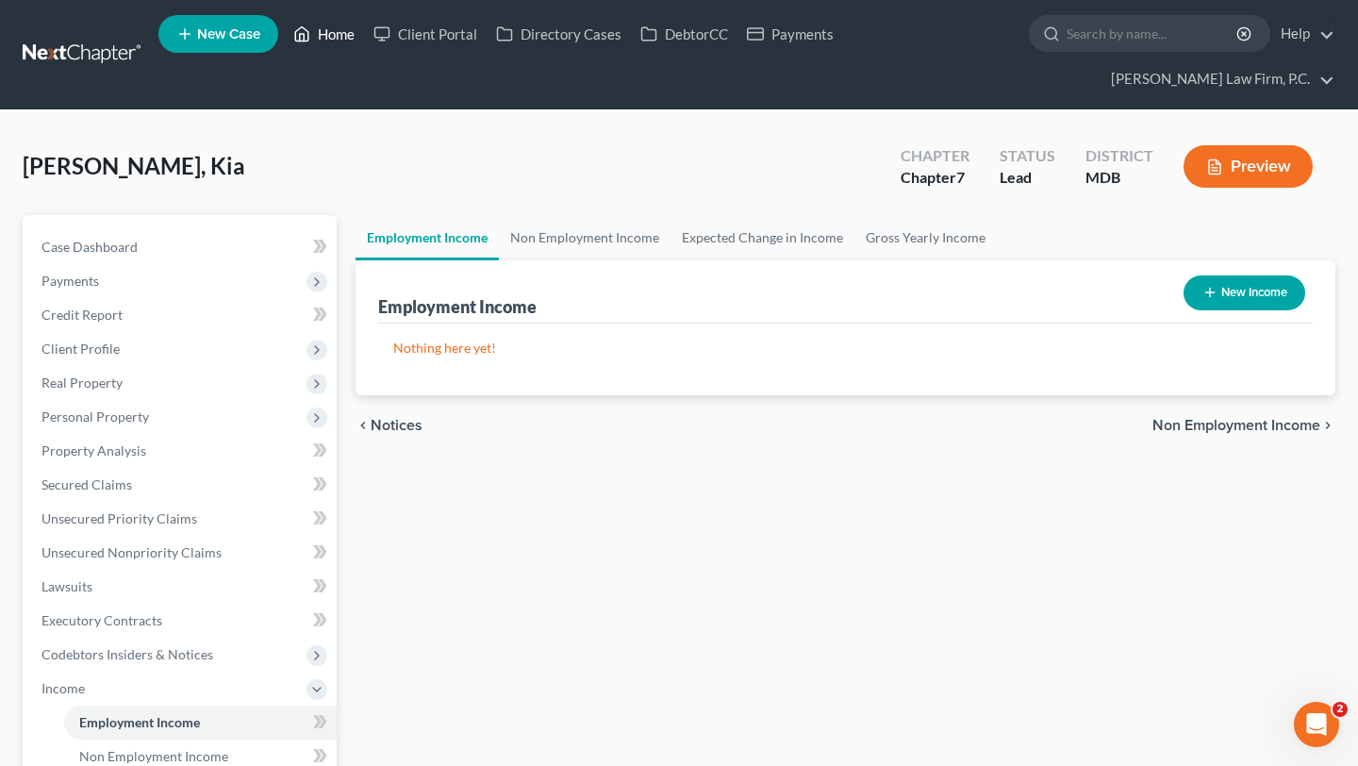
click at [364, 44] on link "Home" at bounding box center [324, 34] width 80 height 34
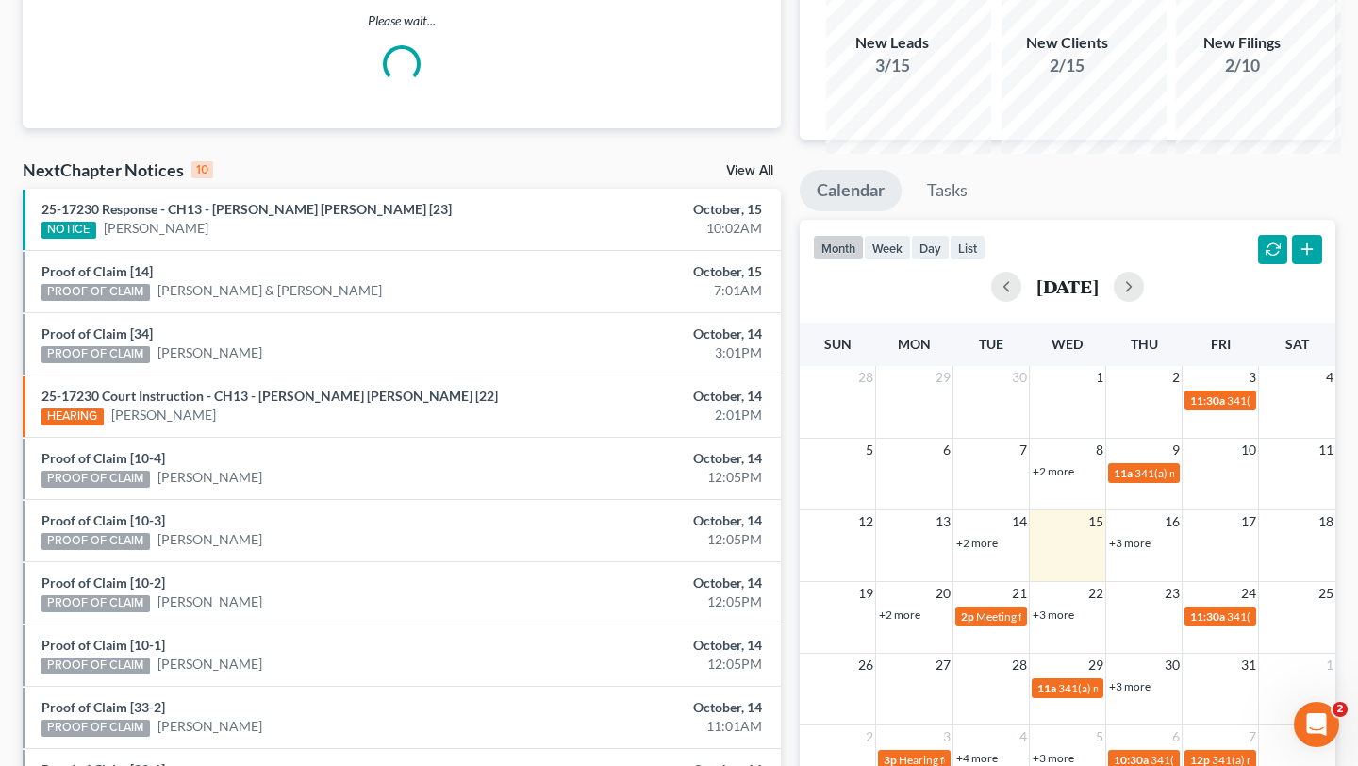
scroll to position [270, 0]
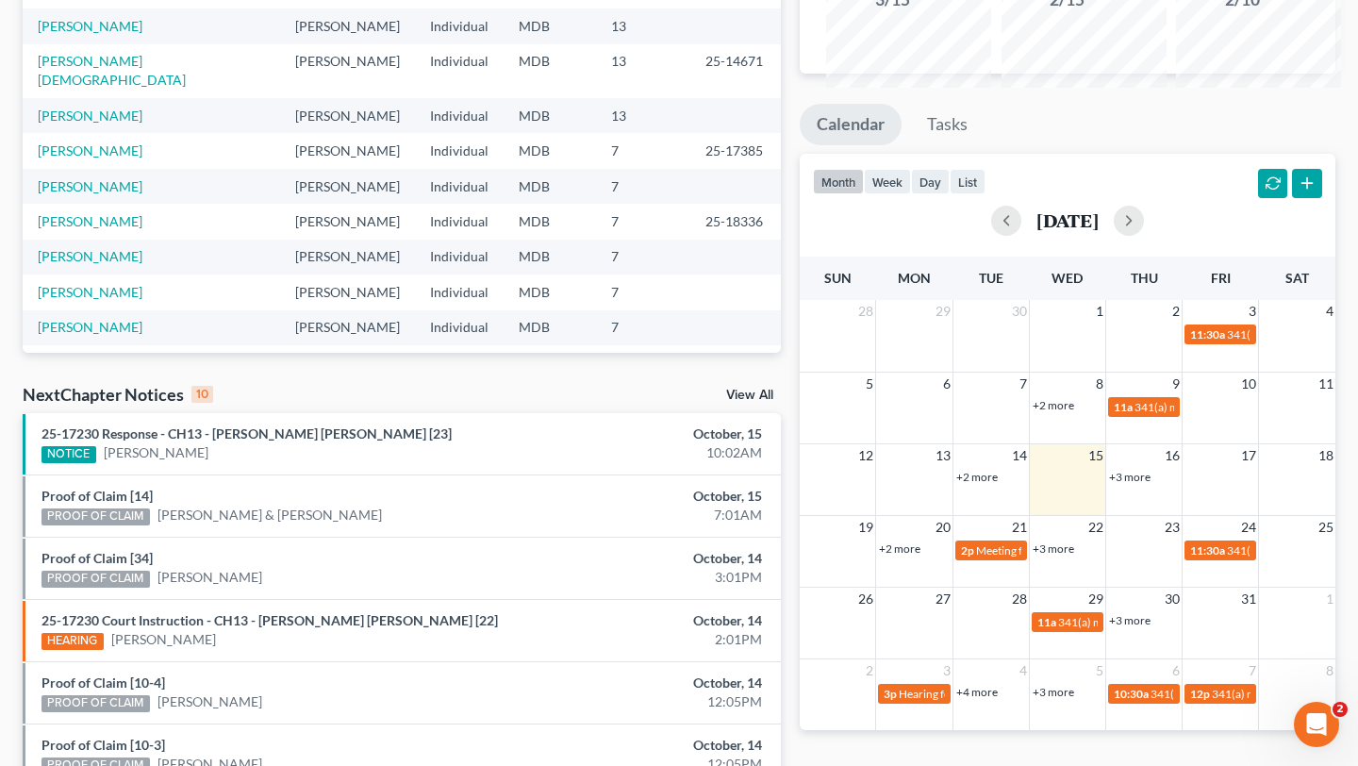
click at [1140, 484] on link "+3 more" at bounding box center [1129, 477] width 41 height 14
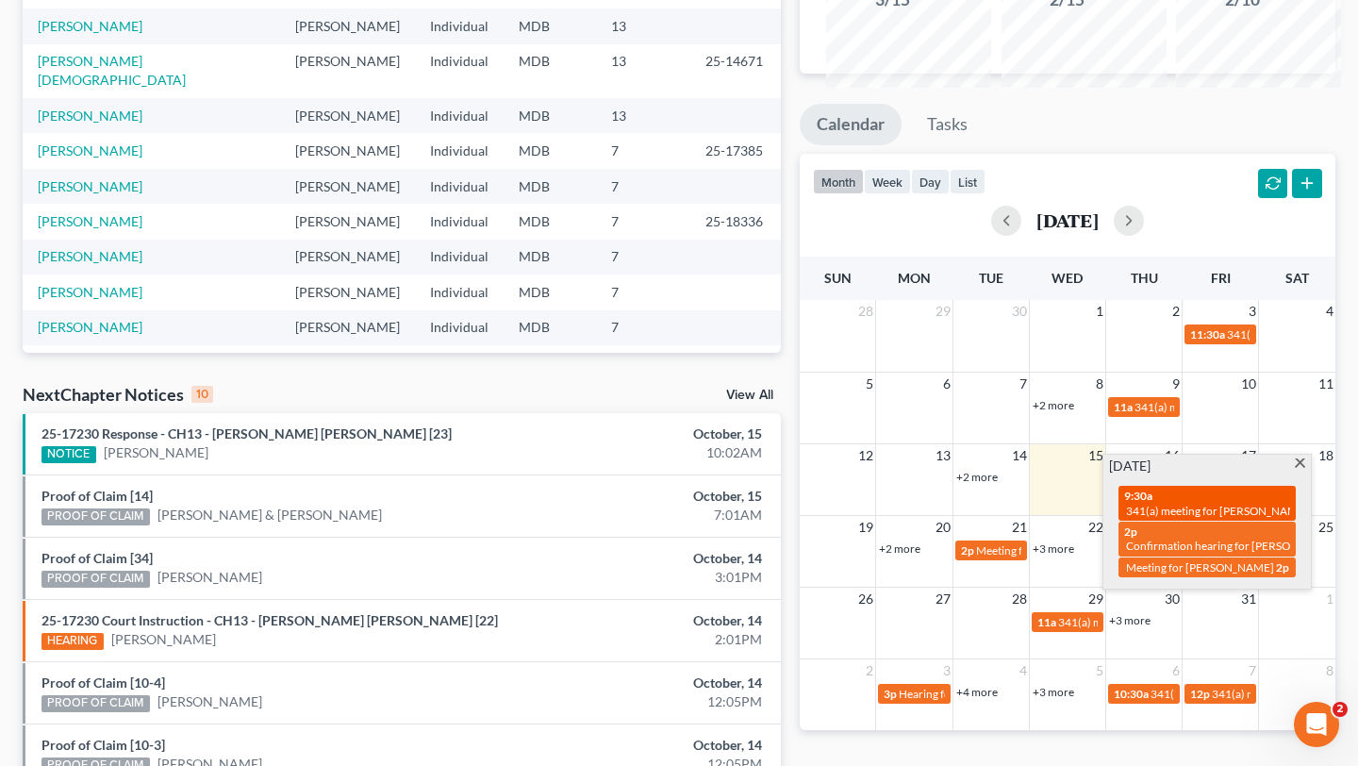
click at [1165, 518] on span "341(a) meeting for [PERSON_NAME] & [PERSON_NAME]" at bounding box center [1267, 511] width 282 height 14
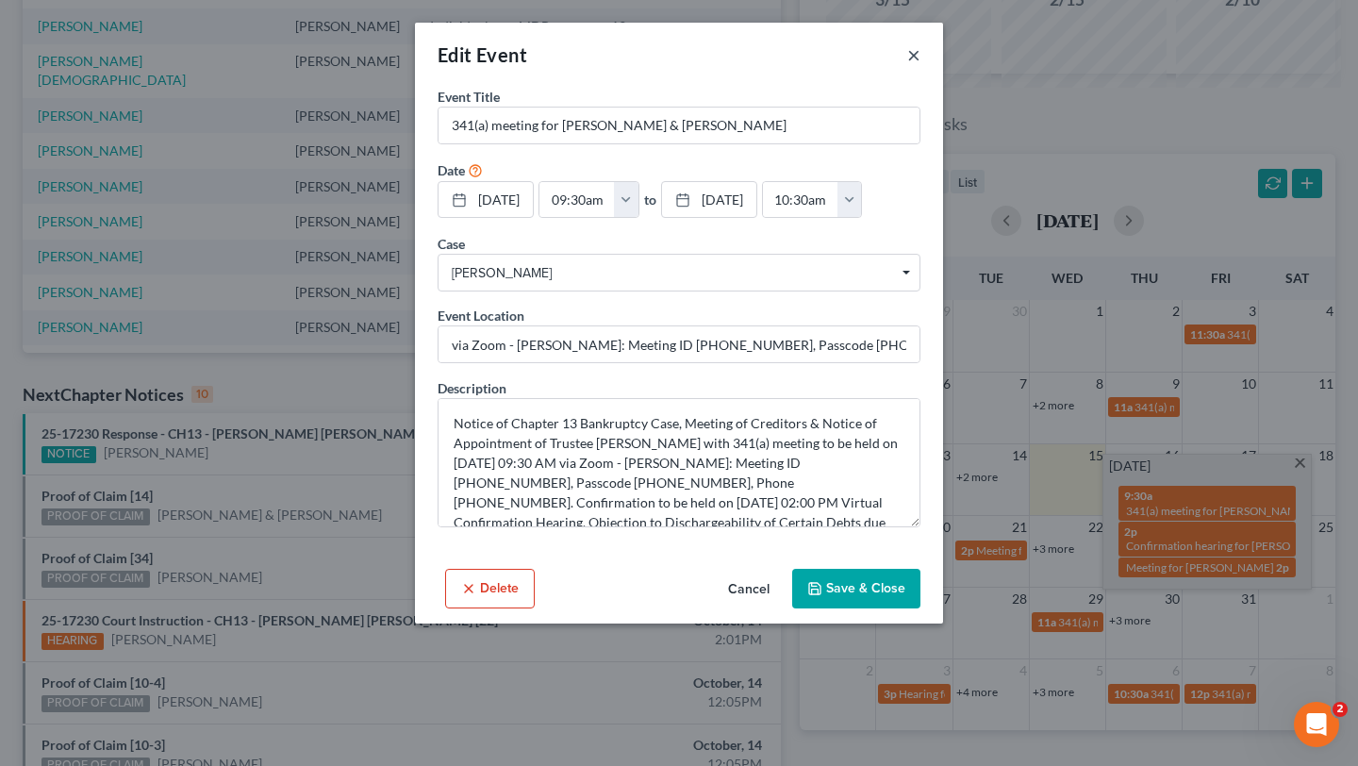
click at [920, 66] on button "×" at bounding box center [913, 54] width 13 height 23
